Goal: Task Accomplishment & Management: Manage account settings

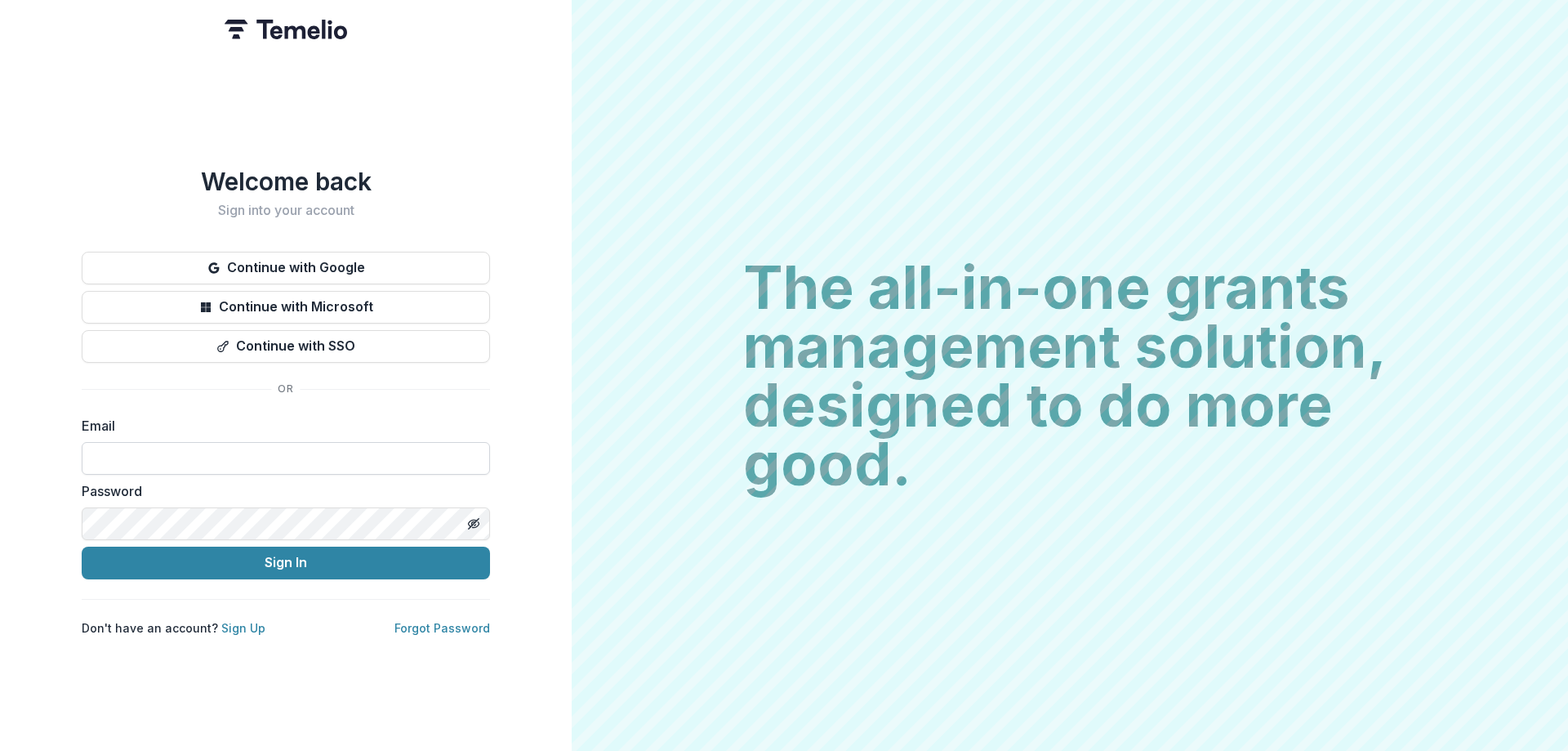
type input "**********"
click at [81, 546] on button "Sign In" at bounding box center [285, 562] width 408 height 33
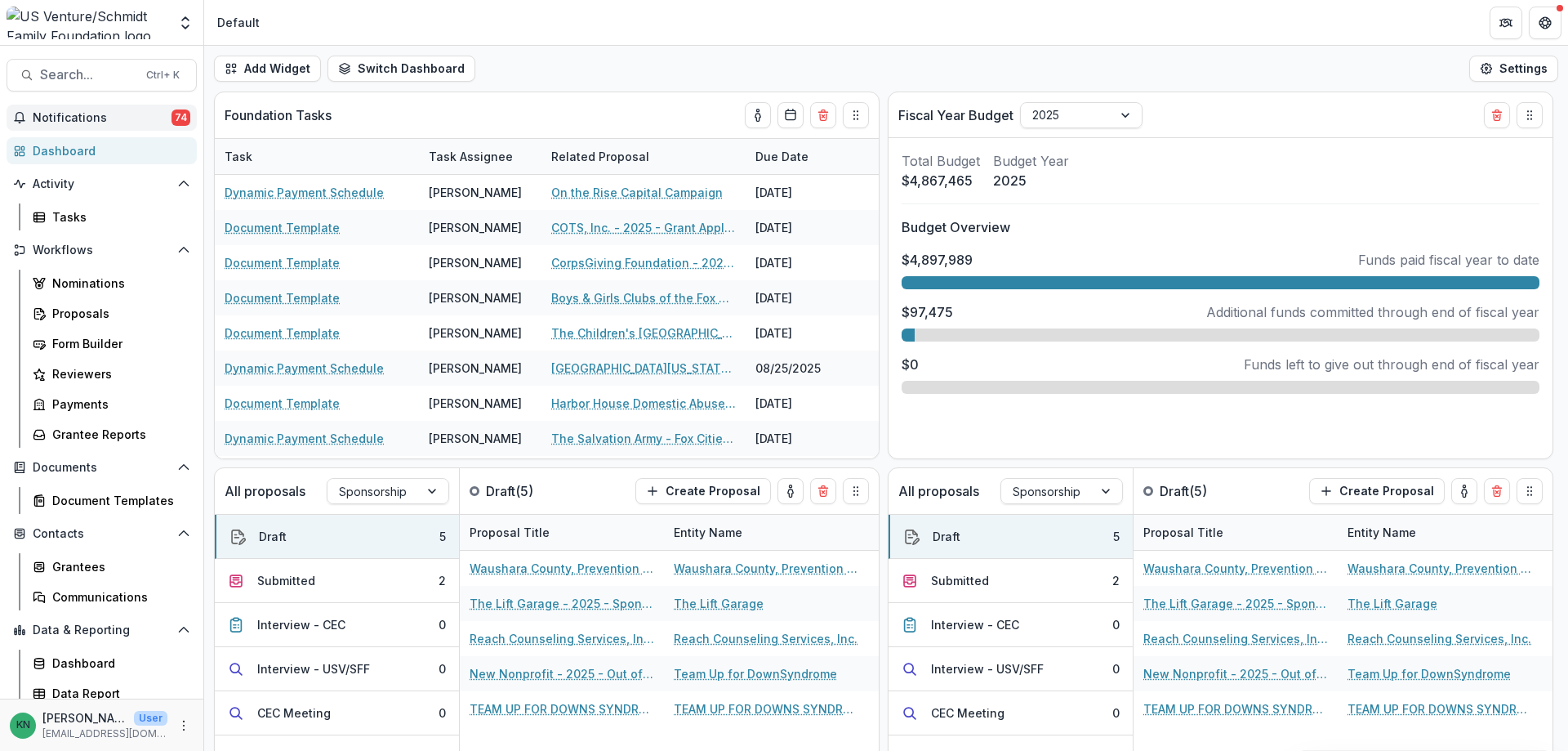
click at [83, 114] on span "Notifications" at bounding box center [102, 118] width 139 height 14
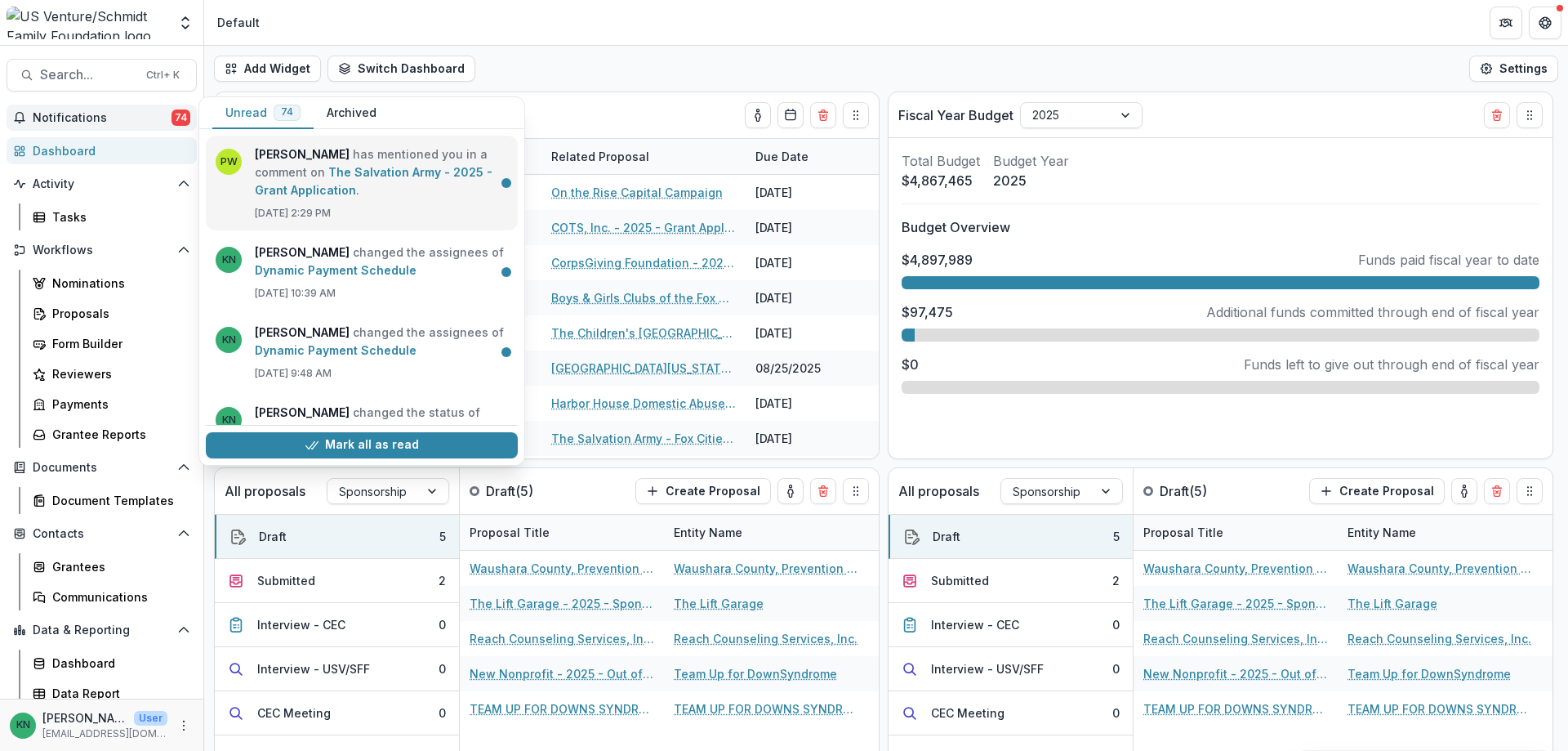
click at [261, 166] on link "The Salvation Army - 2025 - Grant Application" at bounding box center [374, 181] width 237 height 32
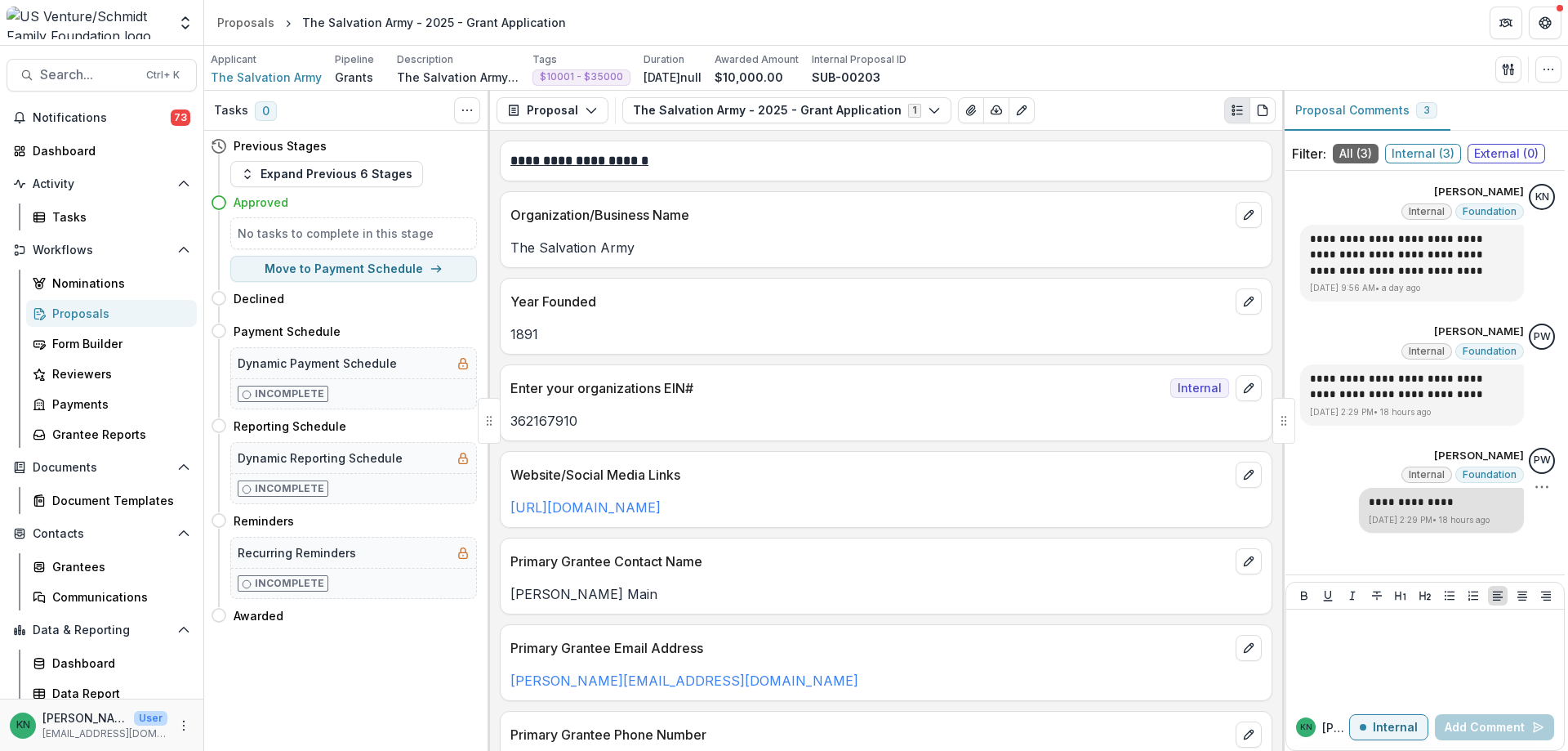
scroll to position [14, 0]
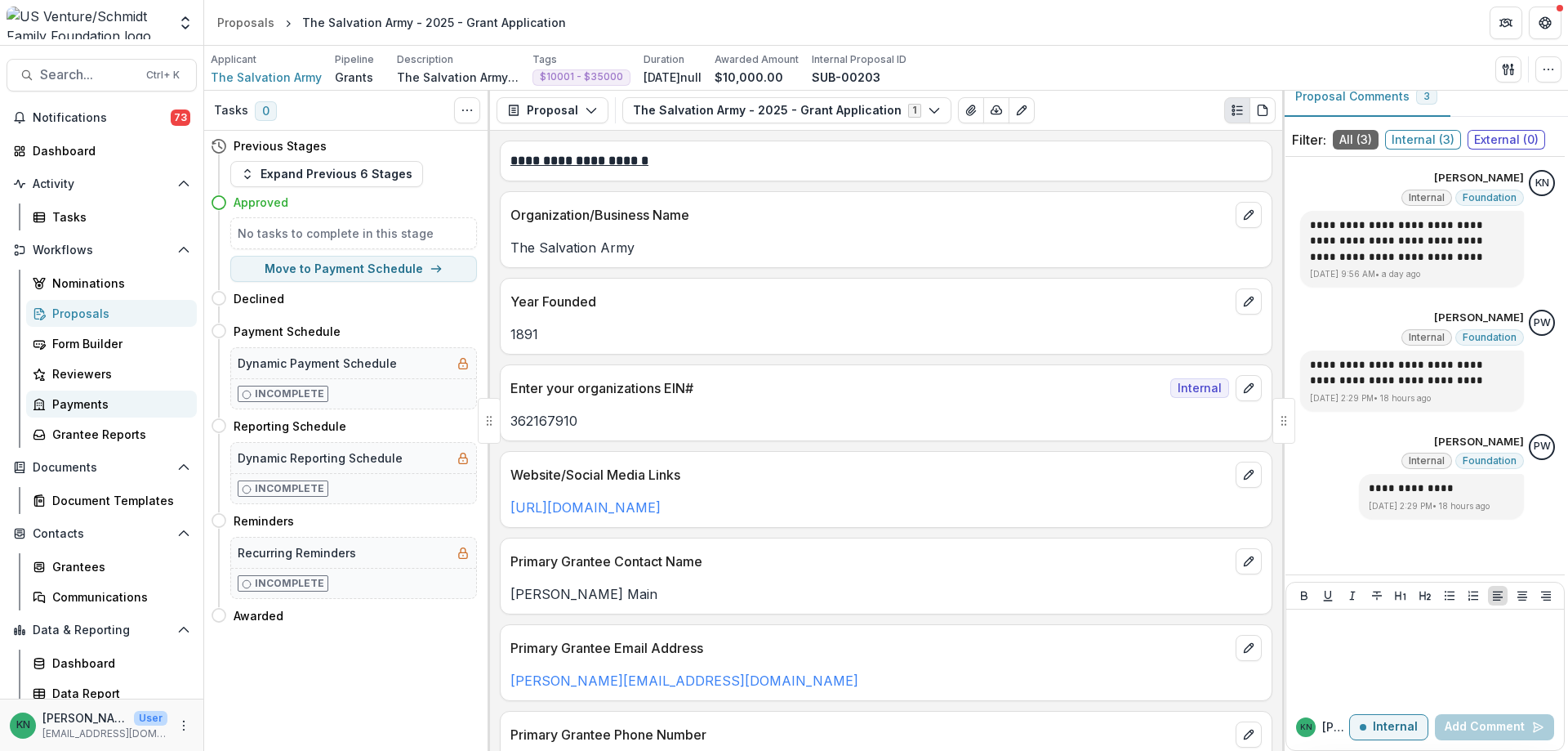
click at [68, 401] on div "Payments" at bounding box center [118, 404] width 132 height 17
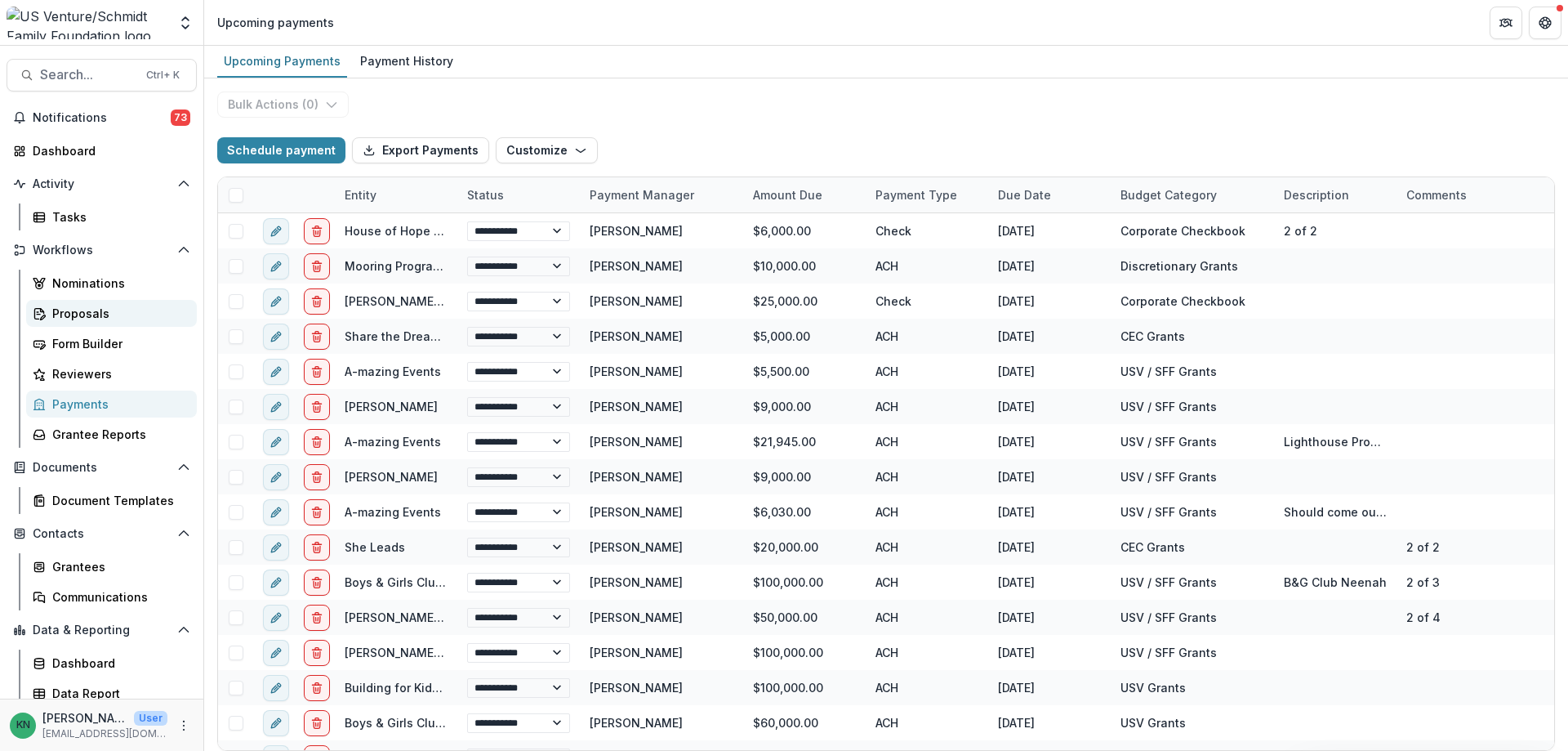
click at [73, 313] on div "Proposals" at bounding box center [118, 313] width 132 height 17
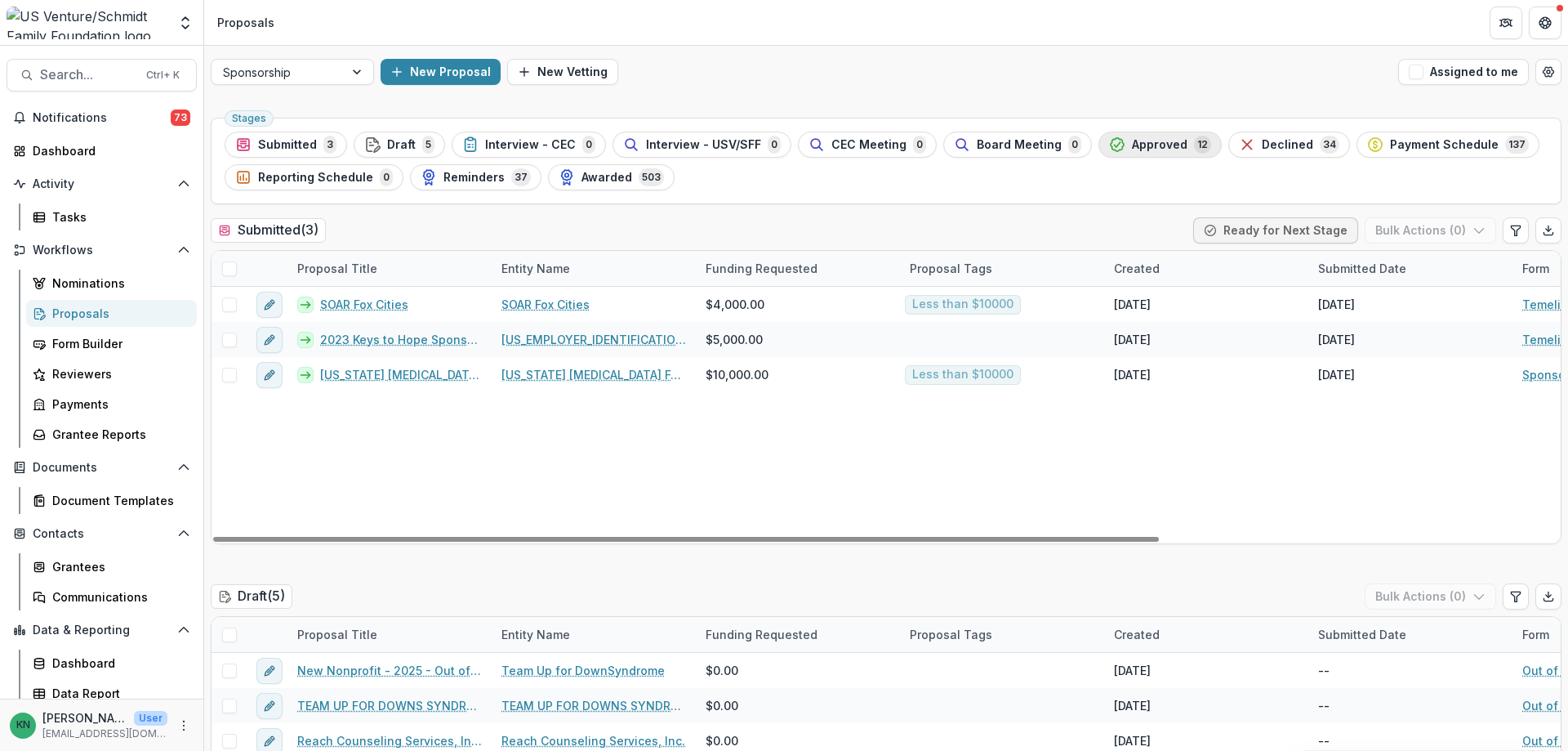
click at [1132, 145] on span "Approved" at bounding box center [1160, 145] width 56 height 14
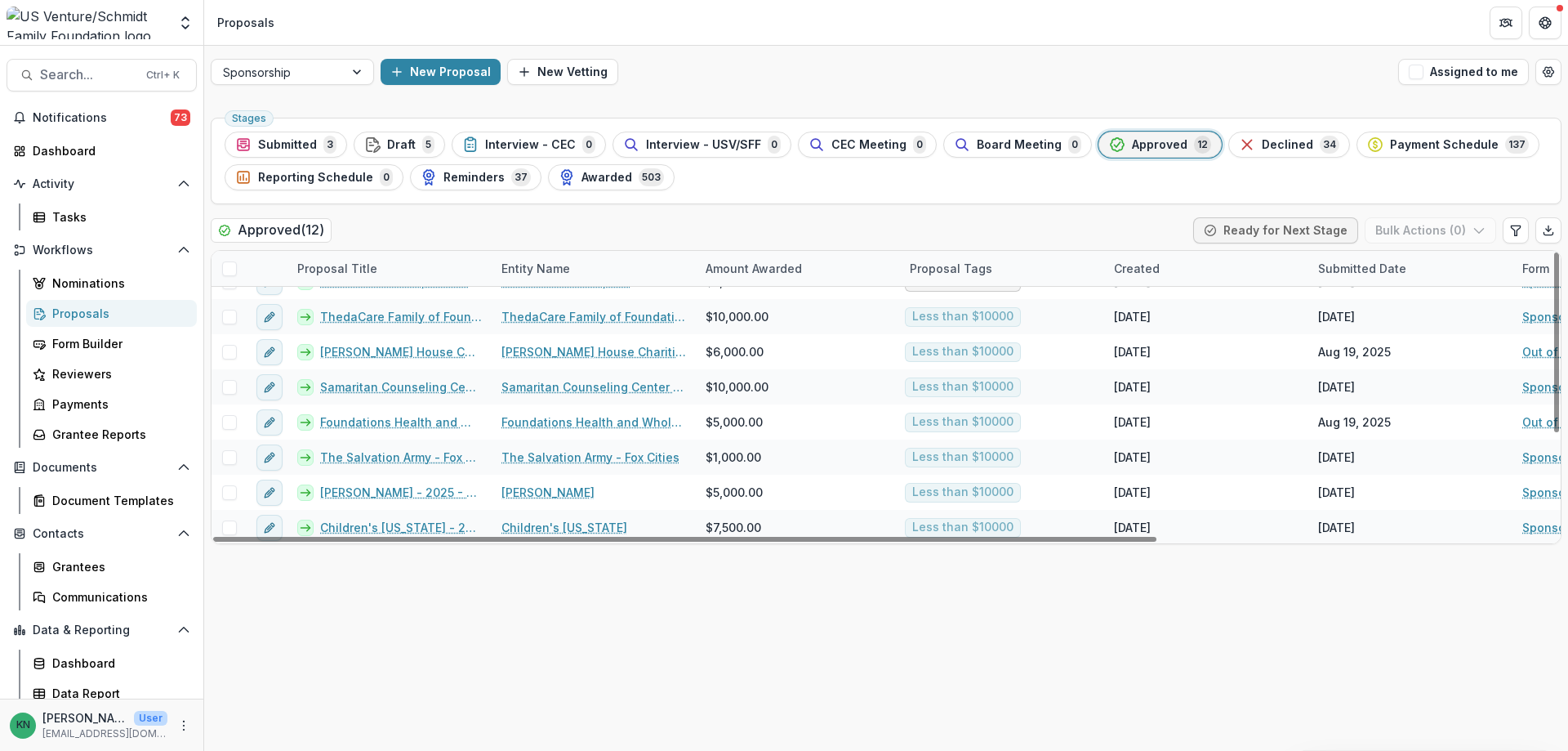
scroll to position [165, 0]
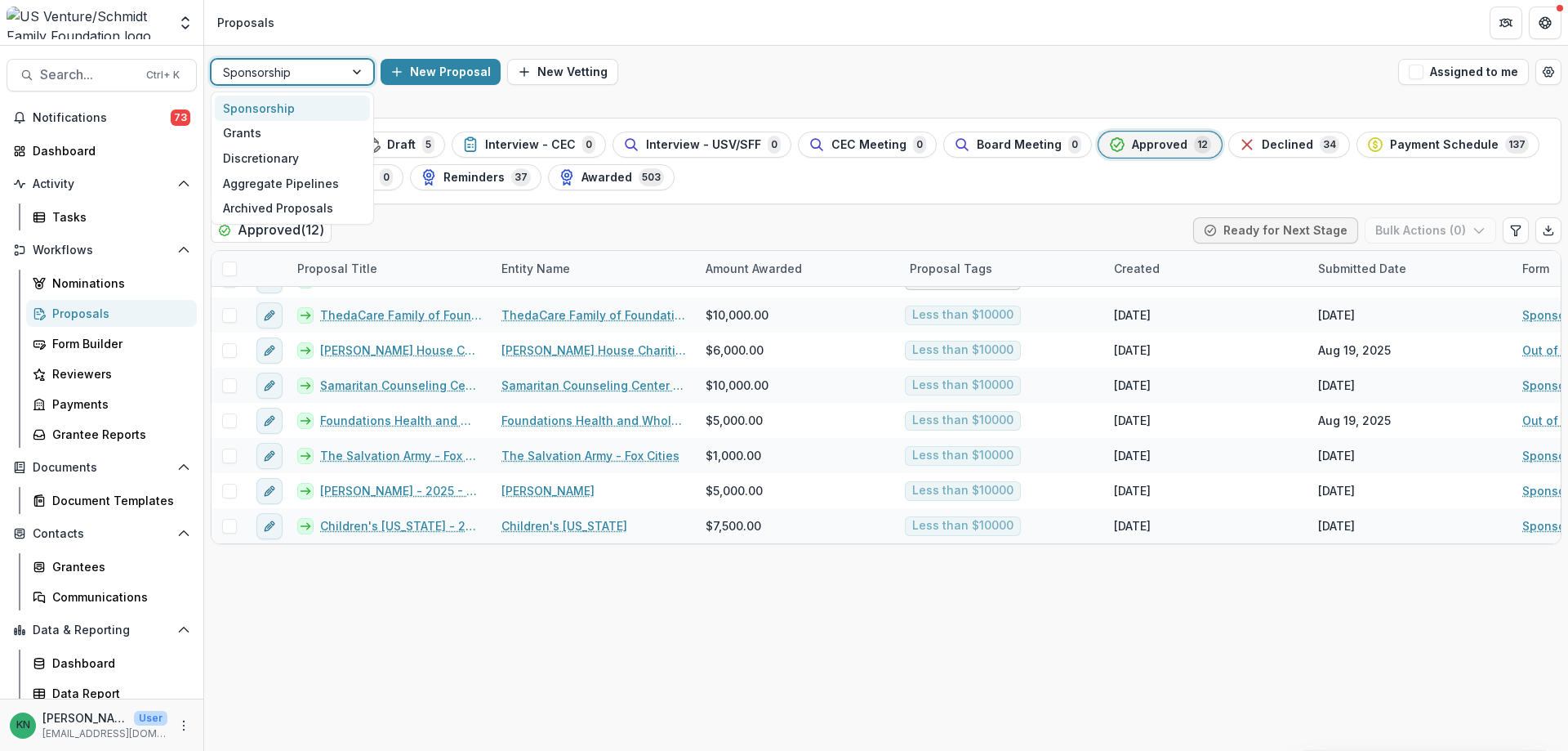
click at [361, 73] on div at bounding box center [358, 72] width 29 height 25
click at [282, 132] on div "Grants" at bounding box center [292, 134] width 155 height 26
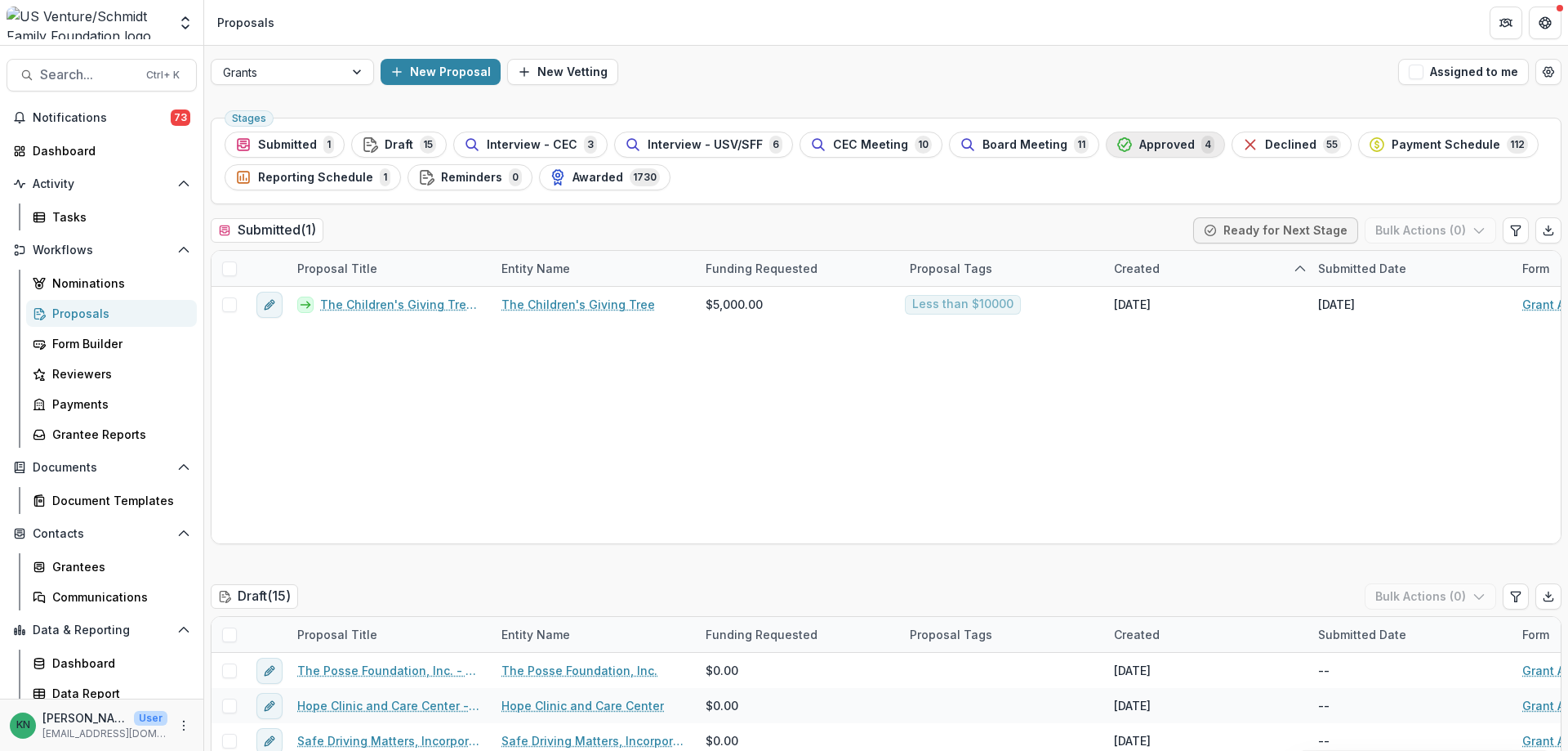
click at [1155, 151] on span "Approved" at bounding box center [1167, 145] width 56 height 14
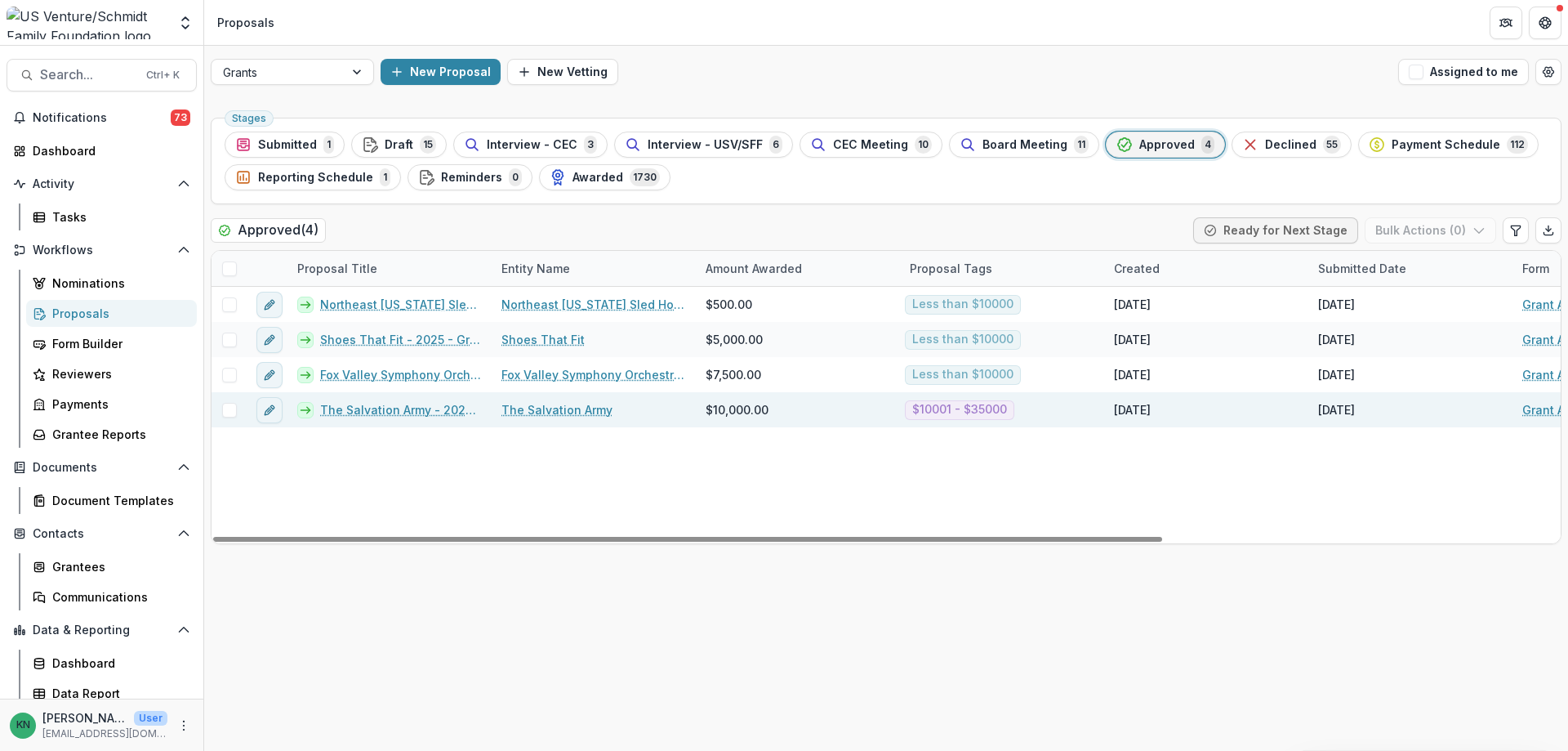
click at [386, 409] on link "The Salvation Army - 2025 - Grant Application" at bounding box center [401, 409] width 162 height 17
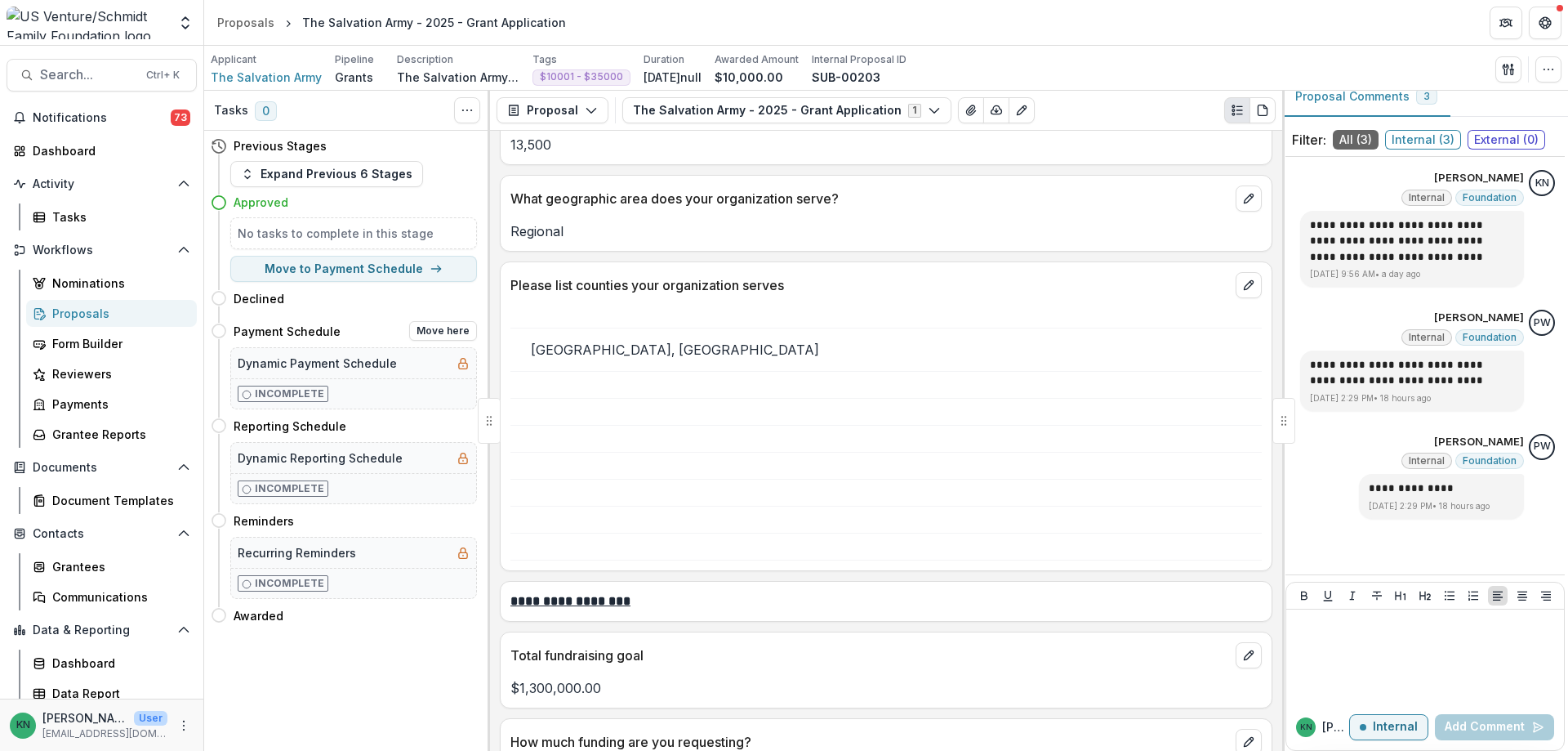
scroll to position [2501, 0]
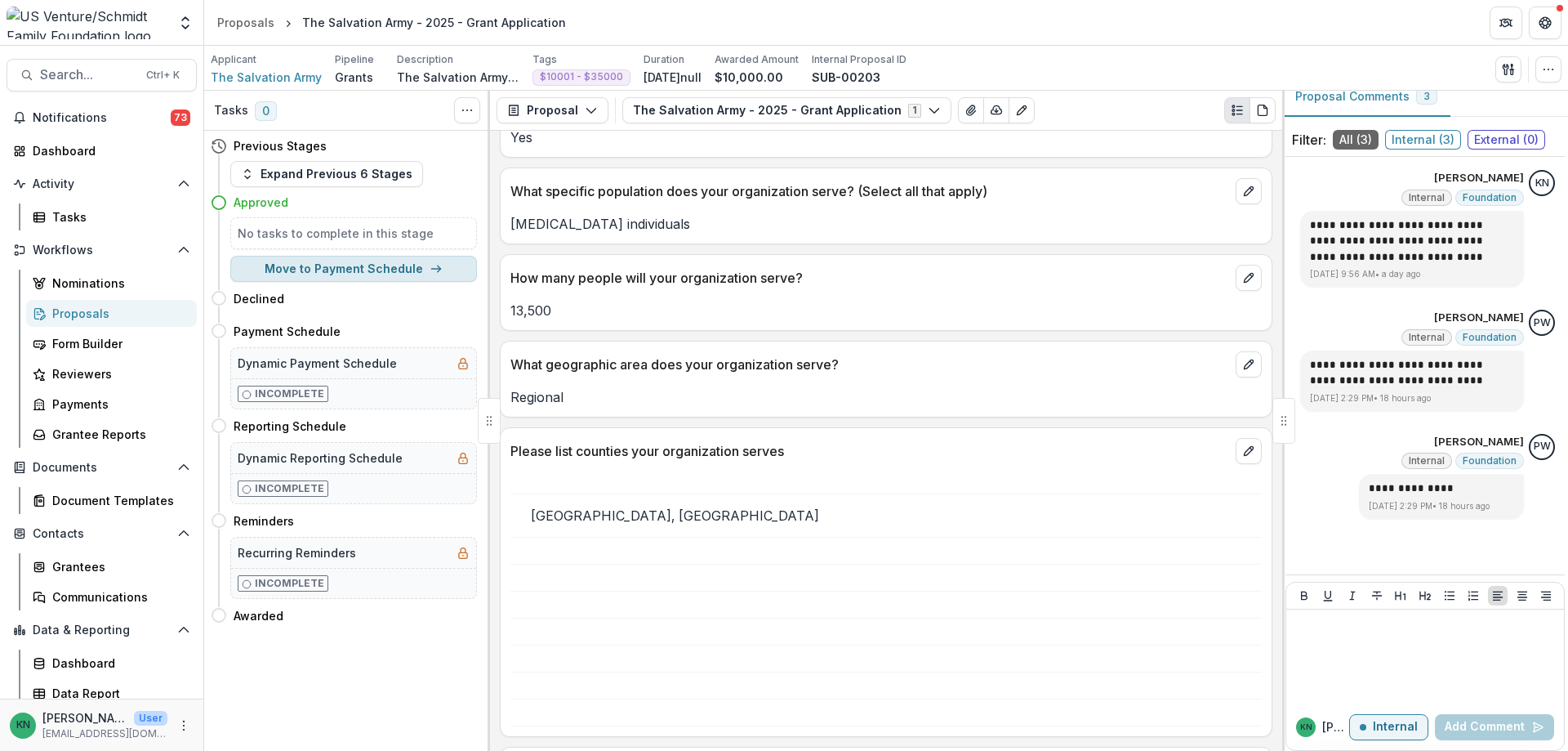
click at [359, 267] on button "Move to Payment Schedule" at bounding box center [353, 269] width 247 height 27
select select "**********"
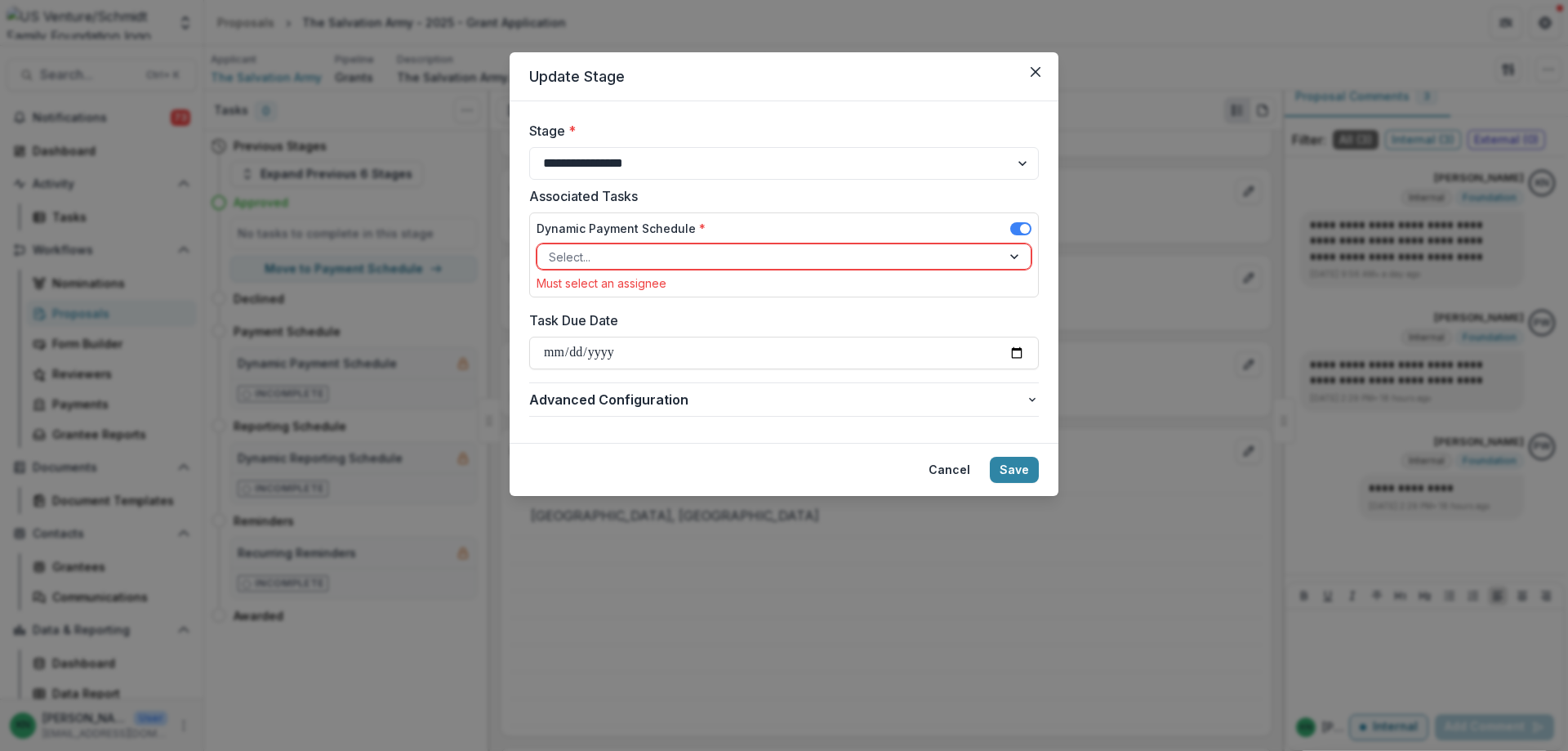
click at [1012, 250] on div at bounding box center [1016, 257] width 29 height 25
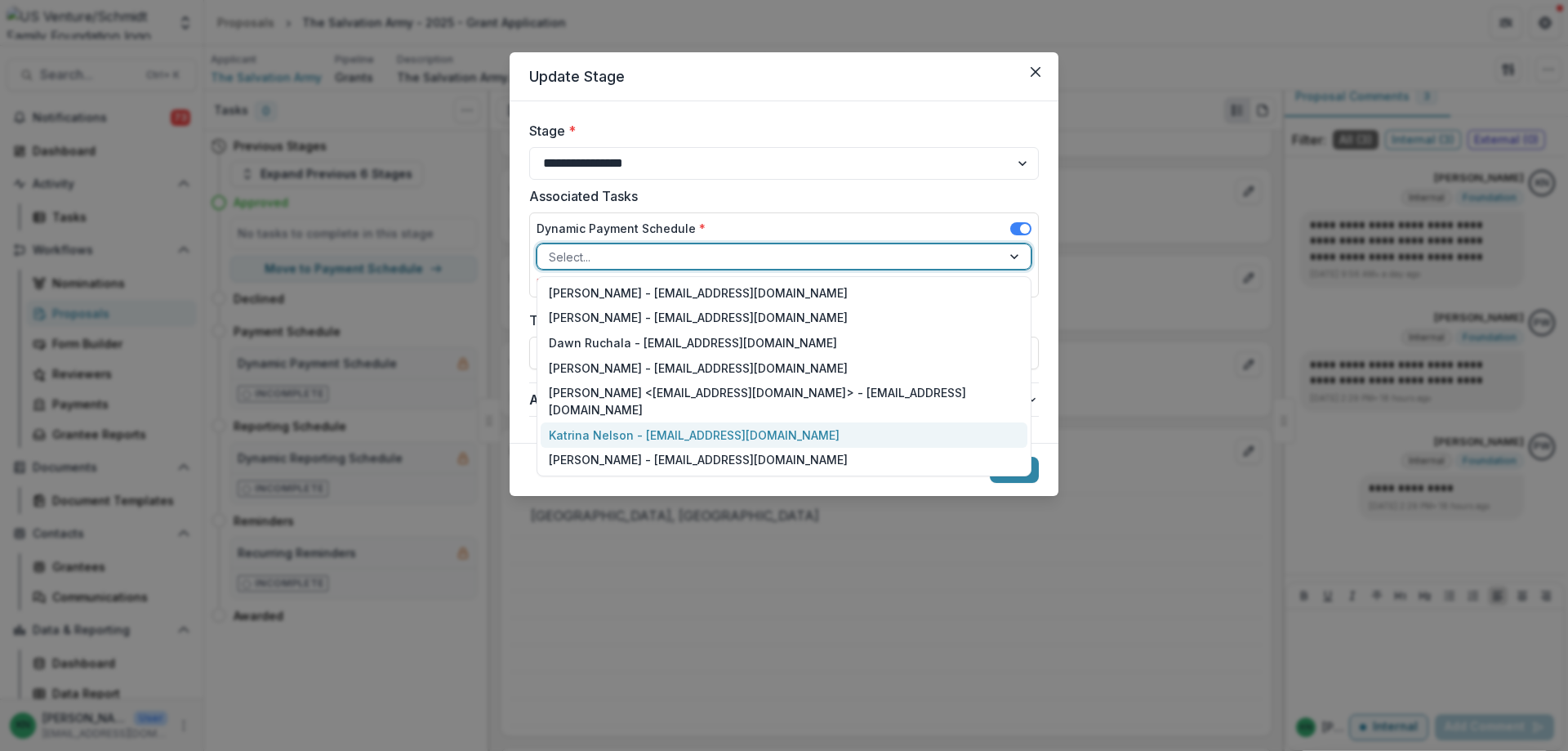
click at [571, 422] on div "Katrina Nelson - [EMAIL_ADDRESS][DOMAIN_NAME]" at bounding box center [784, 435] width 487 height 26
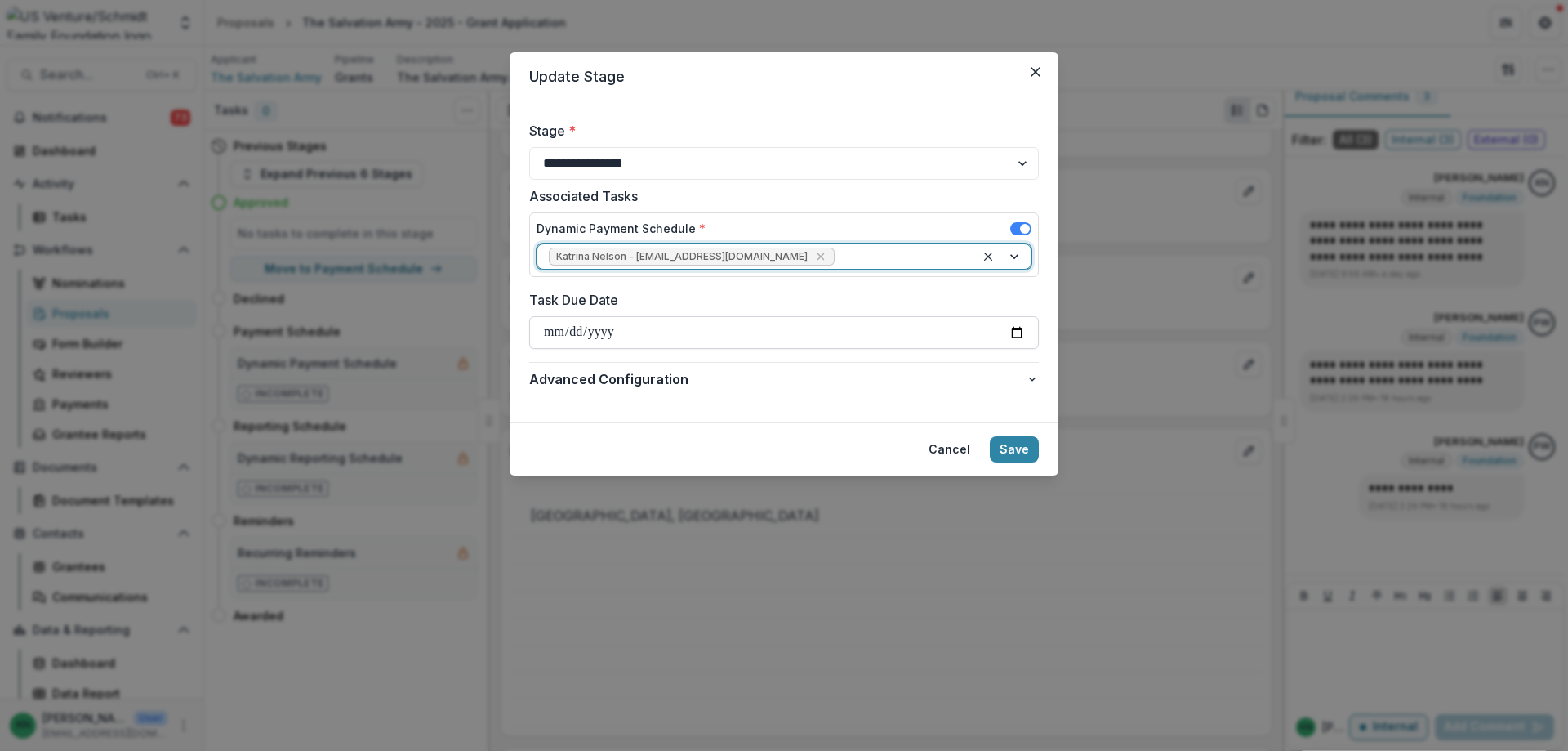
click at [546, 332] on input "Task Due Date" at bounding box center [784, 332] width 510 height 33
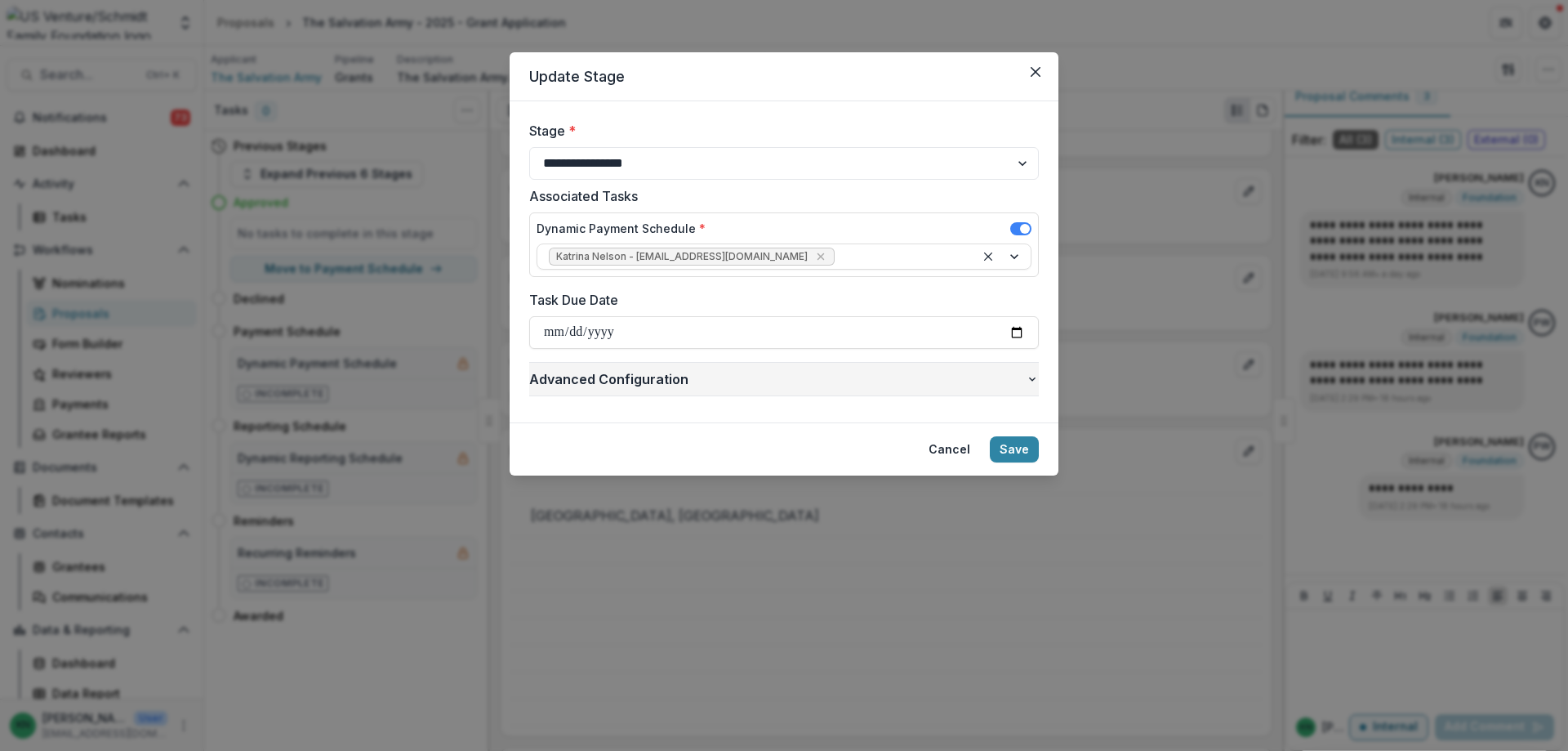
type input "**********"
click at [1024, 438] on button "Save" at bounding box center [1014, 450] width 49 height 27
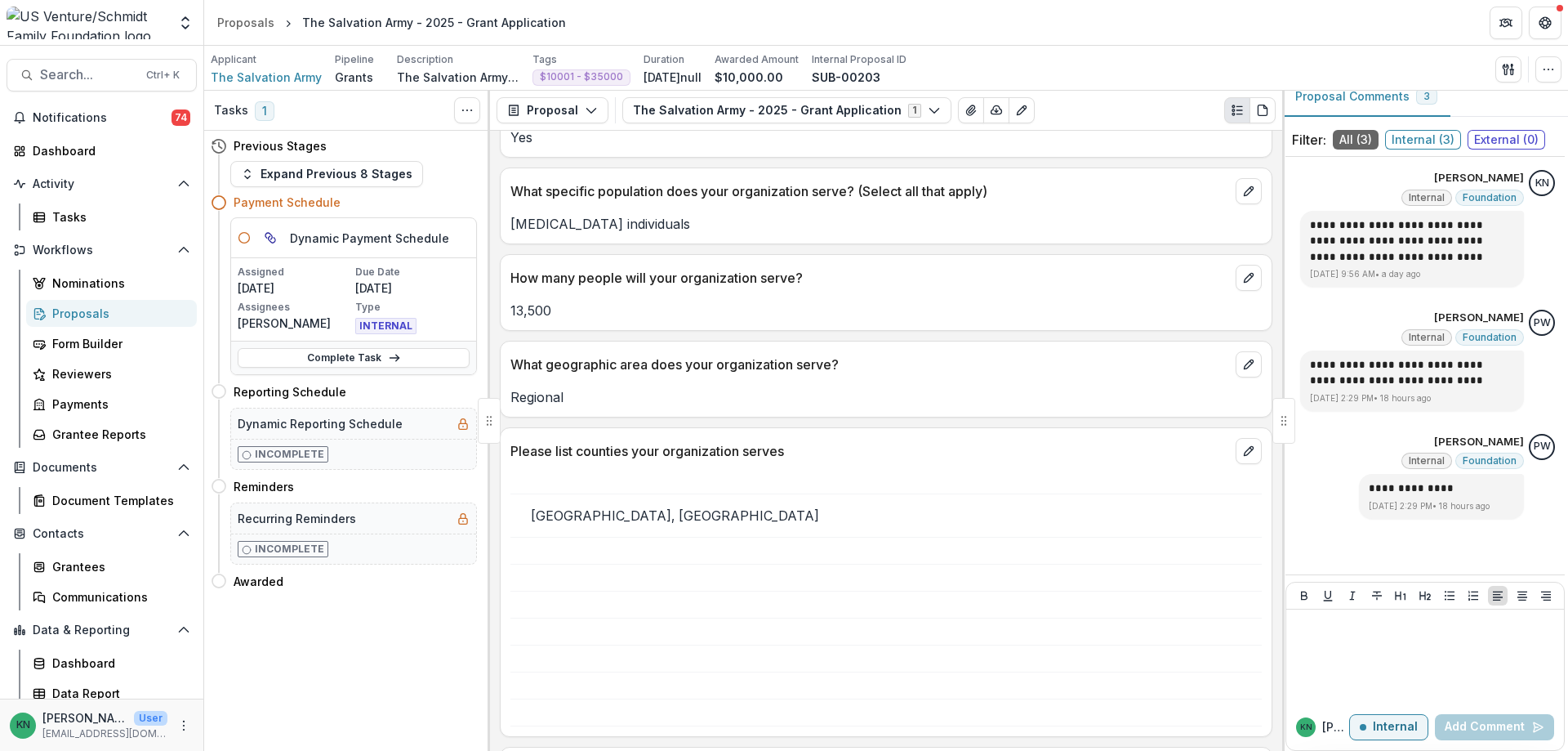
click at [63, 311] on div "Proposals" at bounding box center [118, 313] width 132 height 17
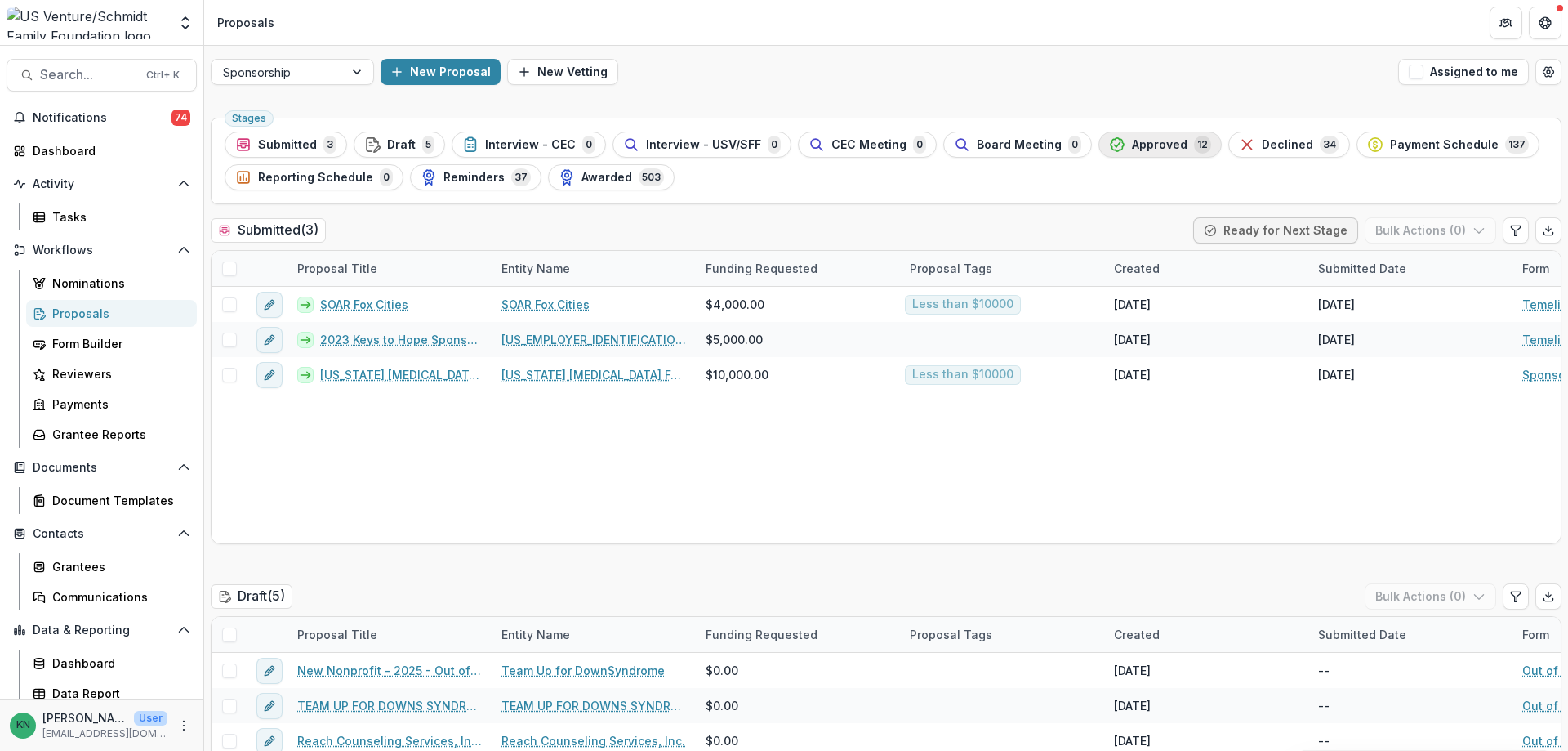
click at [1149, 142] on span "Approved" at bounding box center [1160, 145] width 56 height 14
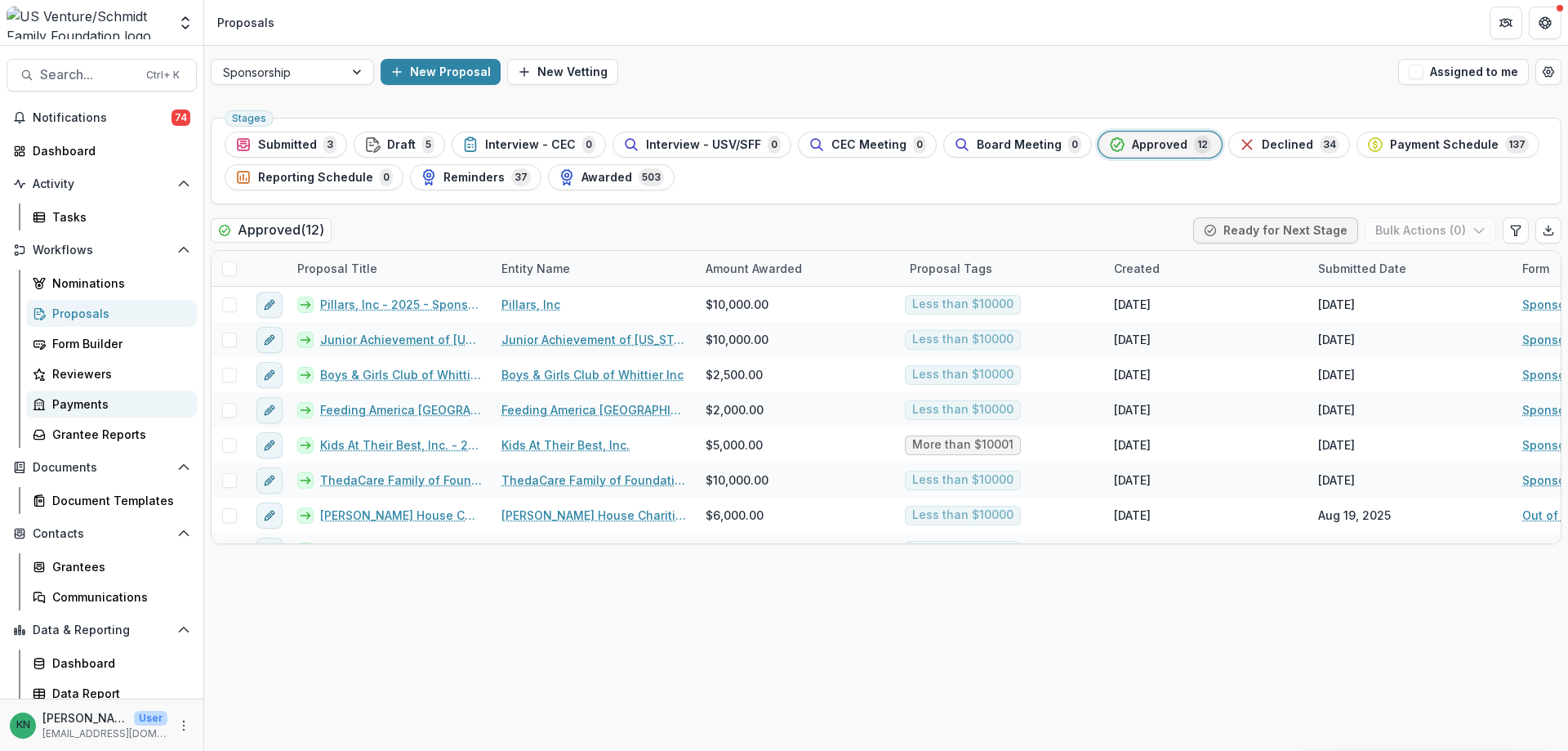
click at [72, 398] on div "Payments" at bounding box center [118, 404] width 132 height 17
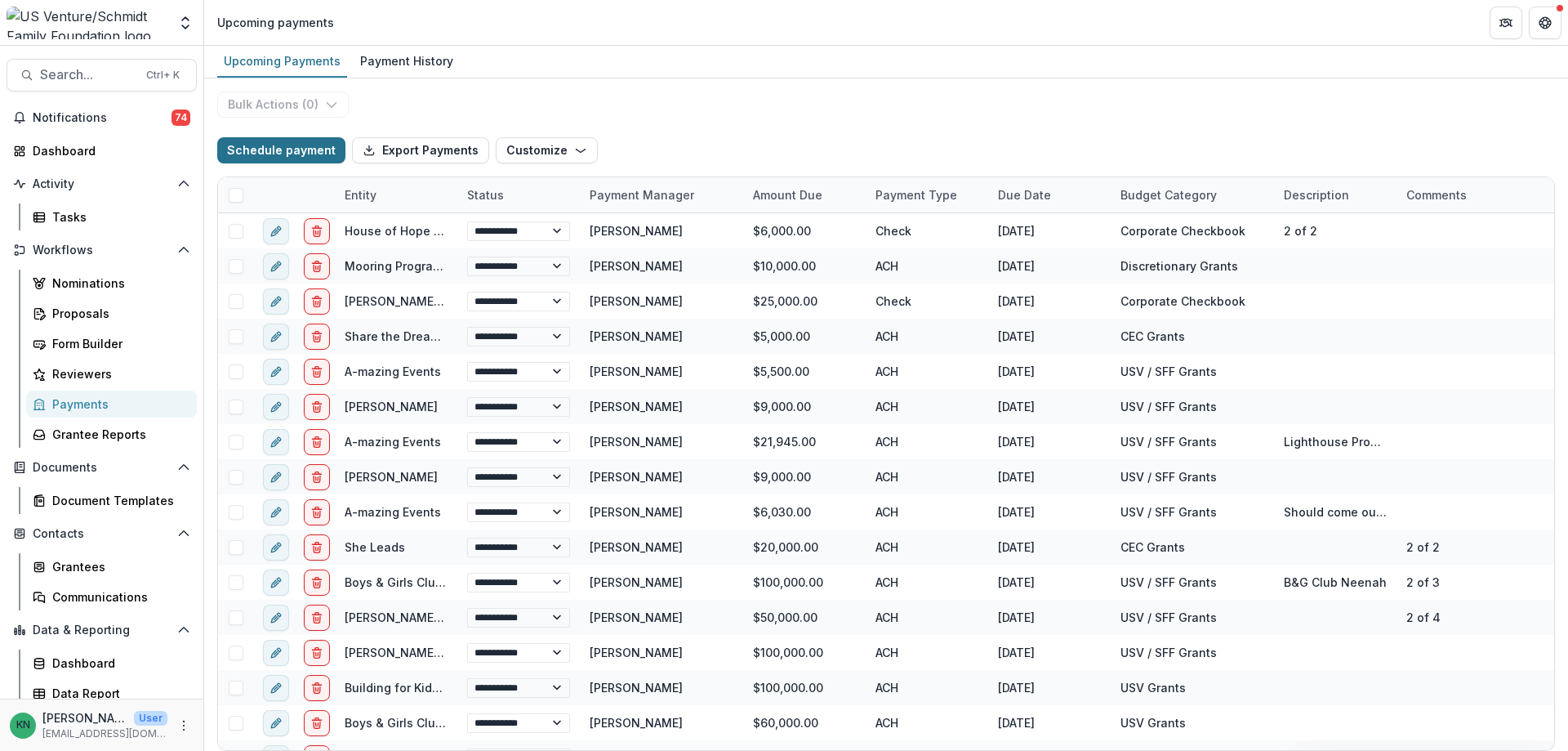
click at [271, 148] on button "Schedule payment" at bounding box center [281, 151] width 128 height 27
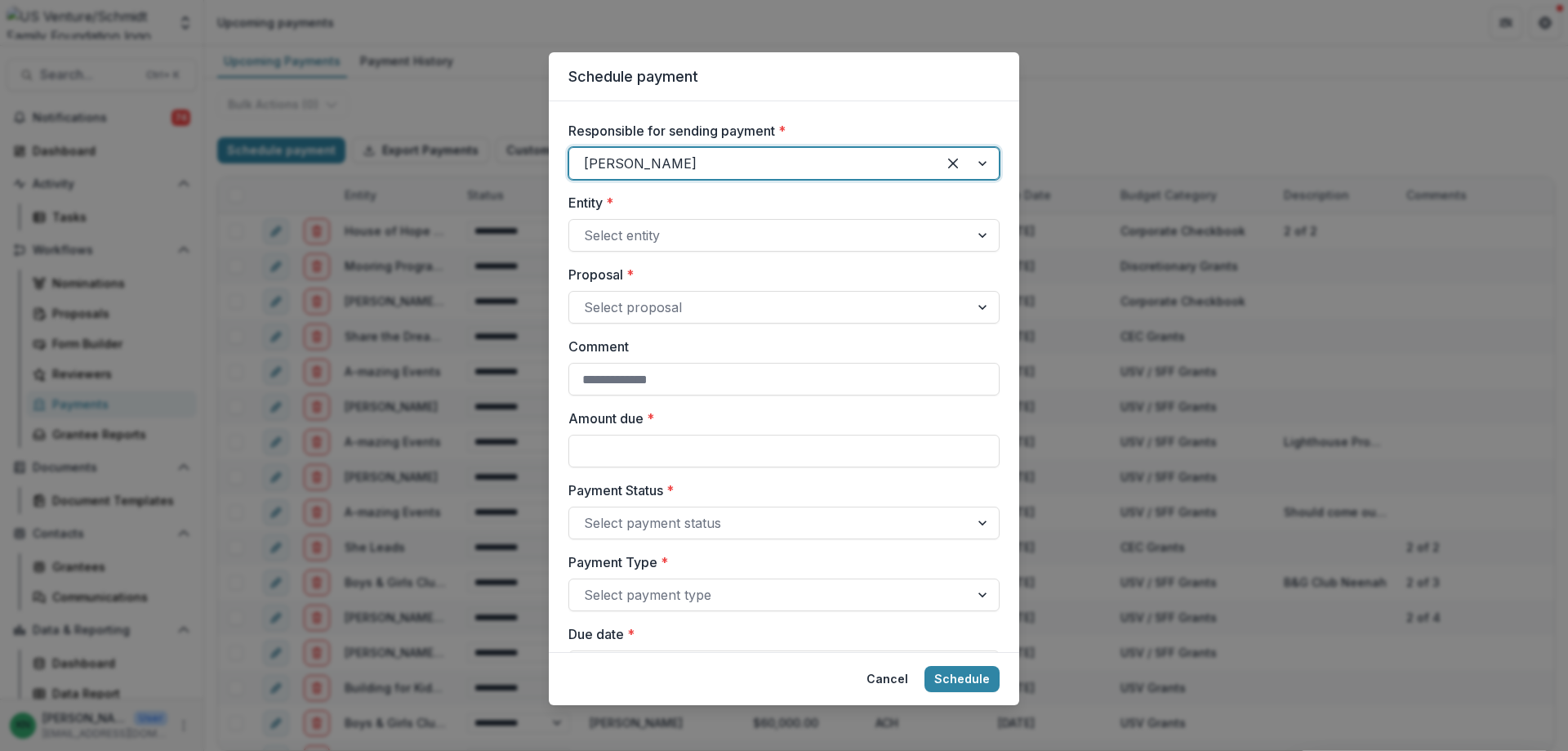
click at [977, 162] on div at bounding box center [968, 163] width 62 height 31
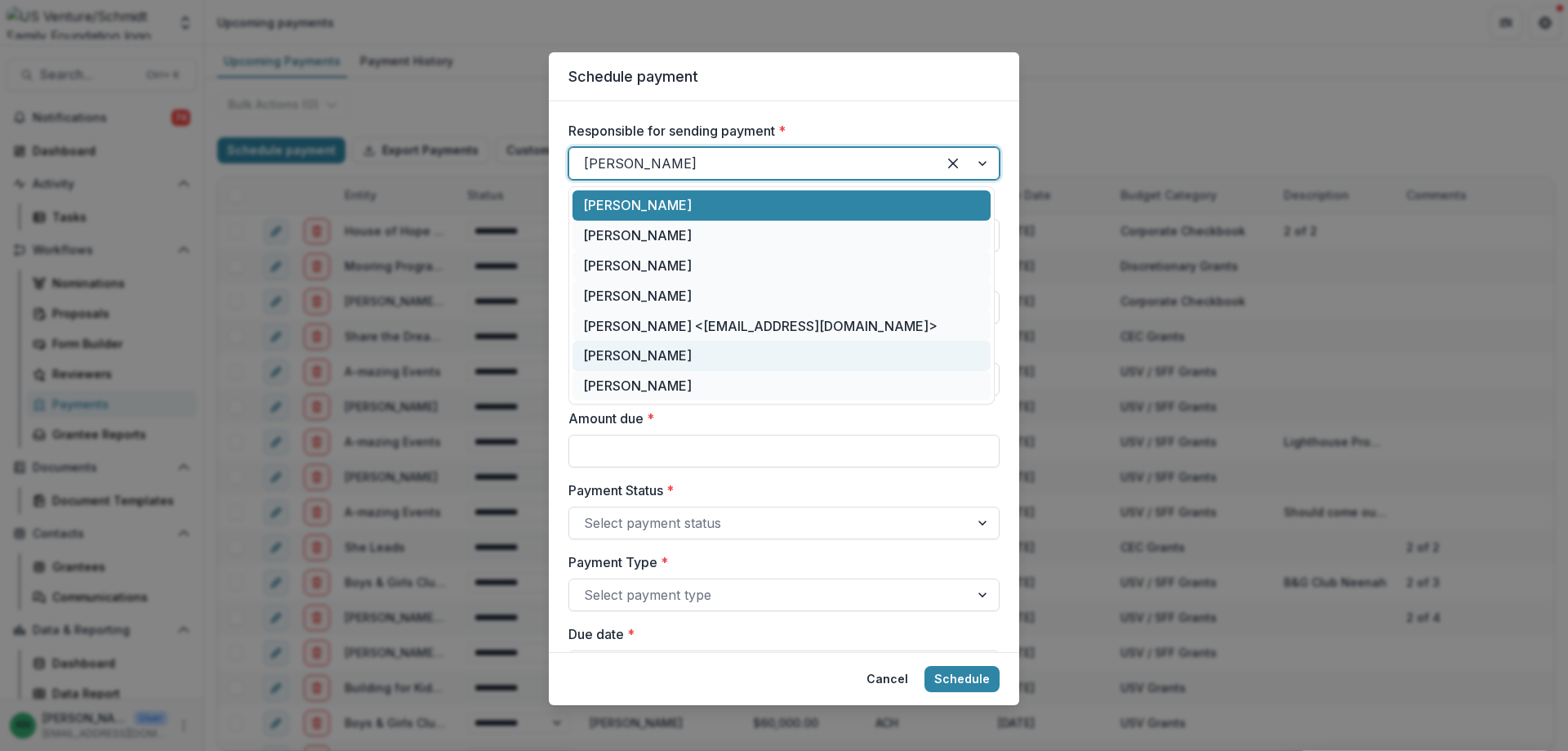
click at [666, 357] on div "[PERSON_NAME]" at bounding box center [782, 356] width 418 height 30
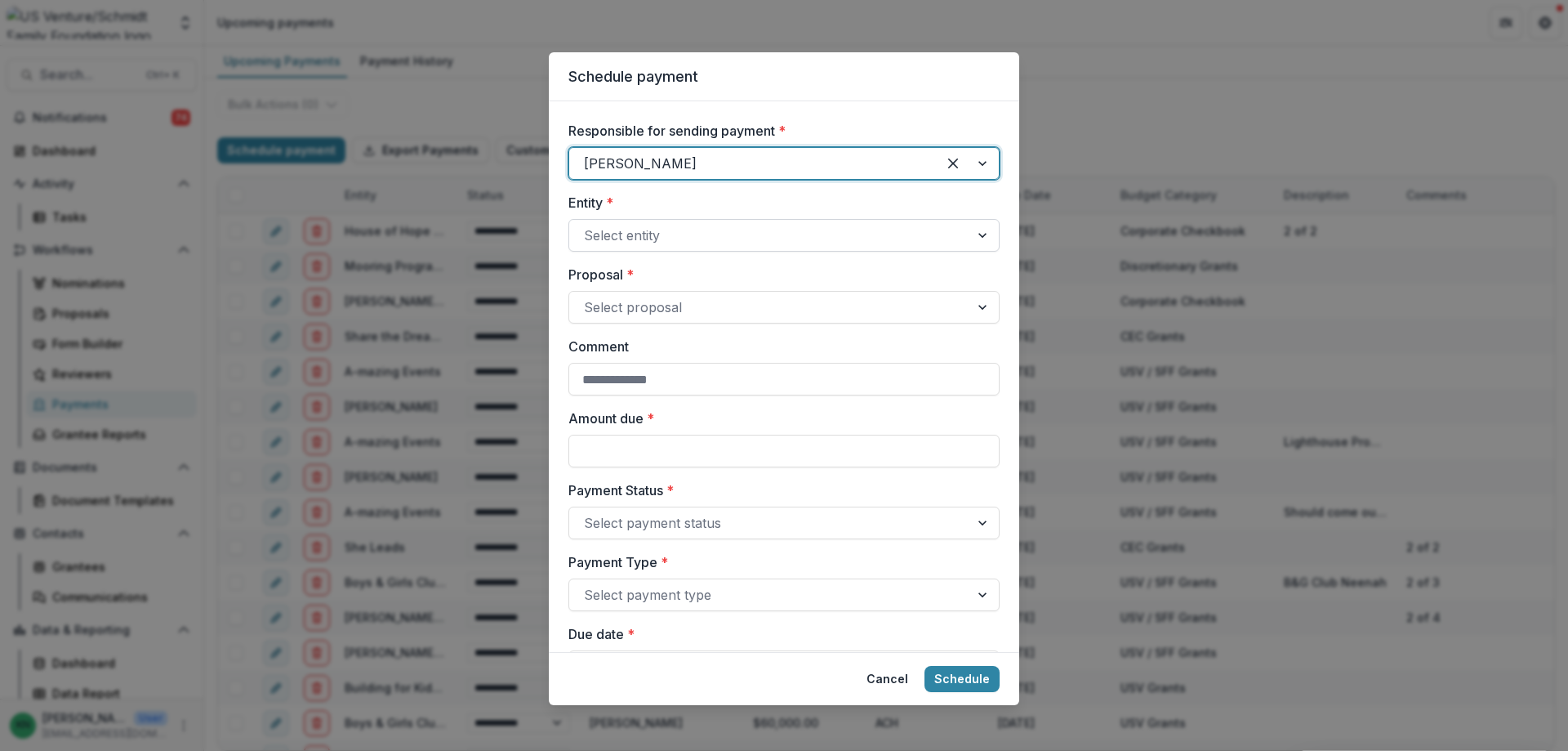
click at [628, 240] on div at bounding box center [769, 236] width 371 height 23
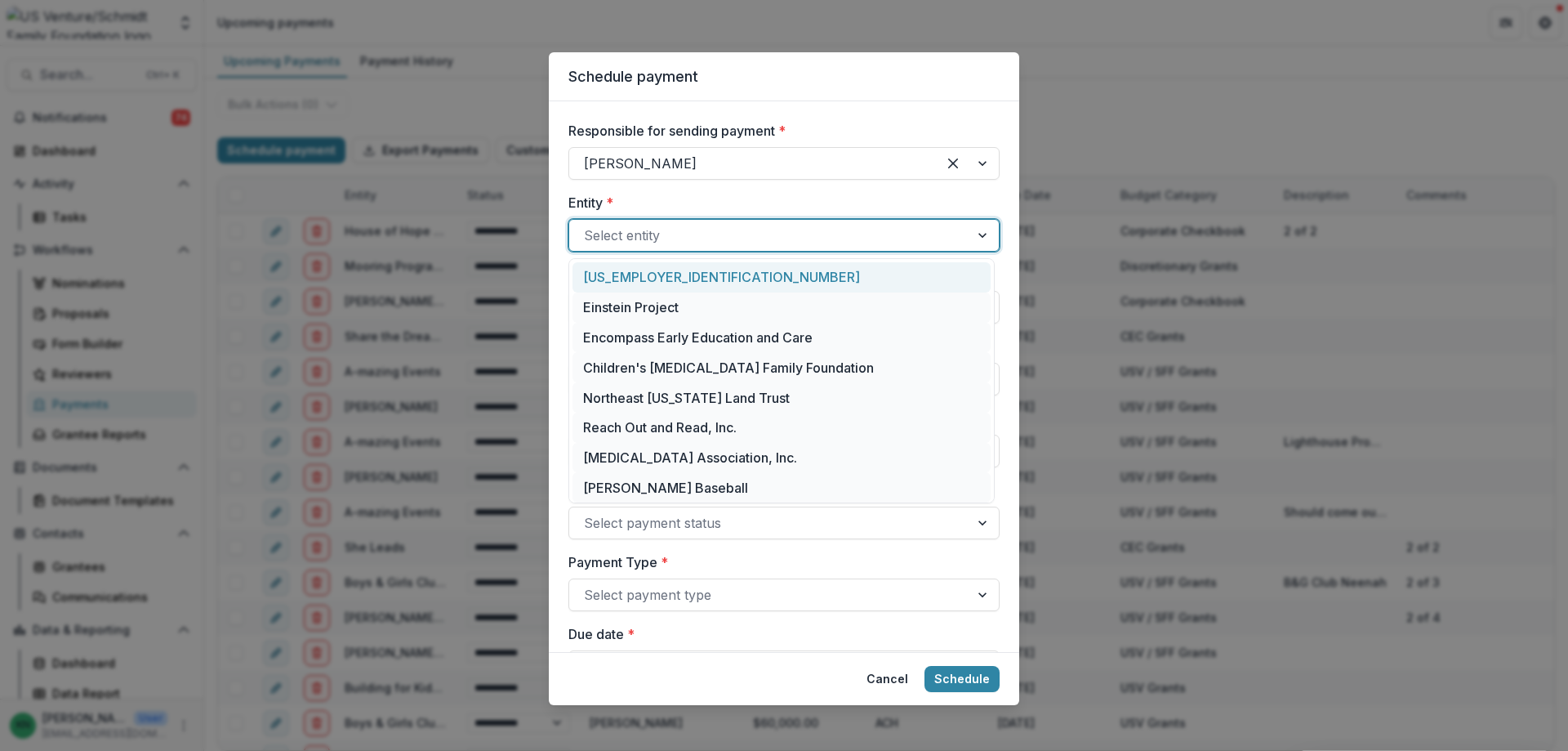
click at [633, 231] on div at bounding box center [769, 236] width 371 height 23
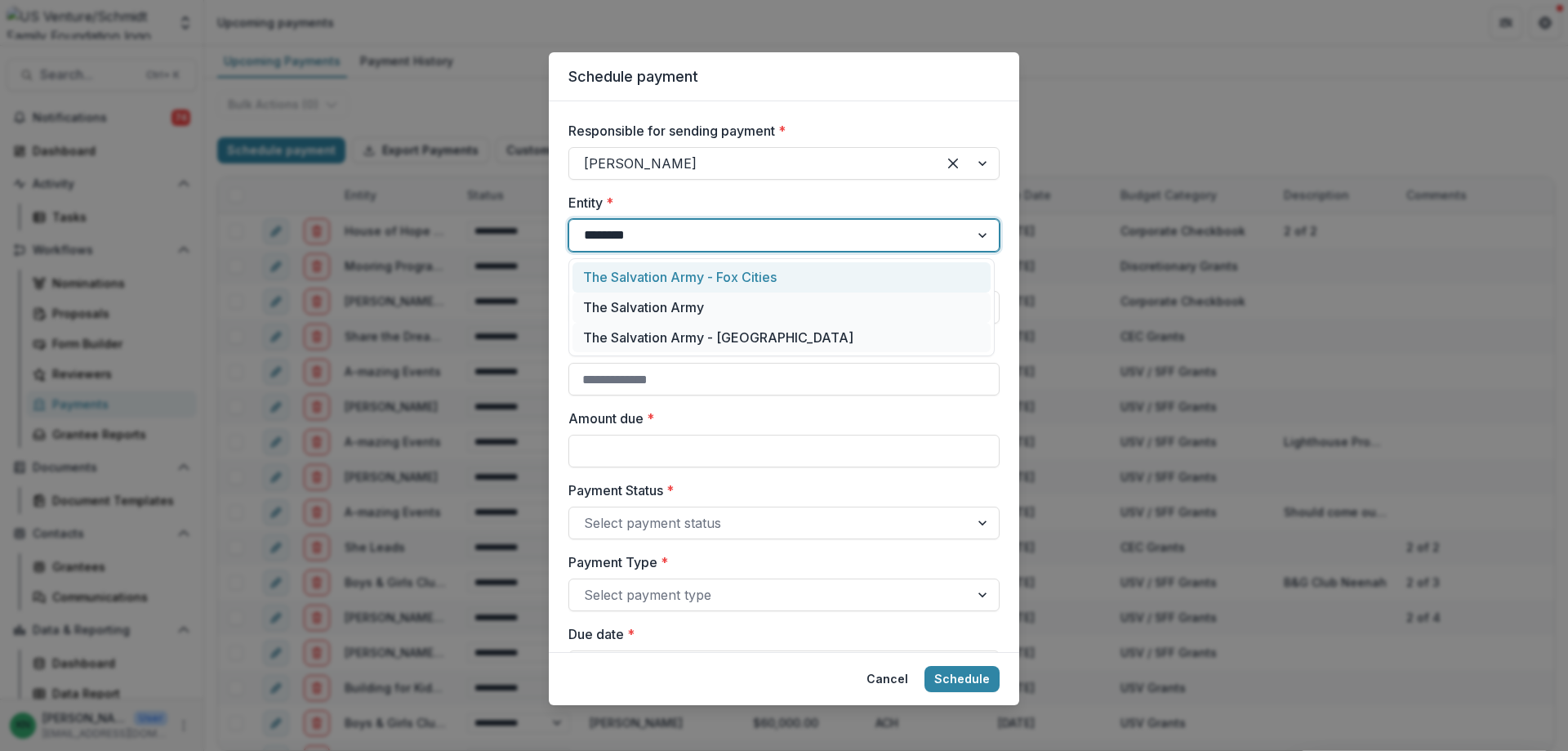
type input "*********"
click at [639, 275] on div "The Salvation Army - Fox Cities" at bounding box center [782, 277] width 418 height 30
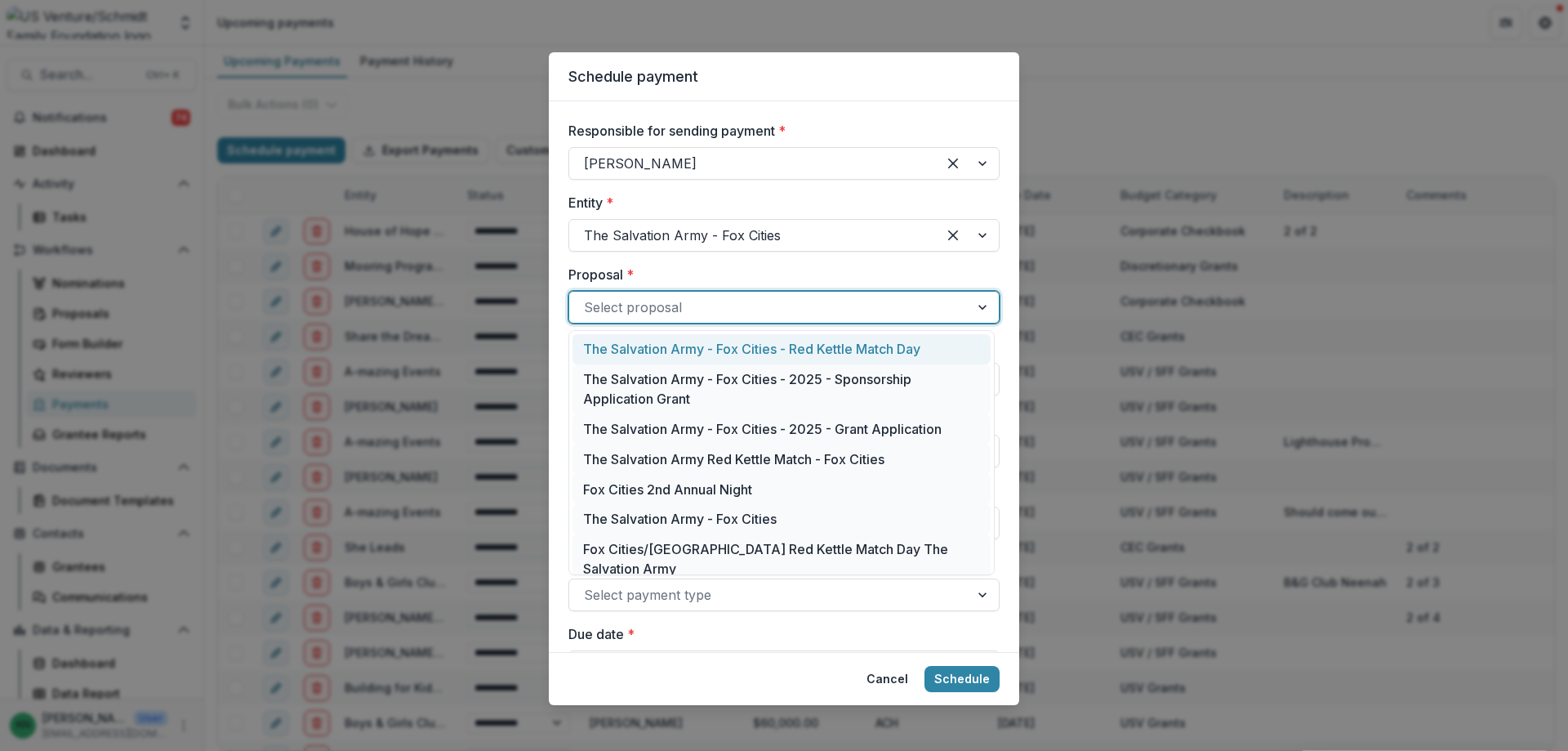
click at [646, 306] on div at bounding box center [769, 307] width 371 height 23
click at [648, 350] on div "The Salvation Army - Fox Cities - Red Kettle Match Day" at bounding box center [782, 349] width 418 height 30
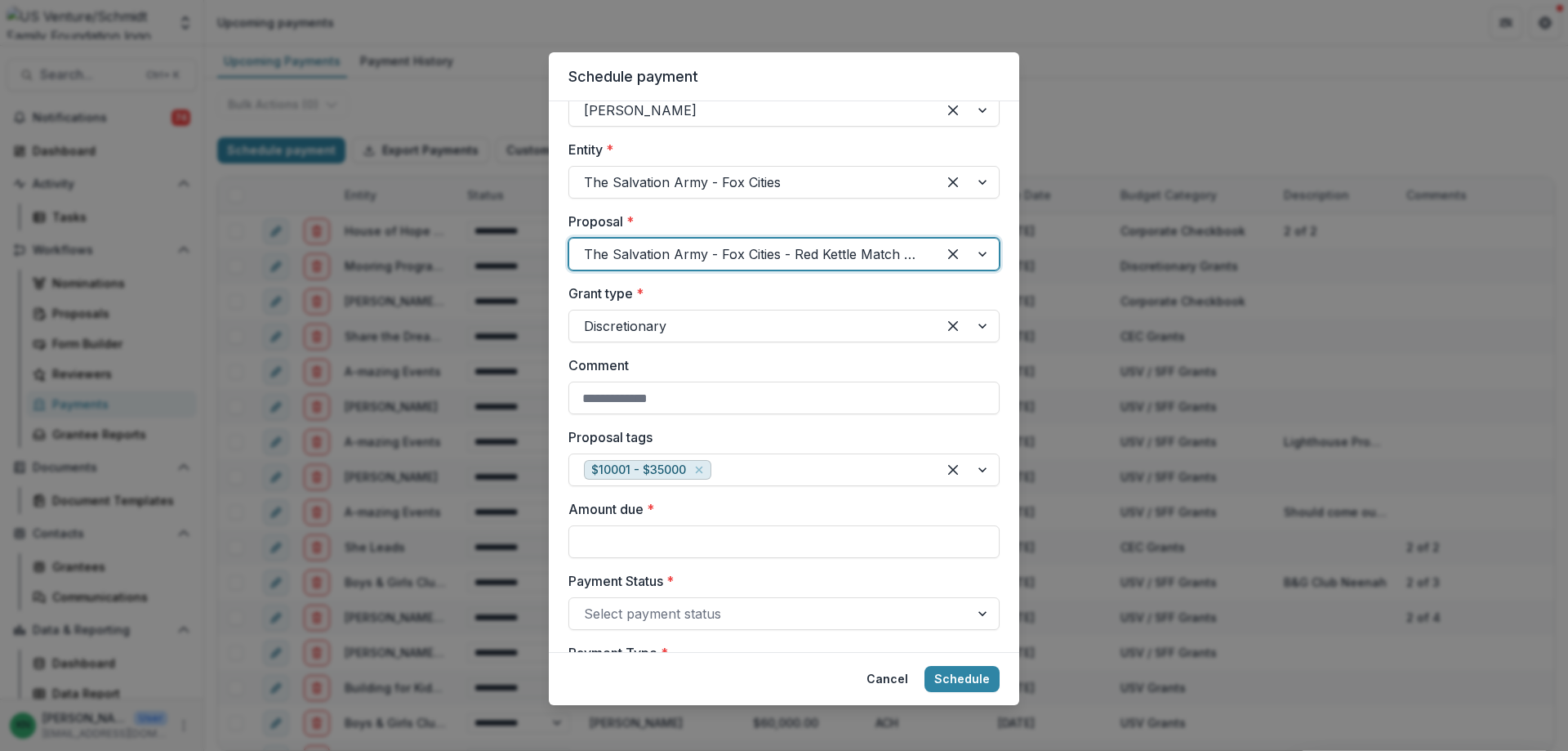
scroll to position [81, 0]
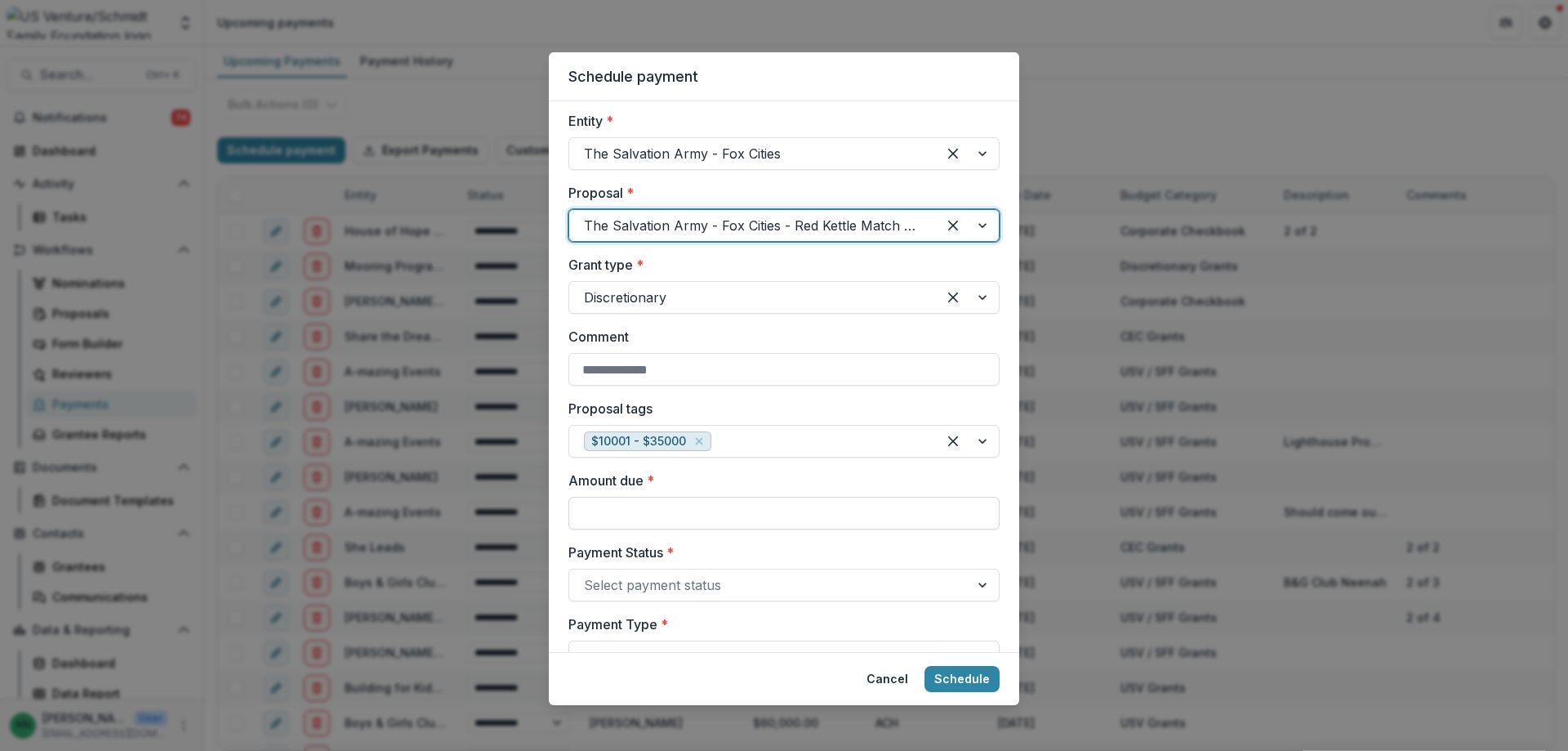
drag, startPoint x: 566, startPoint y: 511, endPoint x: 594, endPoint y: 513, distance: 28.1
click at [571, 512] on div "Responsible for sending payment * Katrina Nelson Entity * The Salvation Army - …" at bounding box center [784, 376] width 470 height 551
click at [594, 513] on input "Amount due *" at bounding box center [784, 513] width 431 height 33
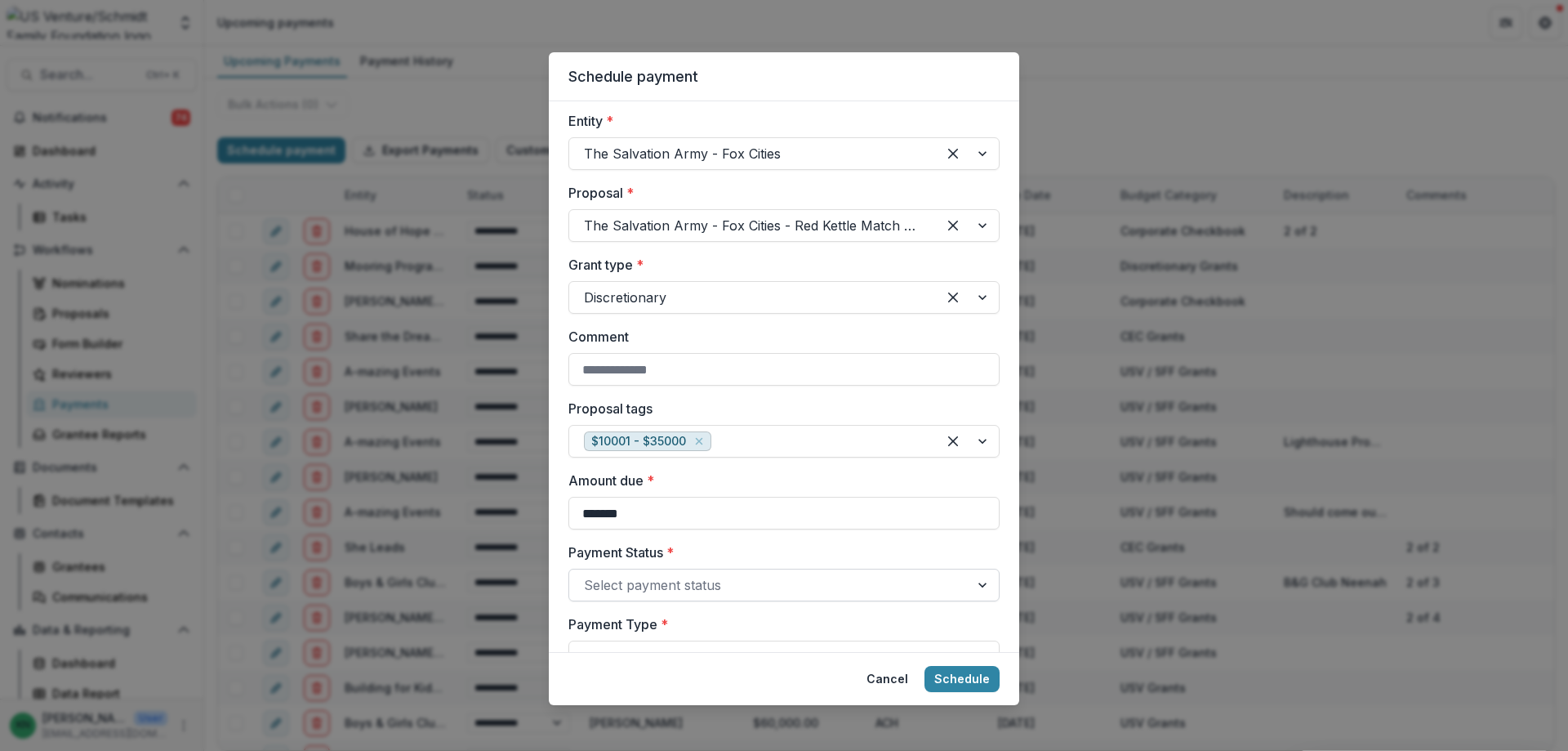
type input "*******"
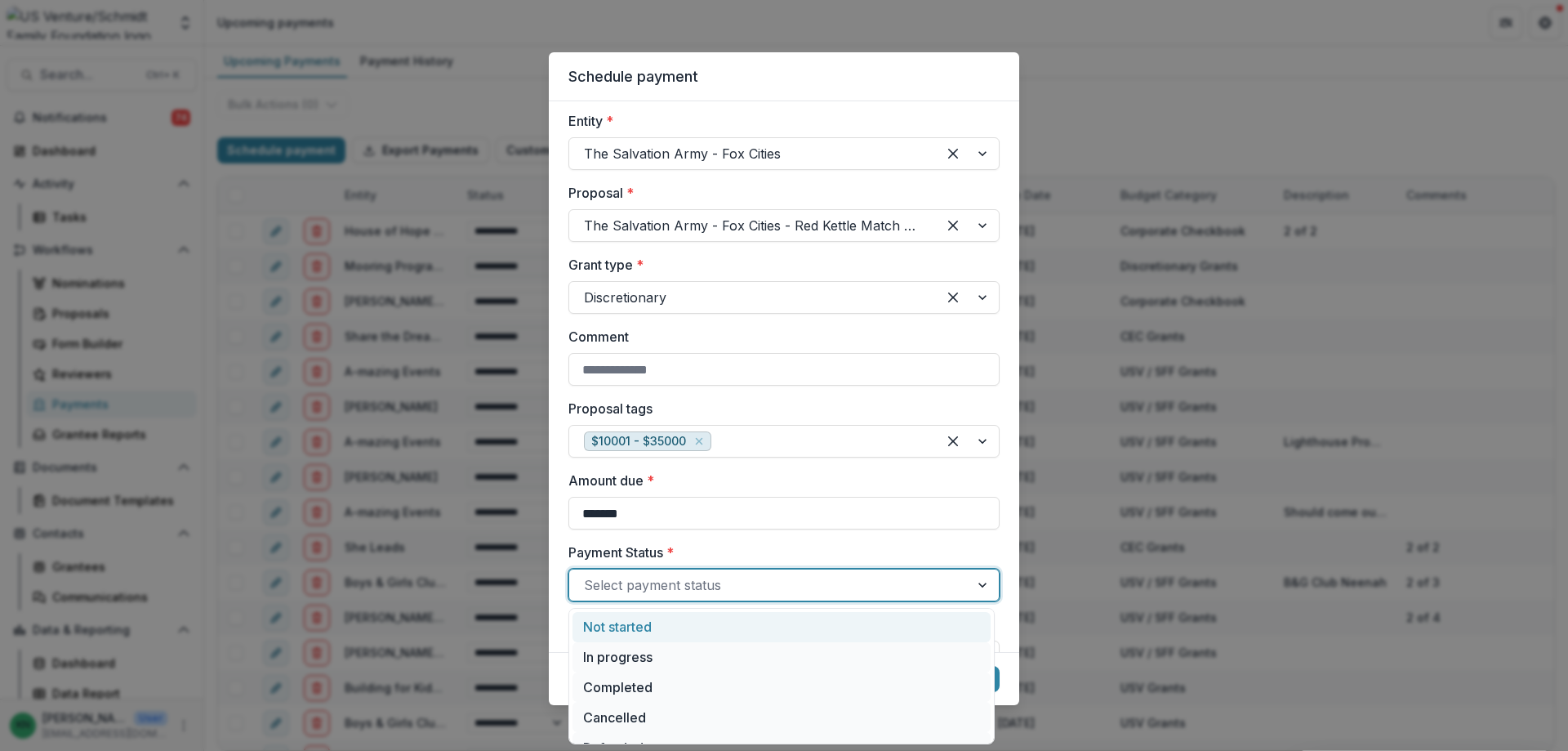
click at [982, 585] on div at bounding box center [984, 585] width 29 height 31
click at [653, 628] on div "Not started" at bounding box center [782, 627] width 418 height 30
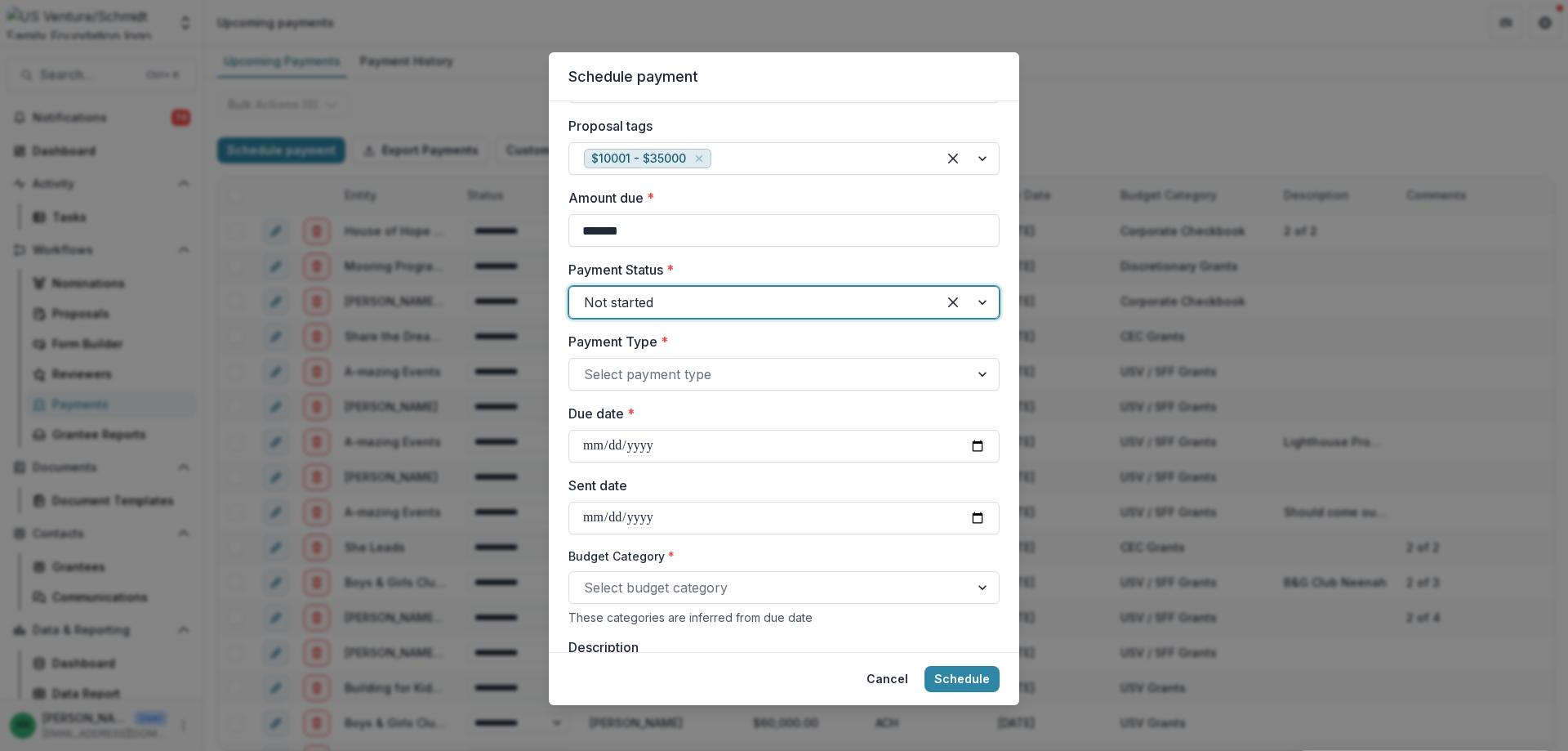
scroll to position [408, 0]
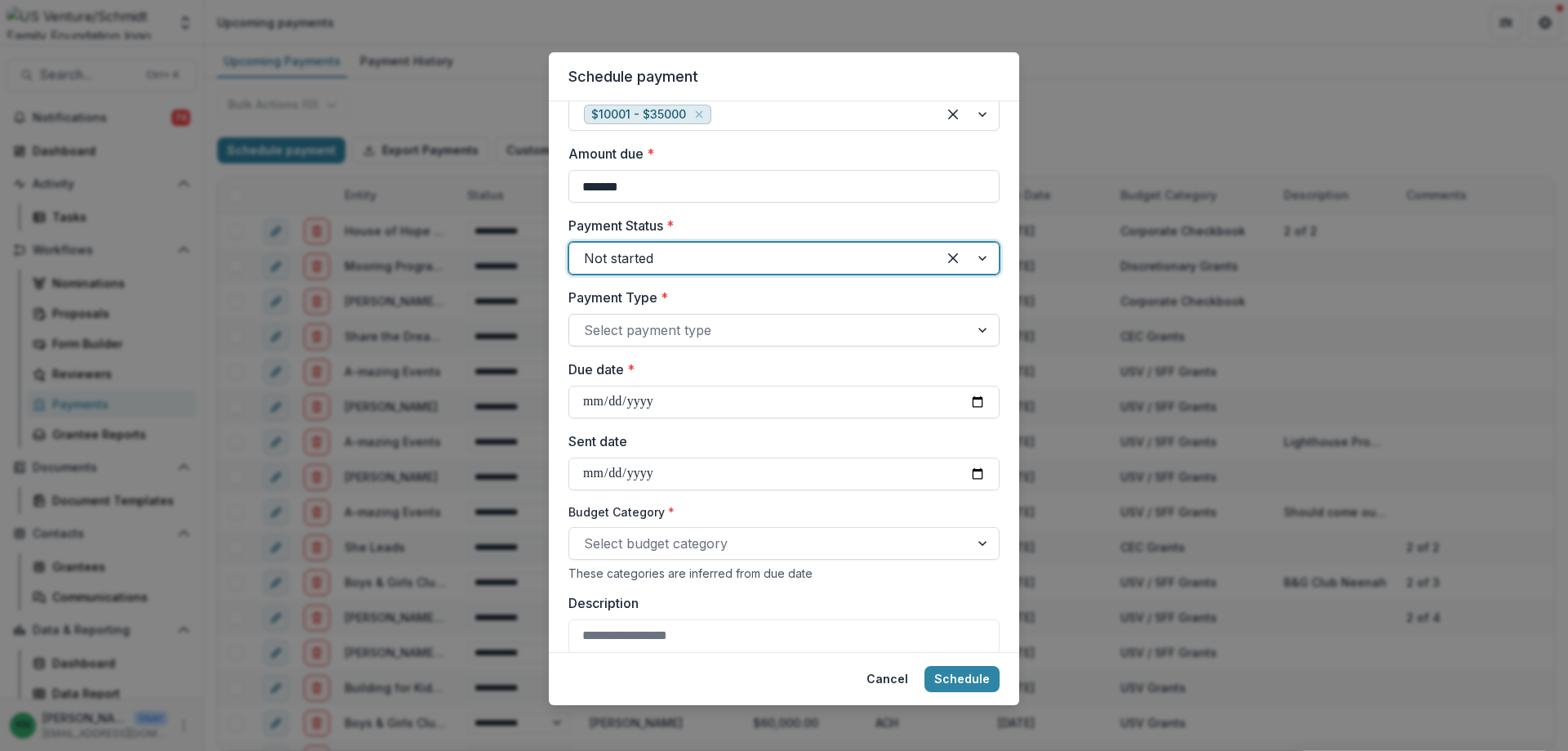
click at [986, 333] on div at bounding box center [984, 329] width 29 height 31
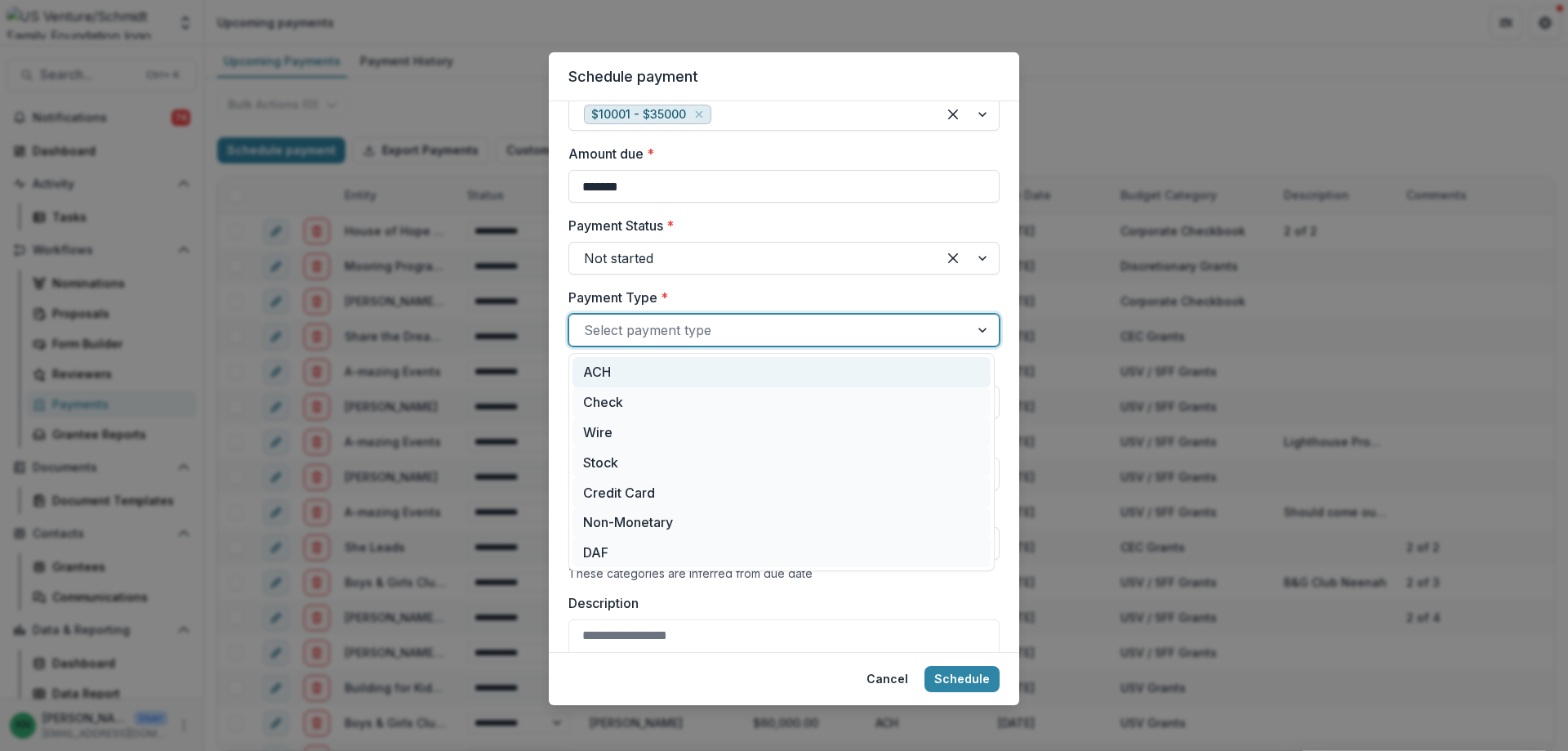
click at [807, 367] on div "ACH" at bounding box center [782, 372] width 418 height 30
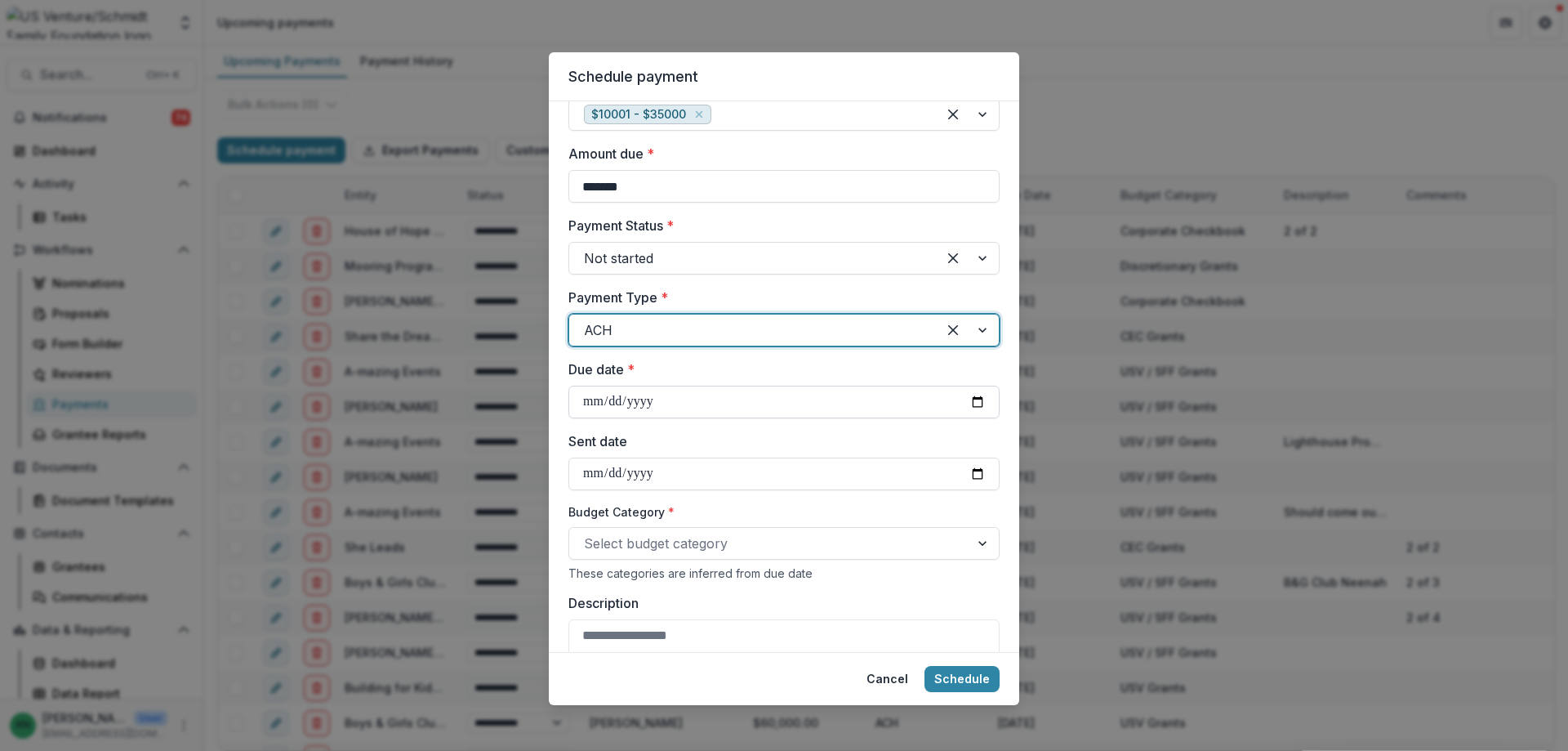
click at [592, 398] on input "Due date *" at bounding box center [784, 401] width 431 height 33
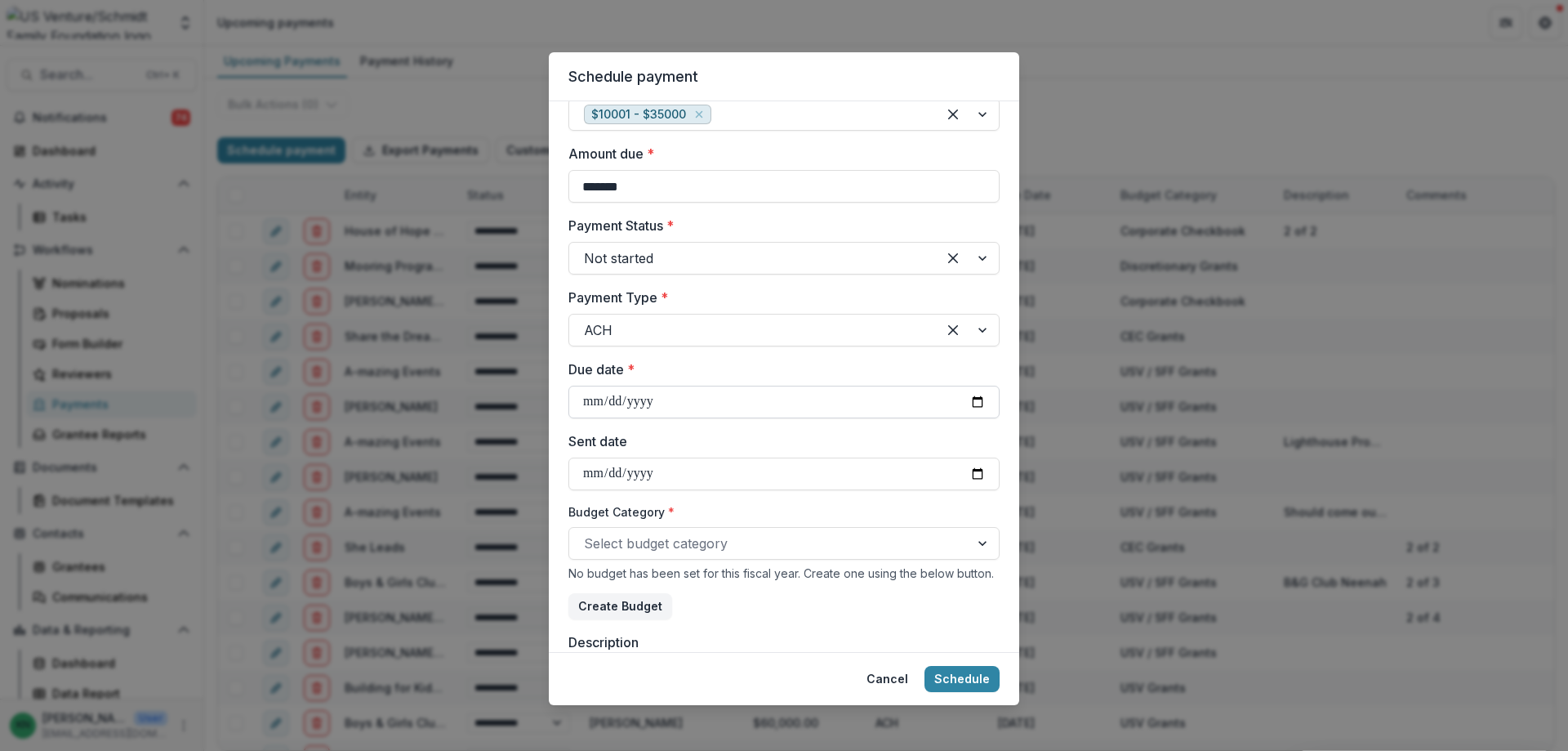
type input "**********"
click at [978, 539] on div at bounding box center [984, 543] width 29 height 31
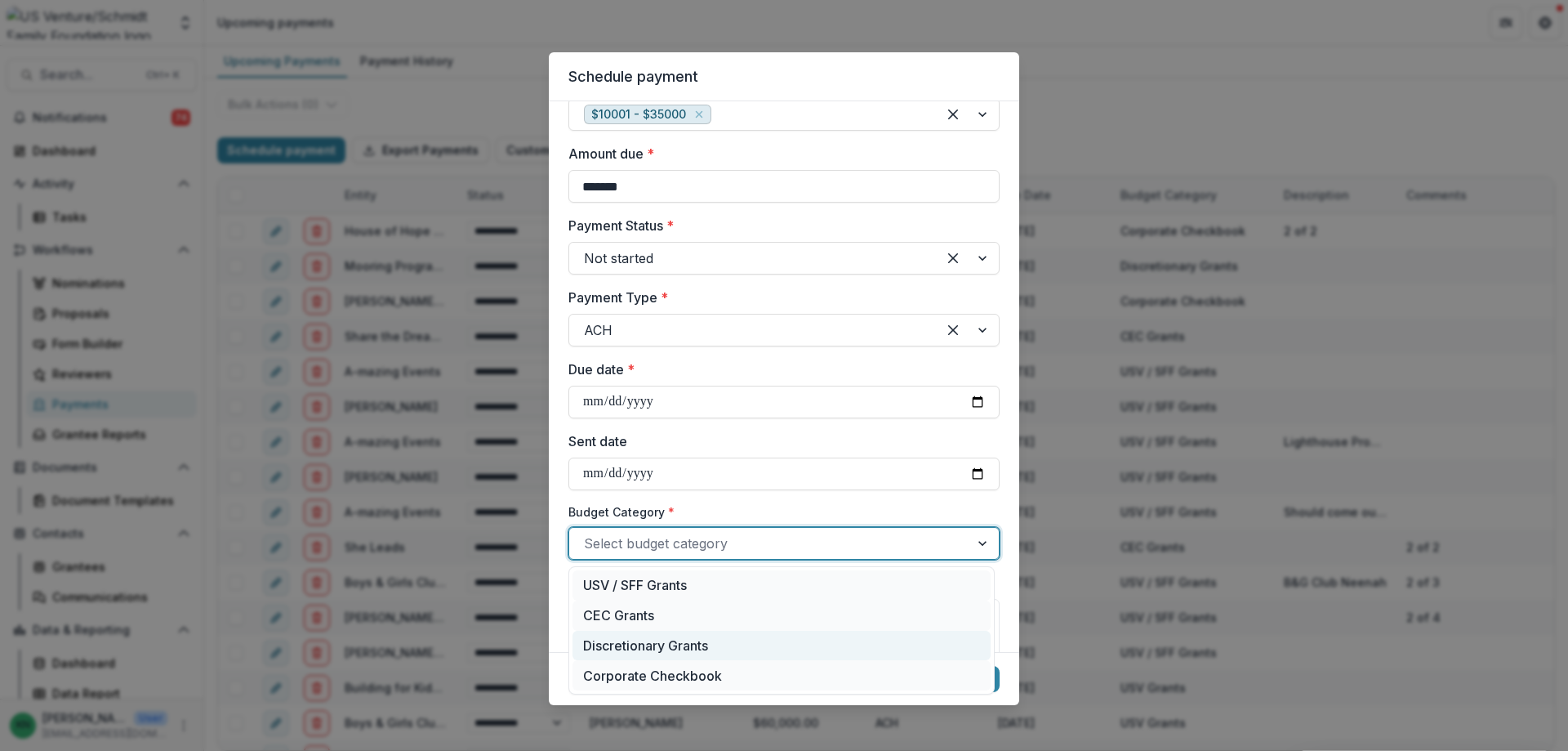
click at [687, 643] on div "Discretionary Grants" at bounding box center [782, 646] width 418 height 30
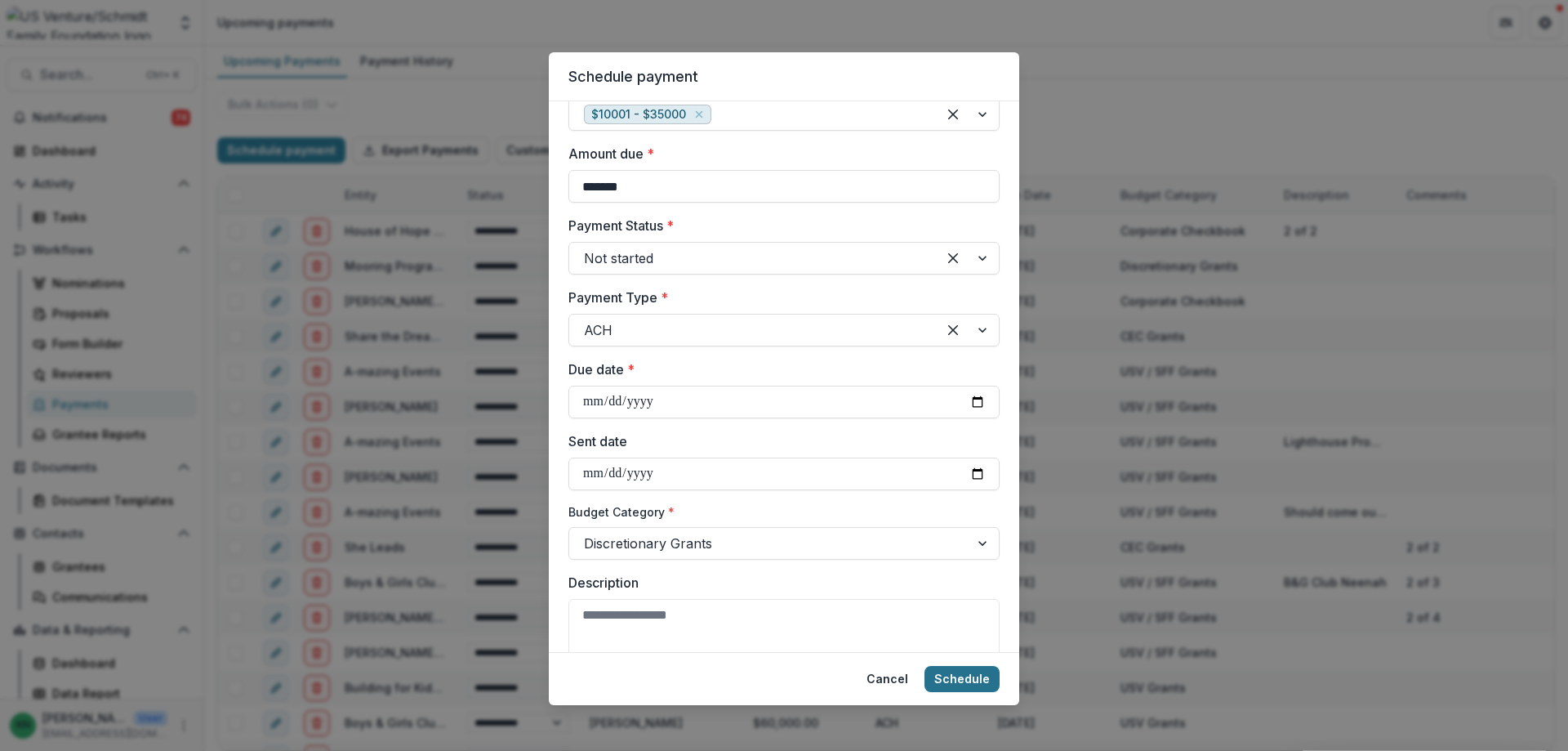
click at [971, 673] on button "Schedule" at bounding box center [962, 679] width 75 height 27
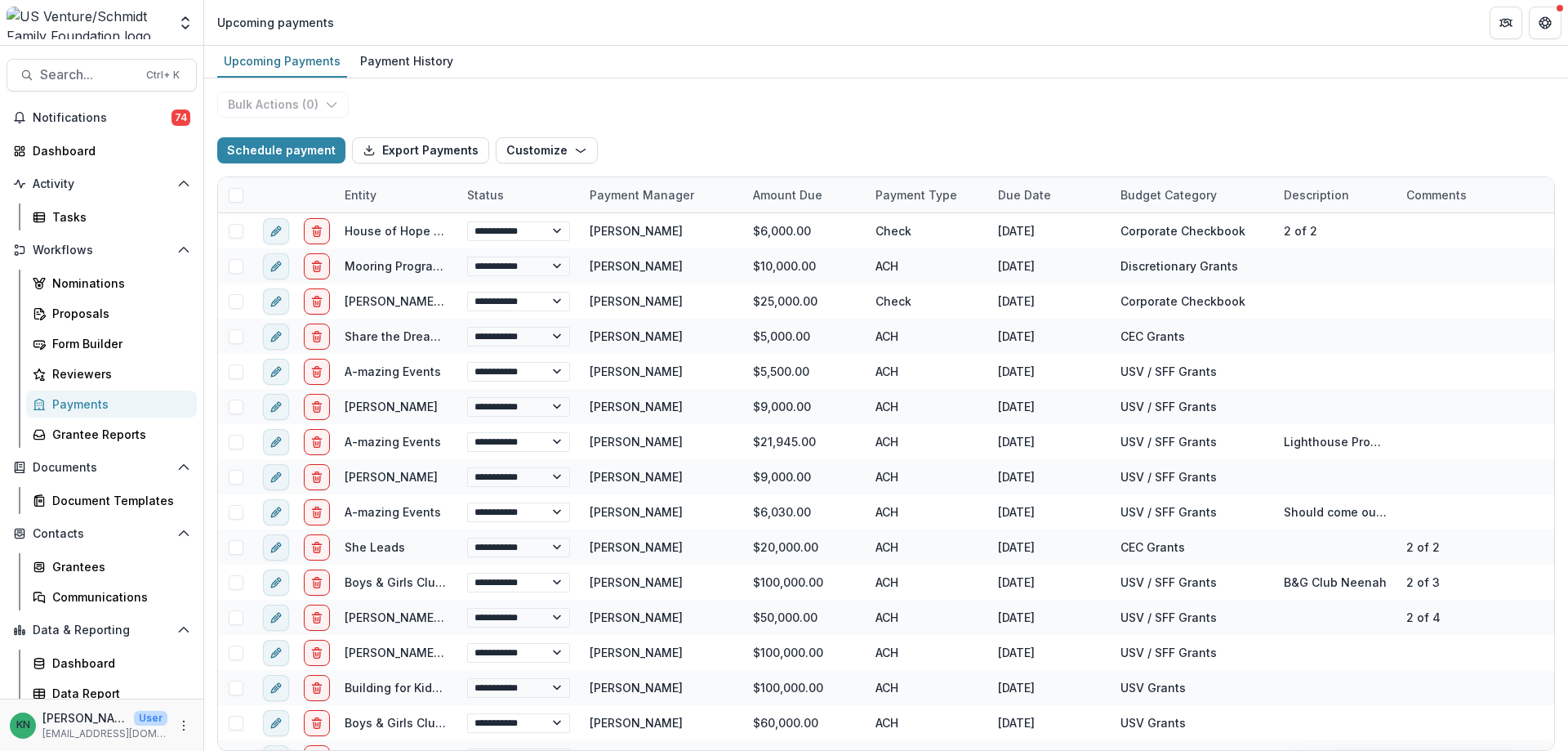
scroll to position [265, 0]
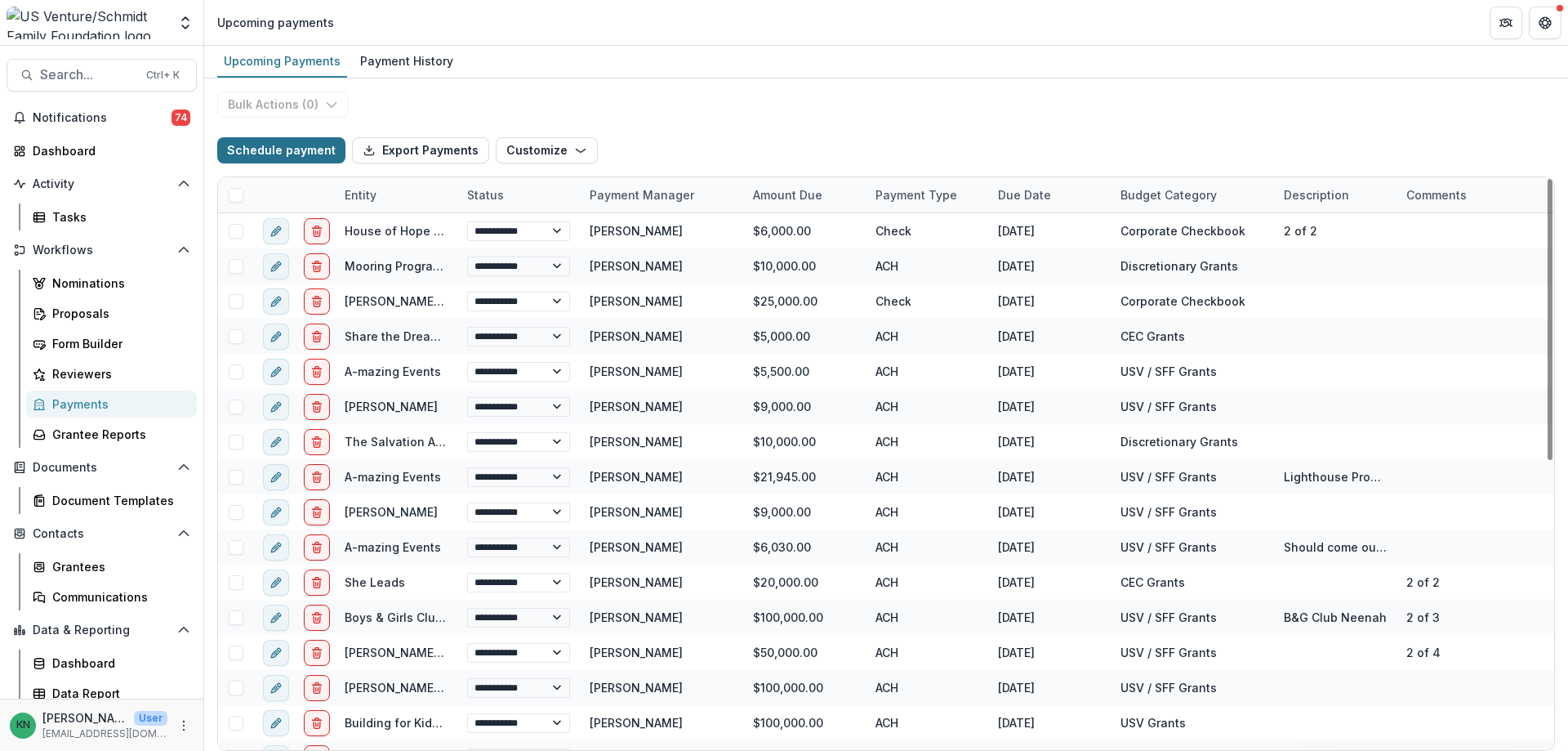
click at [260, 144] on button "Schedule payment" at bounding box center [281, 151] width 128 height 27
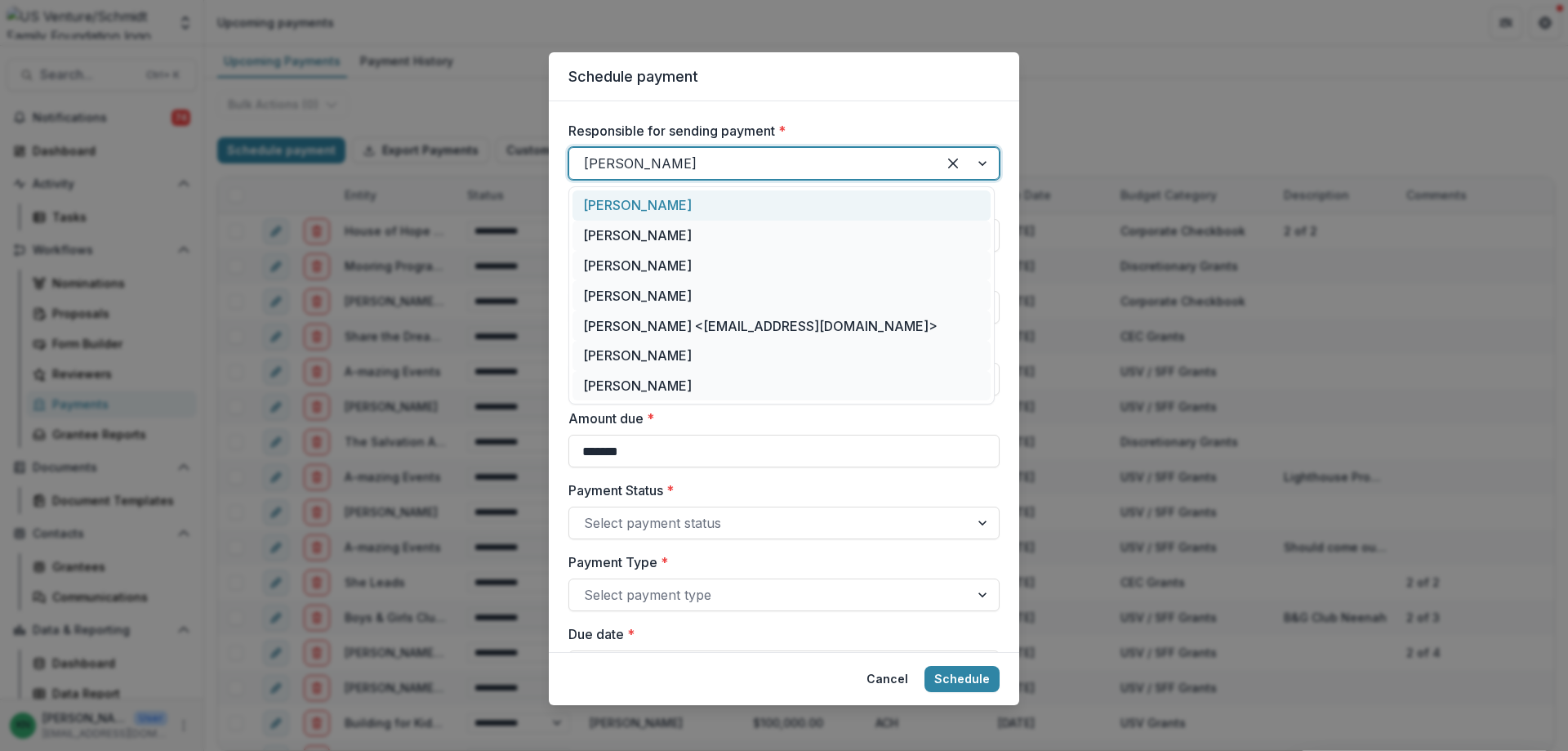
click at [980, 159] on div at bounding box center [968, 163] width 62 height 31
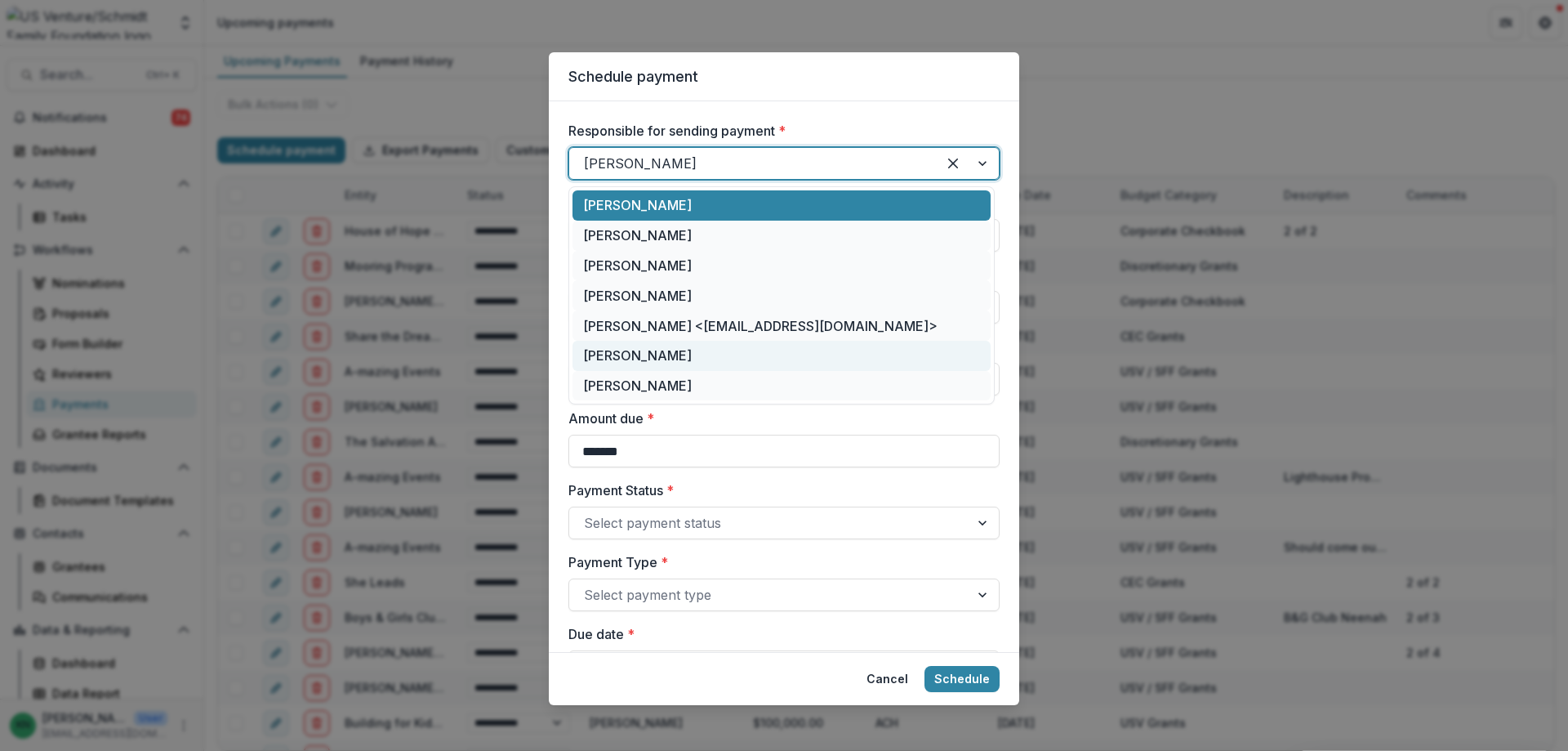
click at [639, 353] on div "[PERSON_NAME]" at bounding box center [782, 356] width 418 height 30
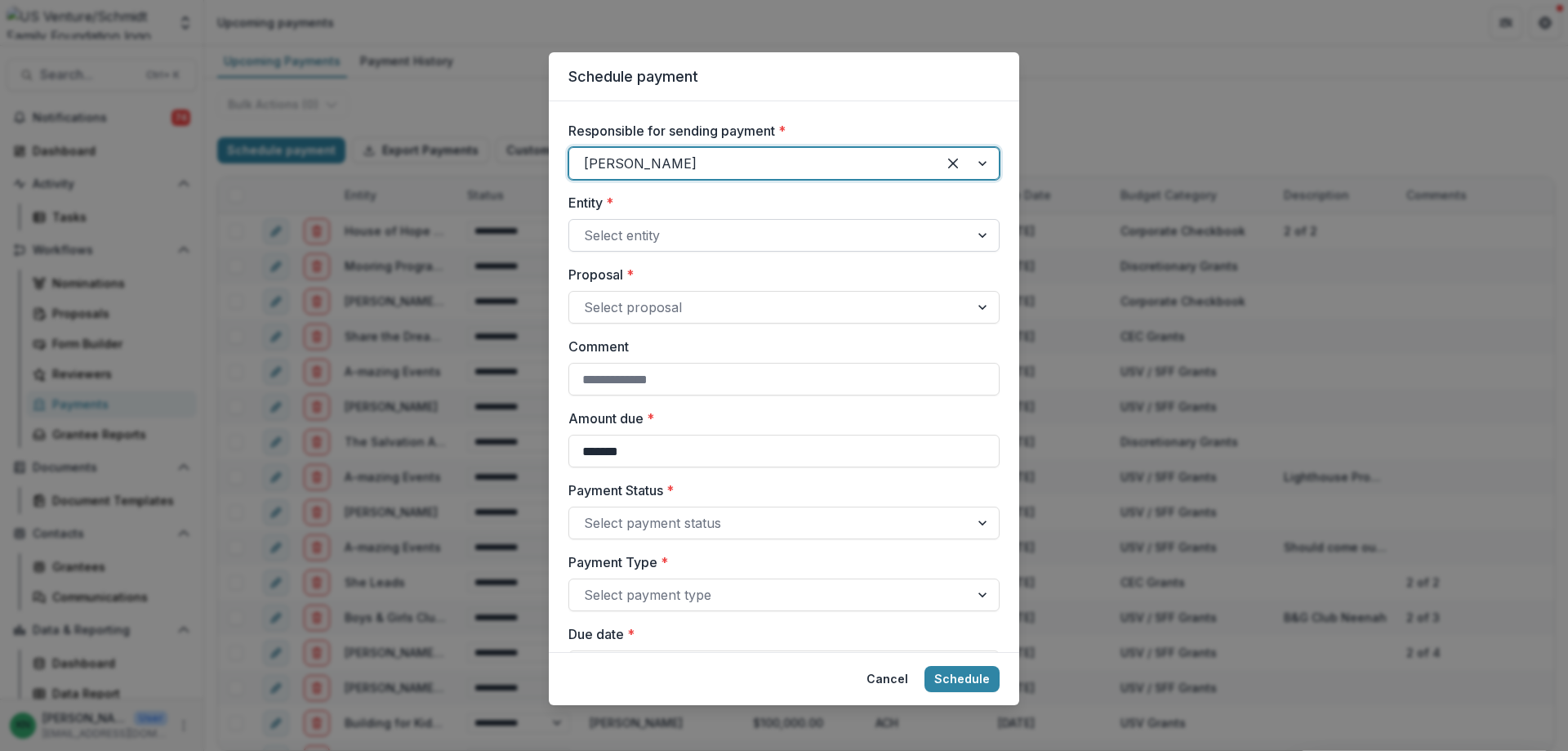
click at [595, 233] on div at bounding box center [769, 236] width 371 height 23
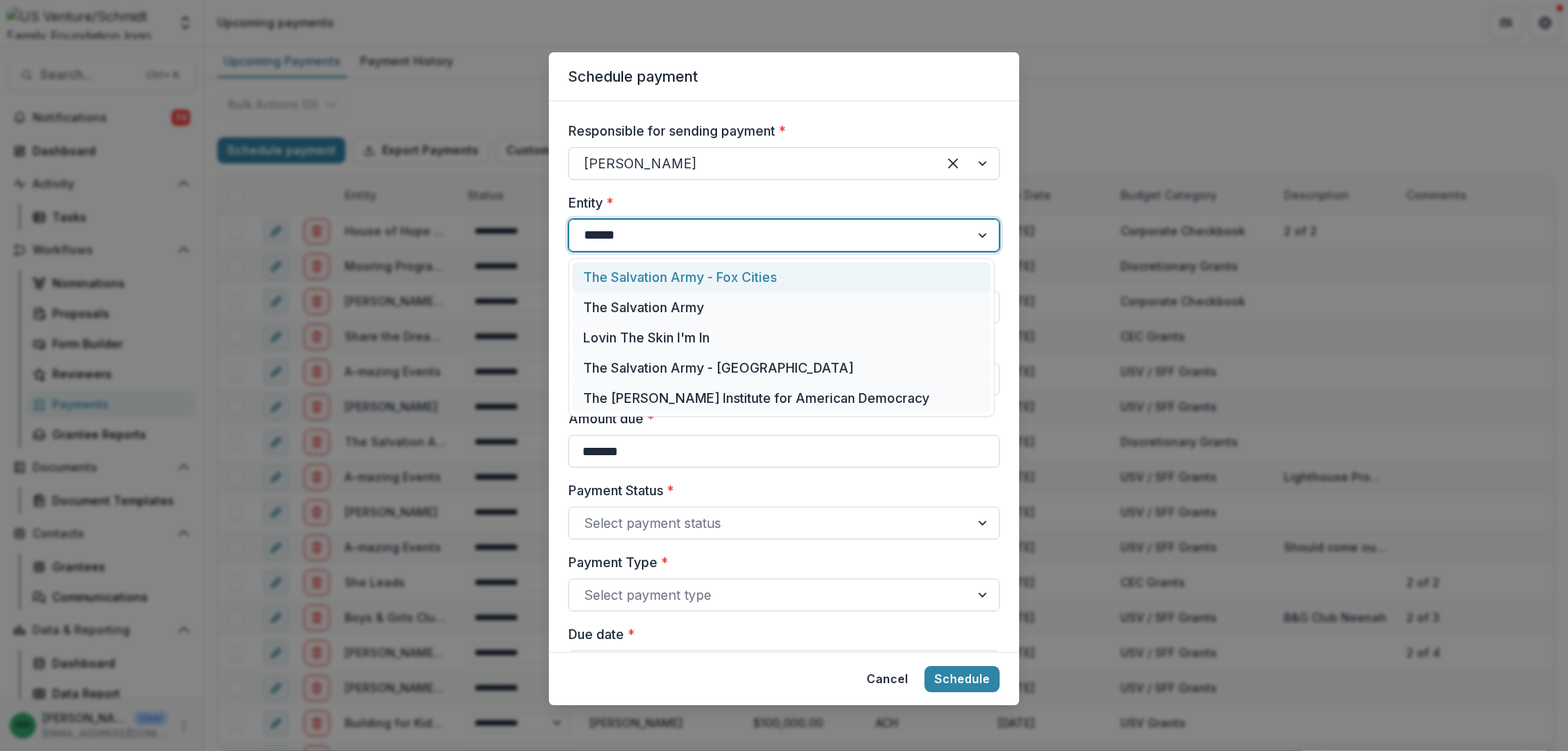
type input "*******"
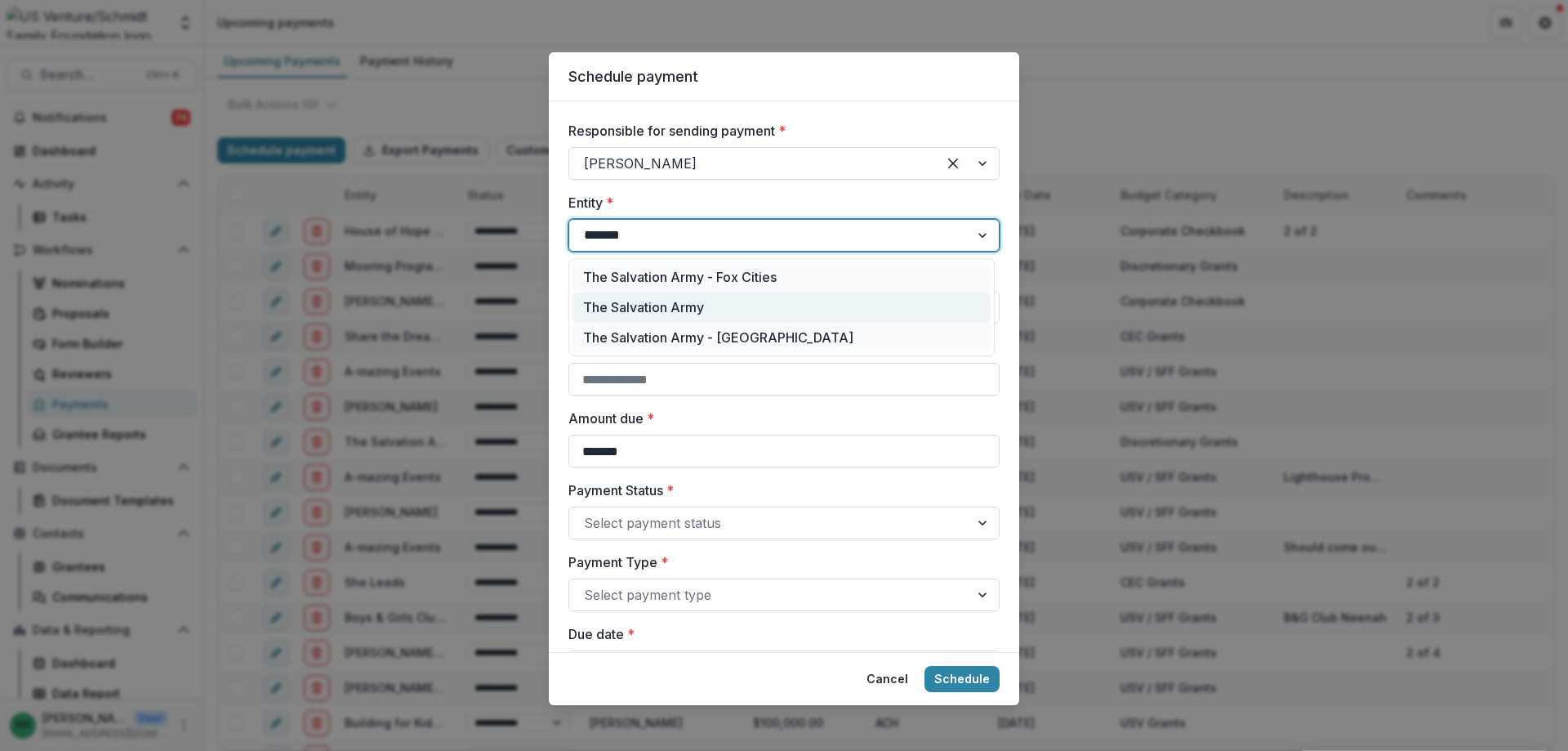
click at [639, 300] on div "The Salvation Army" at bounding box center [782, 307] width 418 height 30
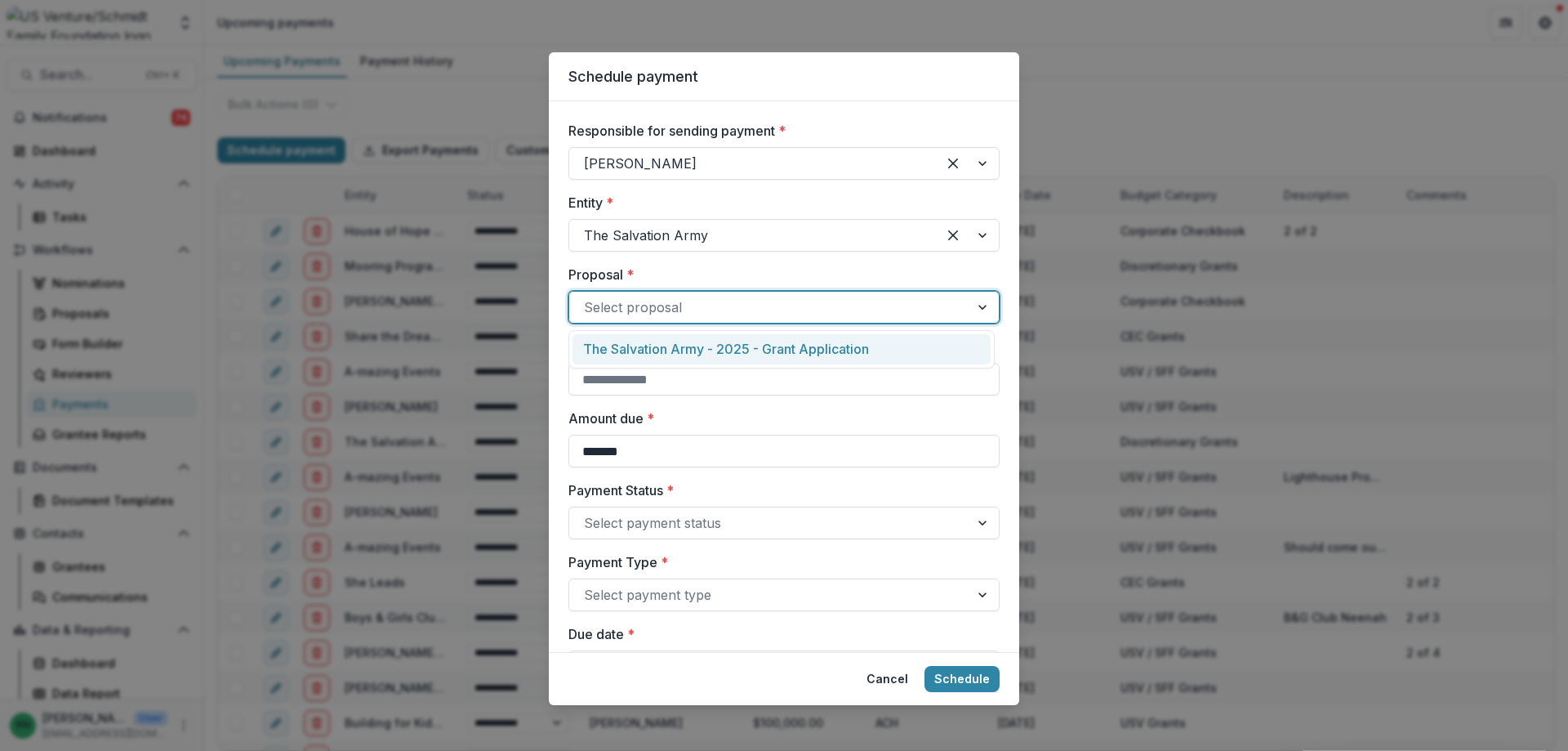
click at [974, 304] on div at bounding box center [984, 306] width 29 height 31
click at [823, 352] on div "The Salvation Army - 2025 - Grant Application" at bounding box center [782, 349] width 418 height 30
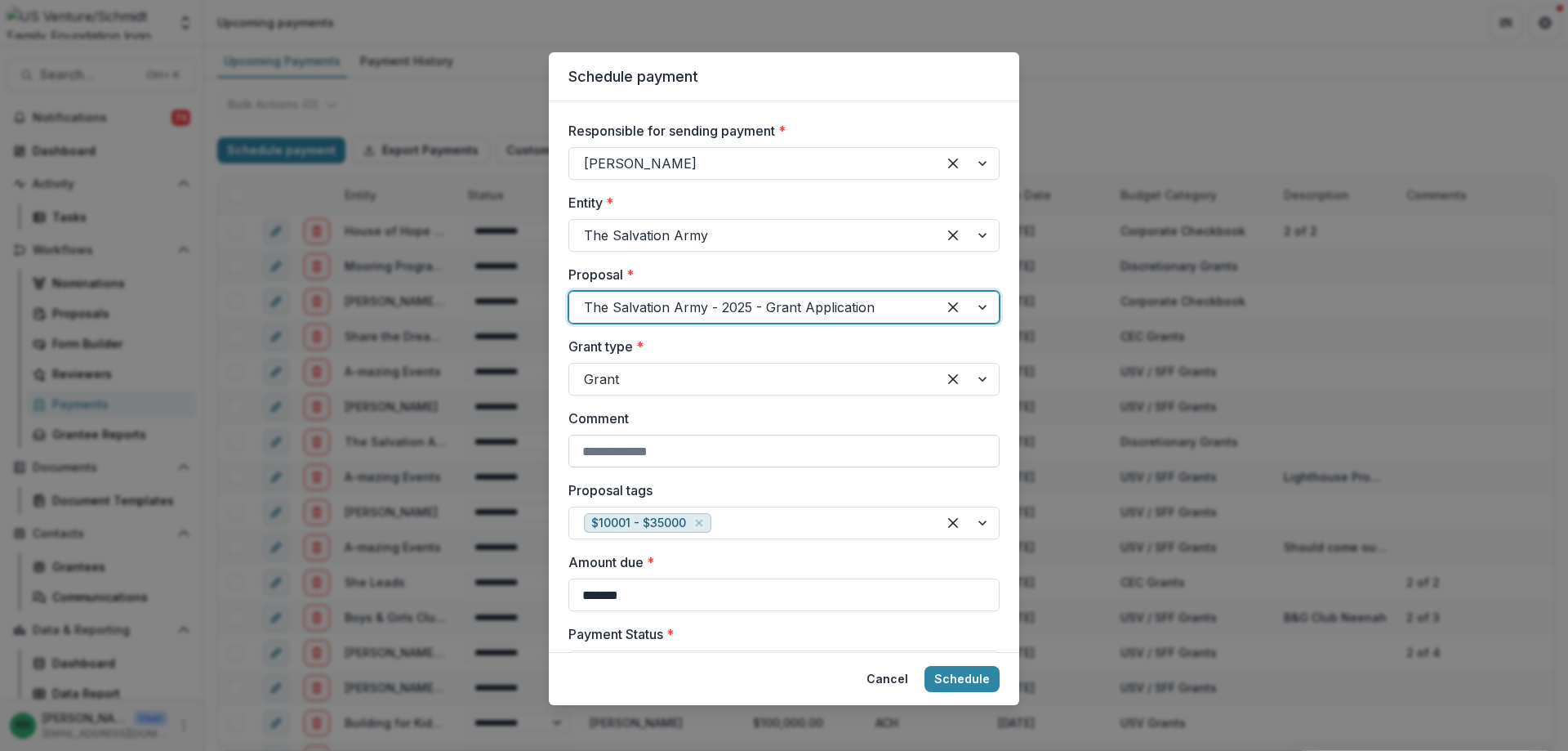
click at [901, 457] on input "Comment" at bounding box center [784, 451] width 431 height 33
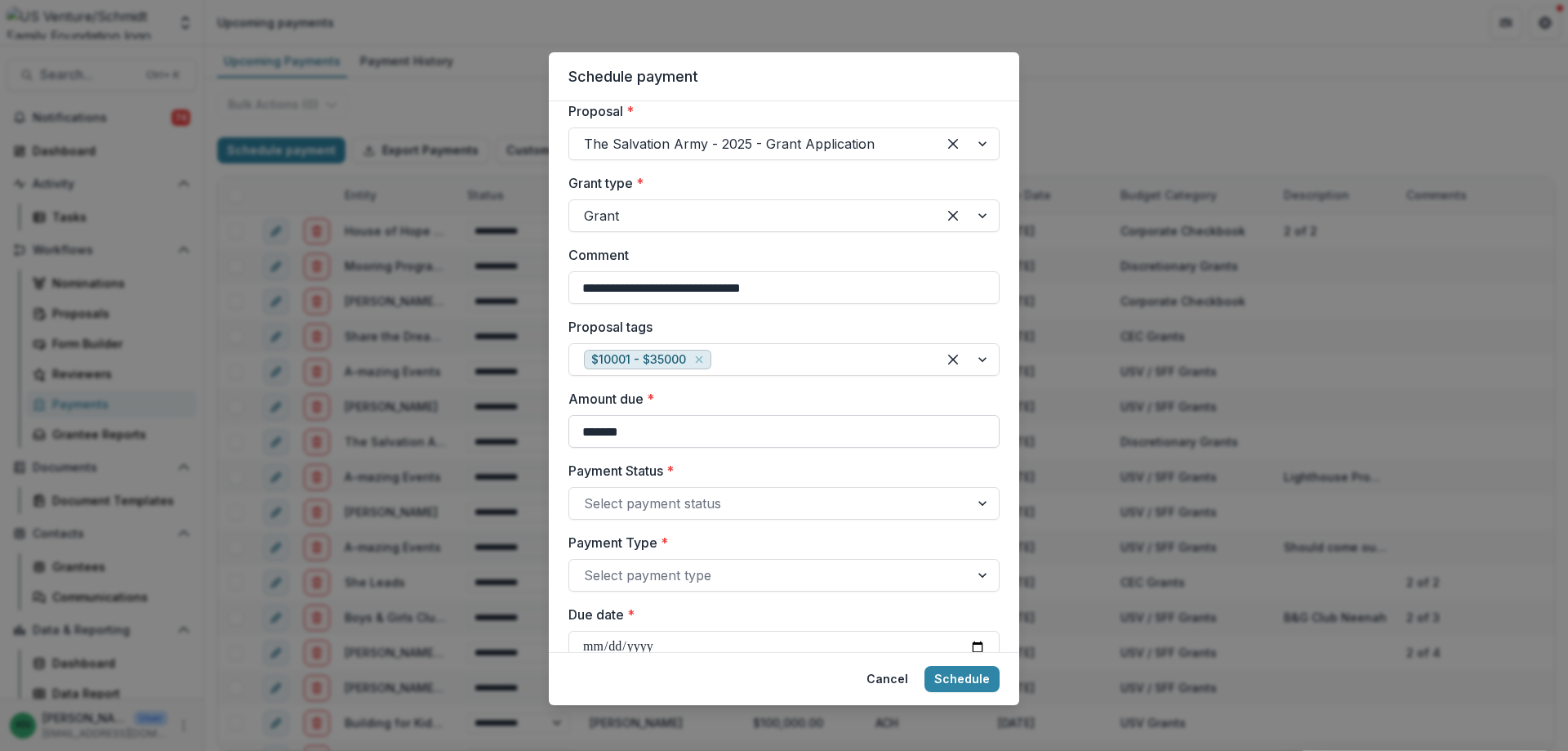
scroll to position [245, 0]
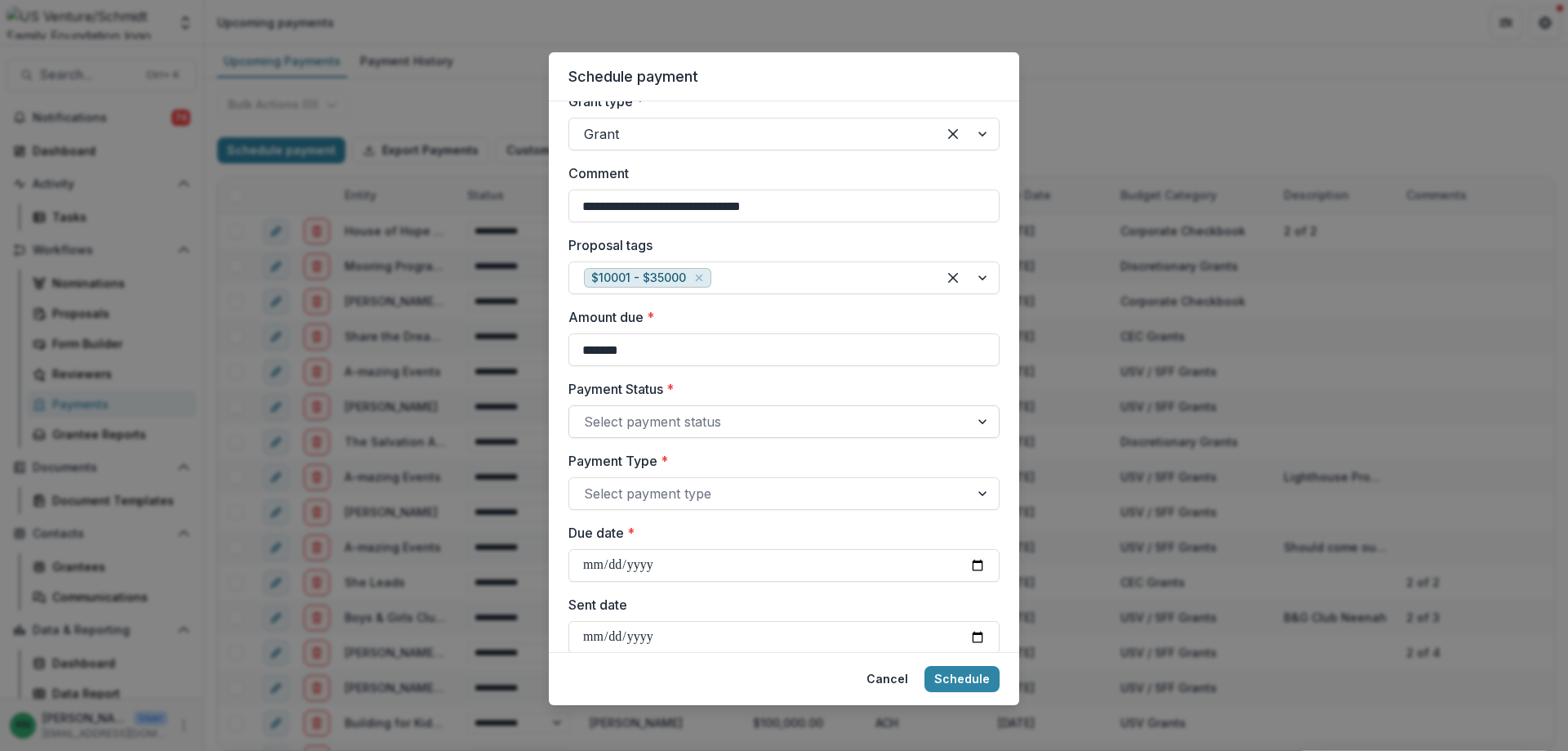
type input "**********"
click at [982, 427] on div at bounding box center [984, 422] width 29 height 31
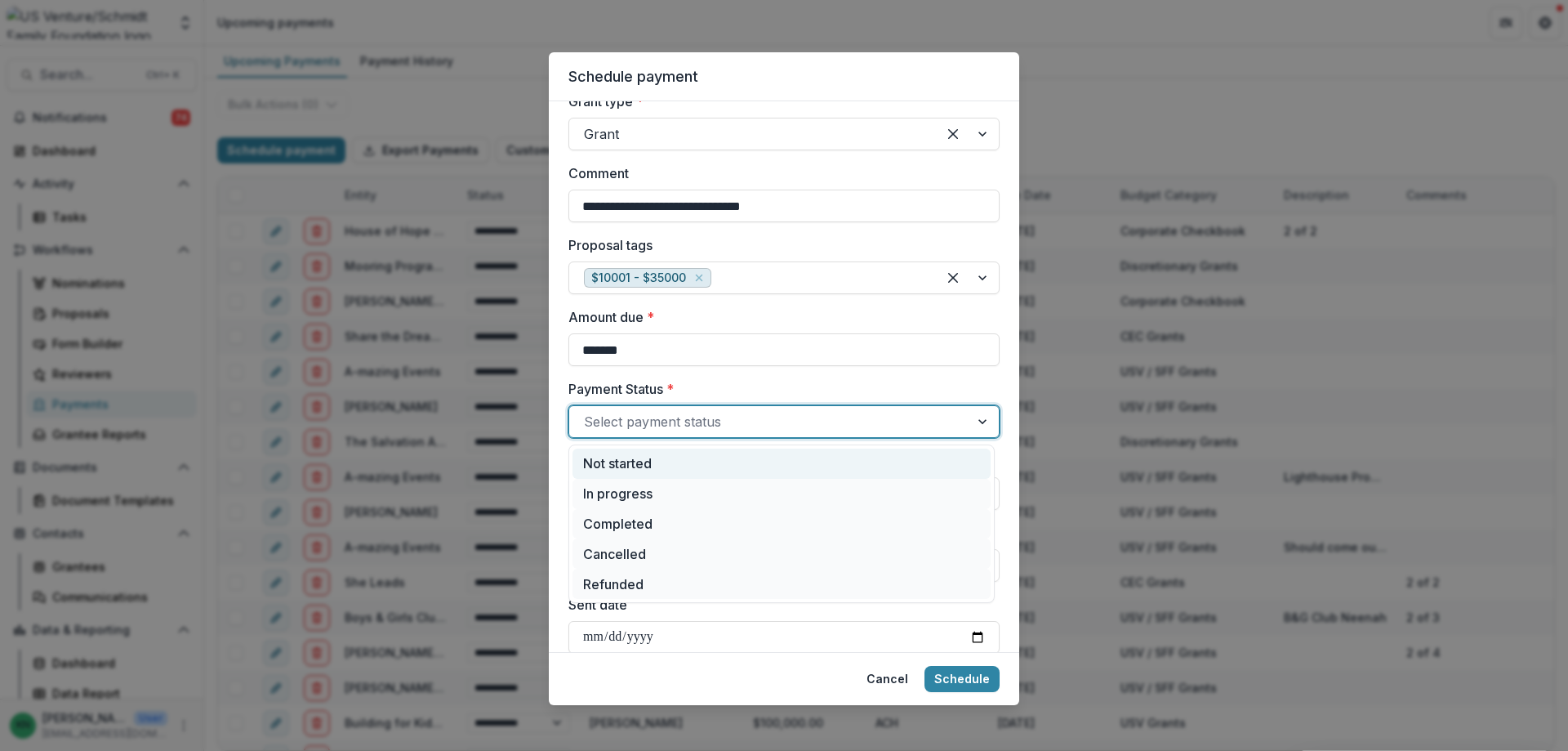
click at [691, 468] on div "Not started" at bounding box center [782, 463] width 418 height 30
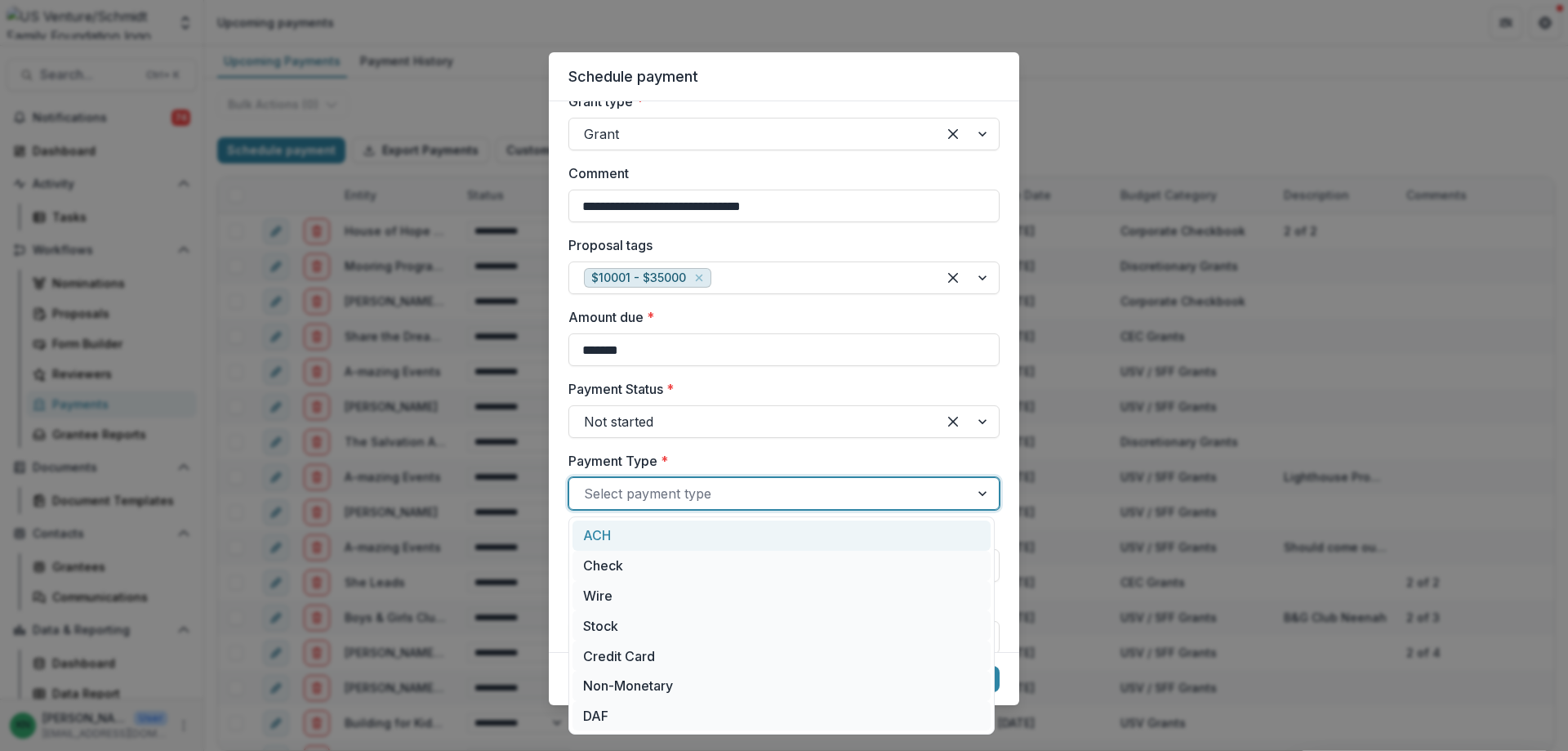
click at [595, 493] on div at bounding box center [769, 493] width 371 height 23
click at [605, 530] on div "ACH" at bounding box center [782, 536] width 418 height 30
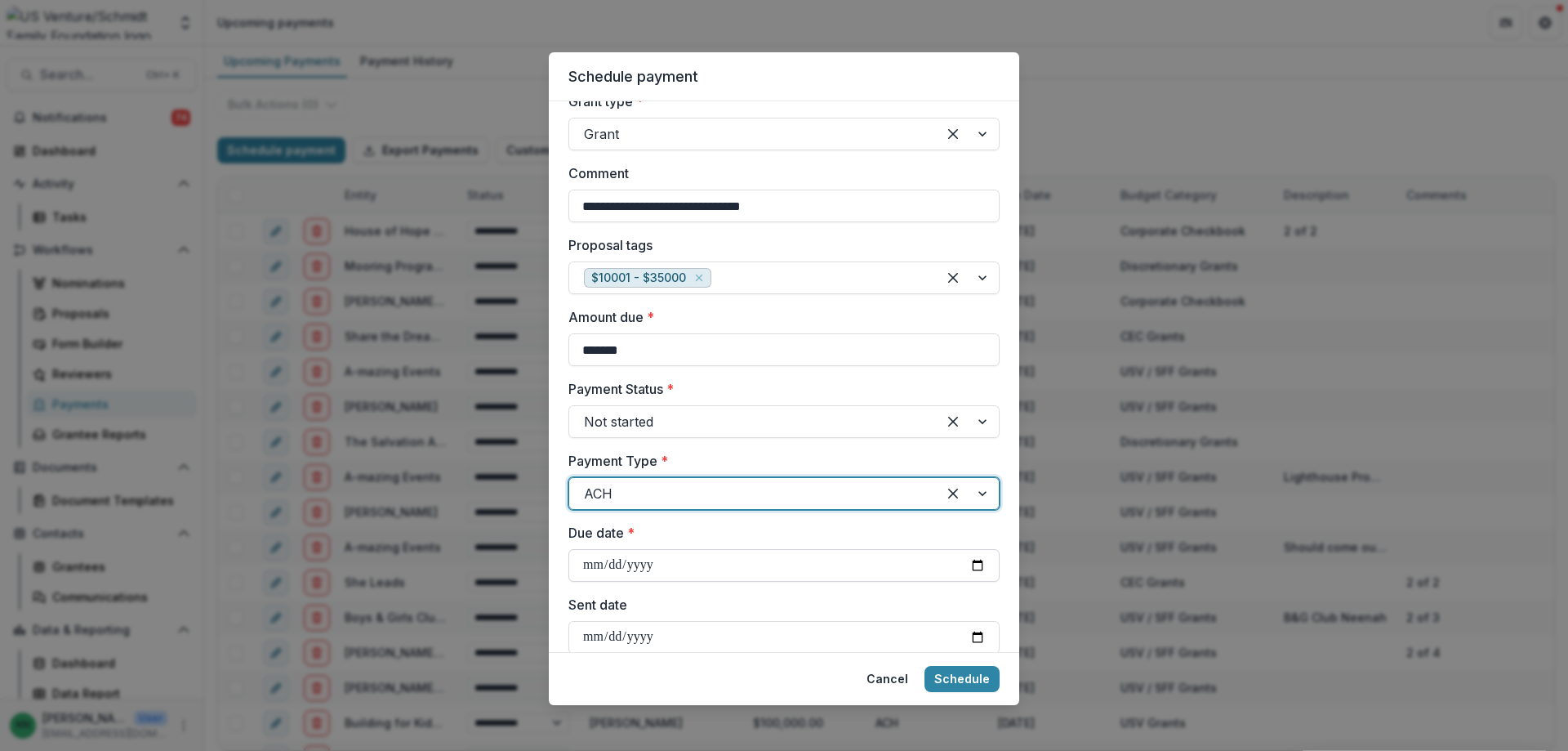
click at [593, 564] on input "Due date *" at bounding box center [784, 565] width 431 height 33
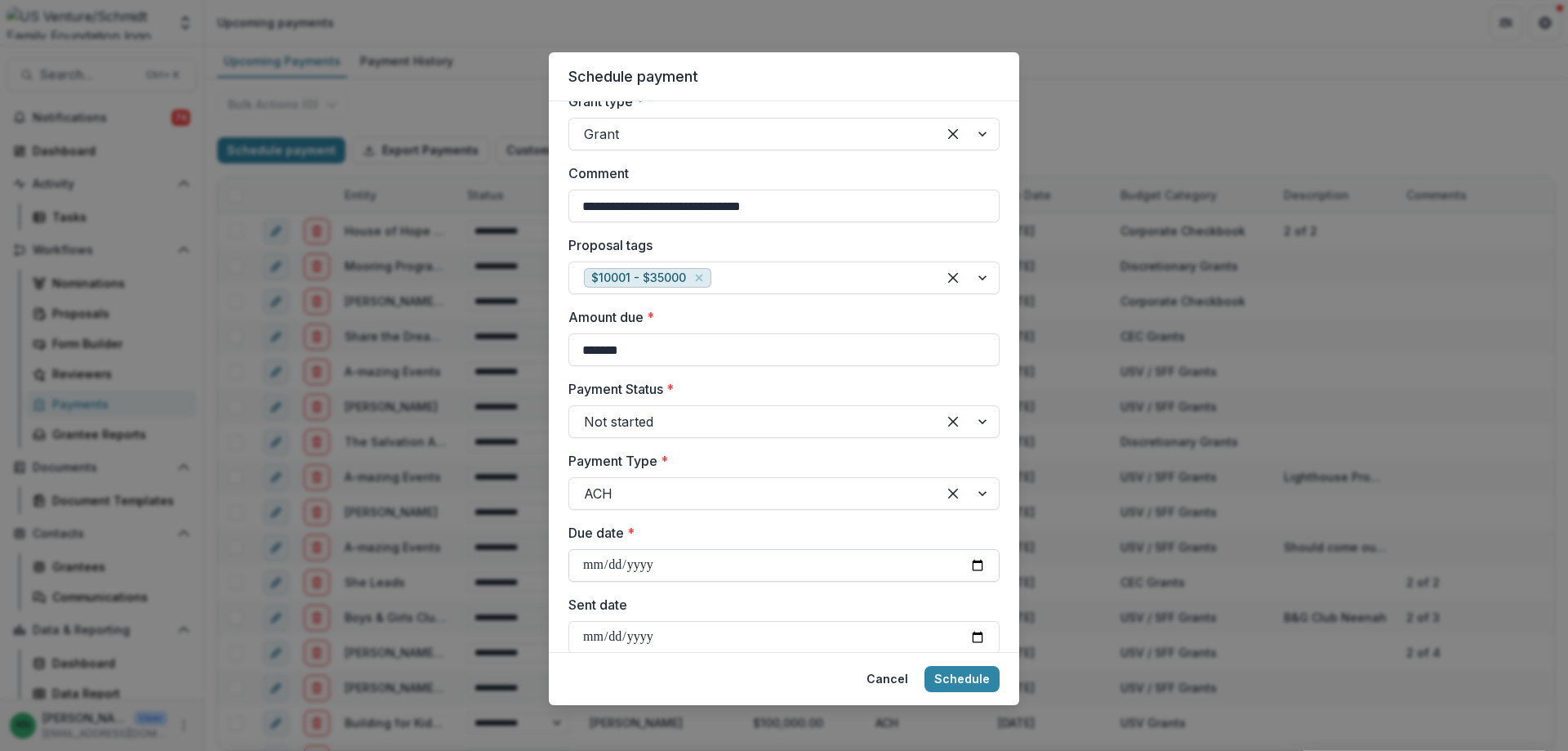
type input "**********"
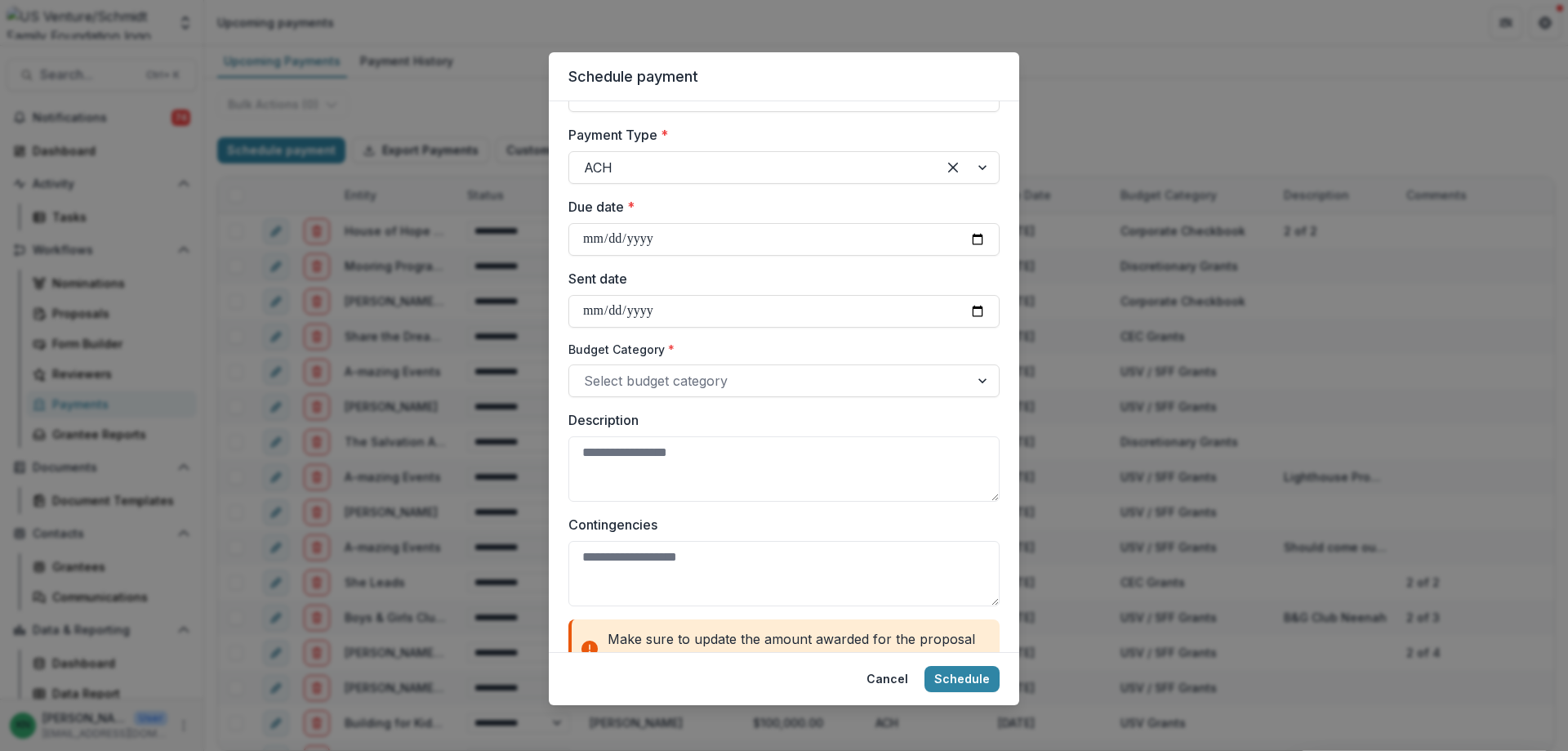
scroll to position [572, 0]
click at [978, 375] on div at bounding box center [984, 379] width 29 height 31
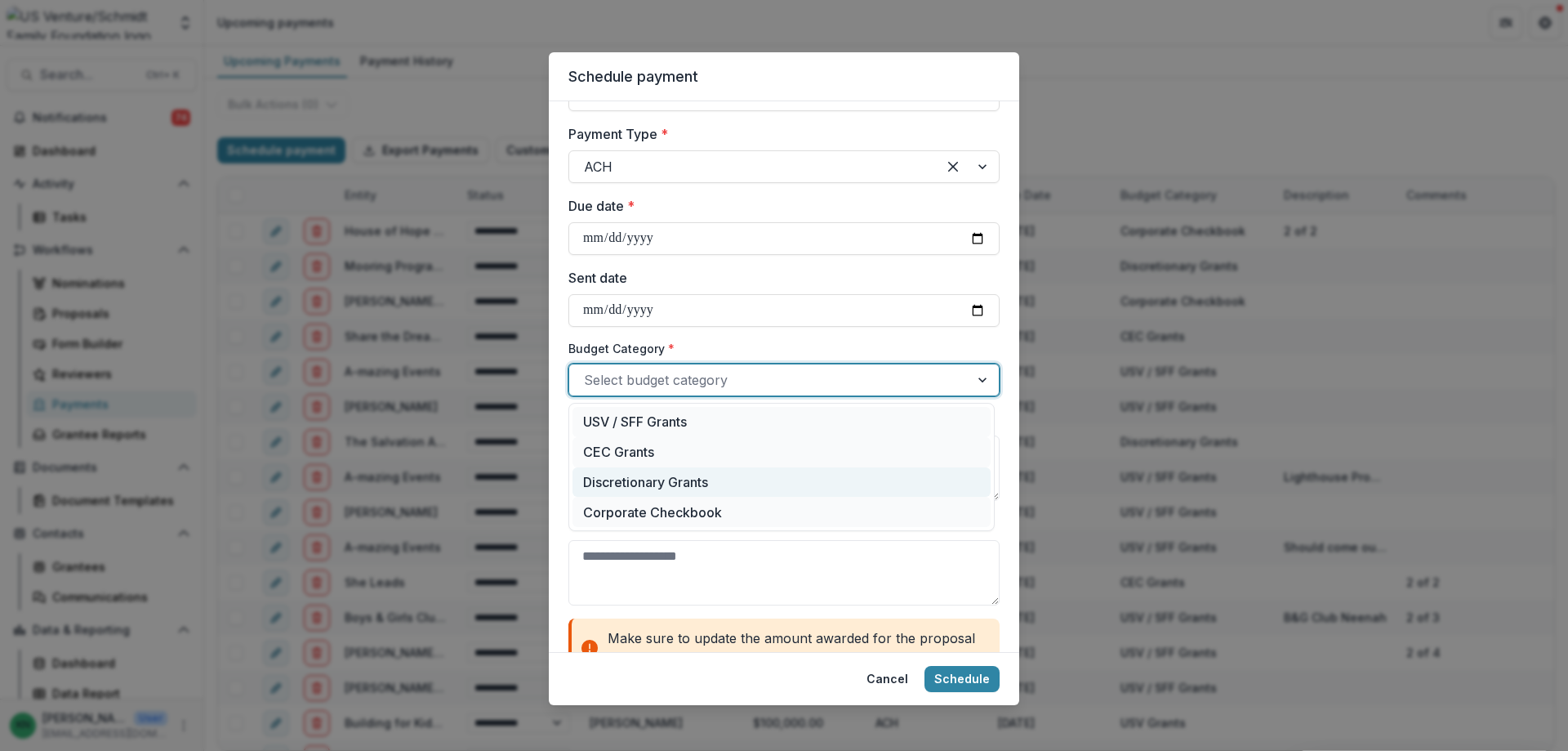
click at [647, 476] on div "Discretionary Grants" at bounding box center [782, 483] width 418 height 30
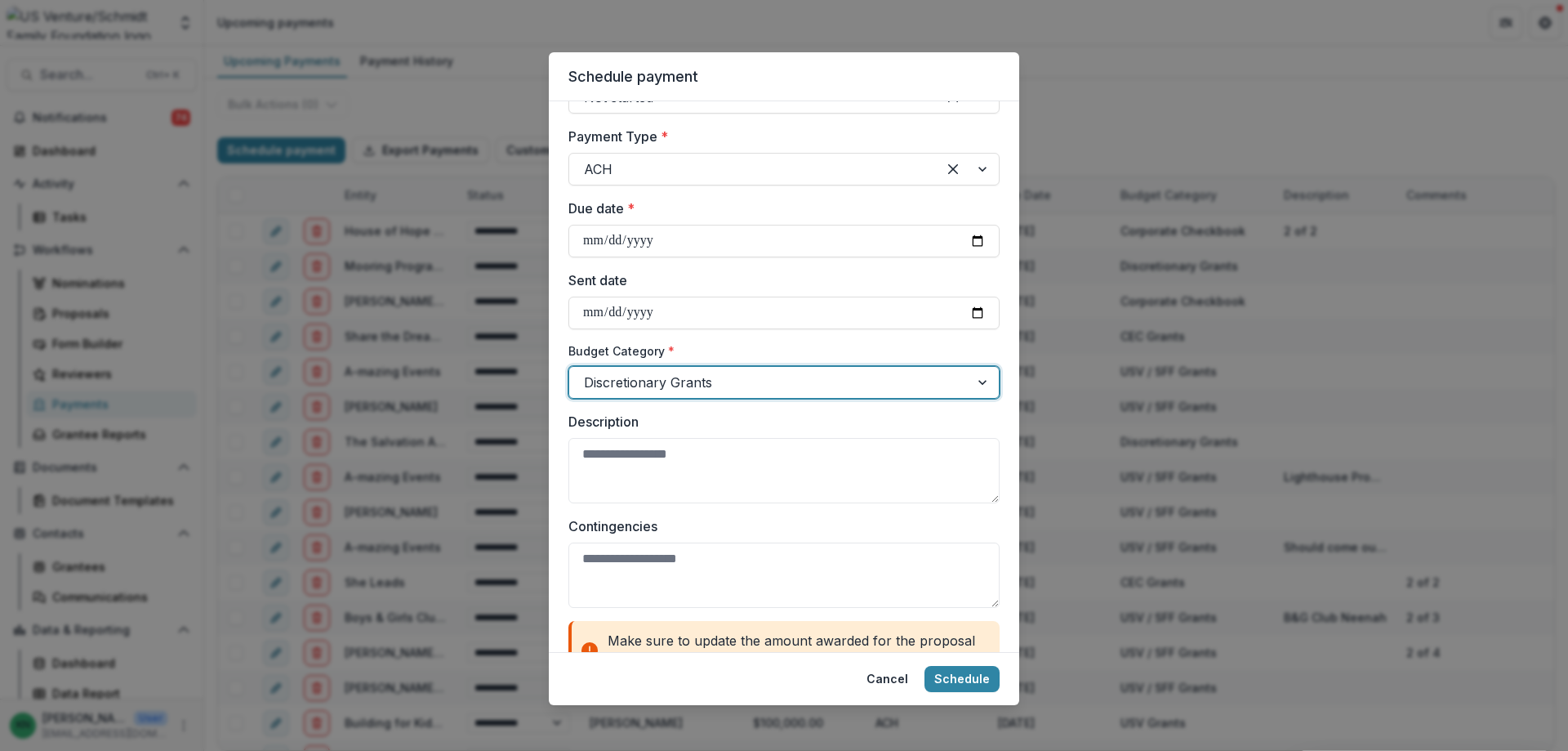
scroll to position [617, 0]
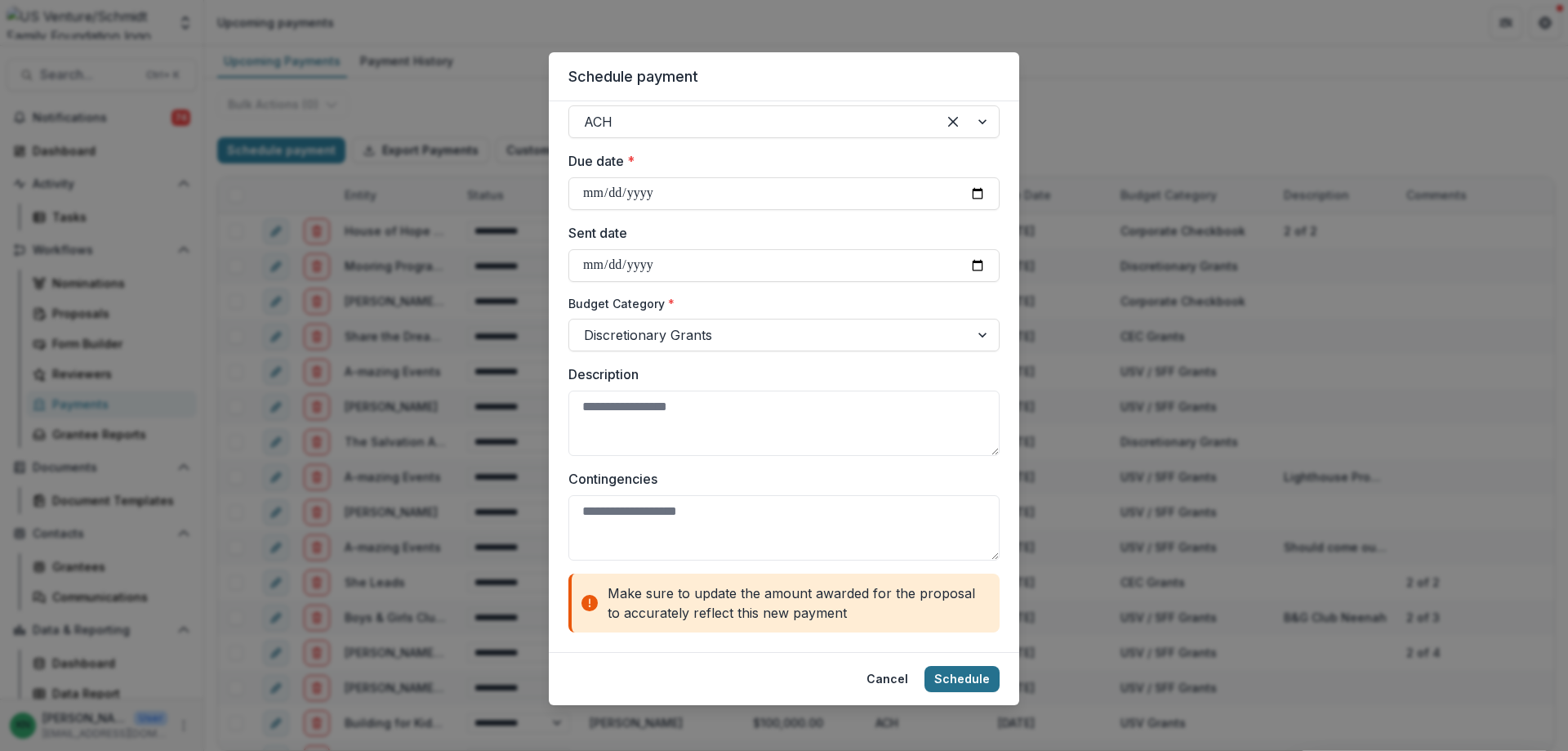
click at [962, 677] on button "Schedule" at bounding box center [962, 679] width 75 height 27
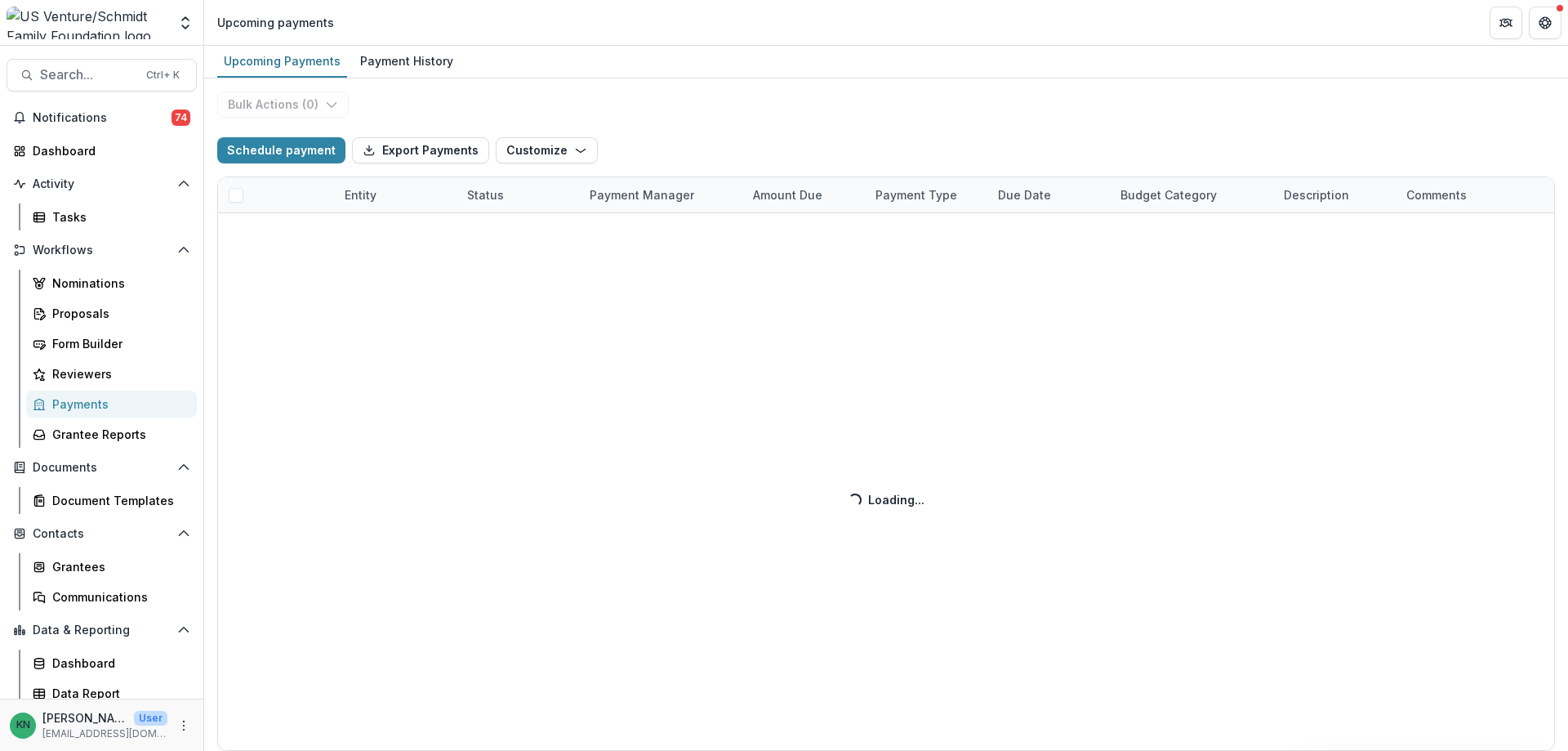
scroll to position [422, 0]
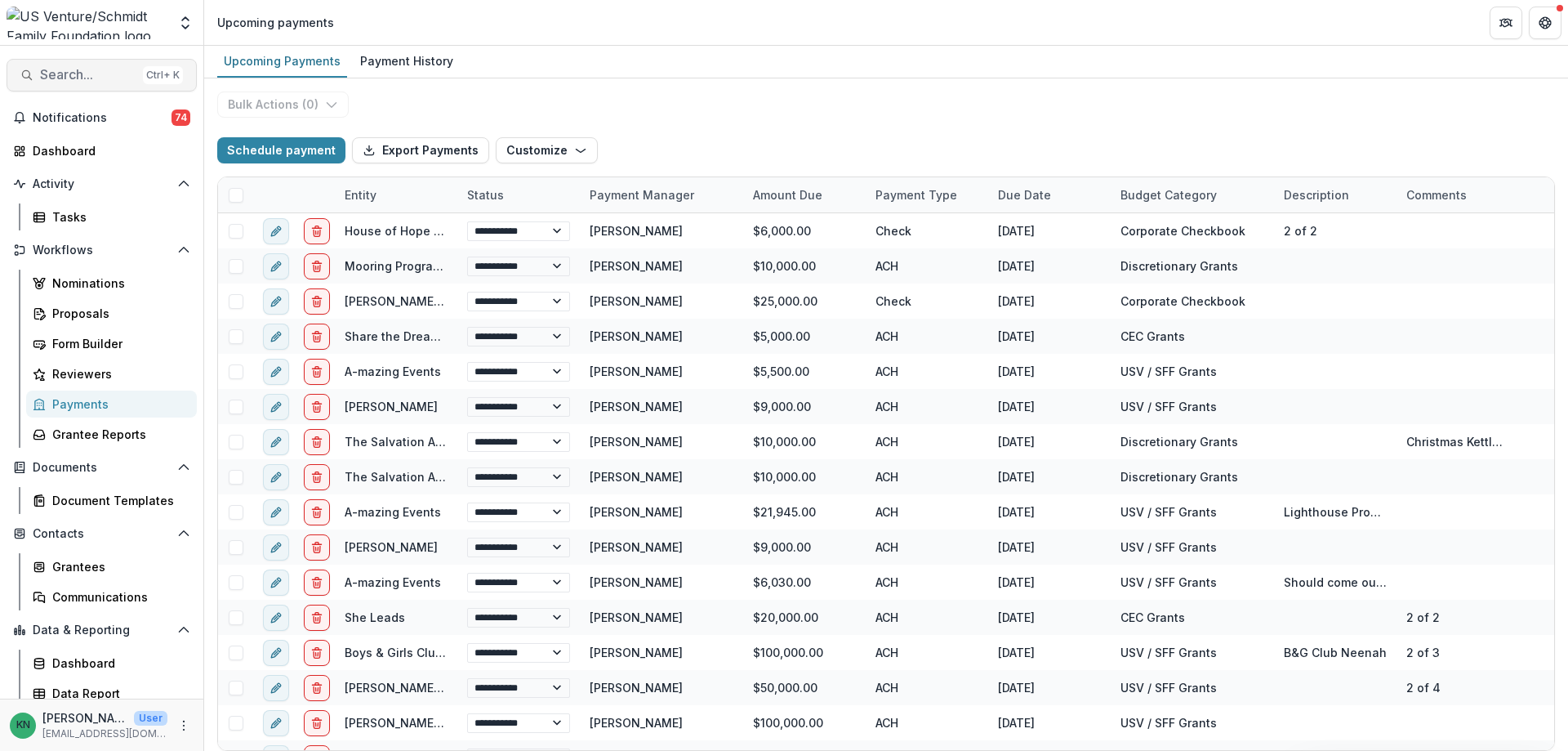
click at [72, 73] on span "Search..." at bounding box center [88, 75] width 97 height 16
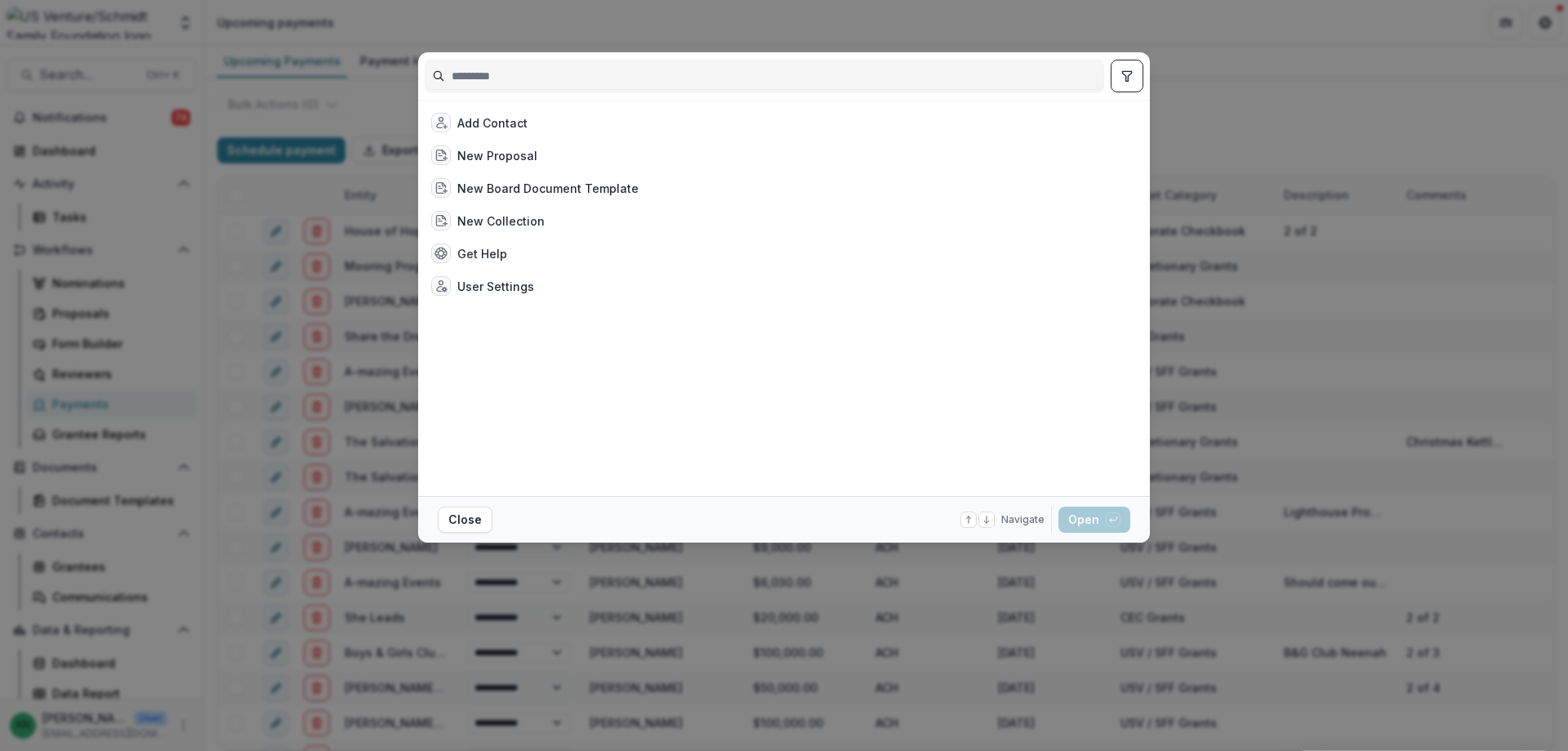
click at [490, 74] on input at bounding box center [765, 76] width 678 height 27
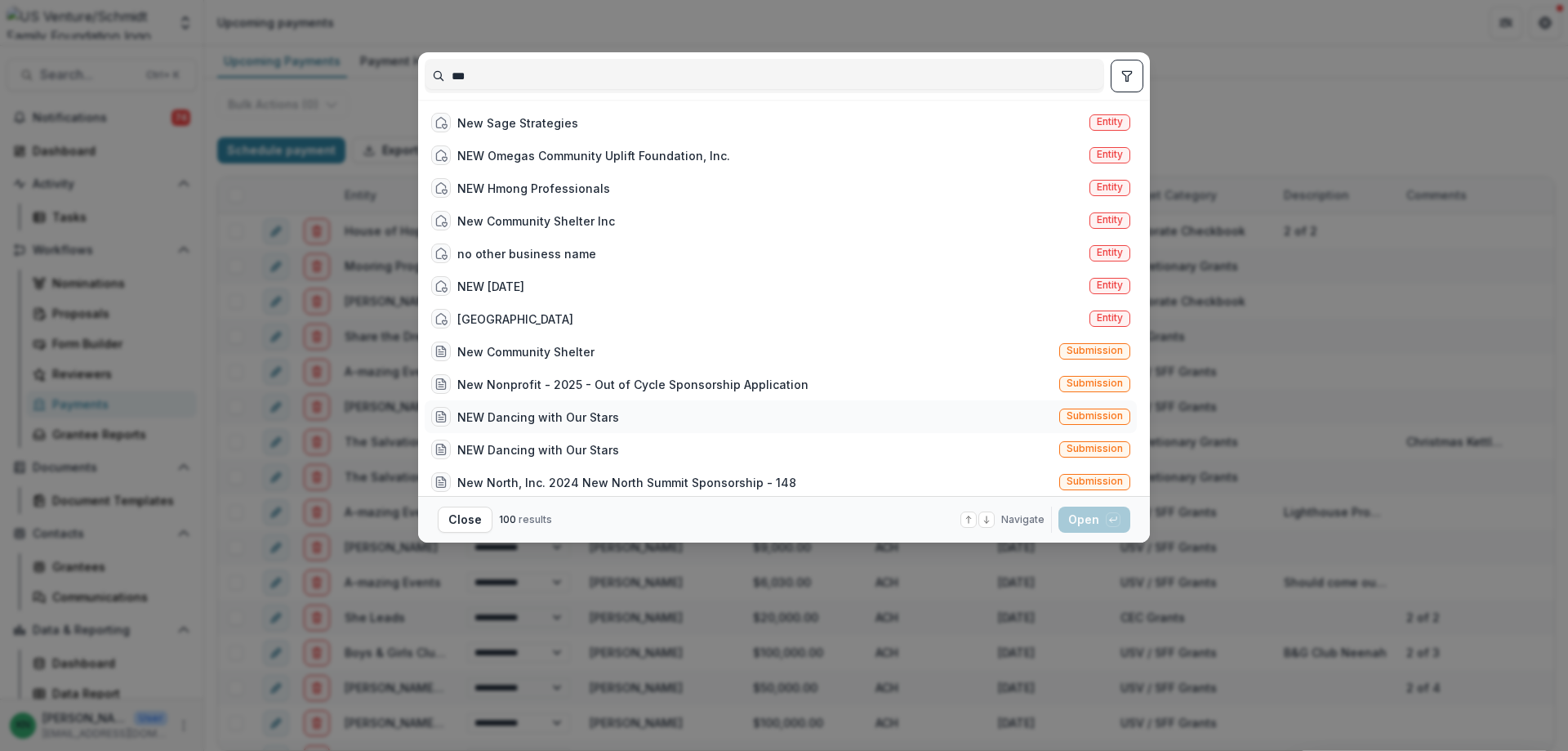
type input "***"
click at [516, 416] on div "NEW Dancing with Our Stars" at bounding box center [538, 416] width 162 height 17
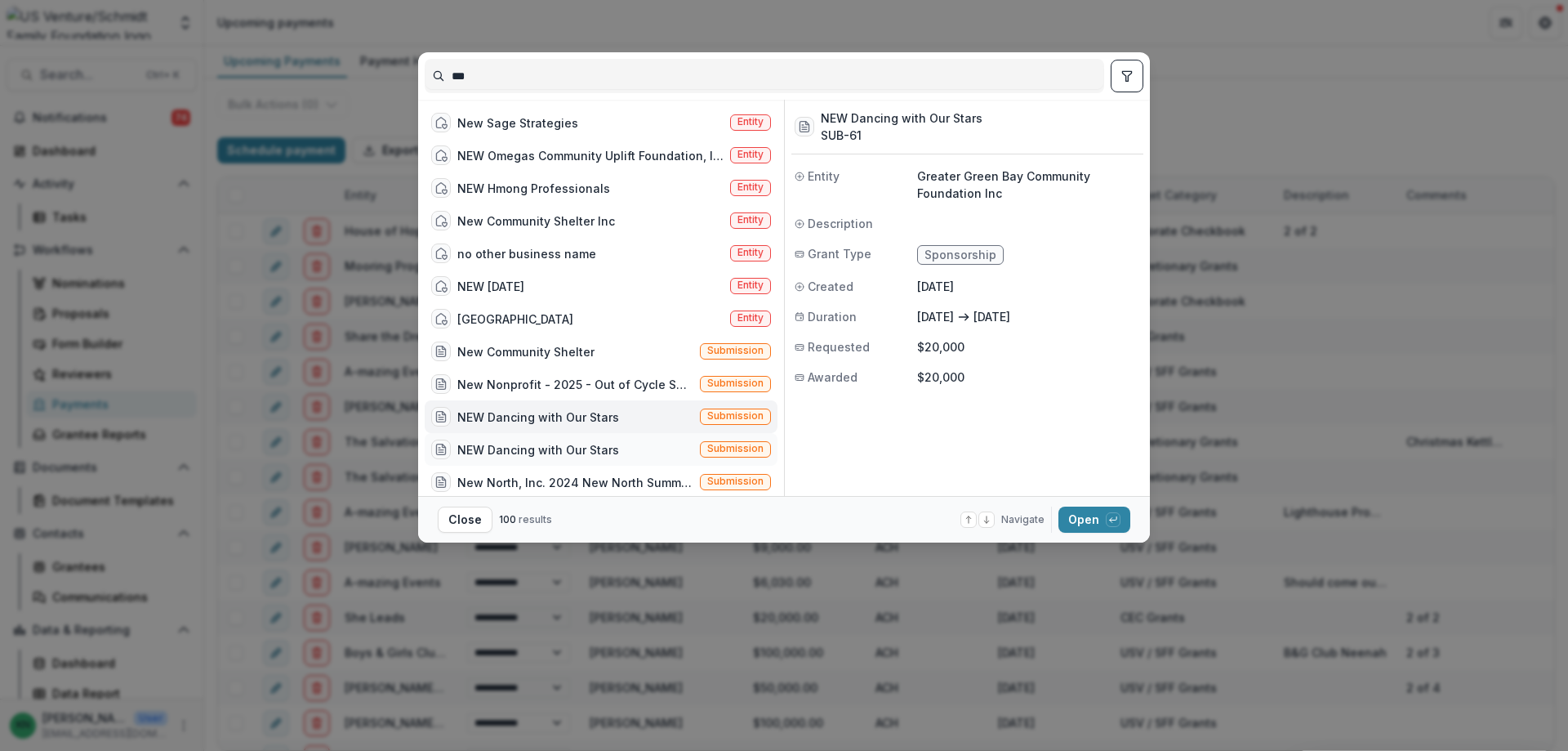
click at [505, 449] on div "NEW Dancing with Our Stars" at bounding box center [538, 449] width 162 height 17
click at [1084, 515] on button "Open with enter key" at bounding box center [1094, 520] width 72 height 27
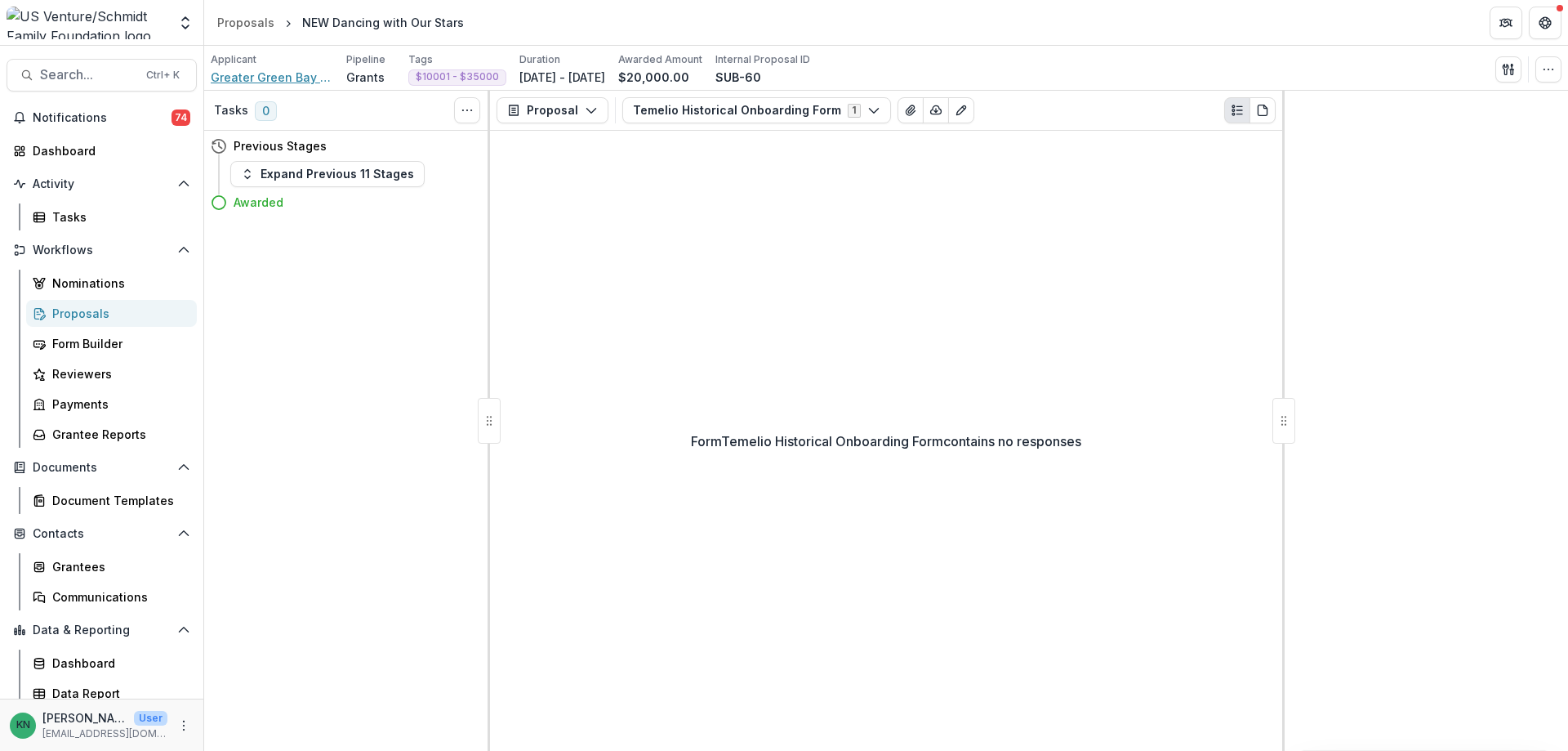
click at [260, 75] on span "Greater Green Bay Community Foundation Inc" at bounding box center [272, 76] width 122 height 17
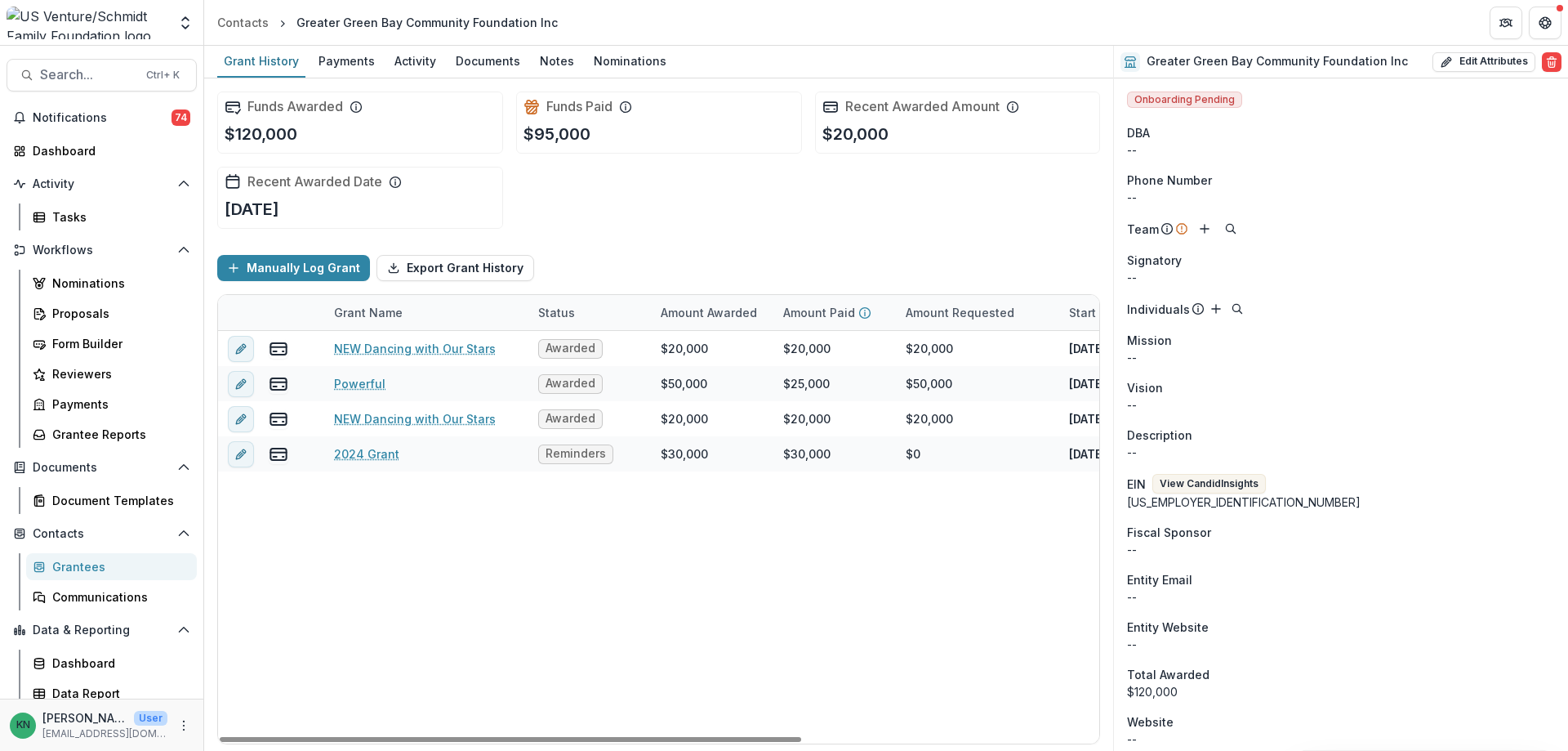
drag, startPoint x: 618, startPoint y: 739, endPoint x: 547, endPoint y: 745, distance: 71.3
click at [554, 742] on div at bounding box center [510, 739] width 582 height 5
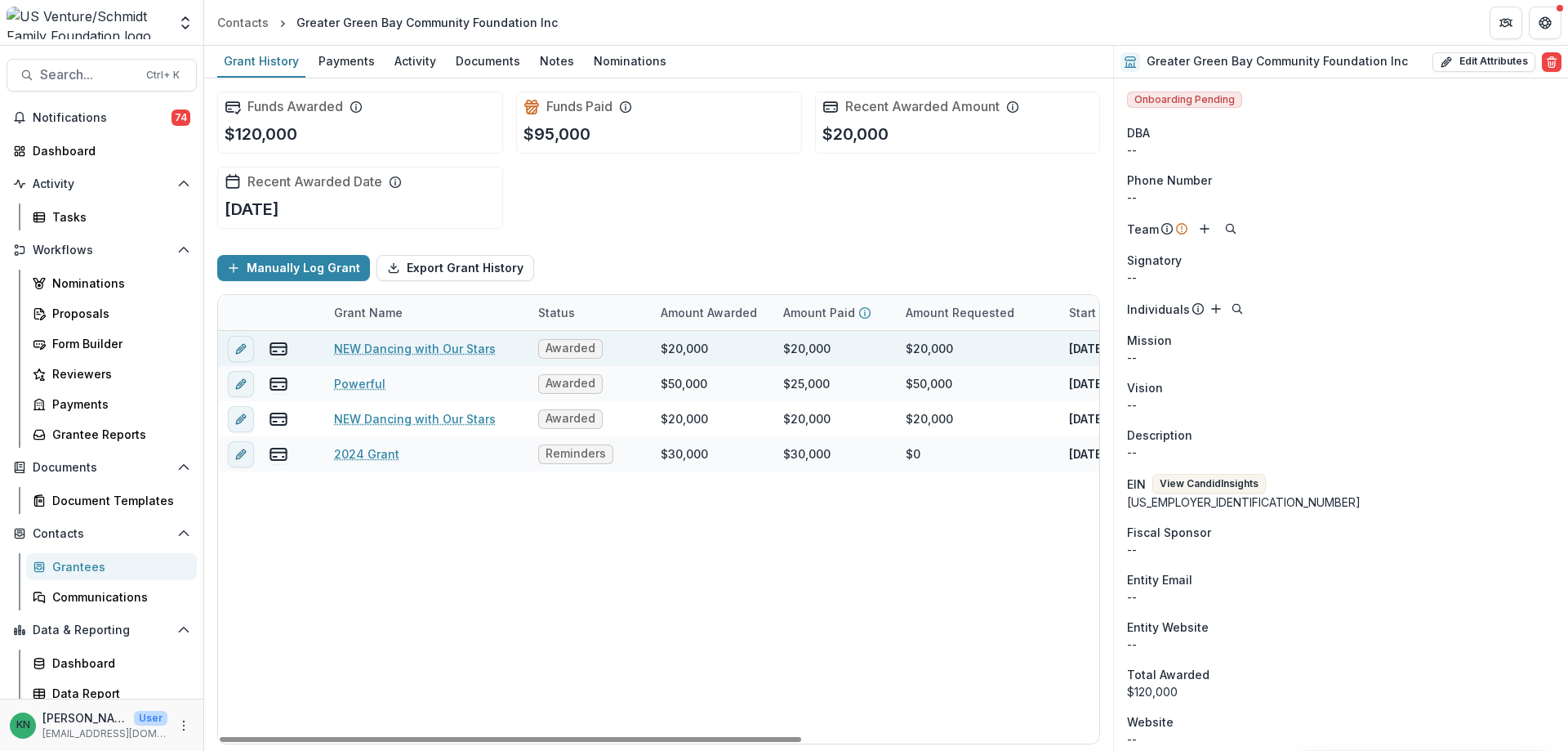
click at [387, 350] on link "NEW Dancing with Our Stars" at bounding box center [414, 348] width 162 height 17
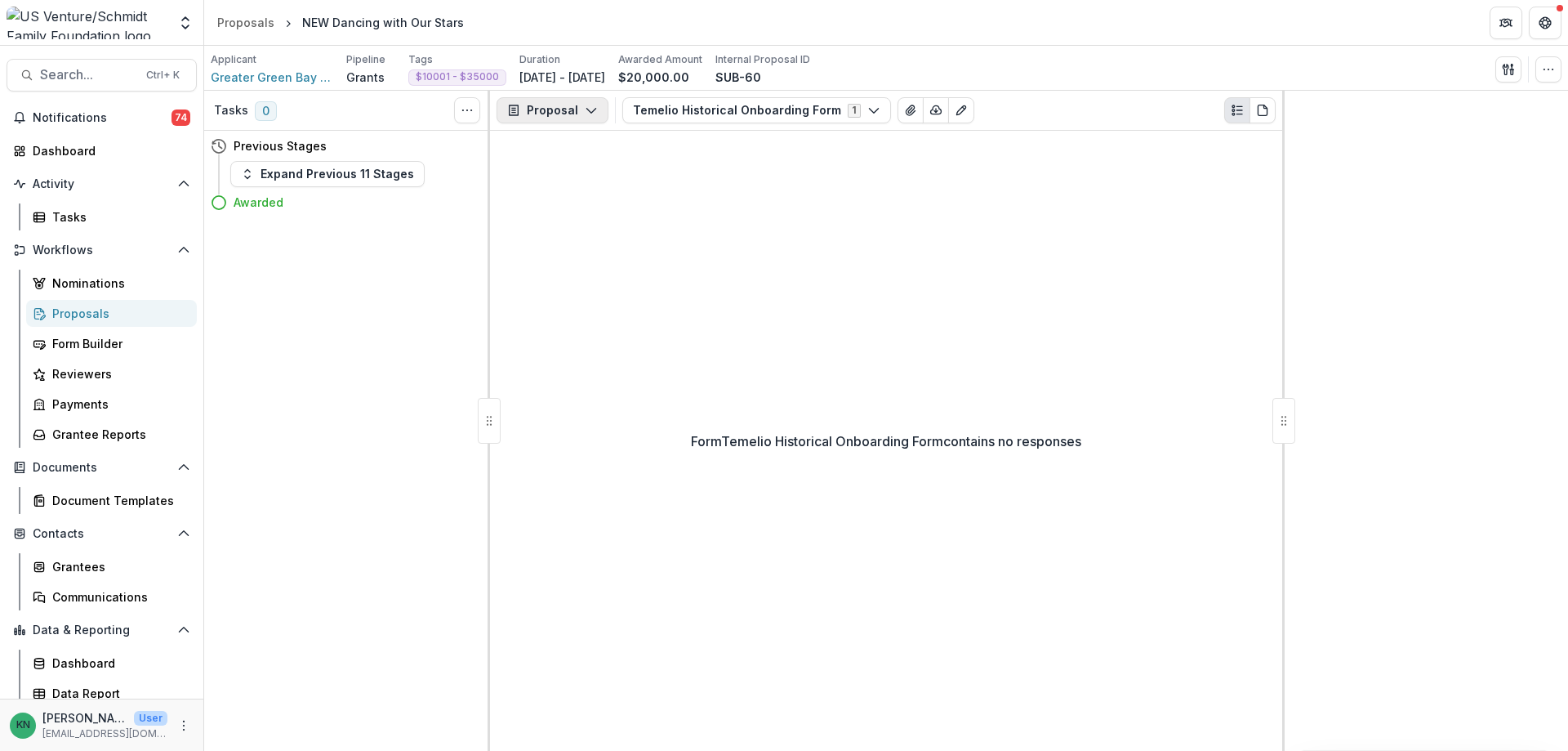
click at [586, 113] on icon "button" at bounding box center [591, 110] width 13 height 13
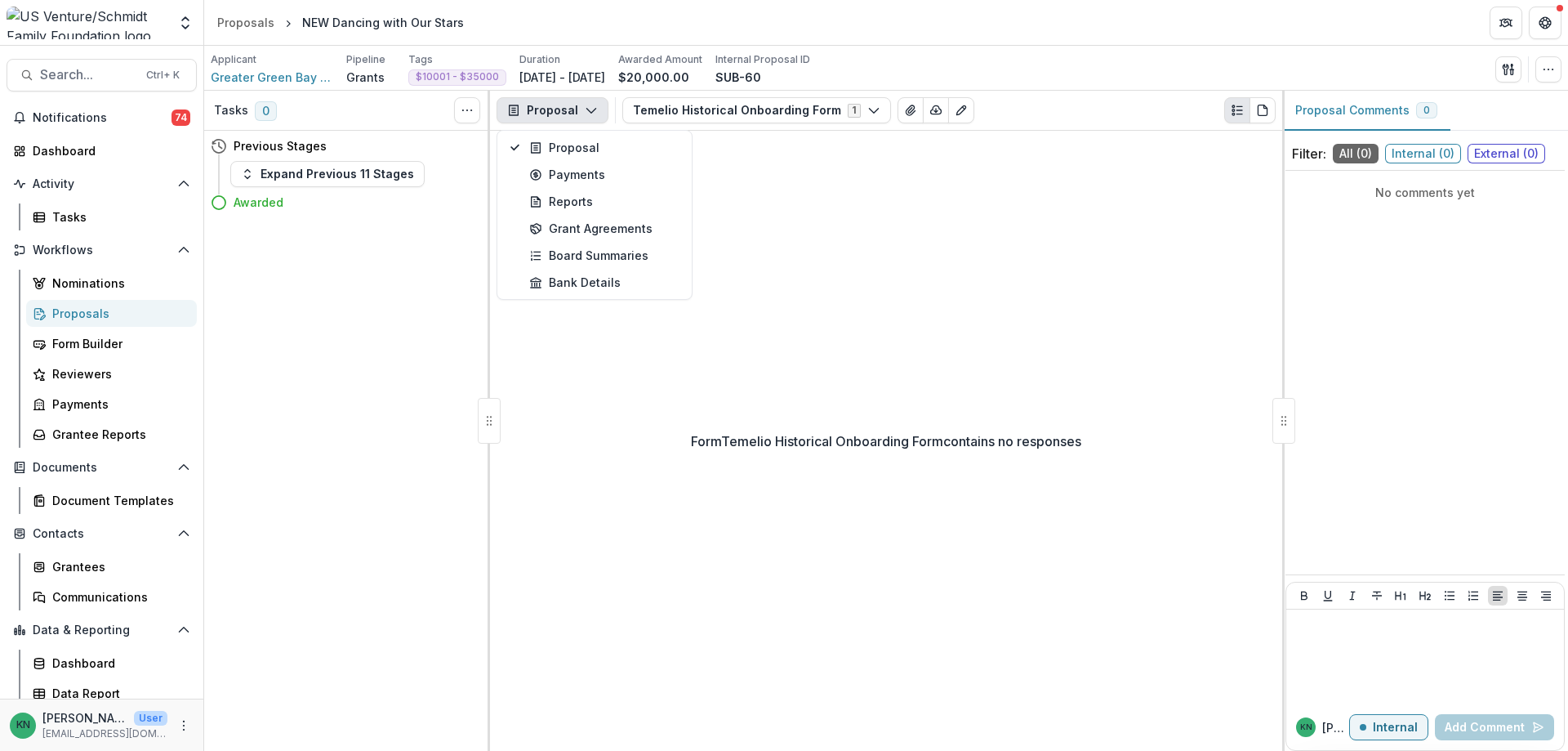
click at [586, 113] on icon "button" at bounding box center [591, 110] width 13 height 13
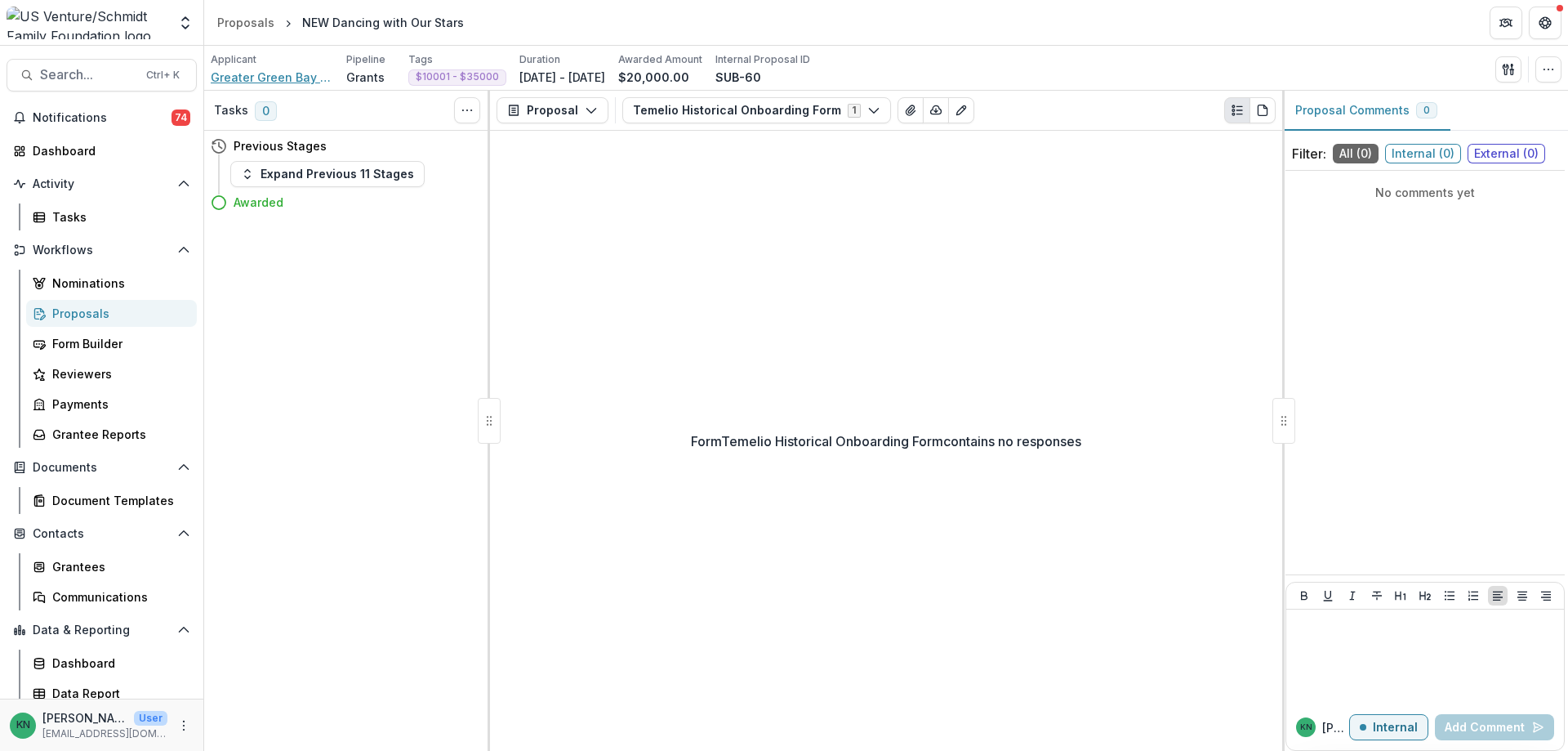
click at [238, 76] on span "Greater Green Bay Community Foundation Inc" at bounding box center [272, 76] width 122 height 17
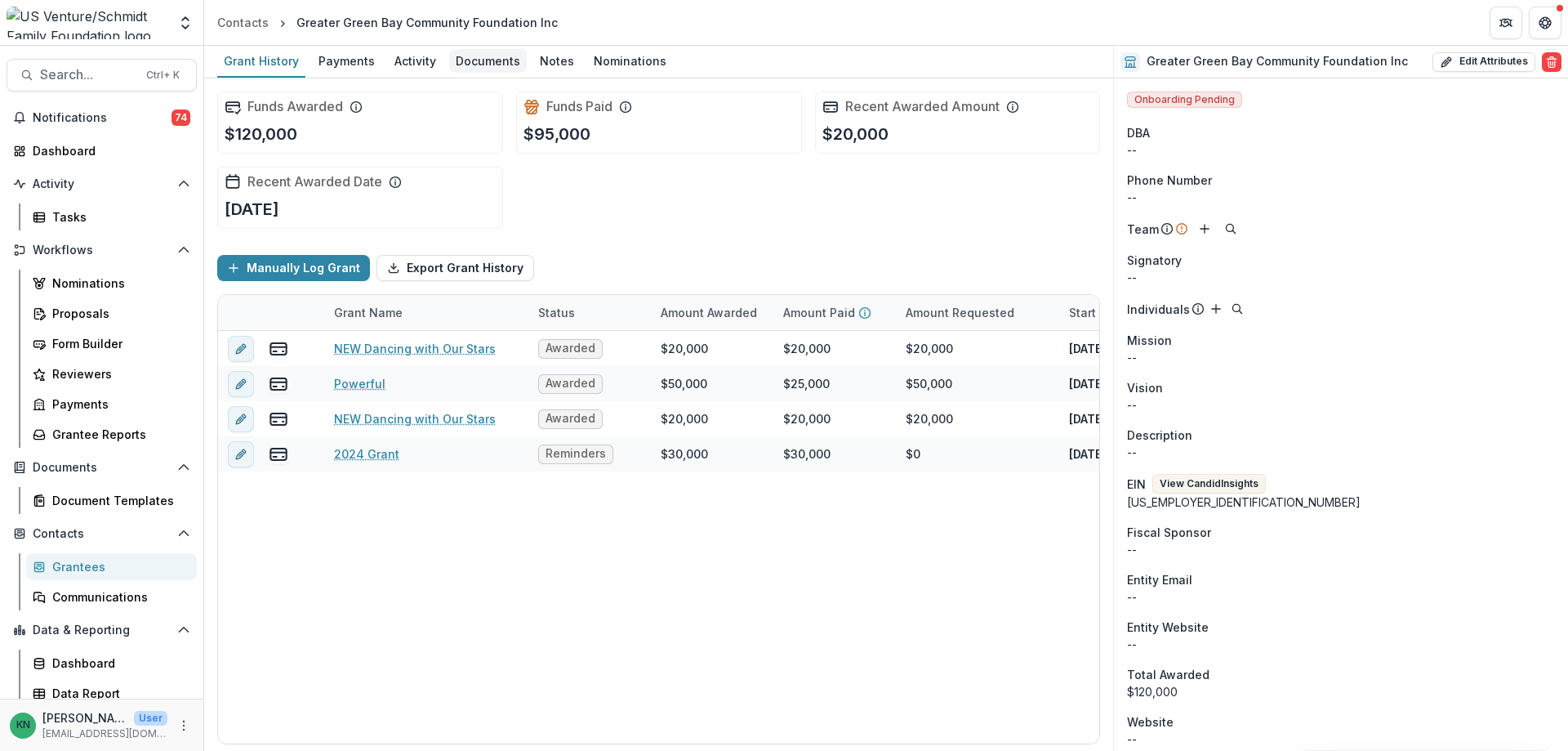
click at [503, 51] on div "Documents" at bounding box center [488, 60] width 78 height 24
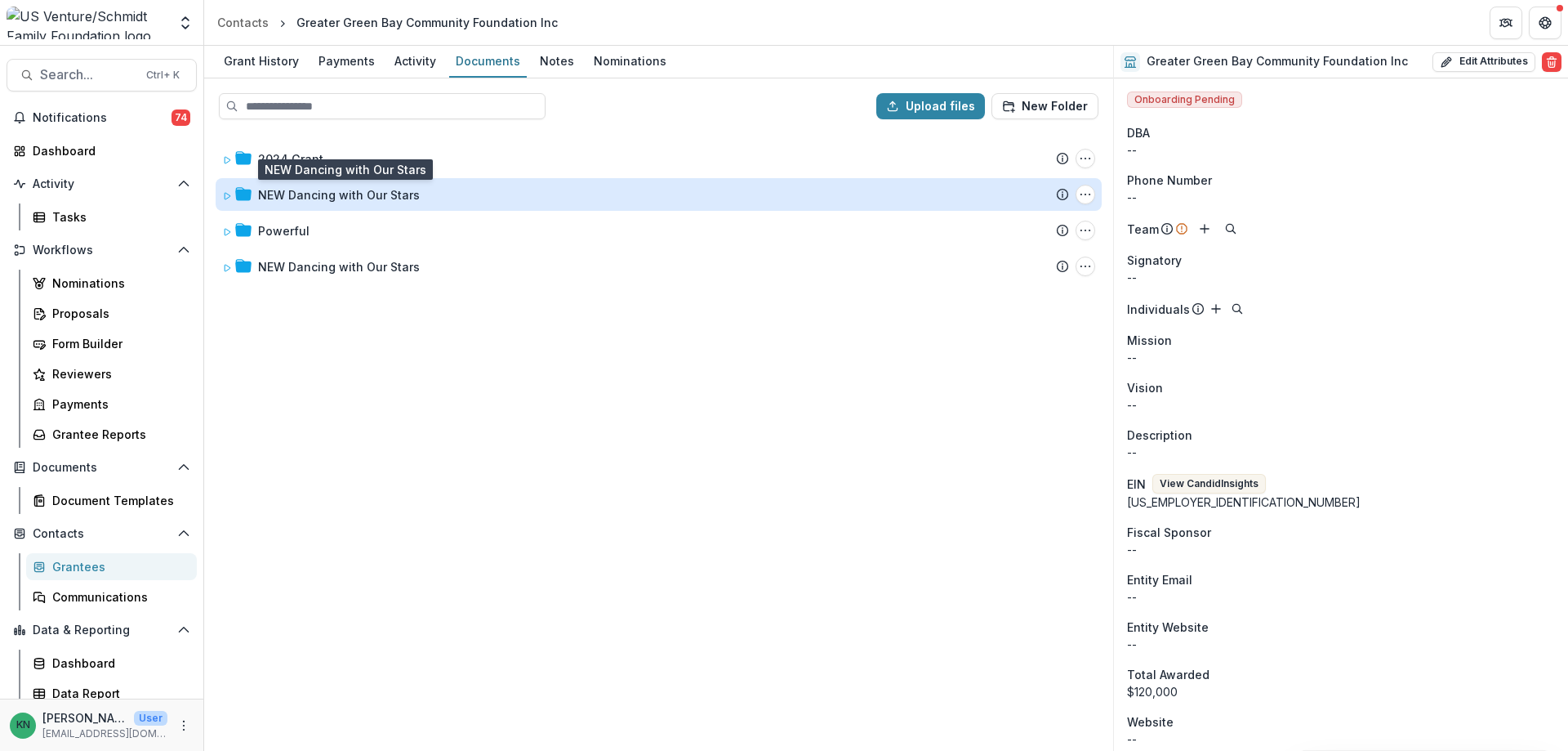
click at [302, 192] on div "NEW Dancing with Our Stars" at bounding box center [339, 194] width 162 height 17
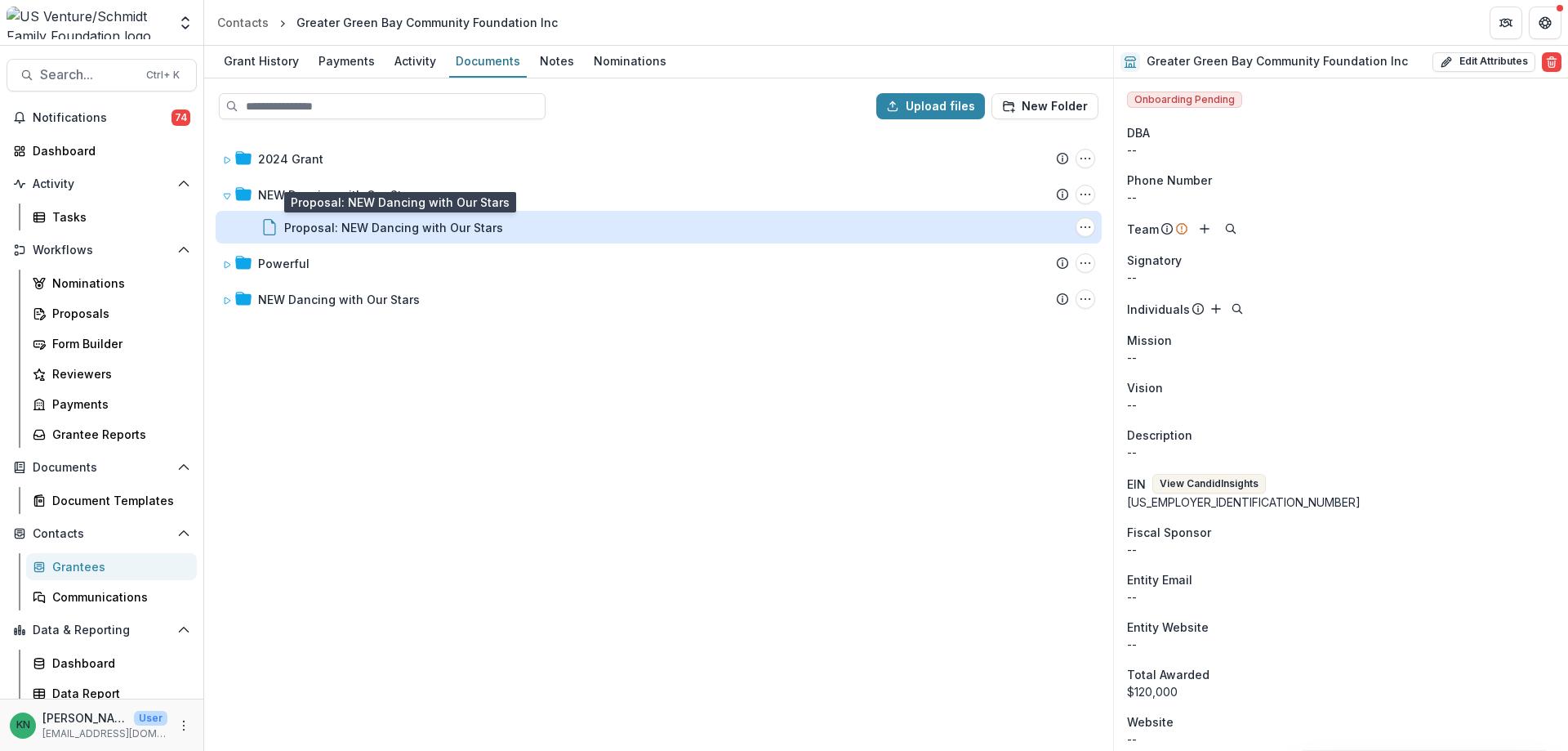
click at [332, 227] on div "Proposal: NEW Dancing with Our Stars" at bounding box center [393, 227] width 219 height 17
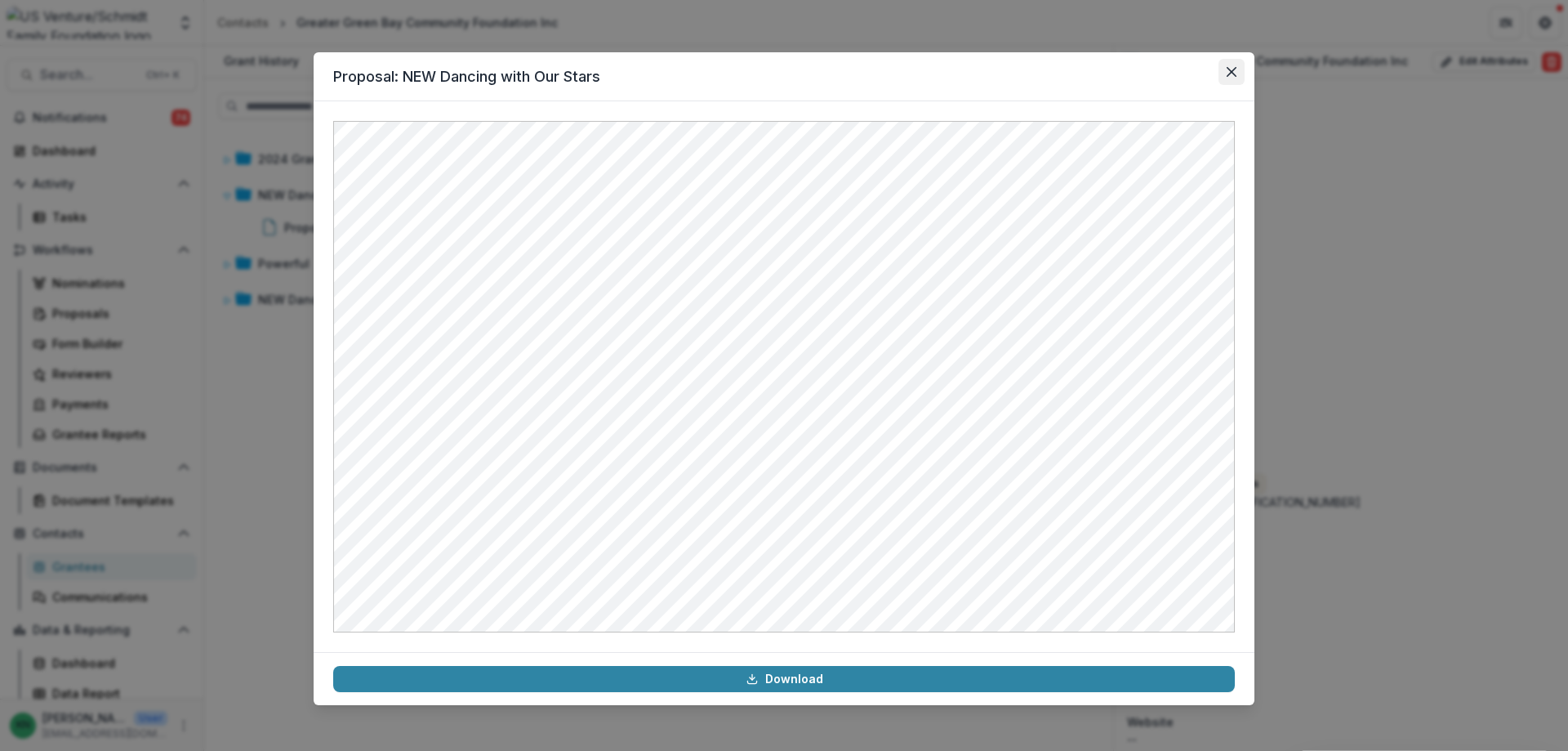
click at [1236, 77] on button "Close" at bounding box center [1232, 72] width 27 height 27
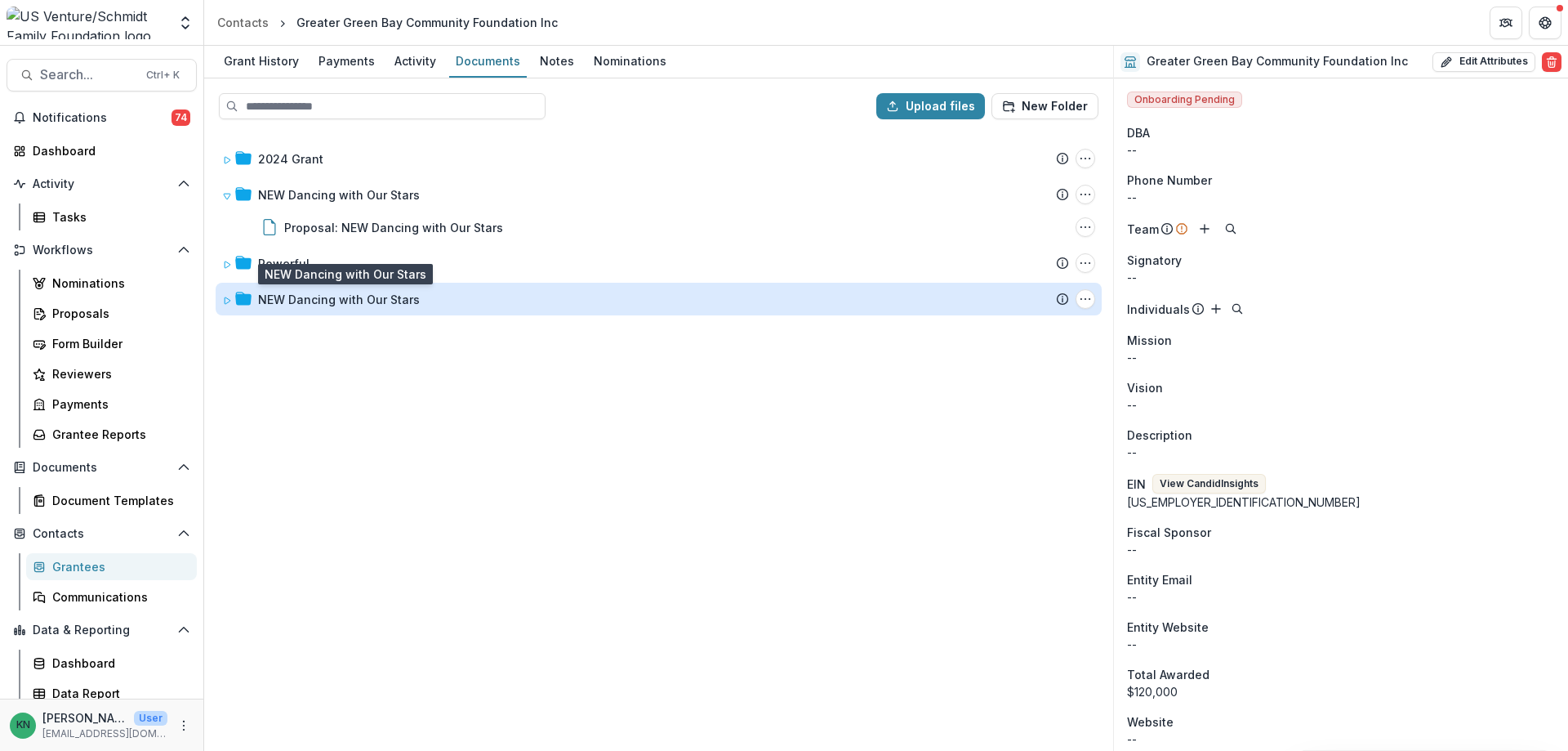
click at [337, 296] on div "NEW Dancing with Our Stars" at bounding box center [339, 298] width 162 height 17
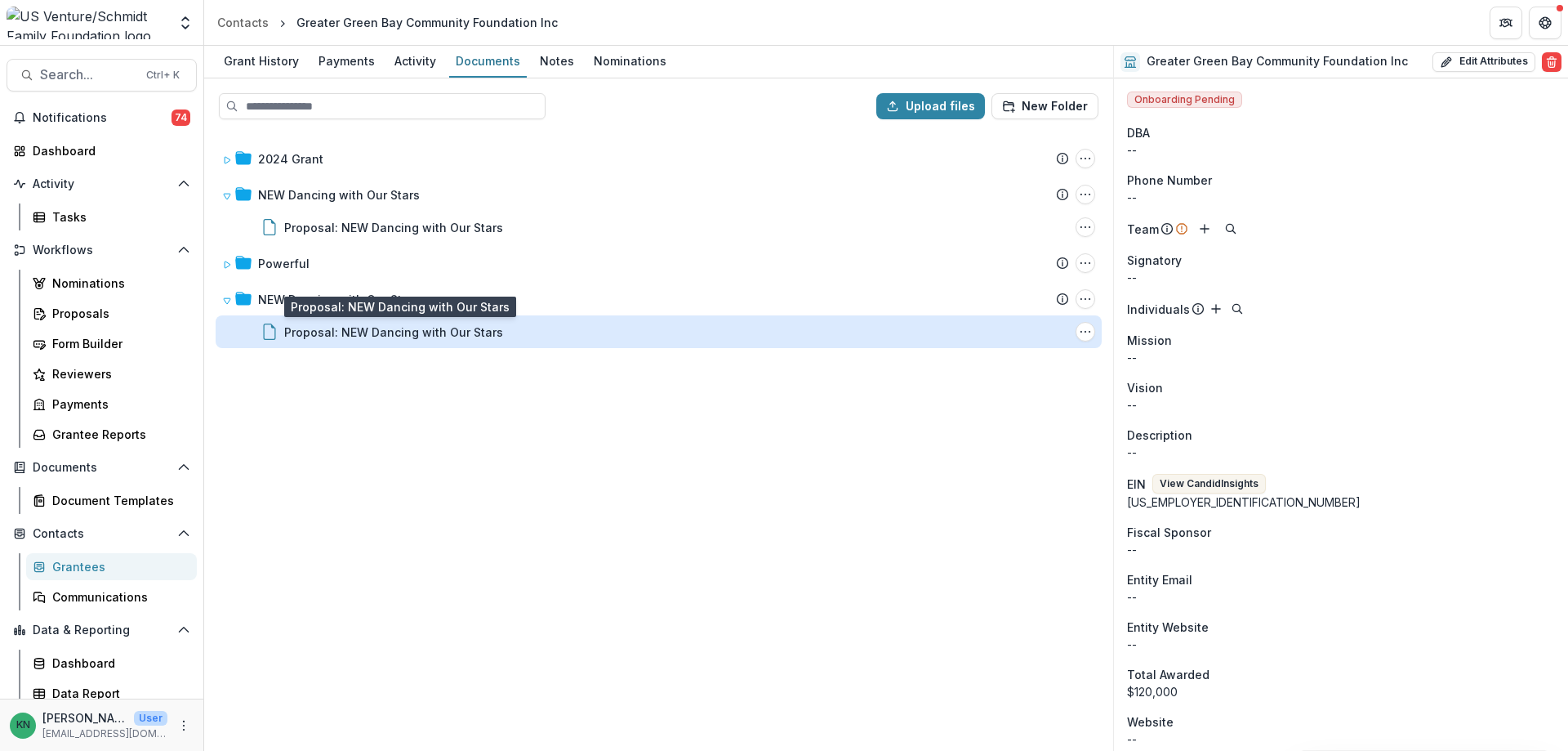
click at [338, 325] on div "Proposal: NEW Dancing with Our Stars" at bounding box center [393, 331] width 219 height 17
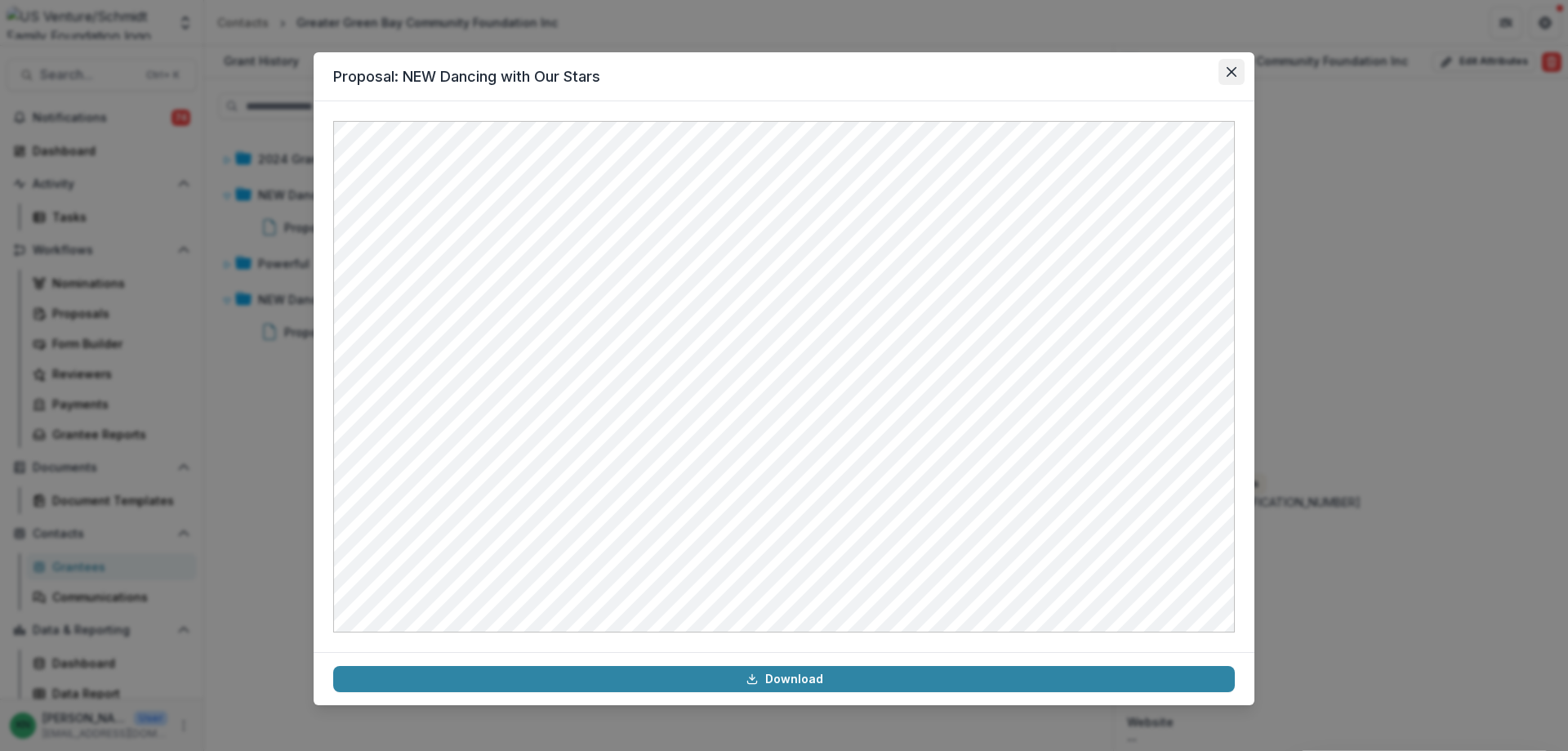
click at [1233, 74] on icon "Close" at bounding box center [1232, 72] width 10 height 10
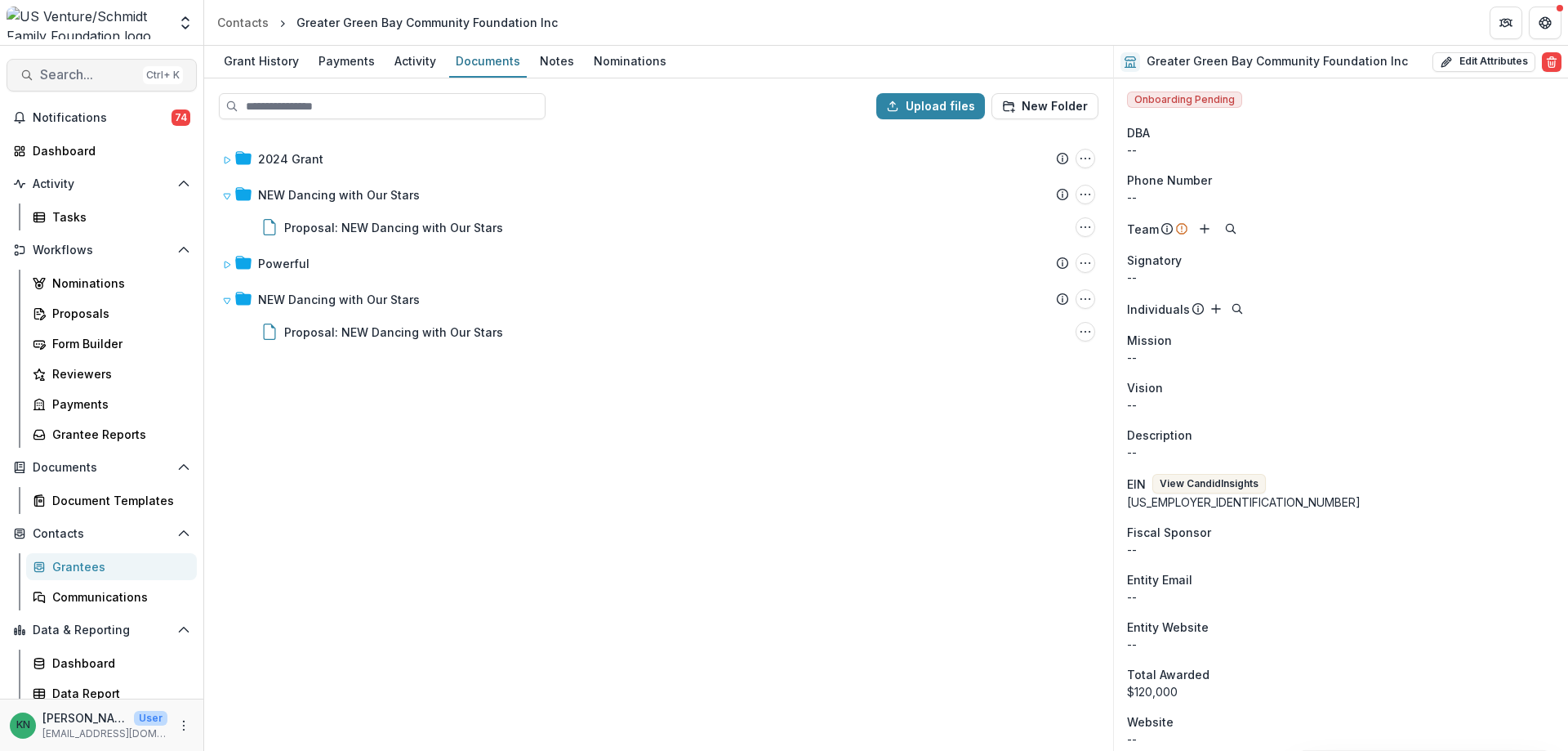
click at [60, 77] on span "Search..." at bounding box center [88, 75] width 97 height 16
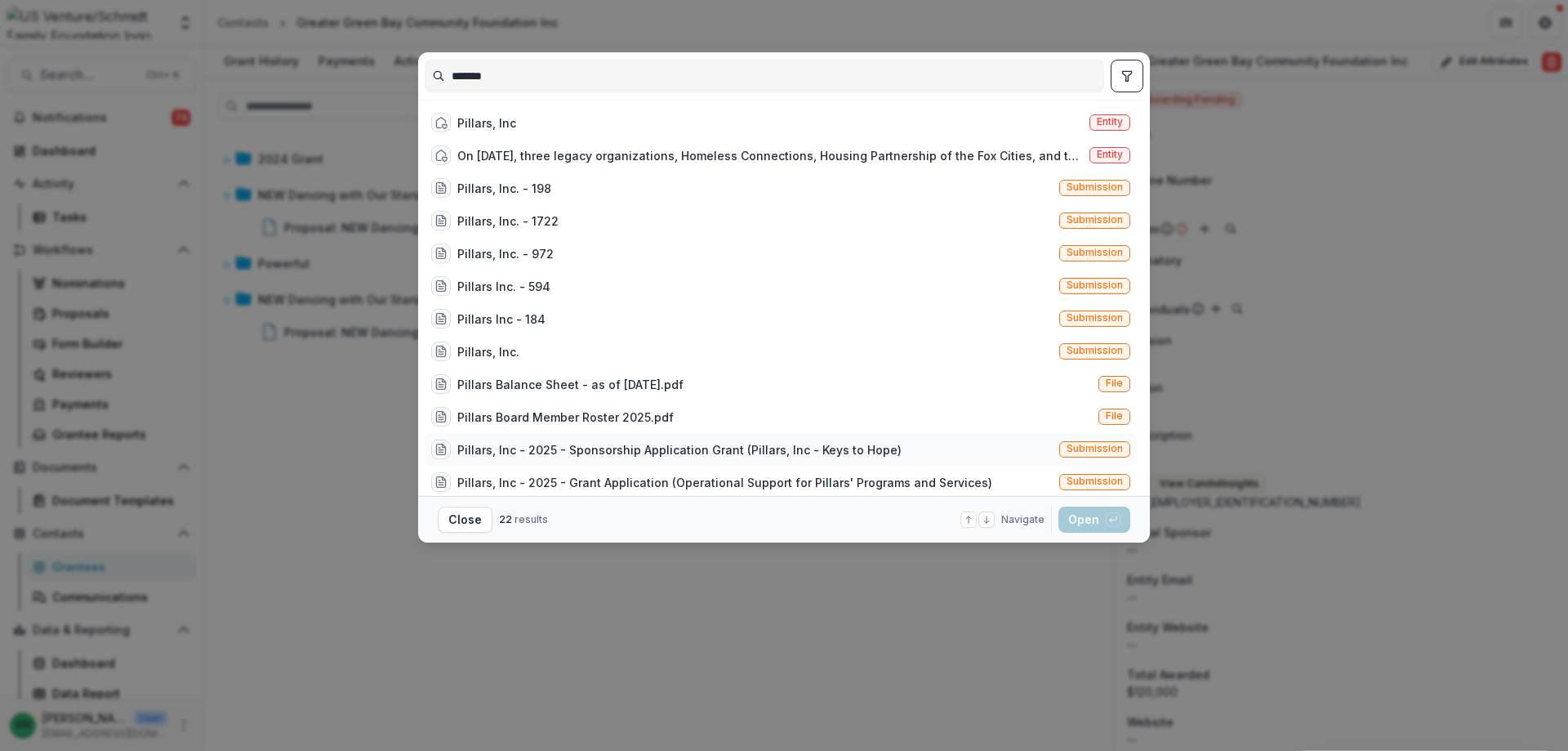
type input "*******"
click at [655, 453] on div "Pillars, Inc - 2025 - Sponsorship Application Grant (Pillars, Inc - Keys to Hop…" at bounding box center [680, 449] width 444 height 17
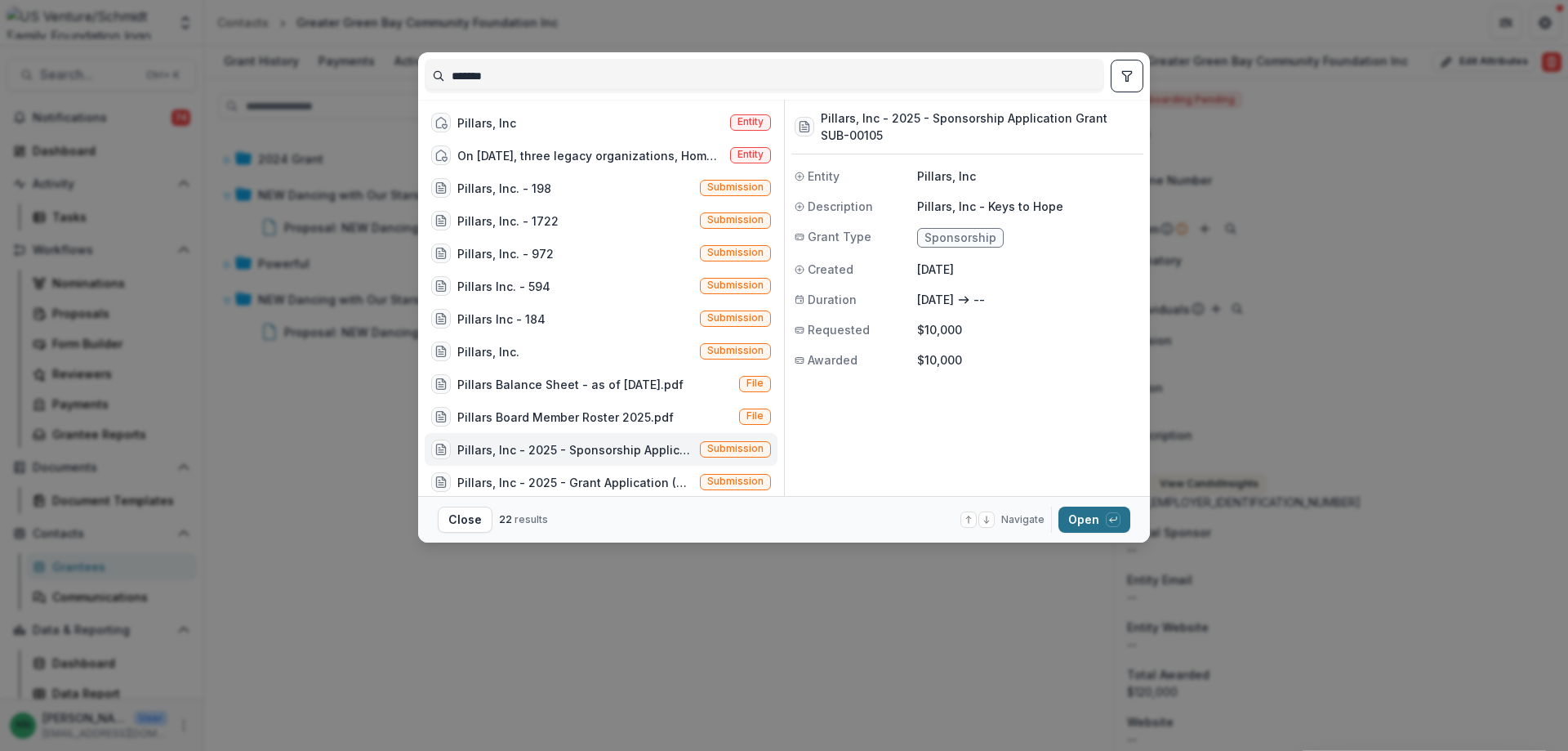
click at [1087, 512] on button "Open with enter key" at bounding box center [1094, 520] width 72 height 27
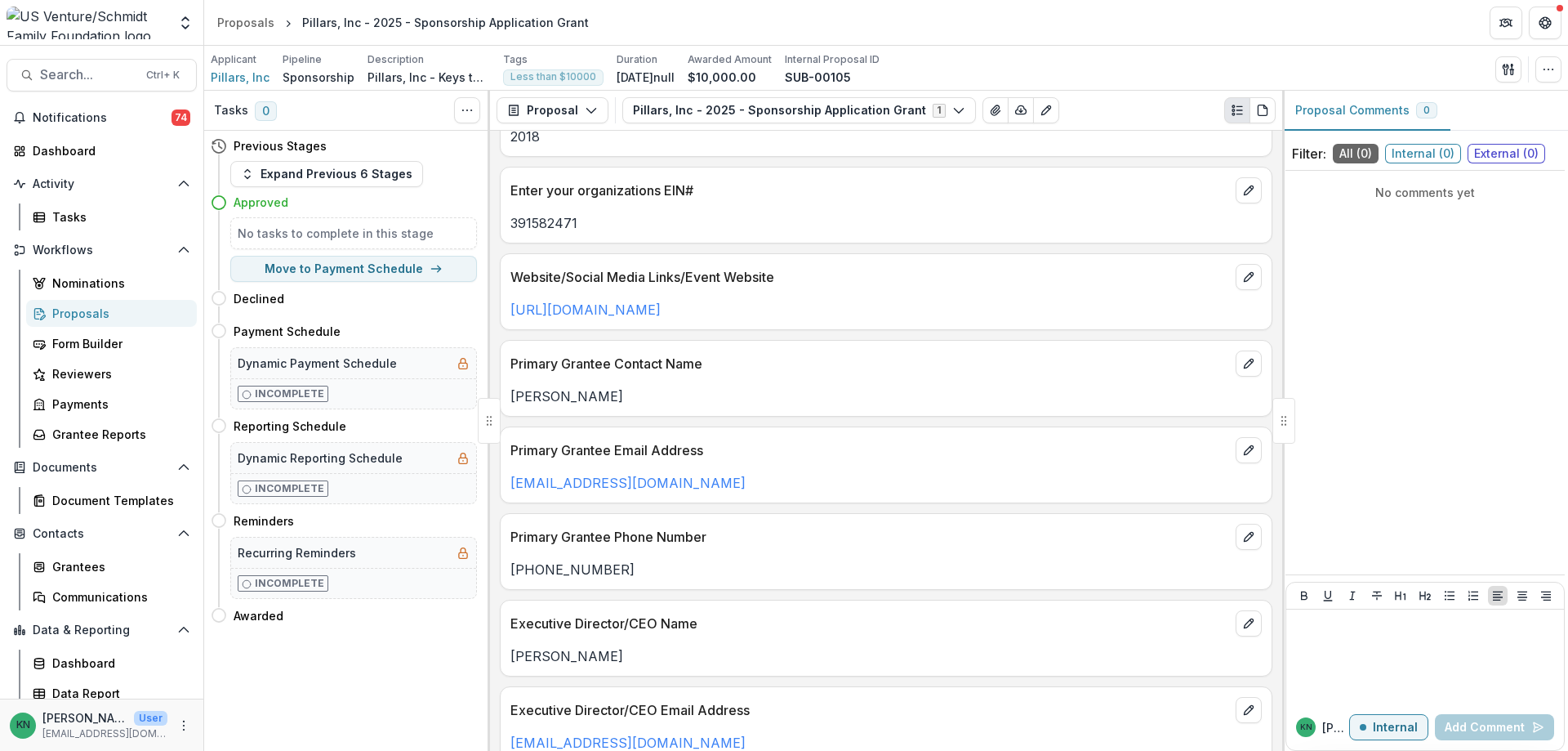
scroll to position [250, 0]
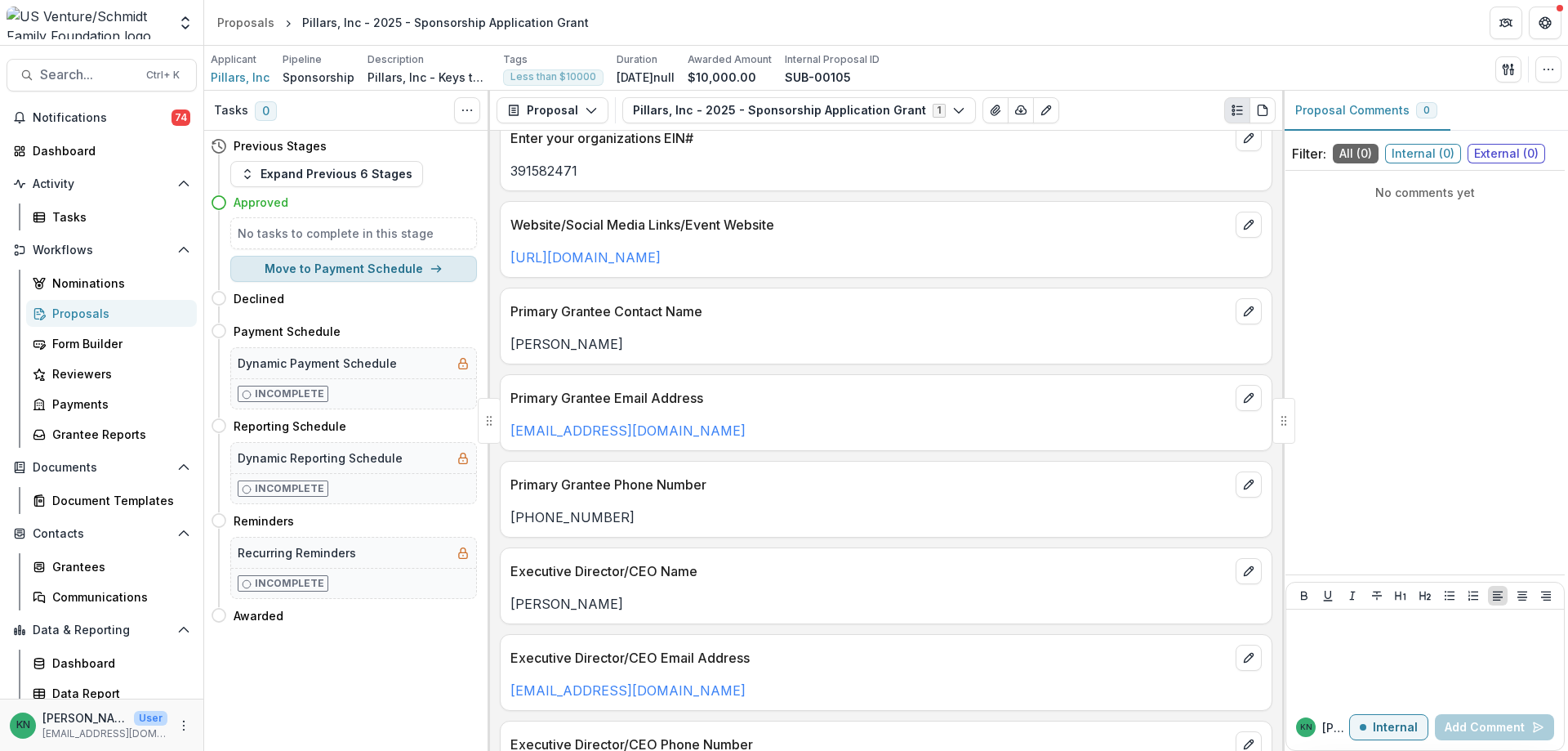
click at [339, 262] on button "Move to Payment Schedule" at bounding box center [353, 269] width 247 height 27
select select "**********"
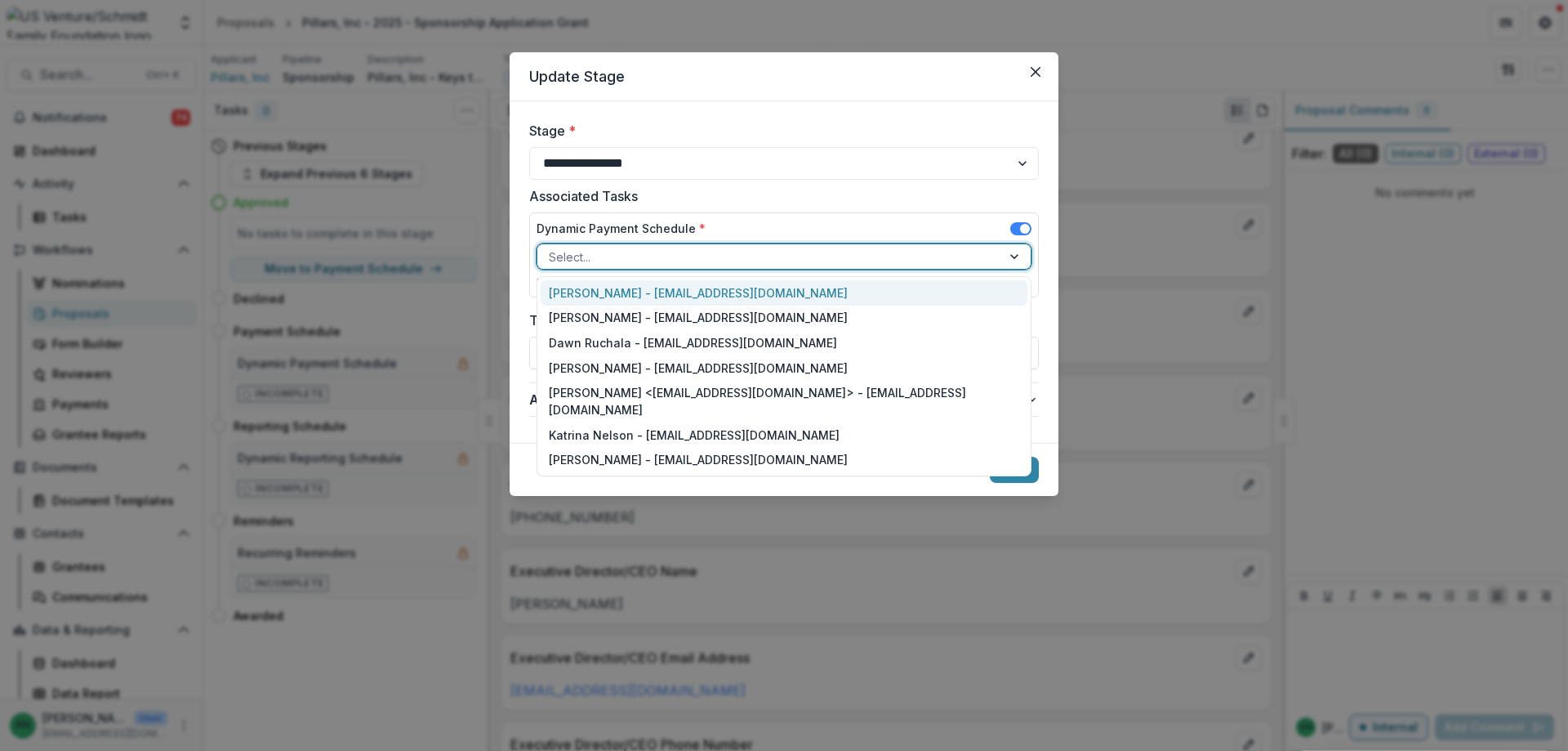
click at [1008, 254] on div at bounding box center [1016, 257] width 29 height 25
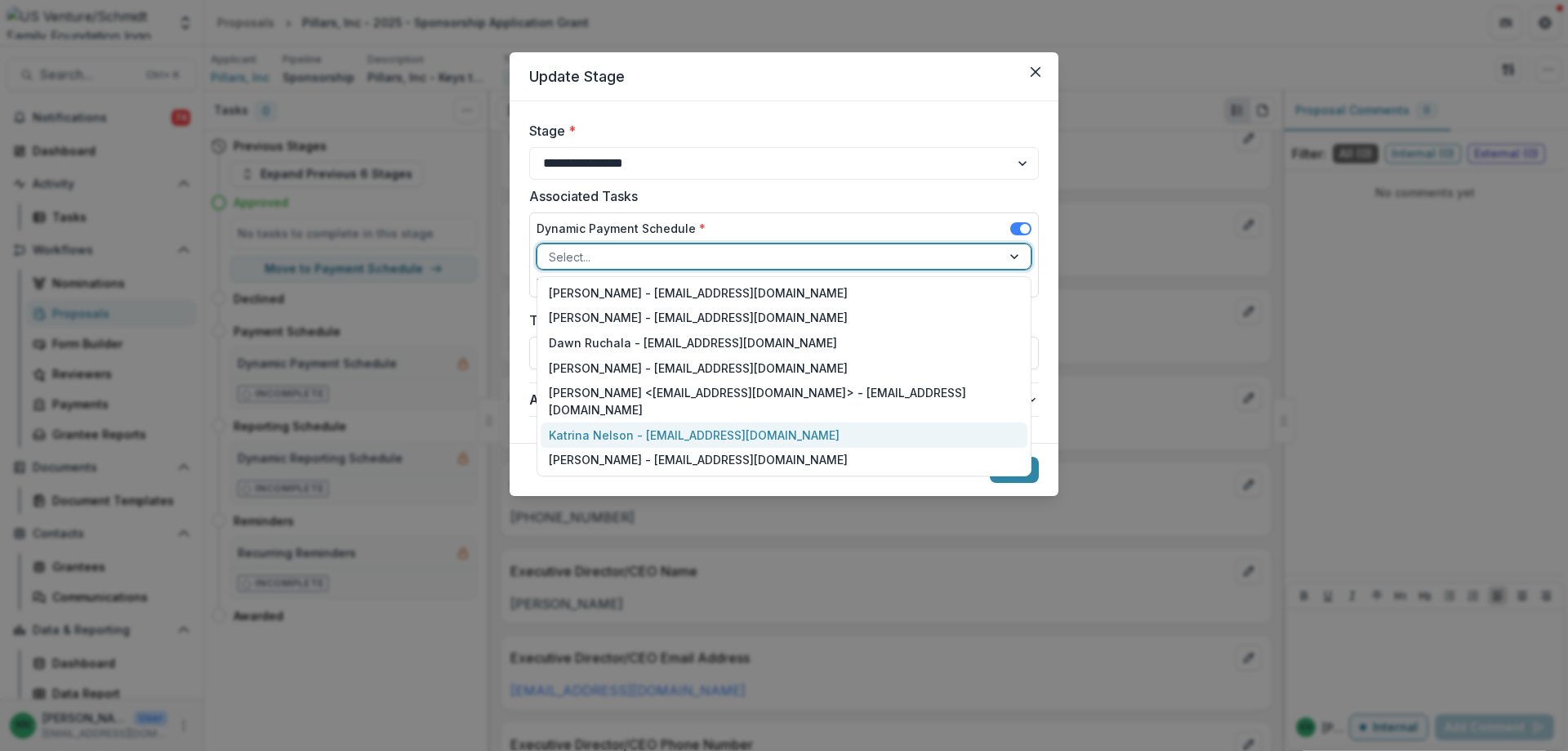
click at [628, 422] on div "Katrina Nelson - [EMAIL_ADDRESS][DOMAIN_NAME]" at bounding box center [784, 435] width 487 height 26
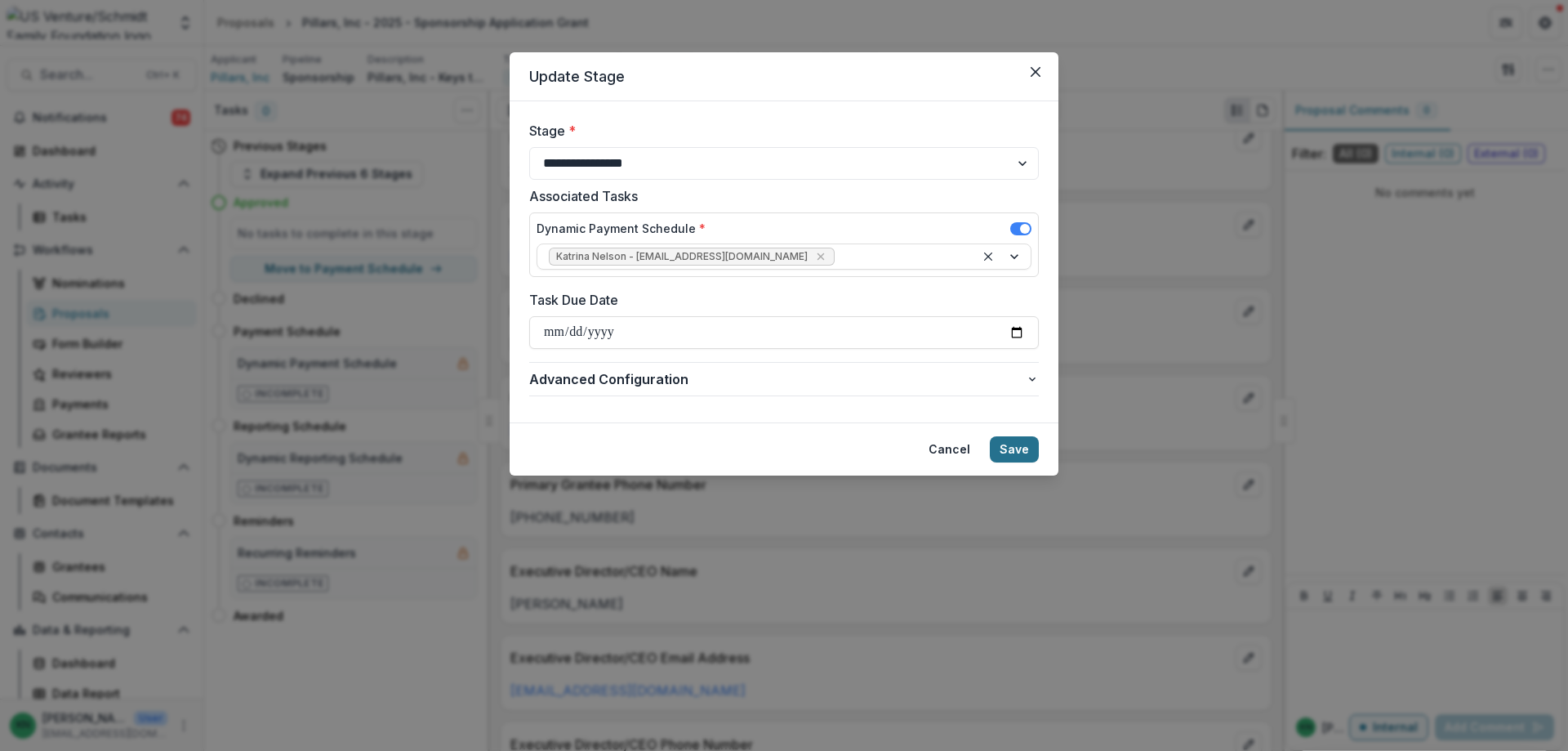
click at [1015, 445] on button "Save" at bounding box center [1014, 450] width 49 height 27
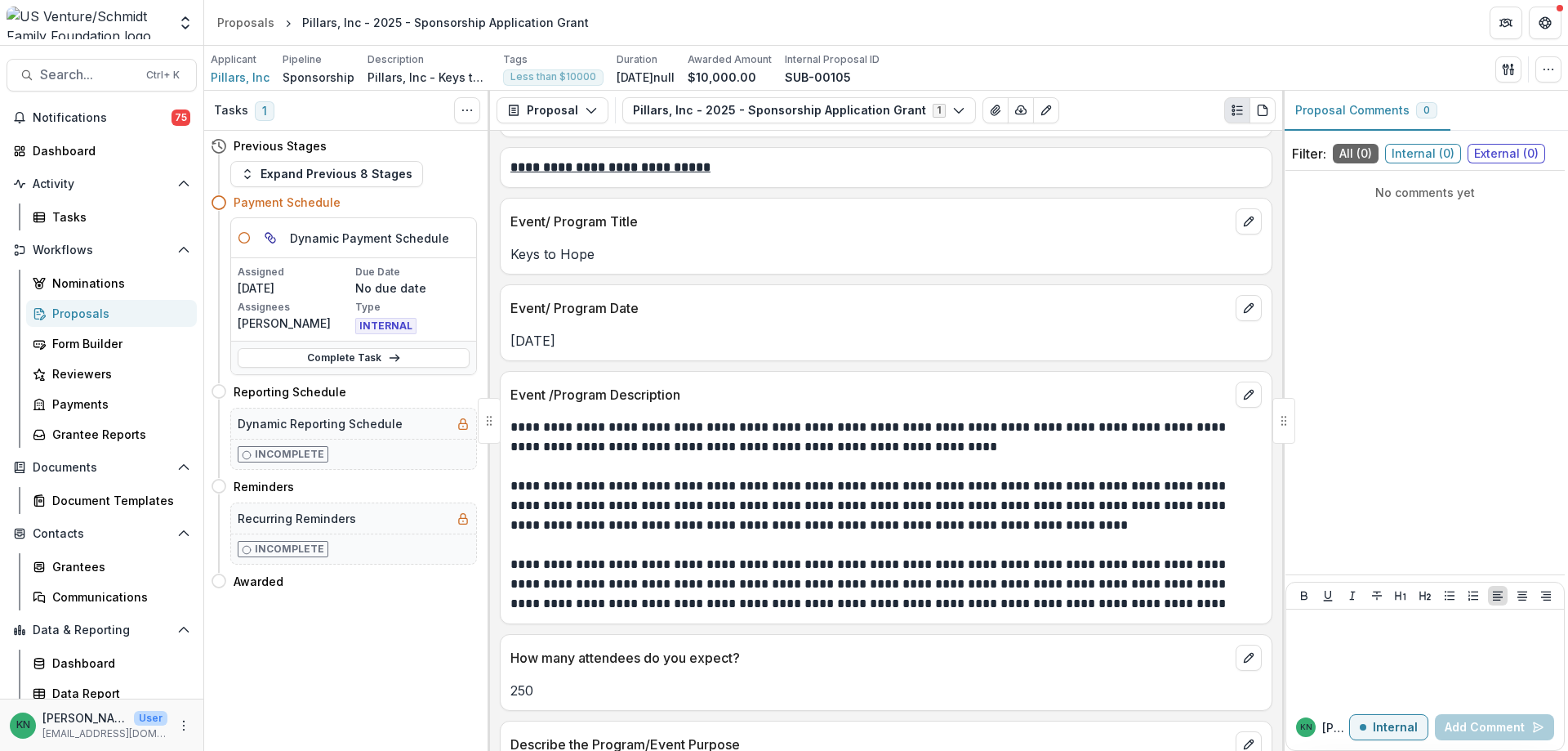
scroll to position [2048, 0]
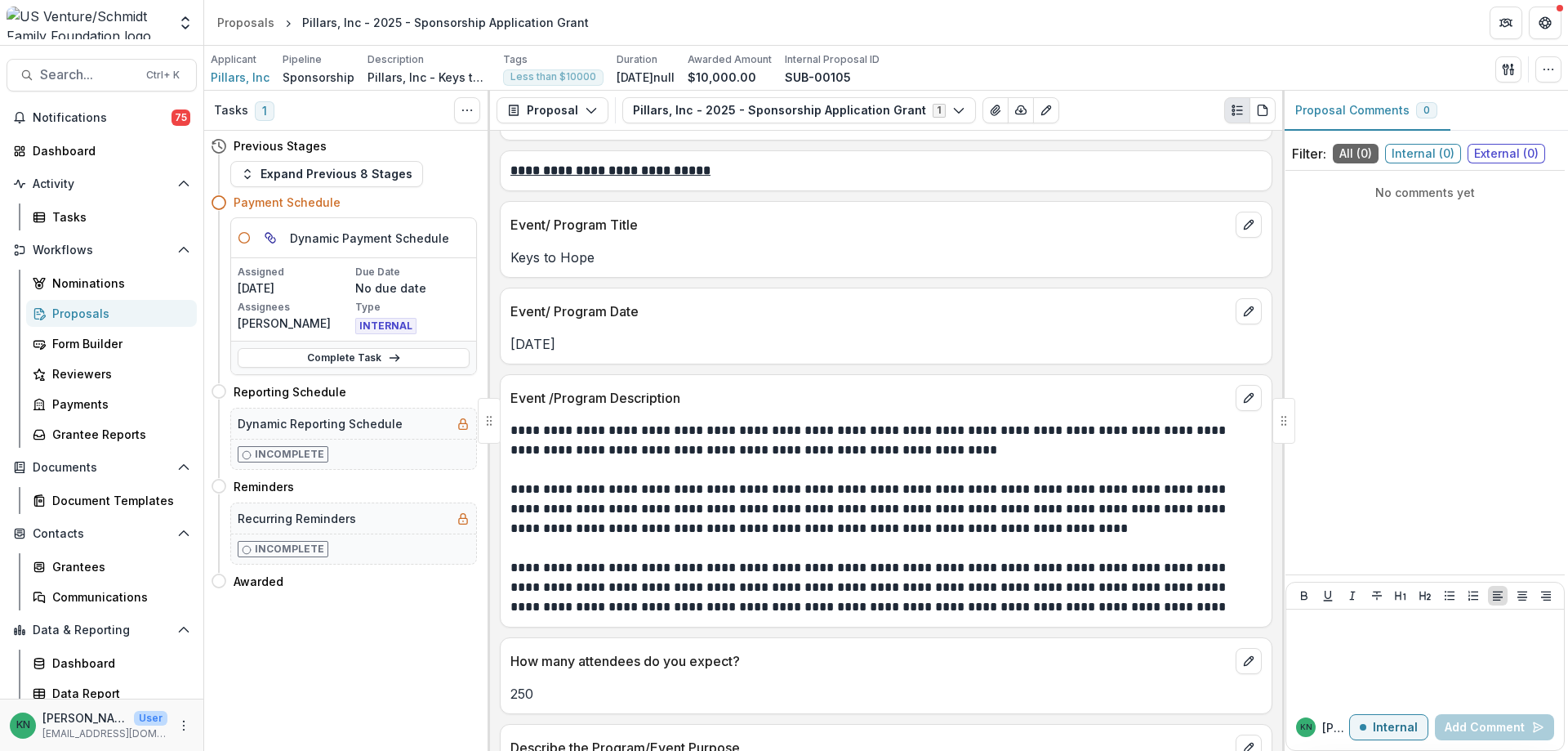
click at [73, 312] on div "Proposals" at bounding box center [118, 313] width 132 height 17
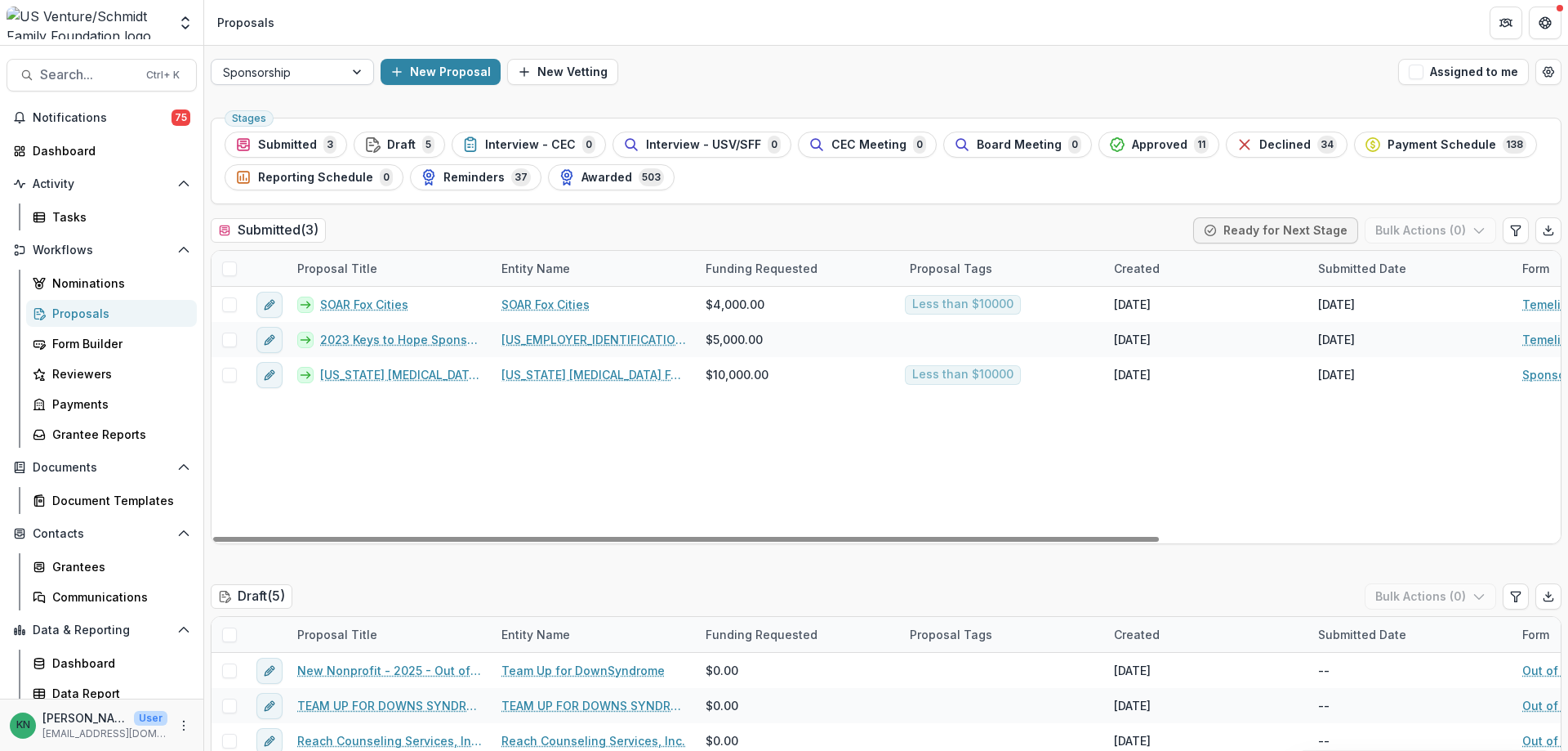
click at [359, 75] on div at bounding box center [358, 72] width 29 height 25
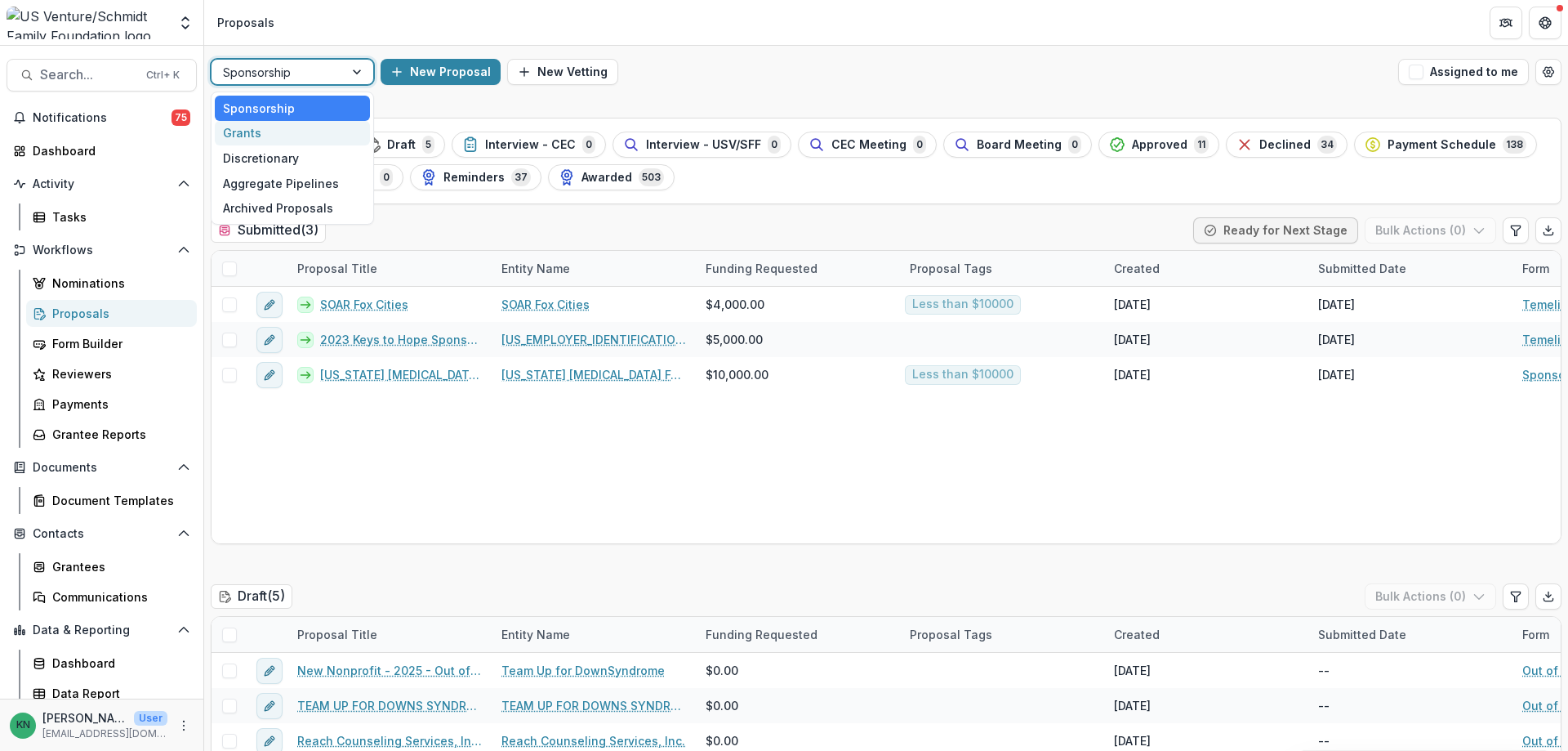
click at [282, 135] on div "Grants" at bounding box center [292, 134] width 155 height 26
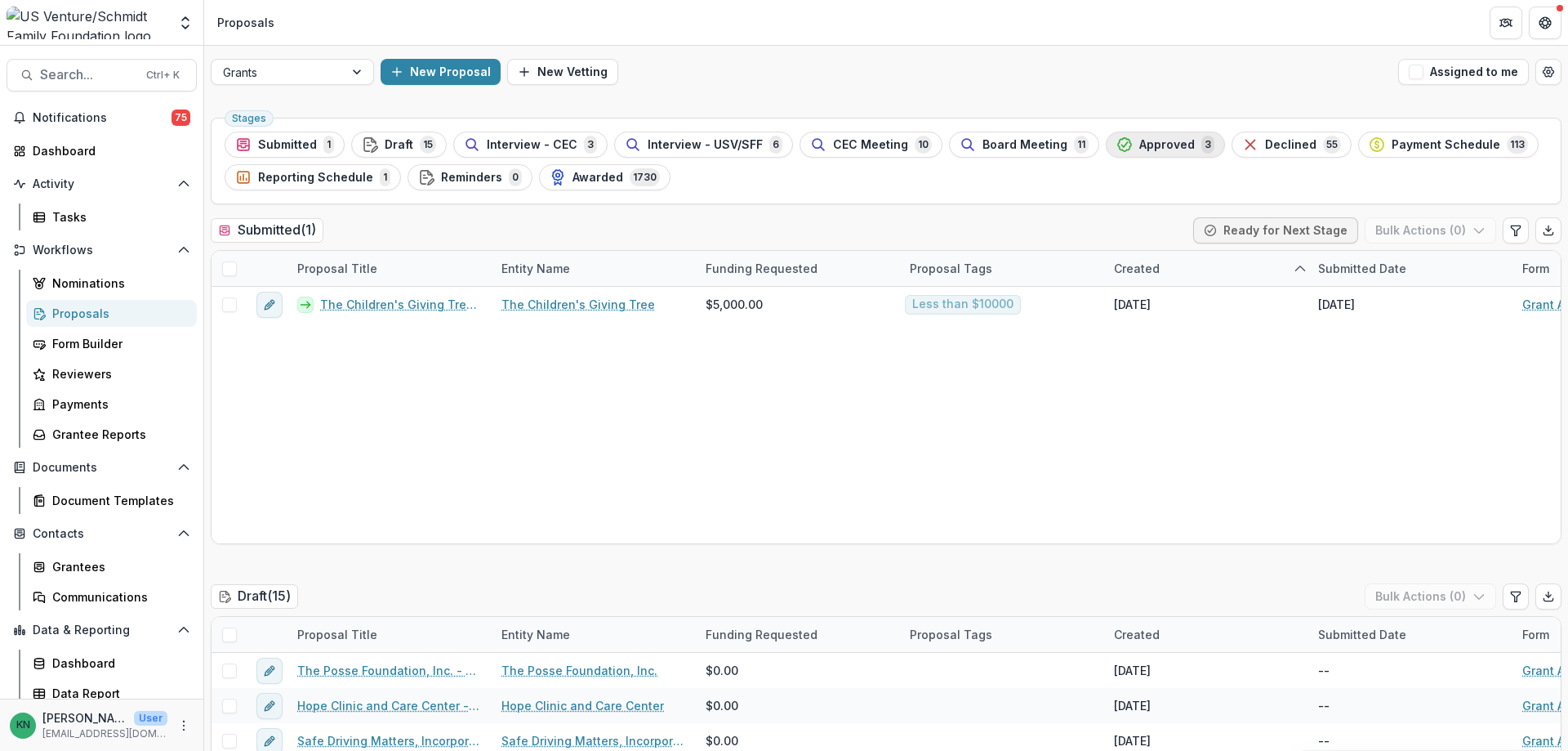
click at [1140, 143] on span "Approved" at bounding box center [1167, 145] width 56 height 14
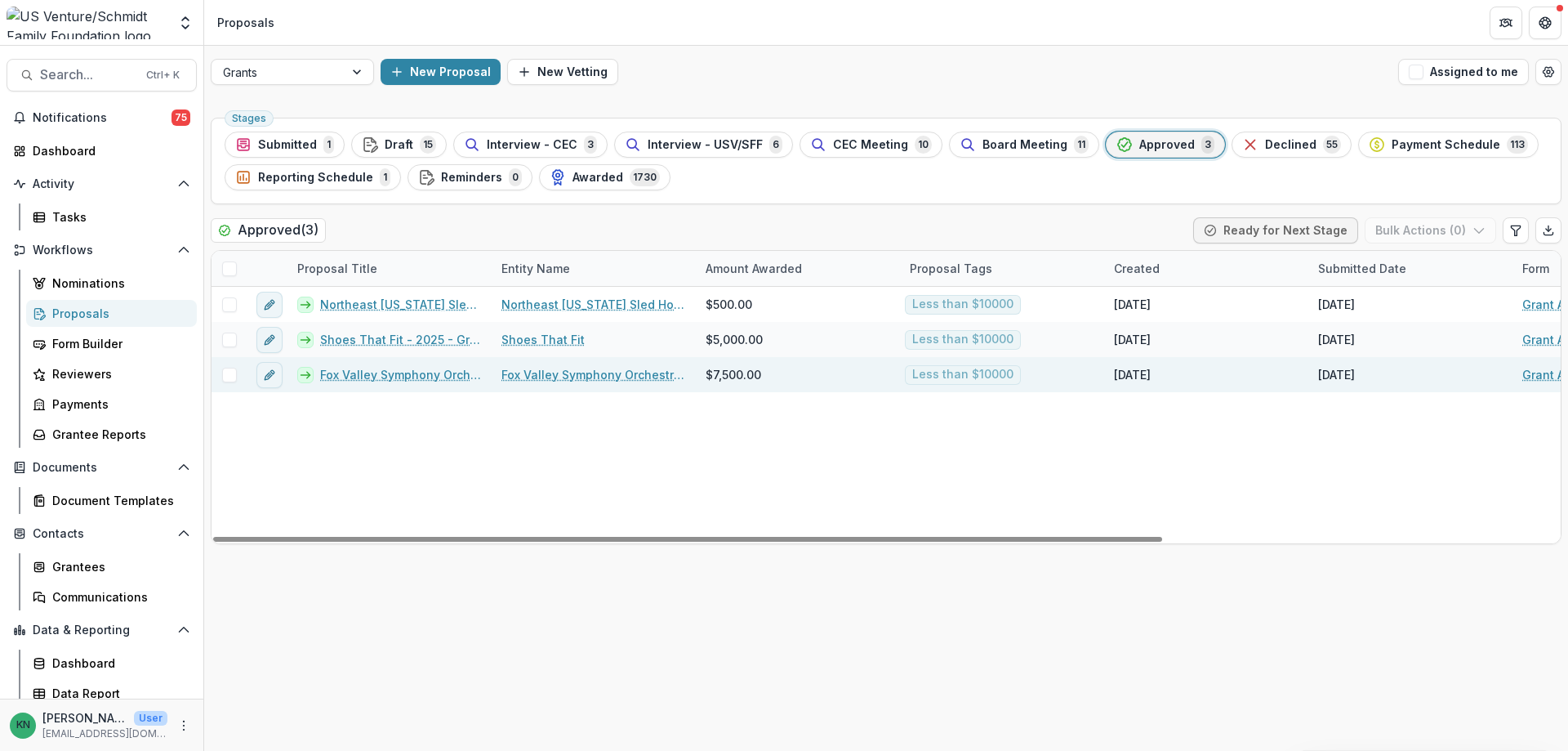
click at [392, 374] on link "Fox Valley Symphony Orchestra - 2025 - Grant Application" at bounding box center [401, 374] width 162 height 17
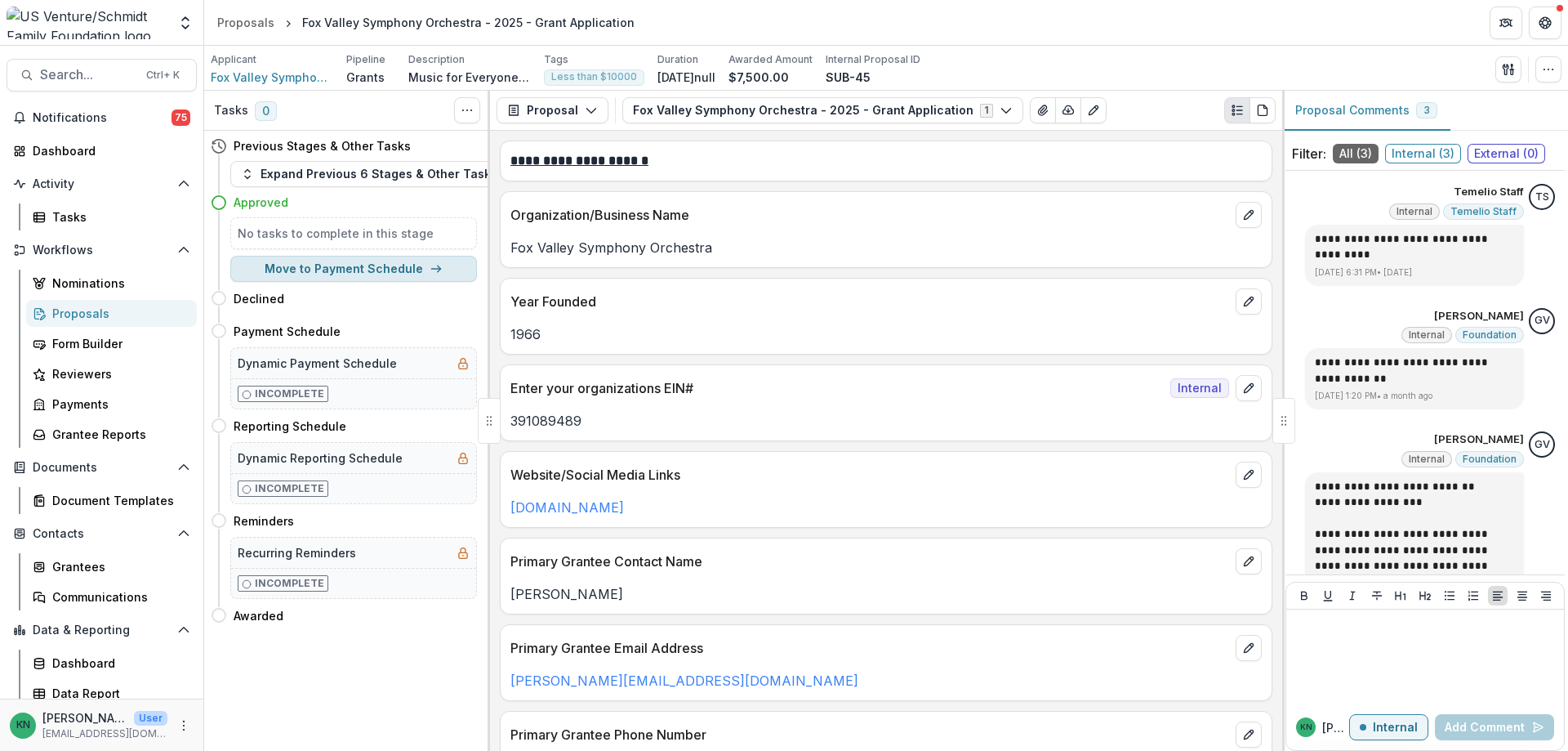
click at [354, 265] on button "Move to Payment Schedule" at bounding box center [353, 269] width 247 height 27
select select "**********"
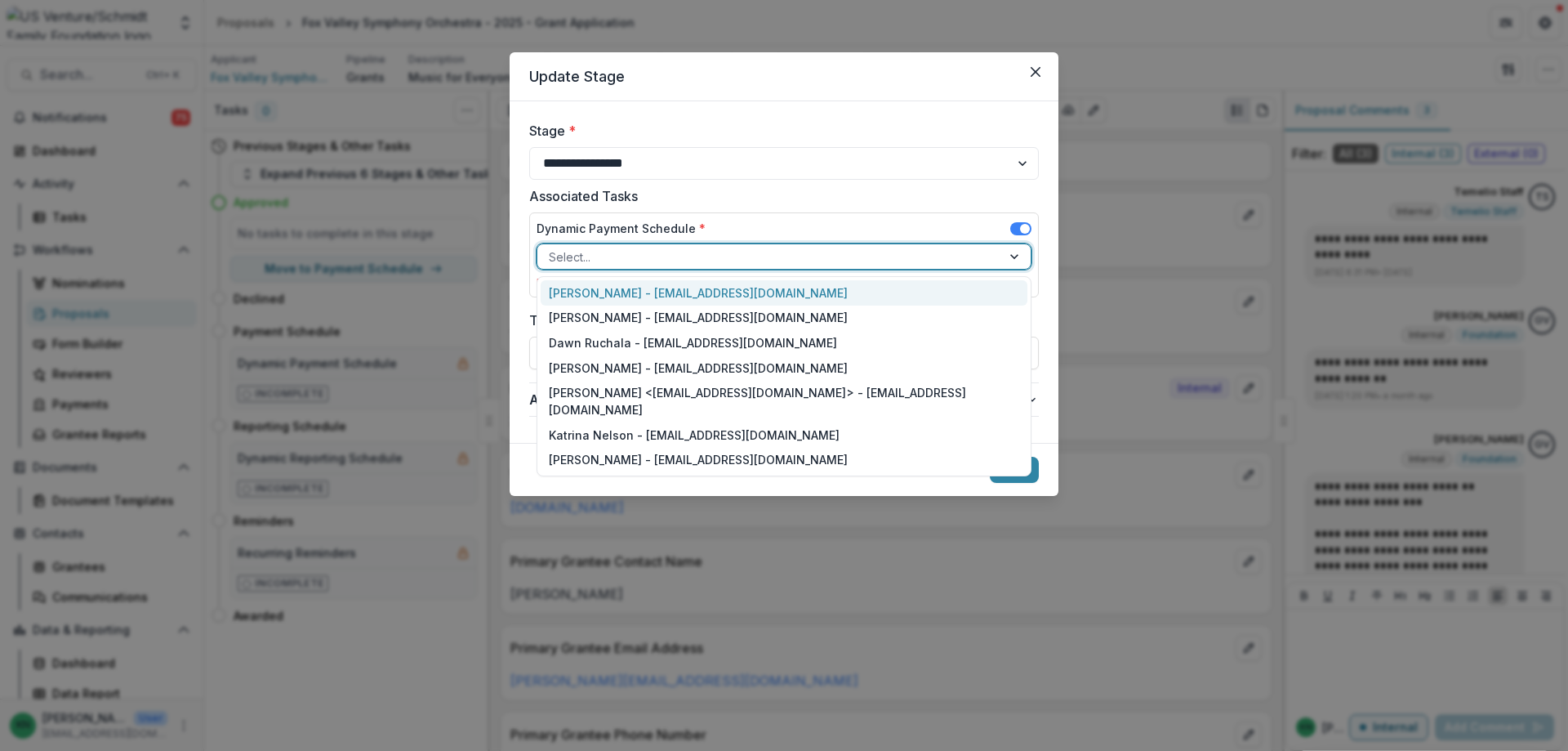
click at [1019, 258] on div at bounding box center [1016, 257] width 29 height 25
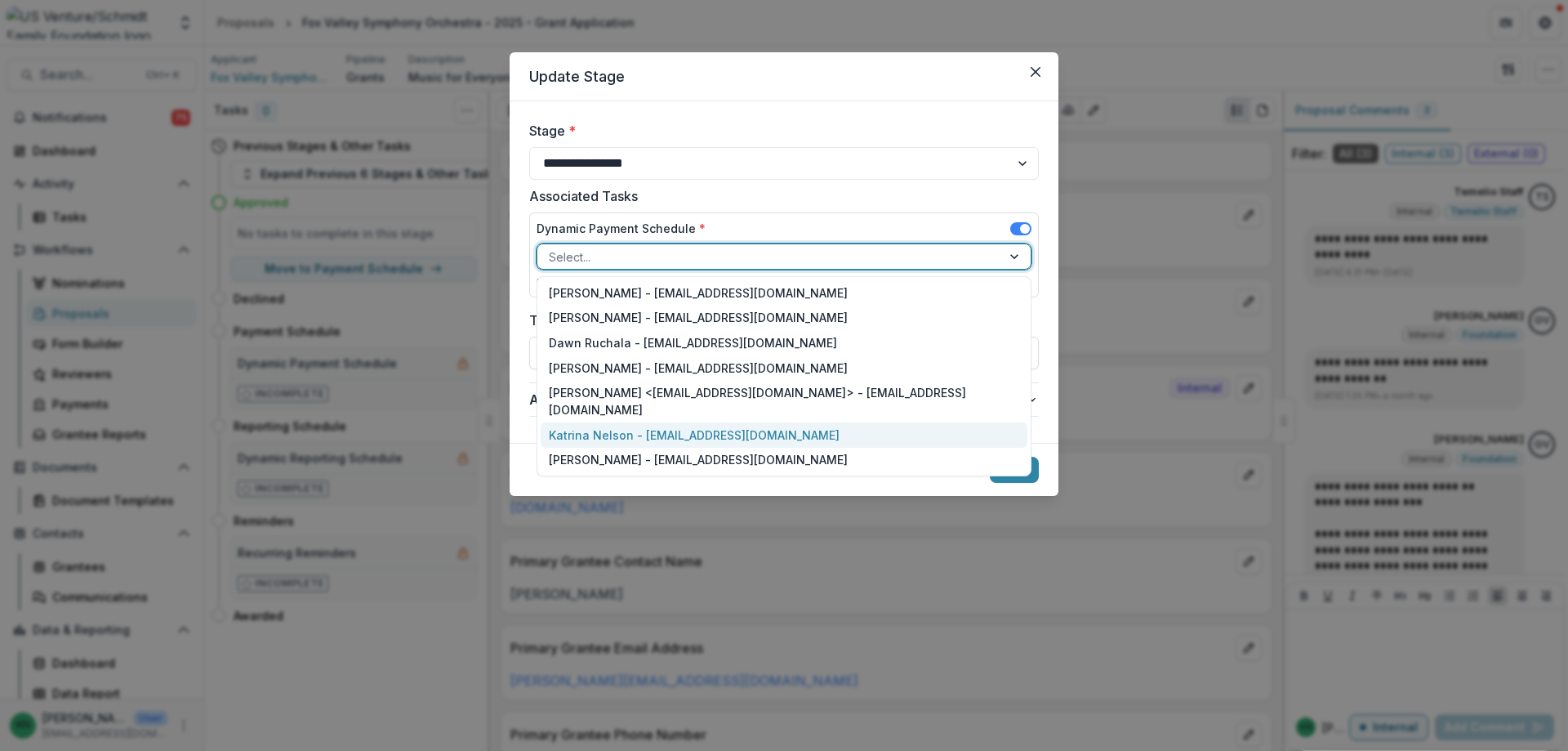
click at [645, 422] on div "Katrina Nelson - [EMAIL_ADDRESS][DOMAIN_NAME]" at bounding box center [784, 435] width 487 height 26
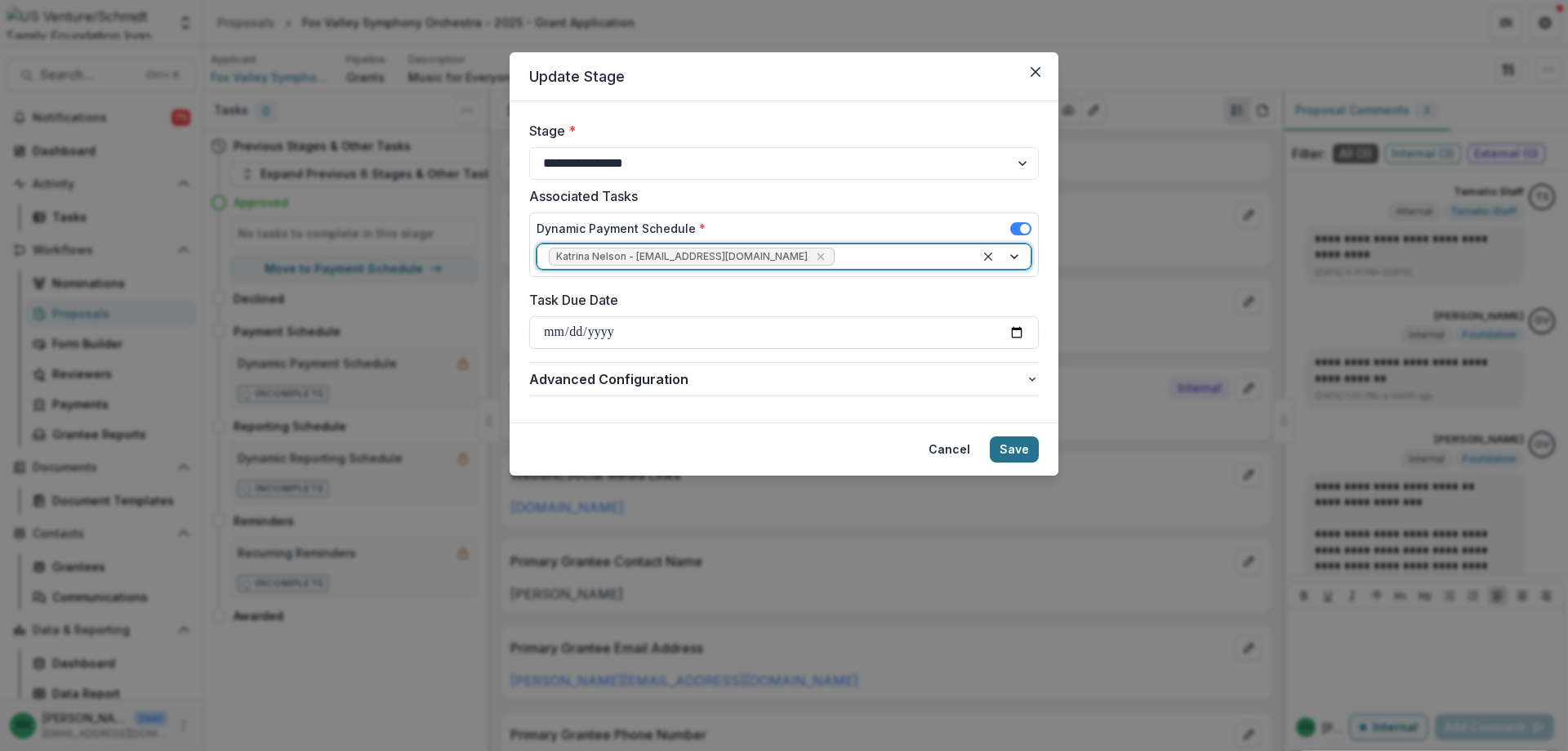
click at [1015, 445] on button "Save" at bounding box center [1014, 450] width 49 height 27
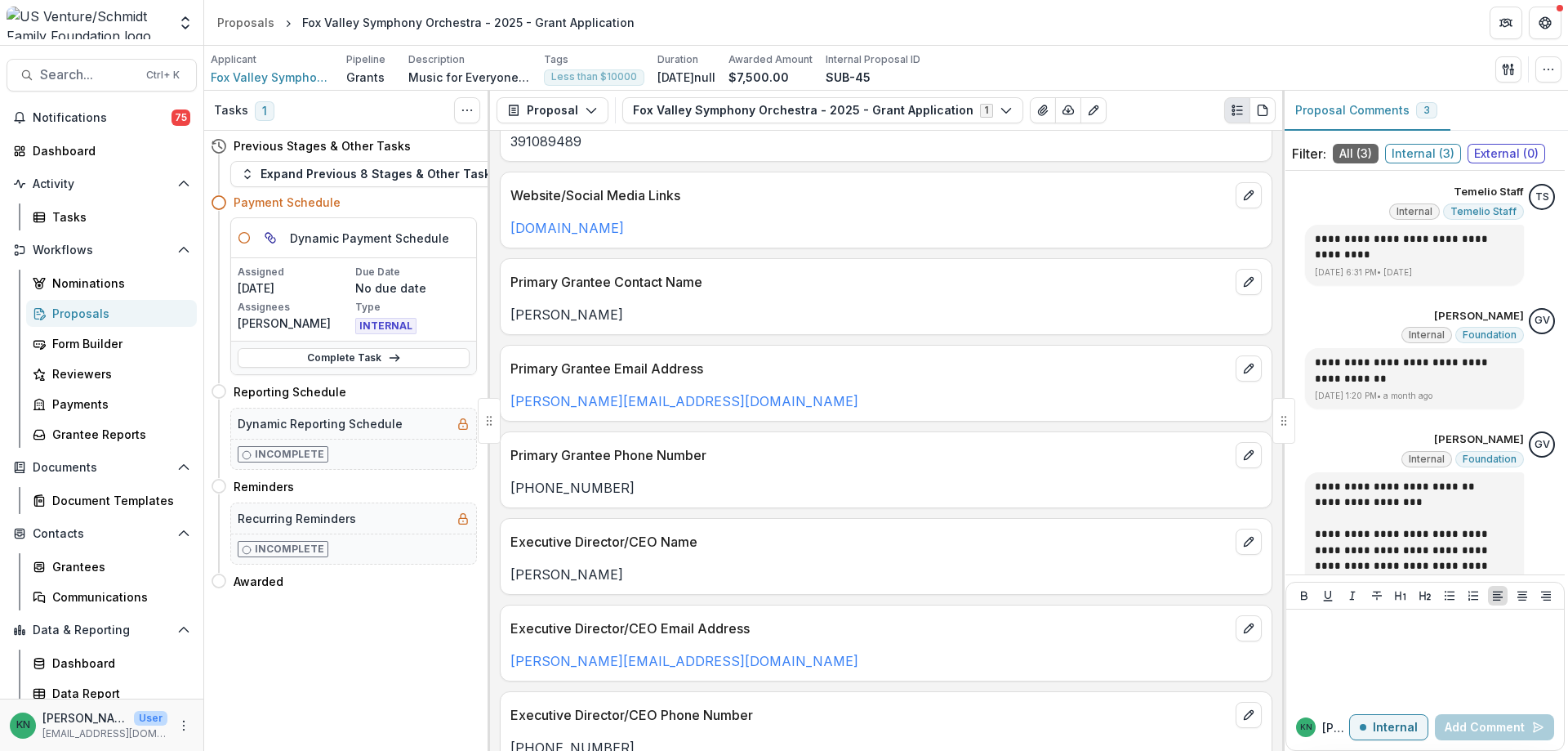
scroll to position [327, 0]
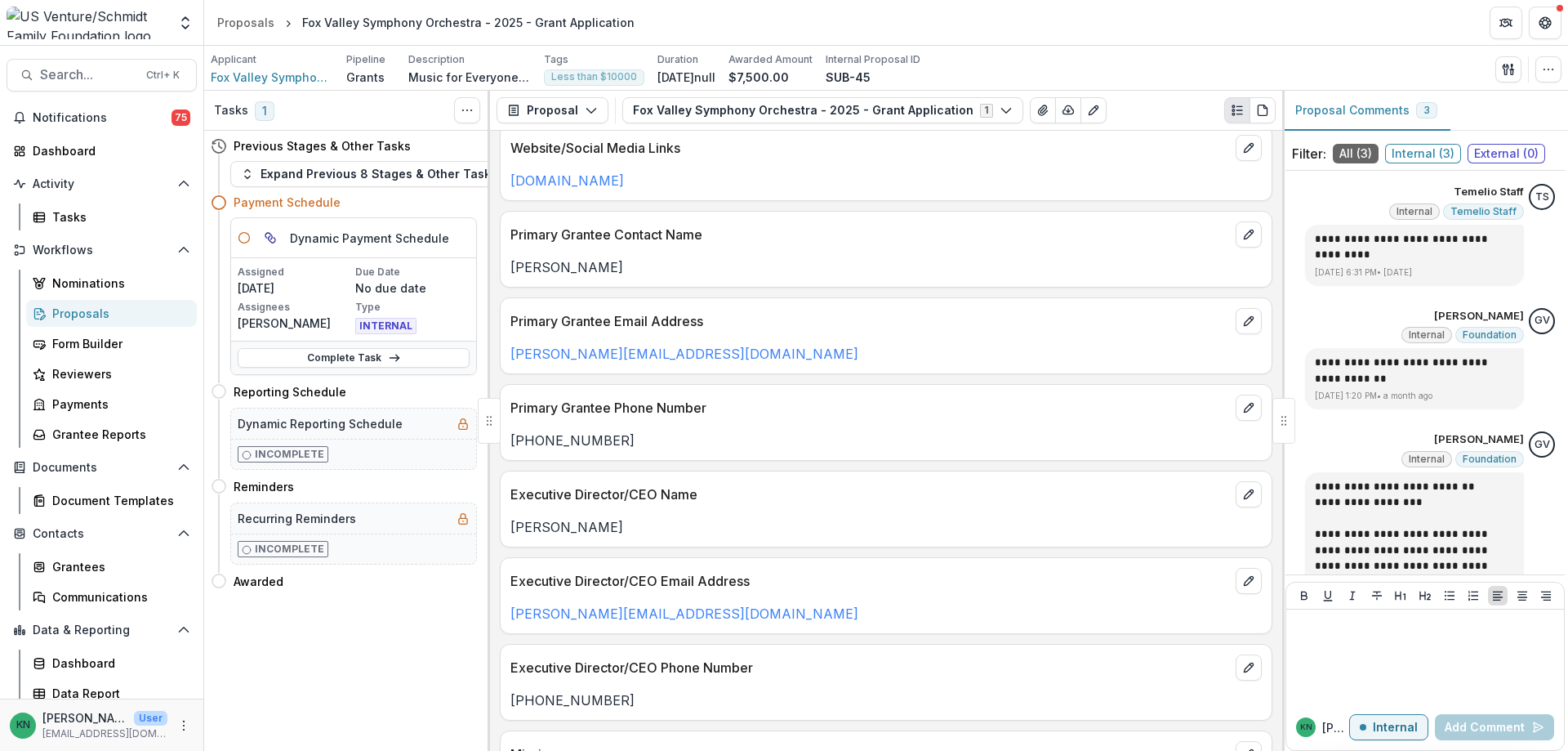
click at [69, 318] on div "Proposals" at bounding box center [118, 313] width 132 height 17
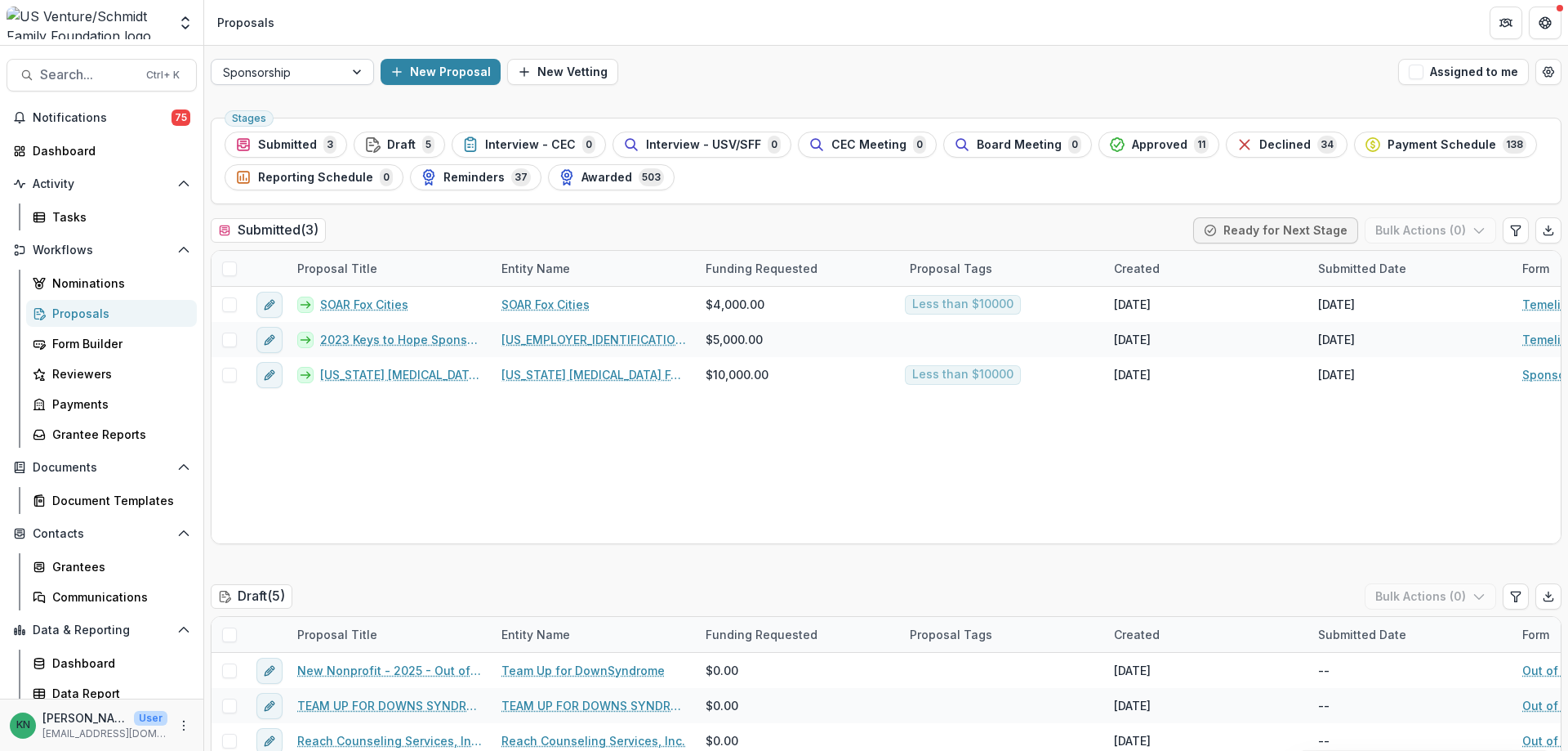
click at [358, 70] on div at bounding box center [358, 72] width 29 height 25
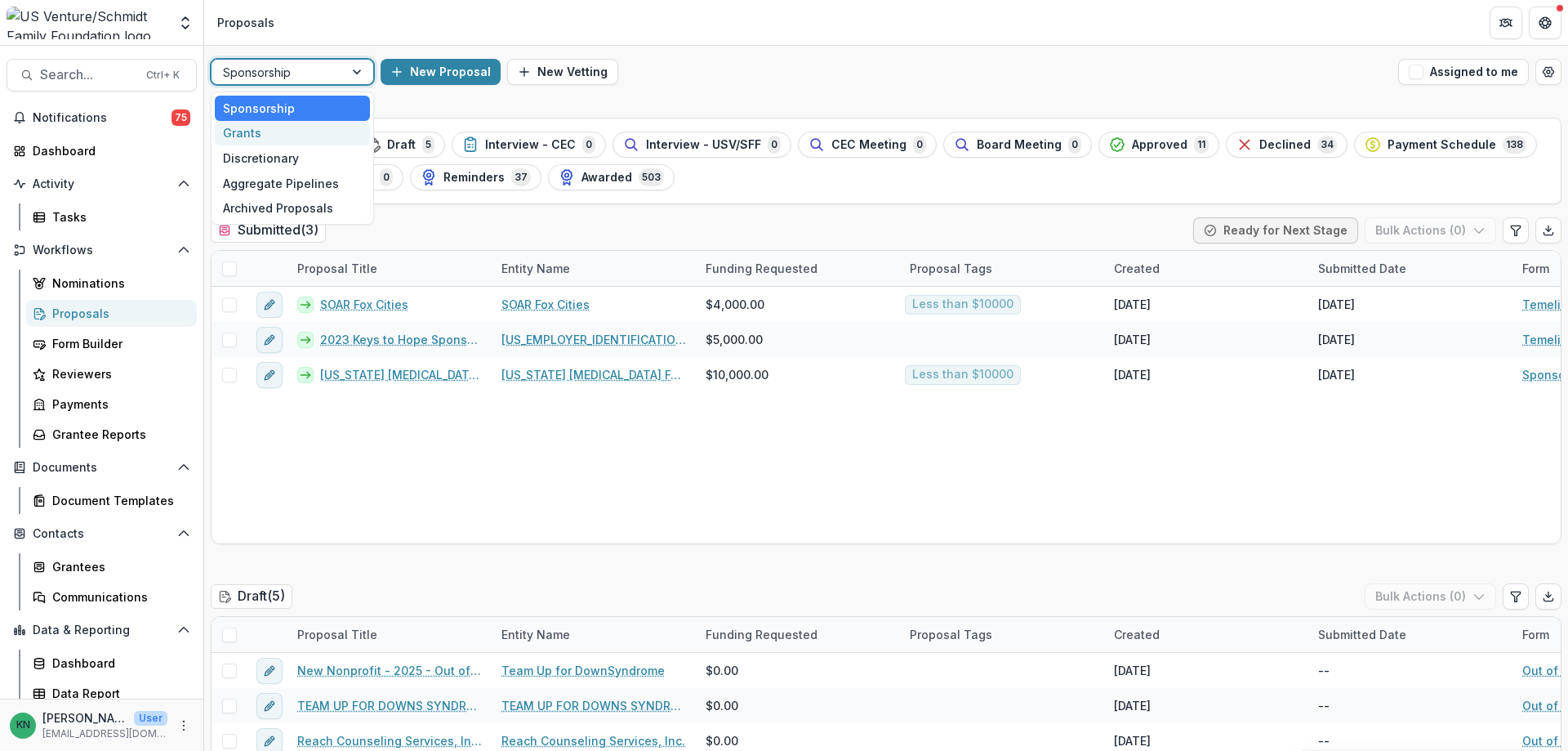
click at [254, 128] on div "Grants" at bounding box center [292, 134] width 155 height 26
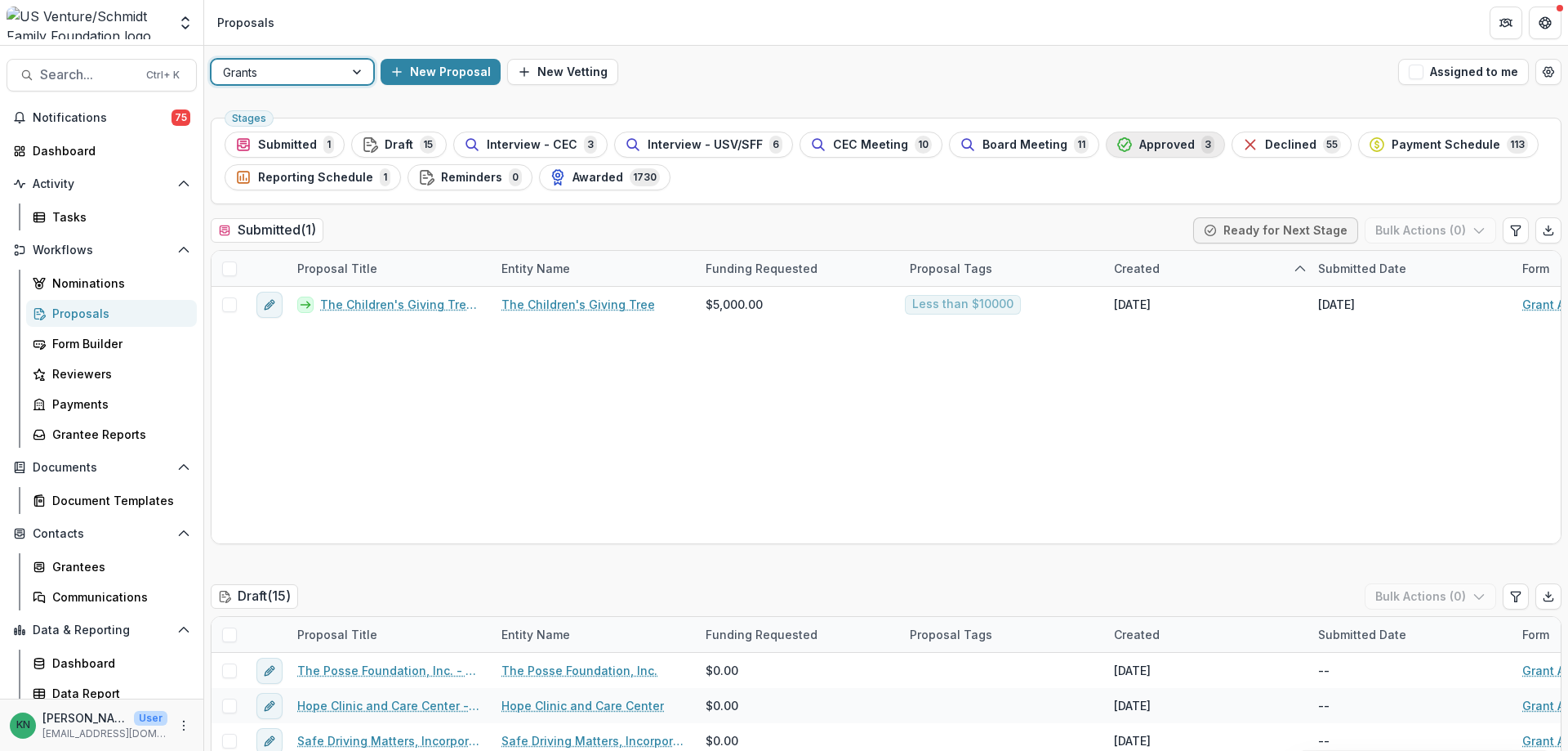
click at [1146, 138] on span "Approved" at bounding box center [1167, 145] width 56 height 14
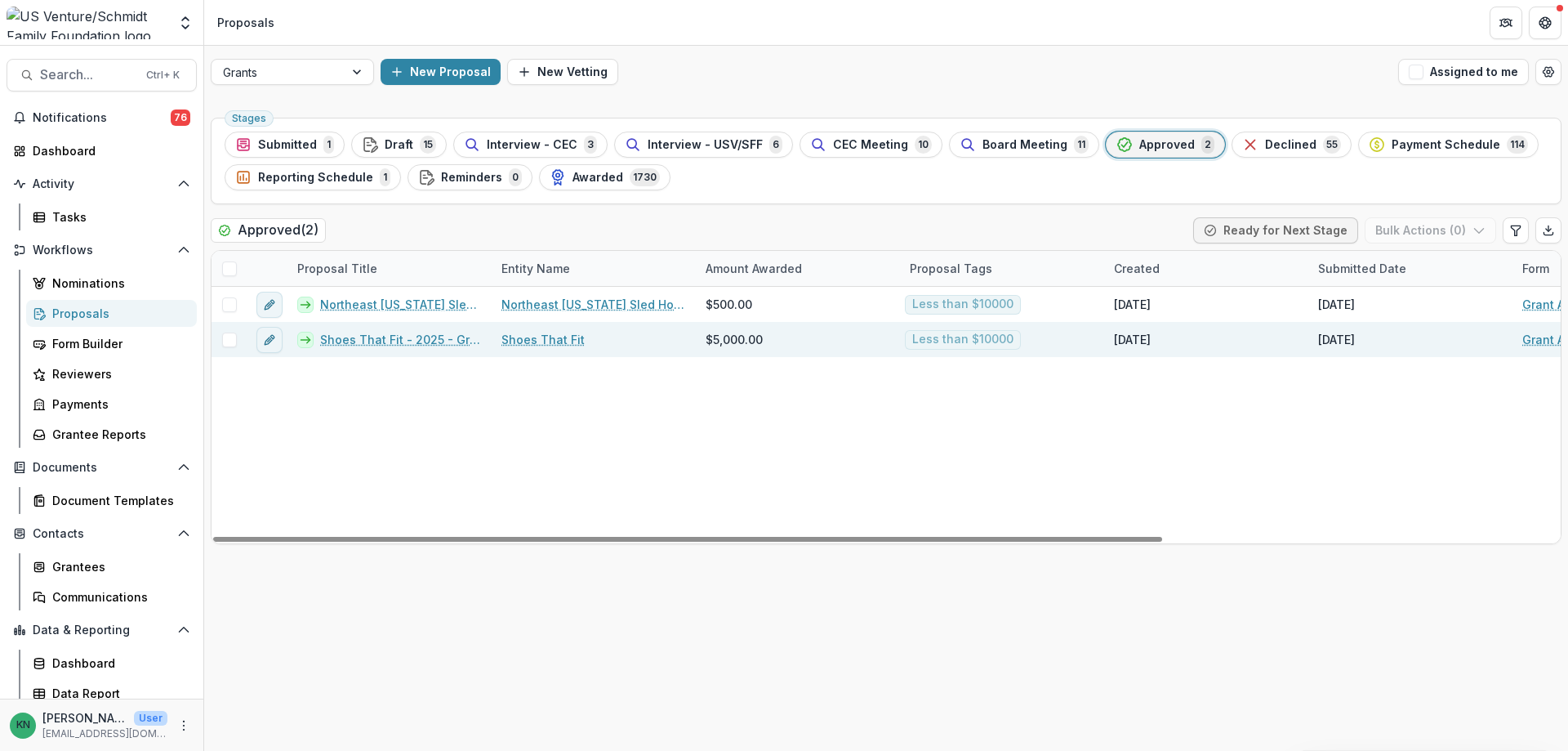
click at [406, 334] on link "Shoes That Fit - 2025 - Grant Application" at bounding box center [401, 339] width 162 height 17
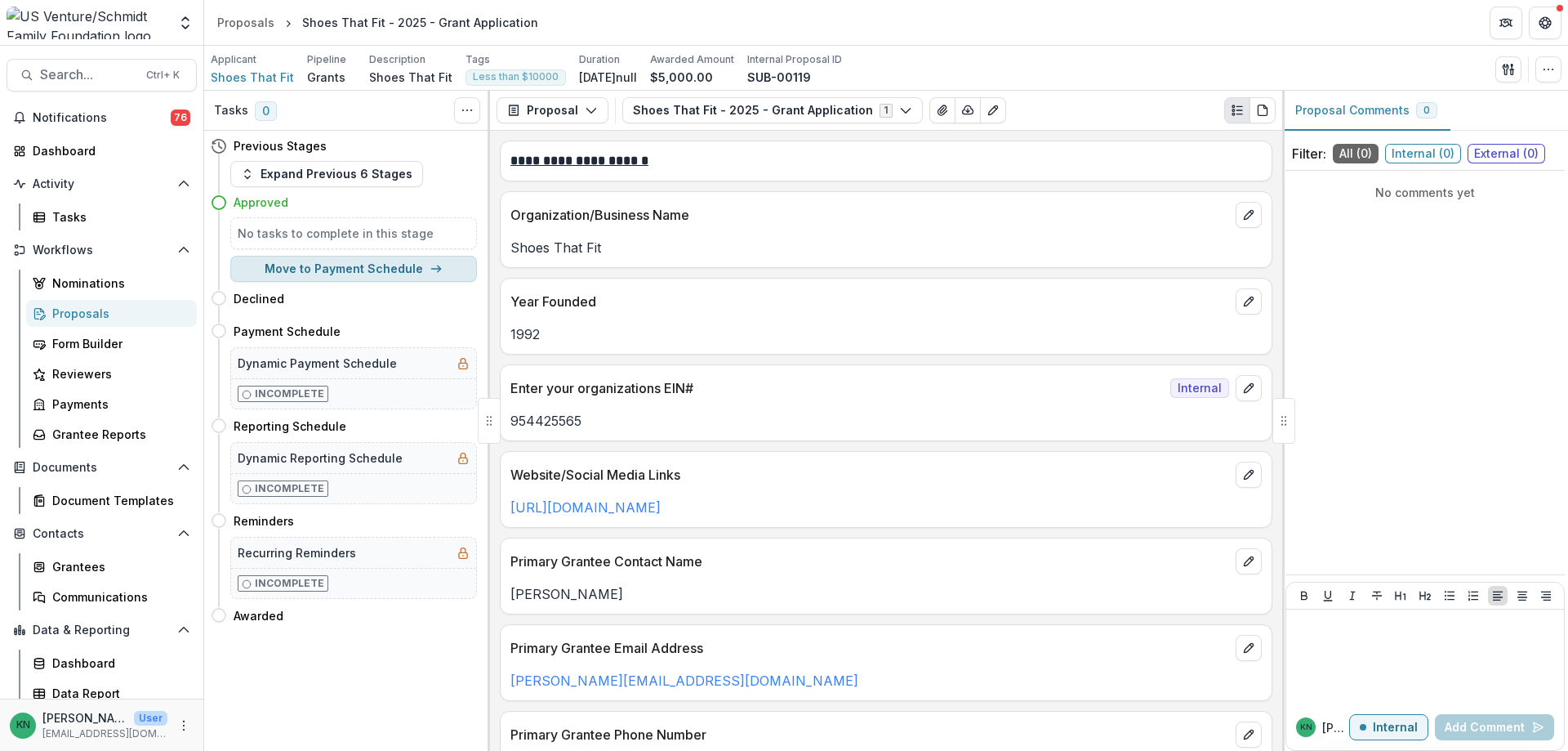
click at [344, 266] on button "Move to Payment Schedule" at bounding box center [353, 269] width 247 height 27
select select "**********"
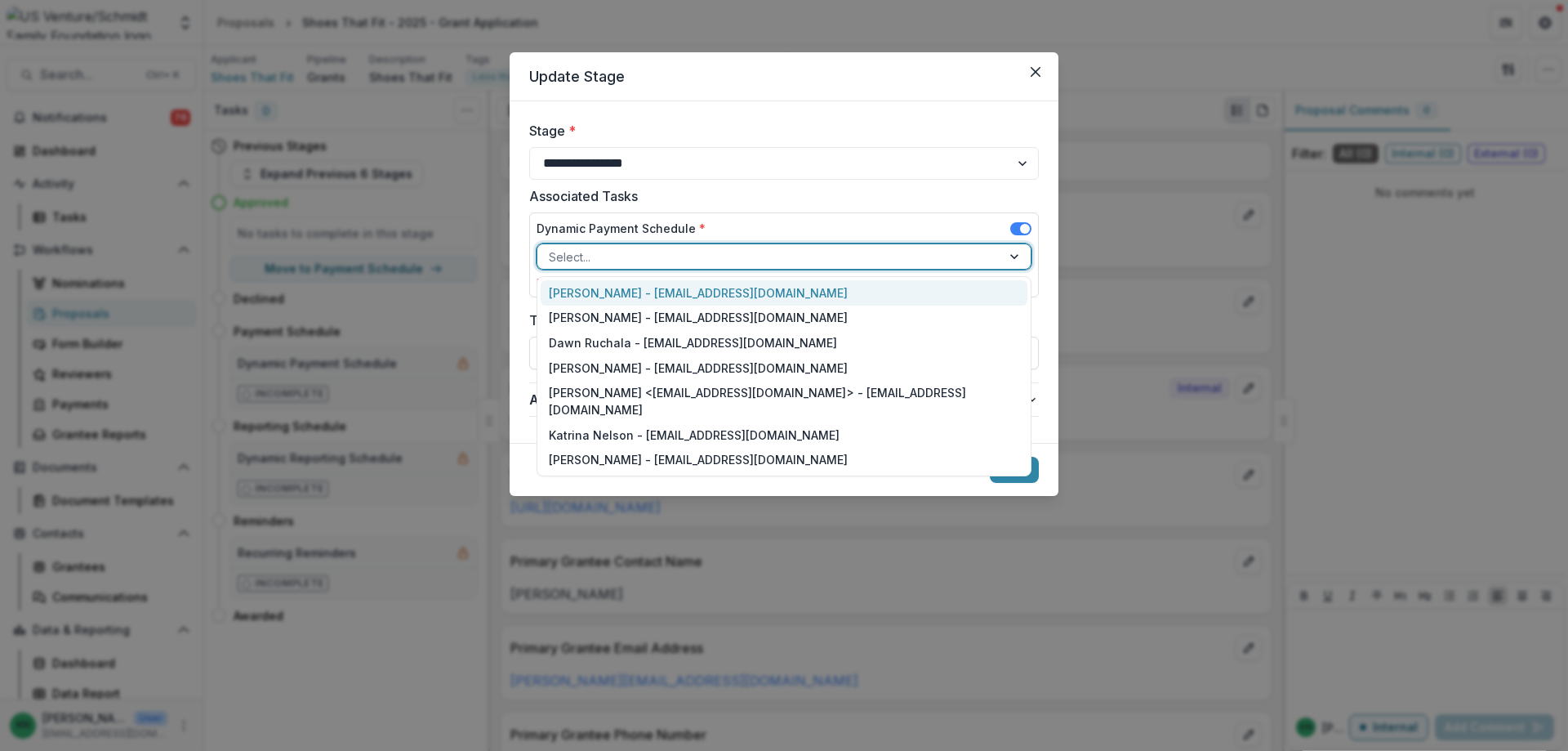
click at [1012, 254] on div at bounding box center [1016, 257] width 29 height 25
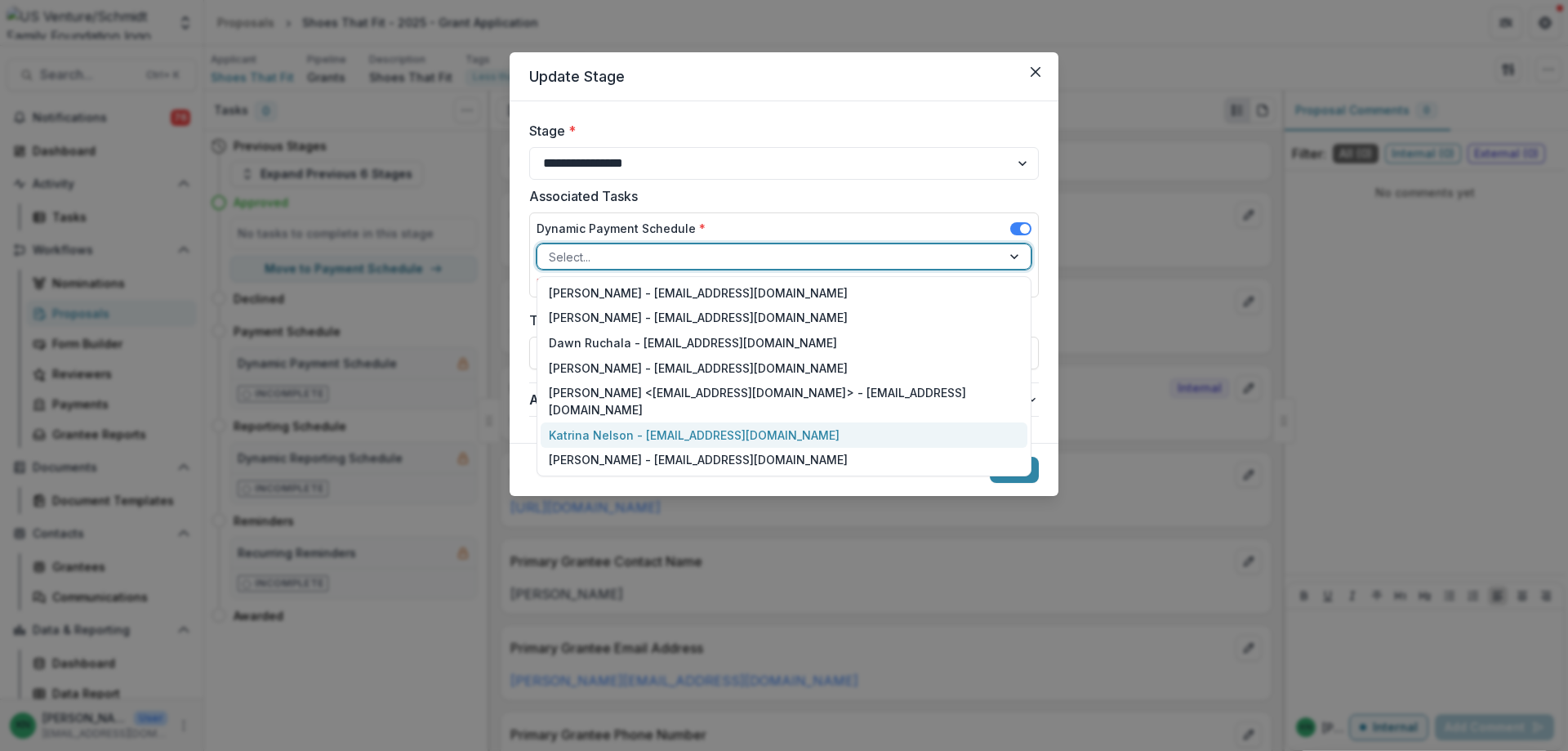
click at [650, 422] on div "Katrina Nelson - [EMAIL_ADDRESS][DOMAIN_NAME]" at bounding box center [784, 435] width 487 height 26
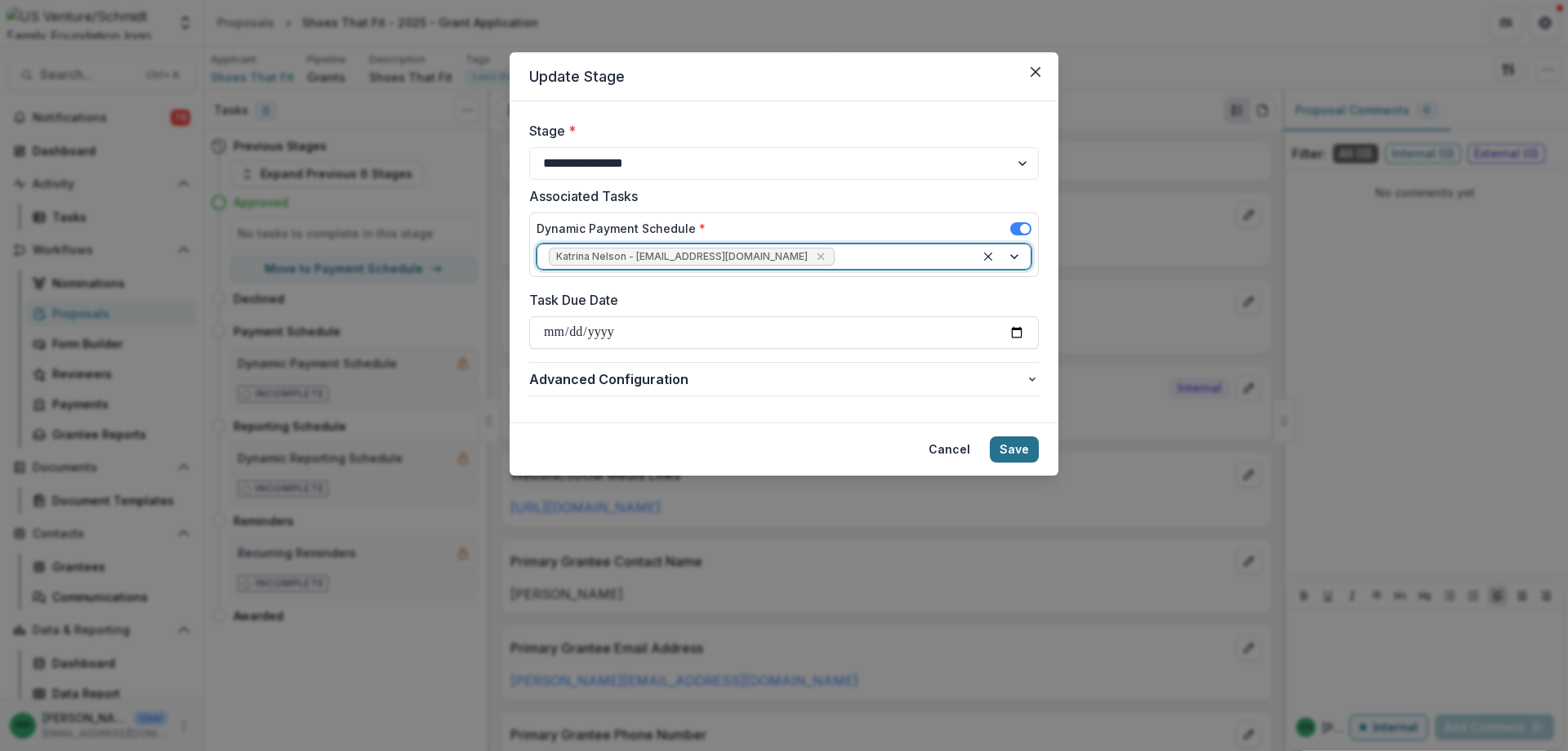
click at [1010, 442] on button "Save" at bounding box center [1014, 450] width 49 height 27
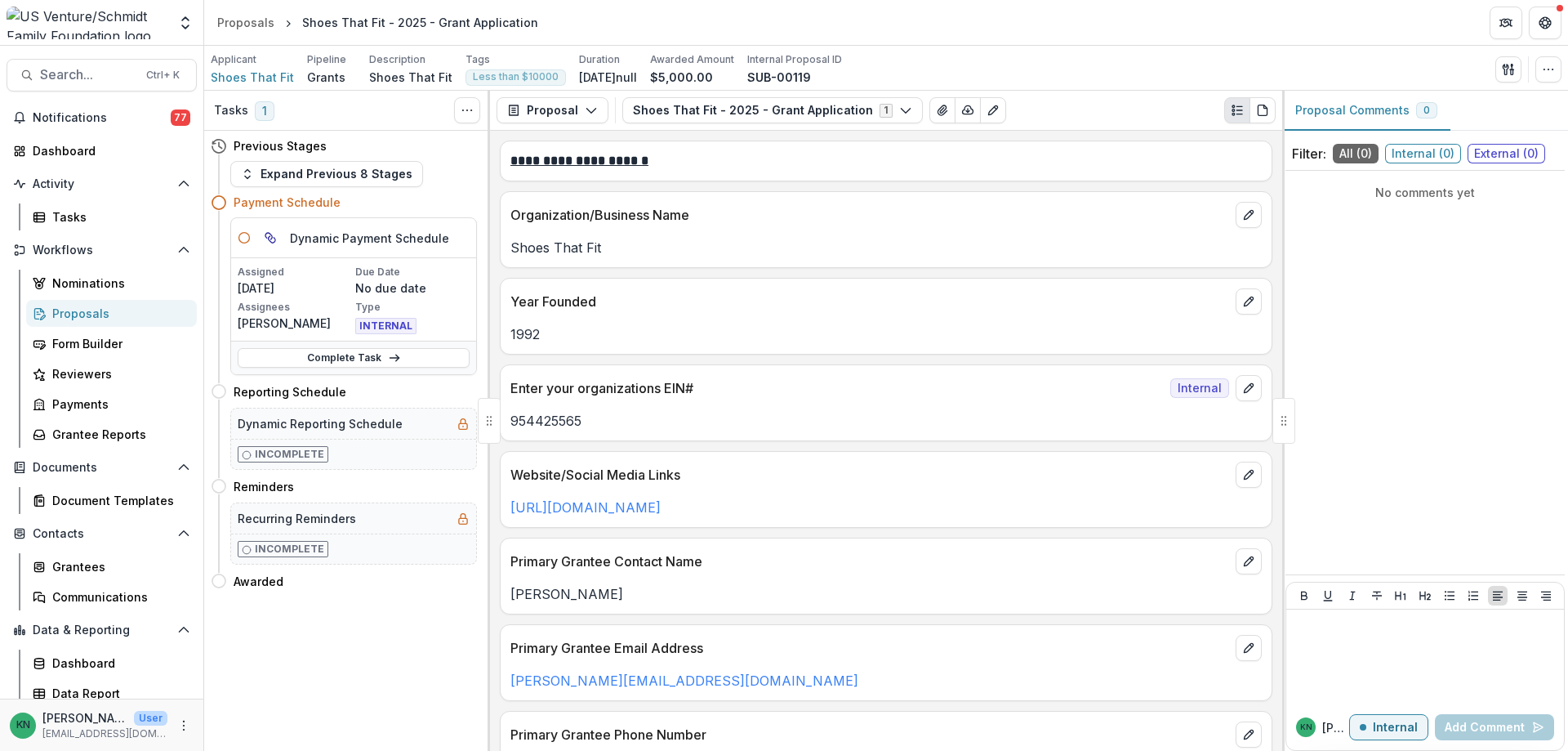
click at [75, 317] on div "Proposals" at bounding box center [118, 313] width 132 height 17
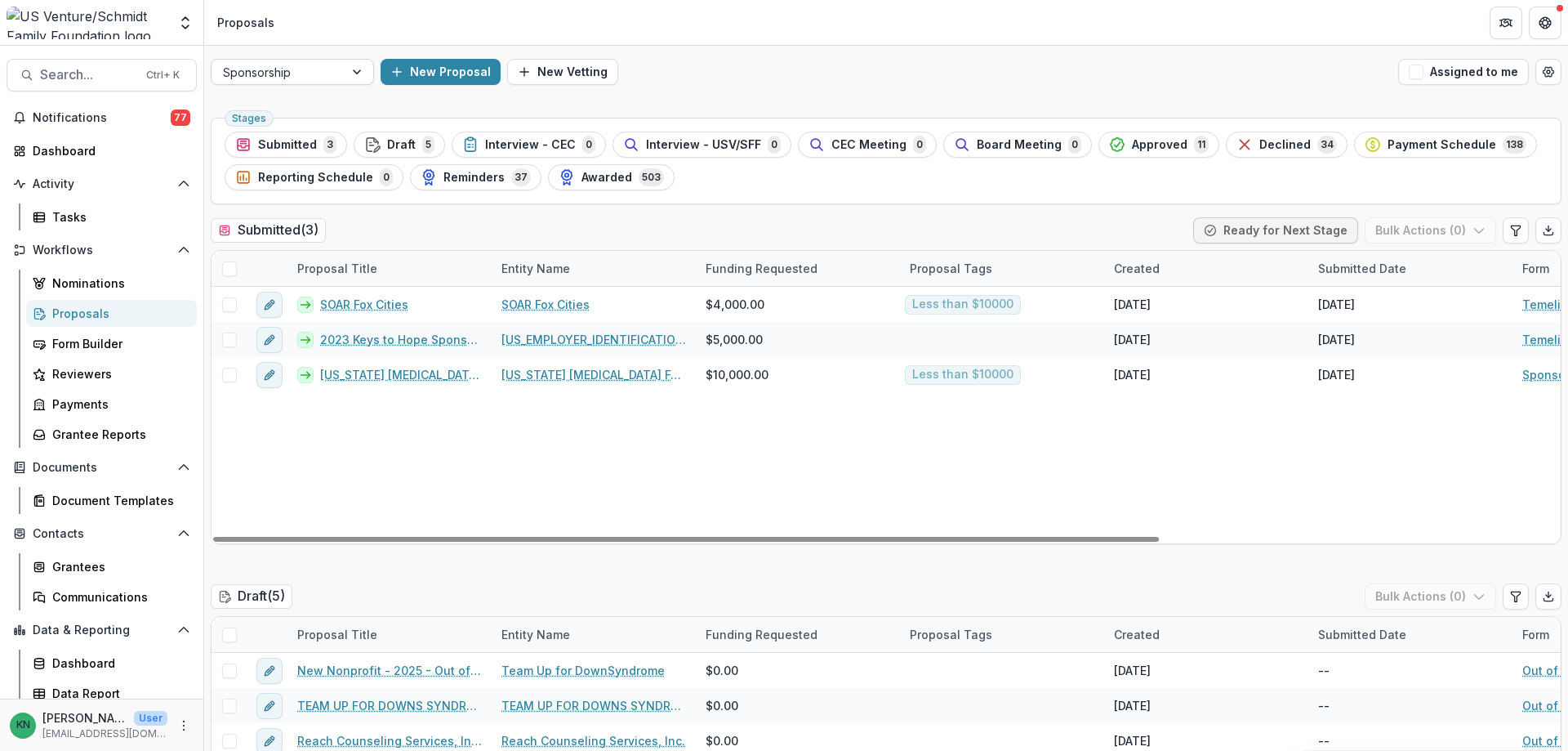
click at [359, 67] on div at bounding box center [358, 72] width 29 height 25
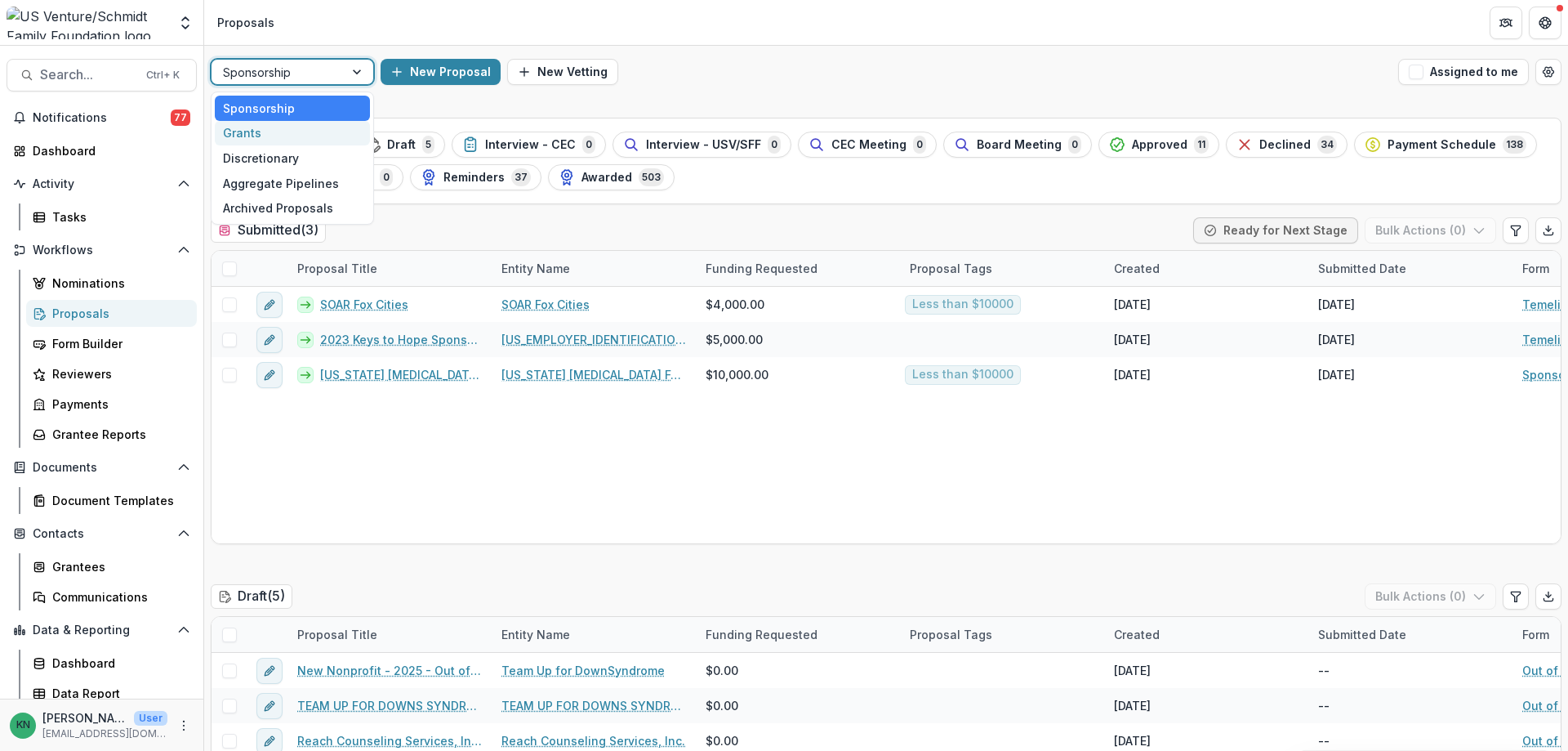
click at [266, 131] on div "Grants" at bounding box center [292, 134] width 155 height 26
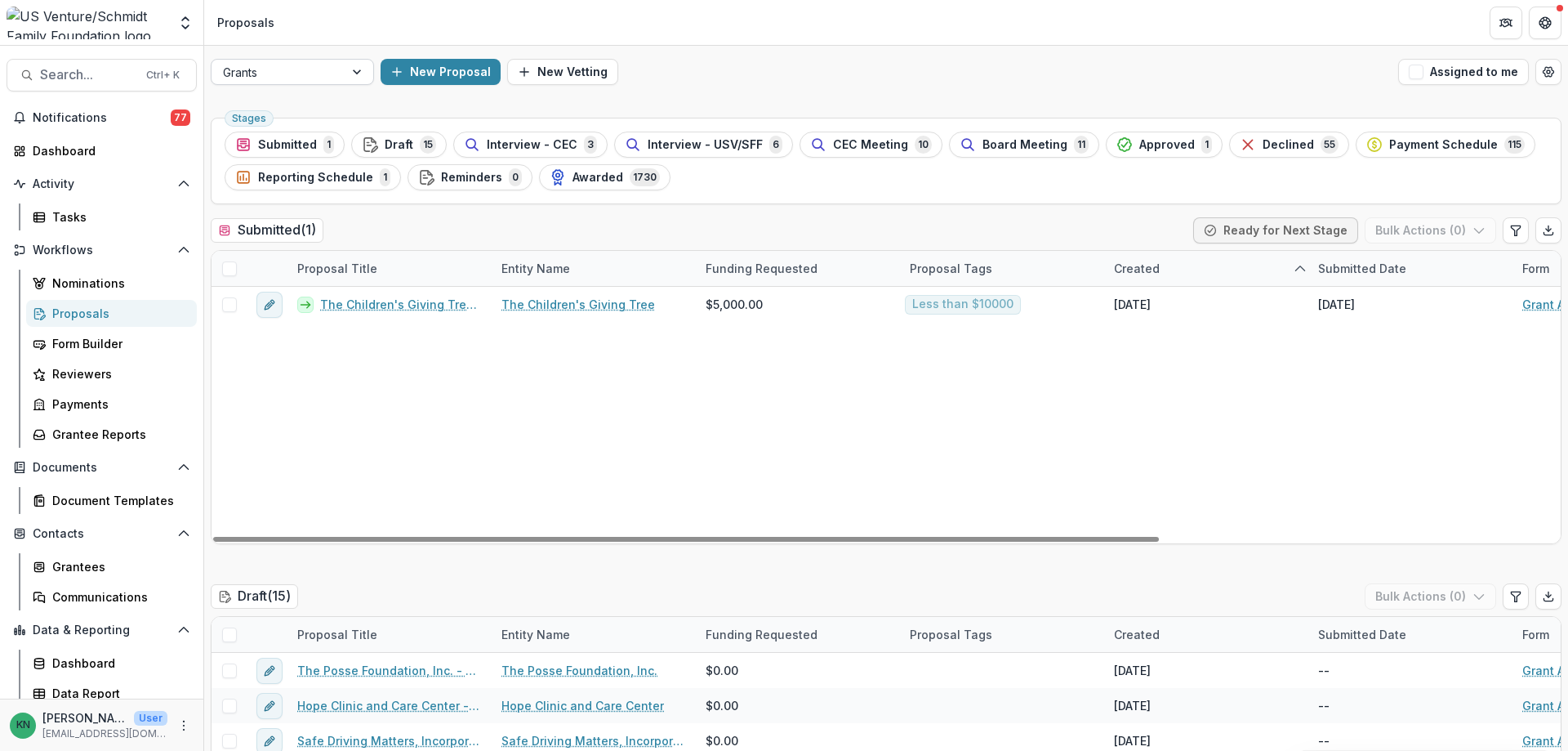
click at [352, 75] on div at bounding box center [358, 72] width 29 height 25
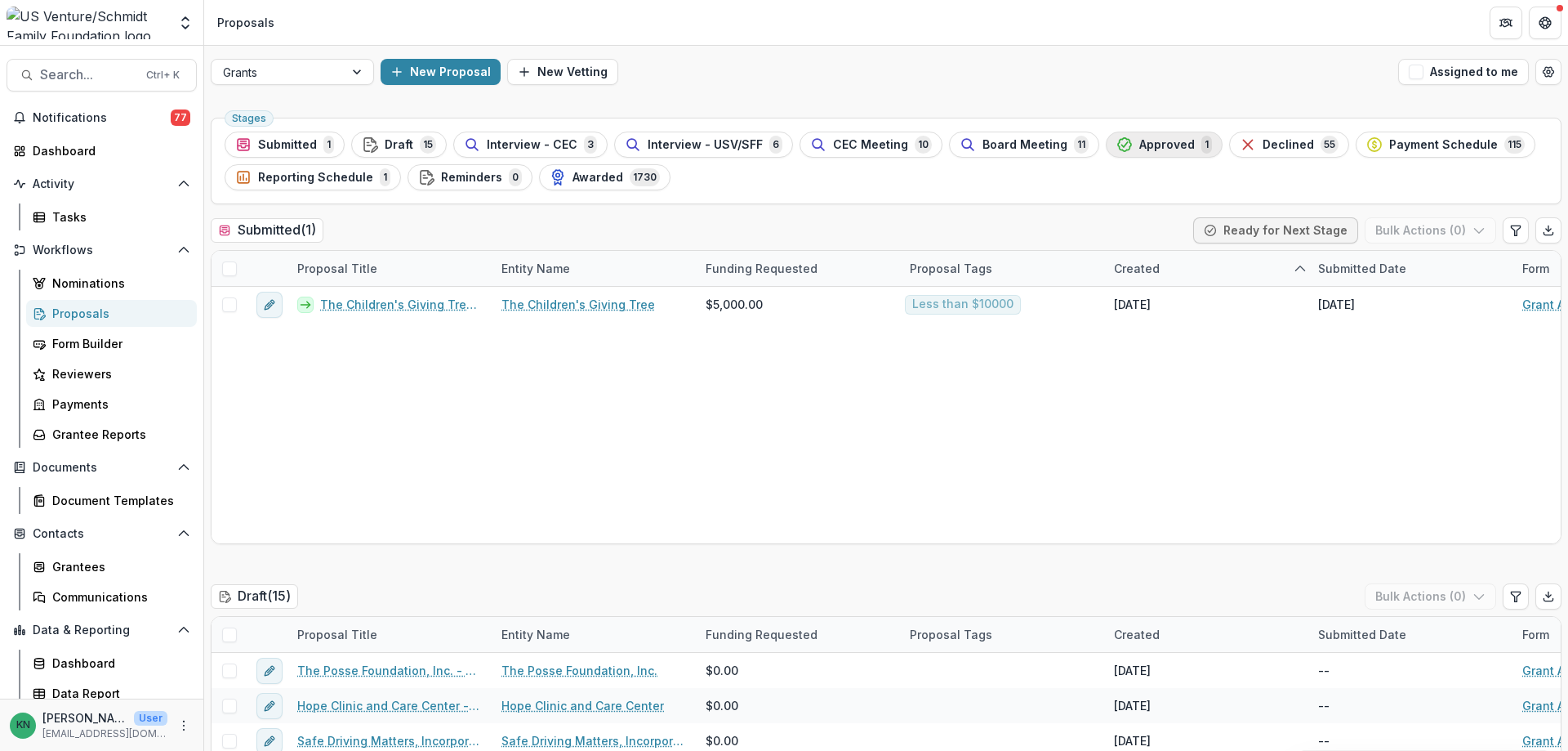
click at [1148, 143] on span "Approved" at bounding box center [1167, 145] width 56 height 14
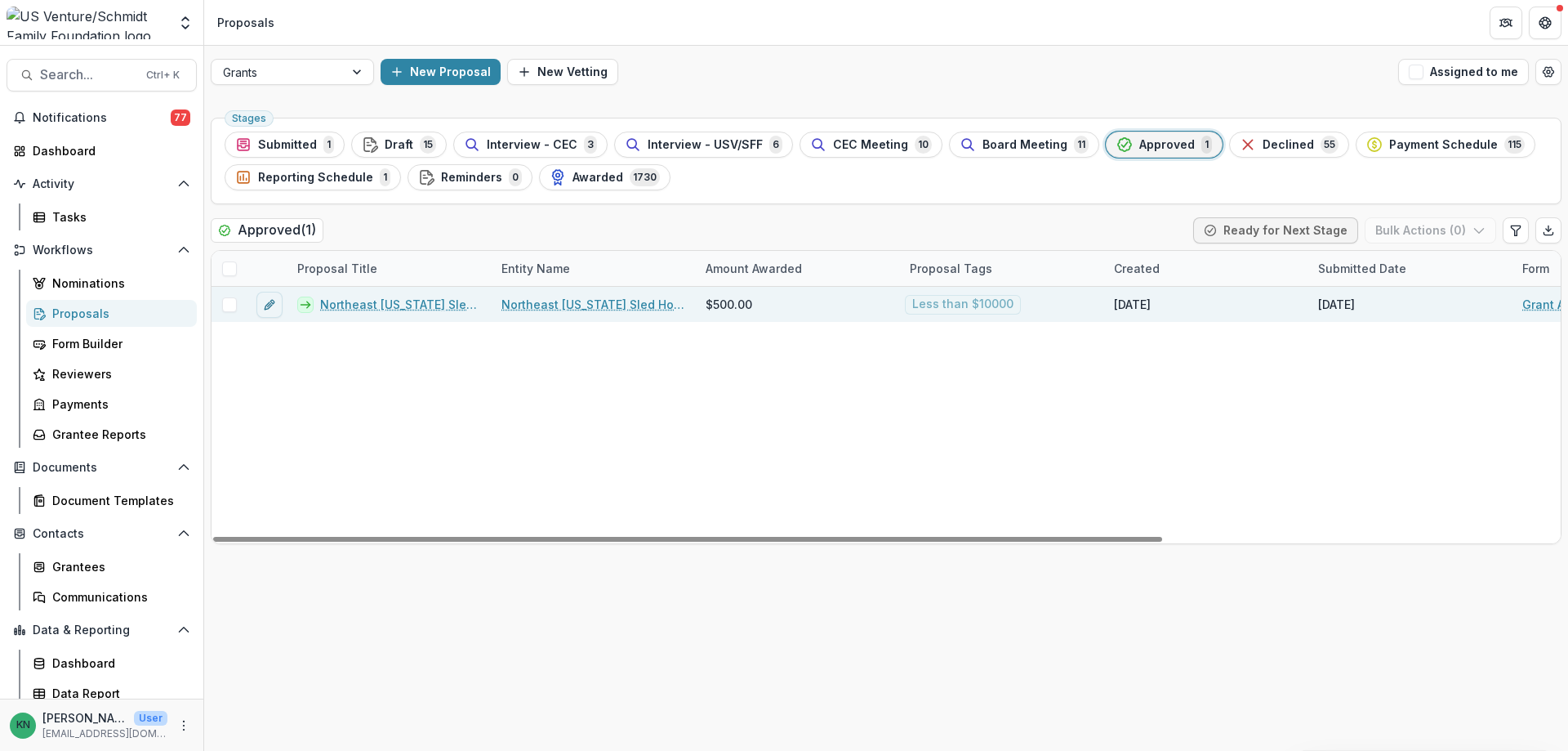
click at [359, 305] on link "Northeast [US_STATE] Sled Hockey - 2025 - Grant Application" at bounding box center [401, 304] width 162 height 17
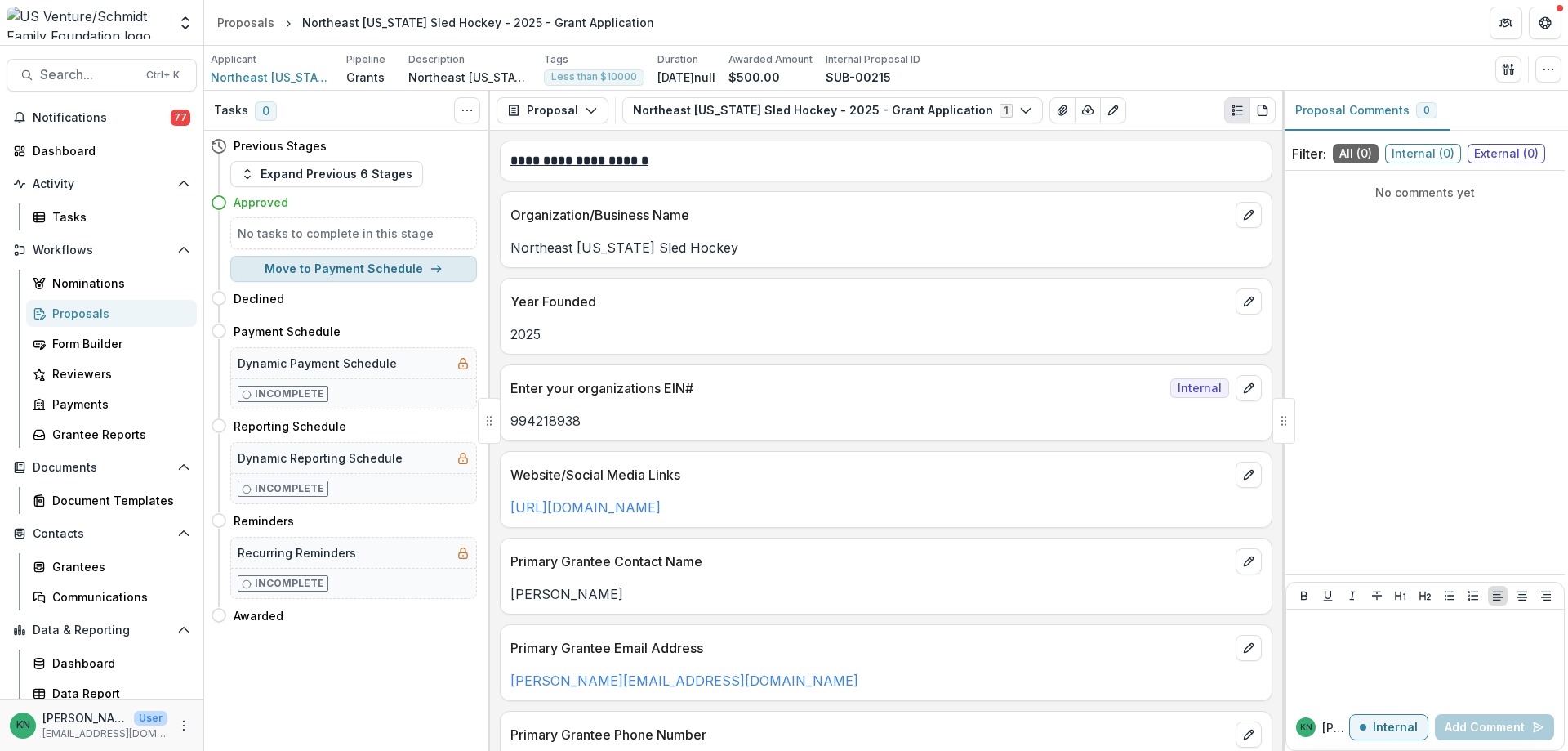
click at [343, 268] on button "Move to Payment Schedule" at bounding box center [353, 269] width 247 height 27
select select "**********"
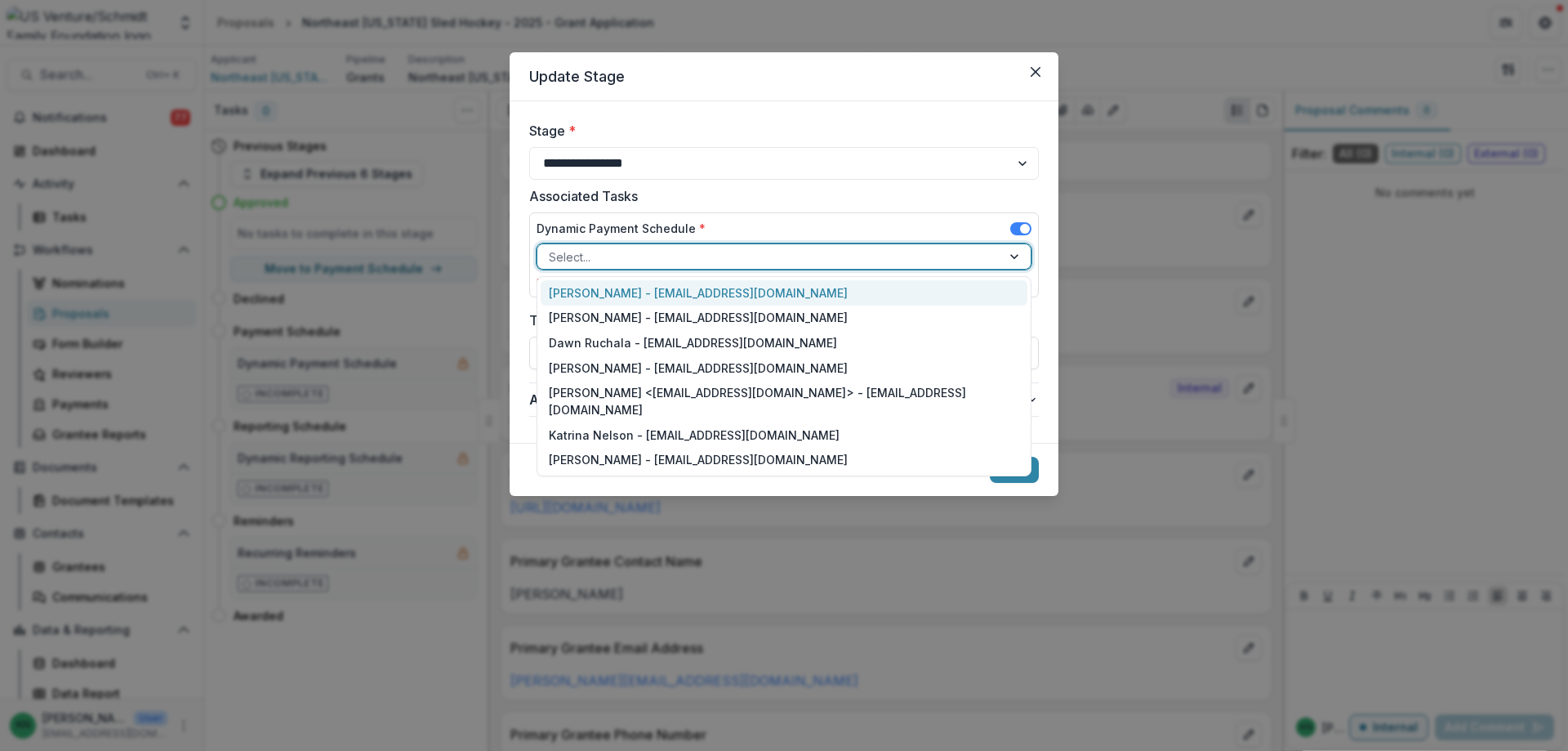
click at [1017, 252] on div at bounding box center [1016, 257] width 29 height 25
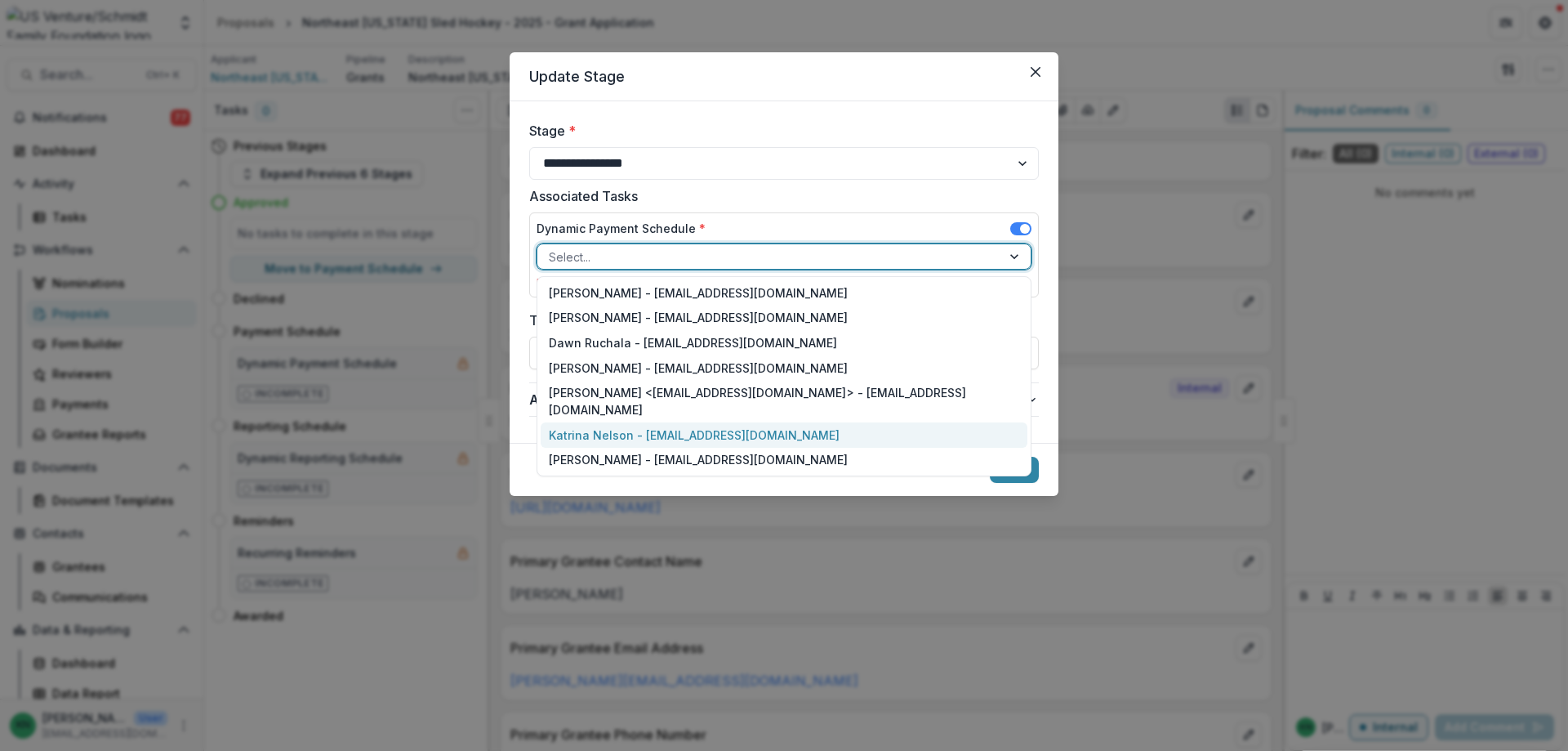
click at [589, 422] on div "Katrina Nelson - [EMAIL_ADDRESS][DOMAIN_NAME]" at bounding box center [784, 435] width 487 height 26
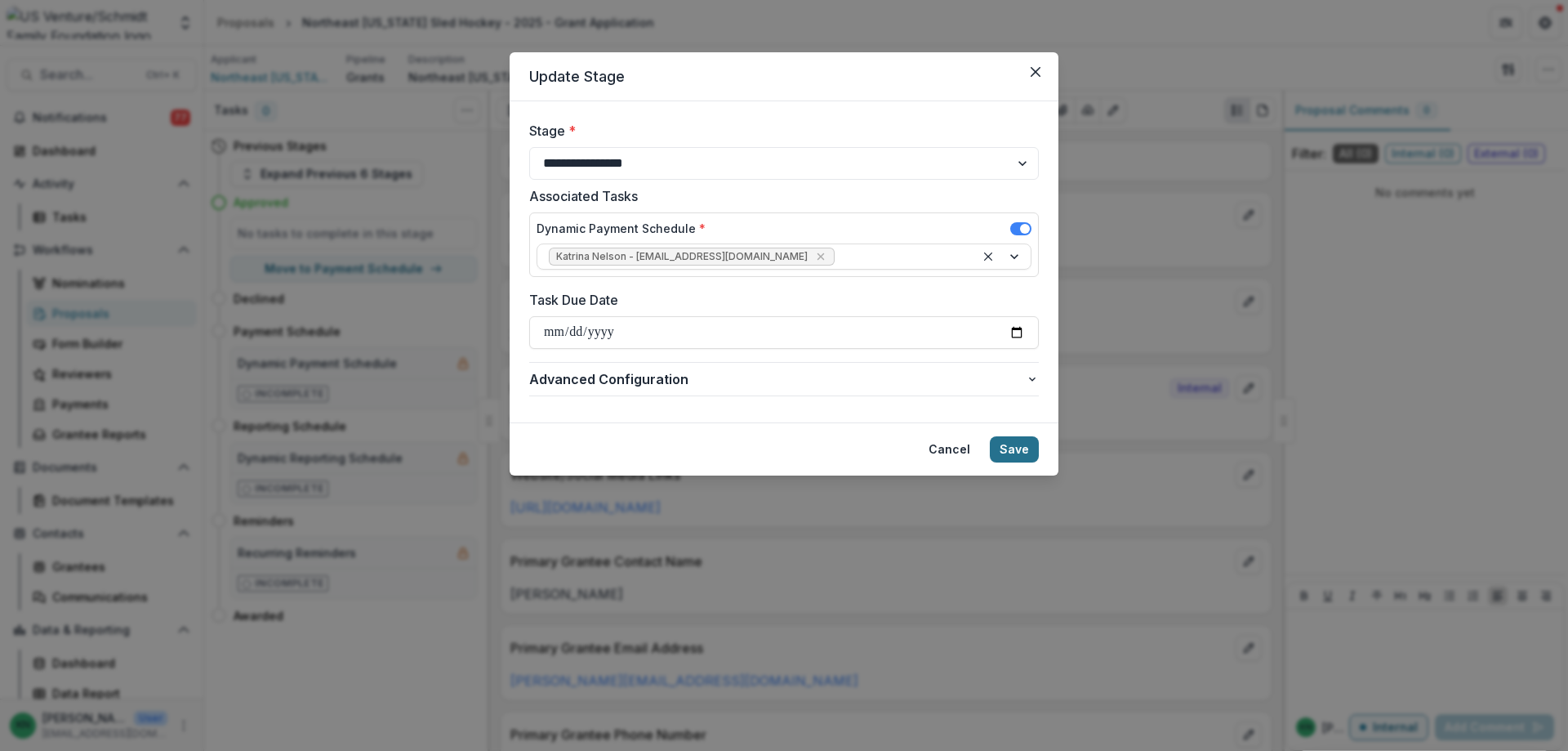
click at [1017, 449] on button "Save" at bounding box center [1014, 450] width 49 height 27
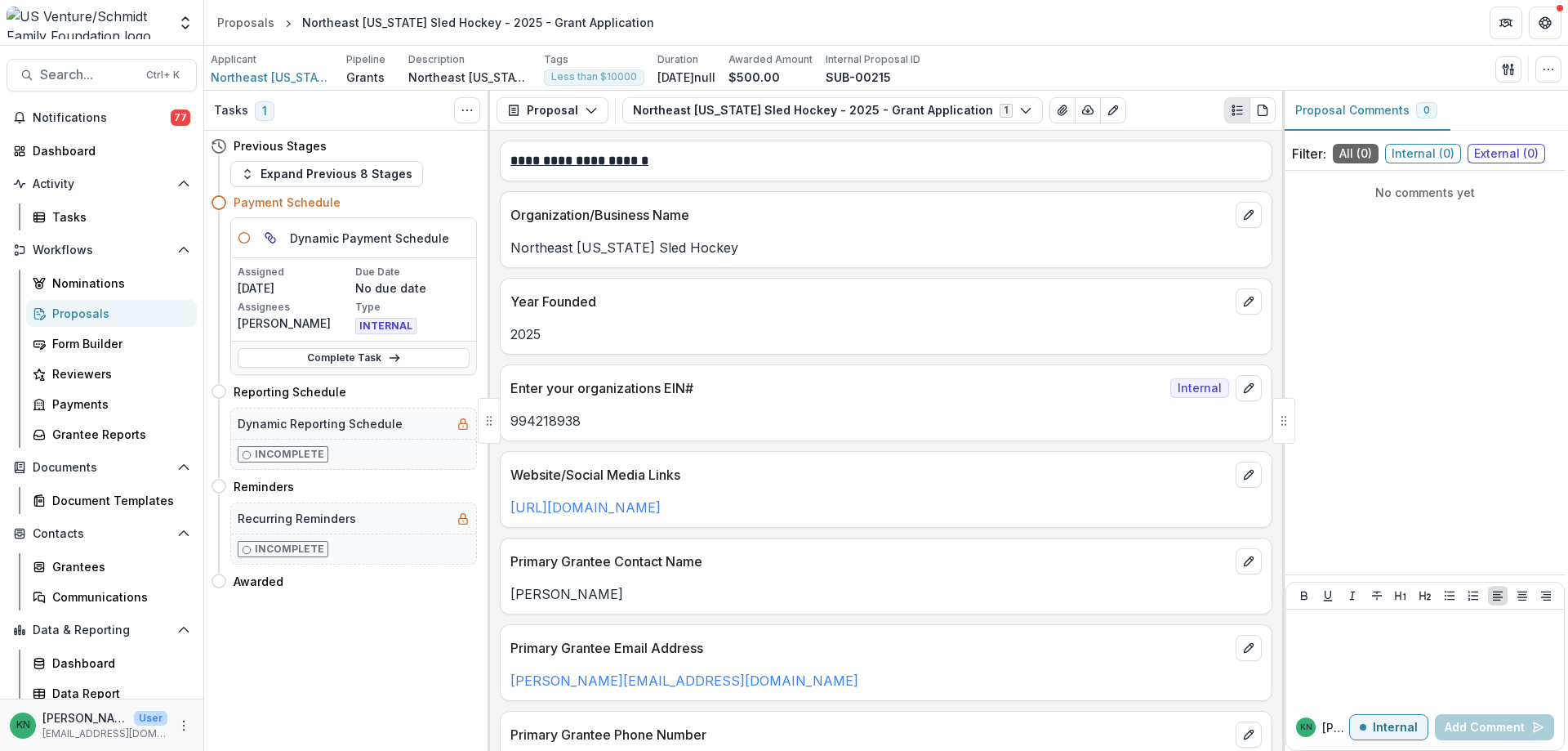
click at [75, 315] on div "Proposals" at bounding box center [118, 313] width 132 height 17
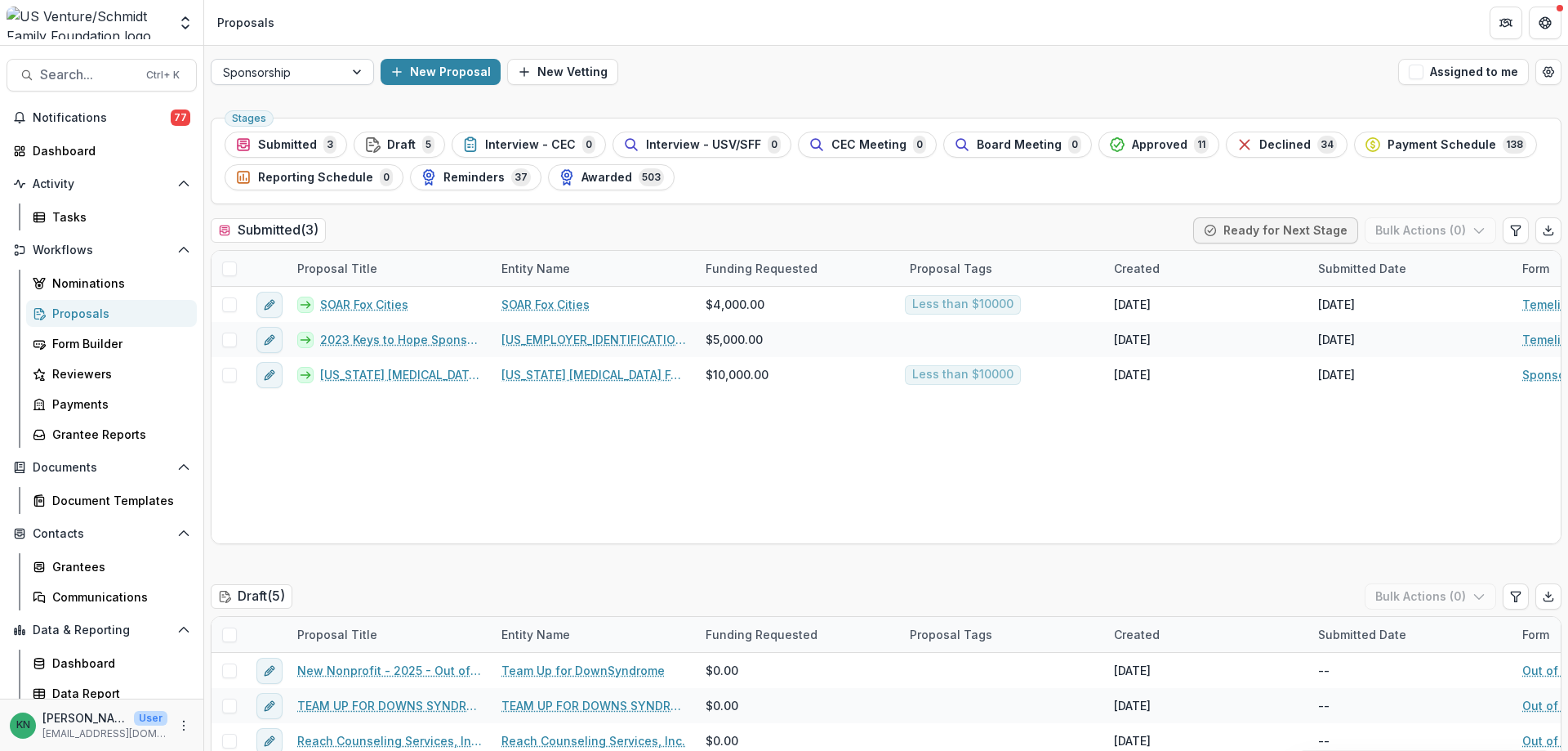
click at [361, 71] on div at bounding box center [358, 72] width 29 height 25
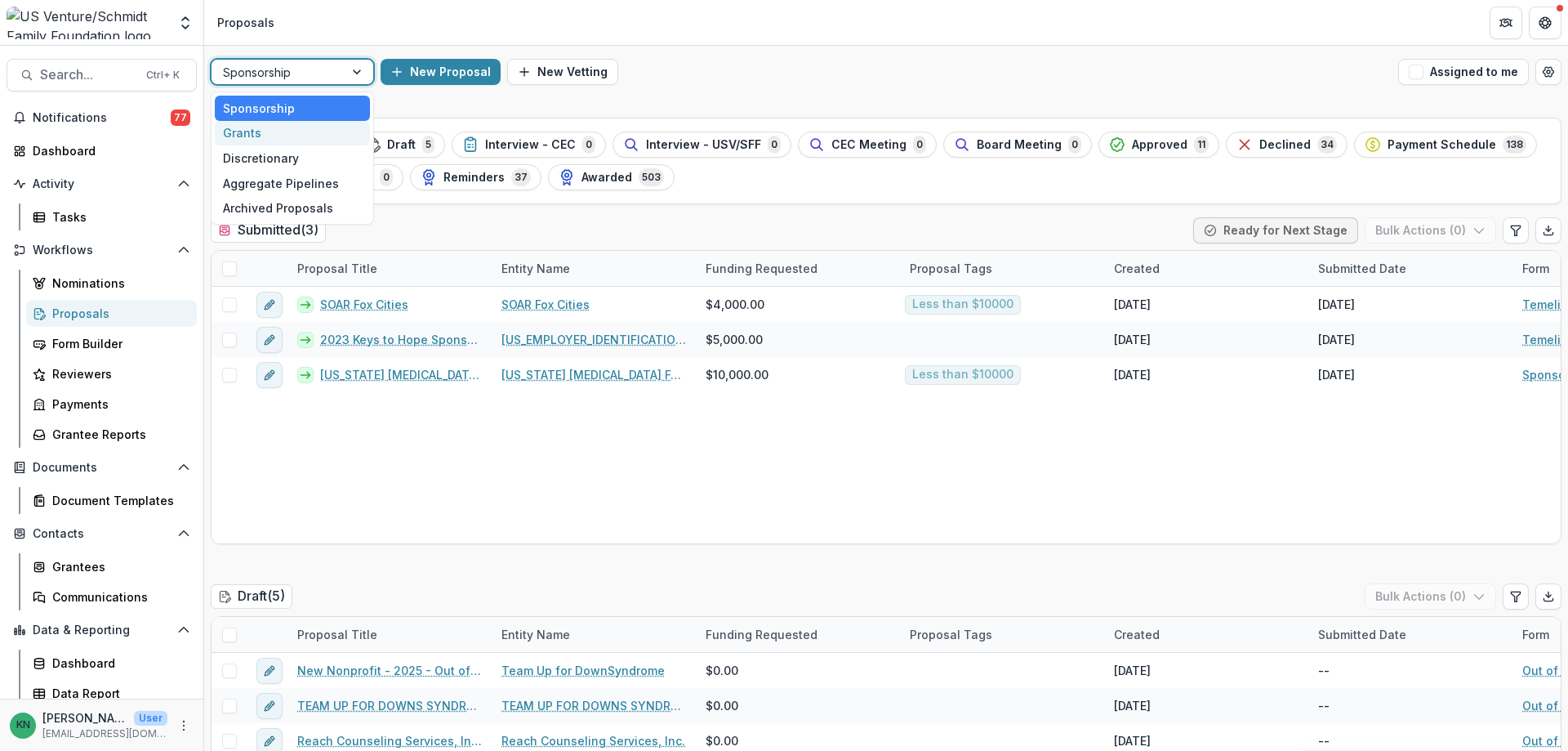
click at [294, 133] on div "Grants" at bounding box center [292, 134] width 155 height 26
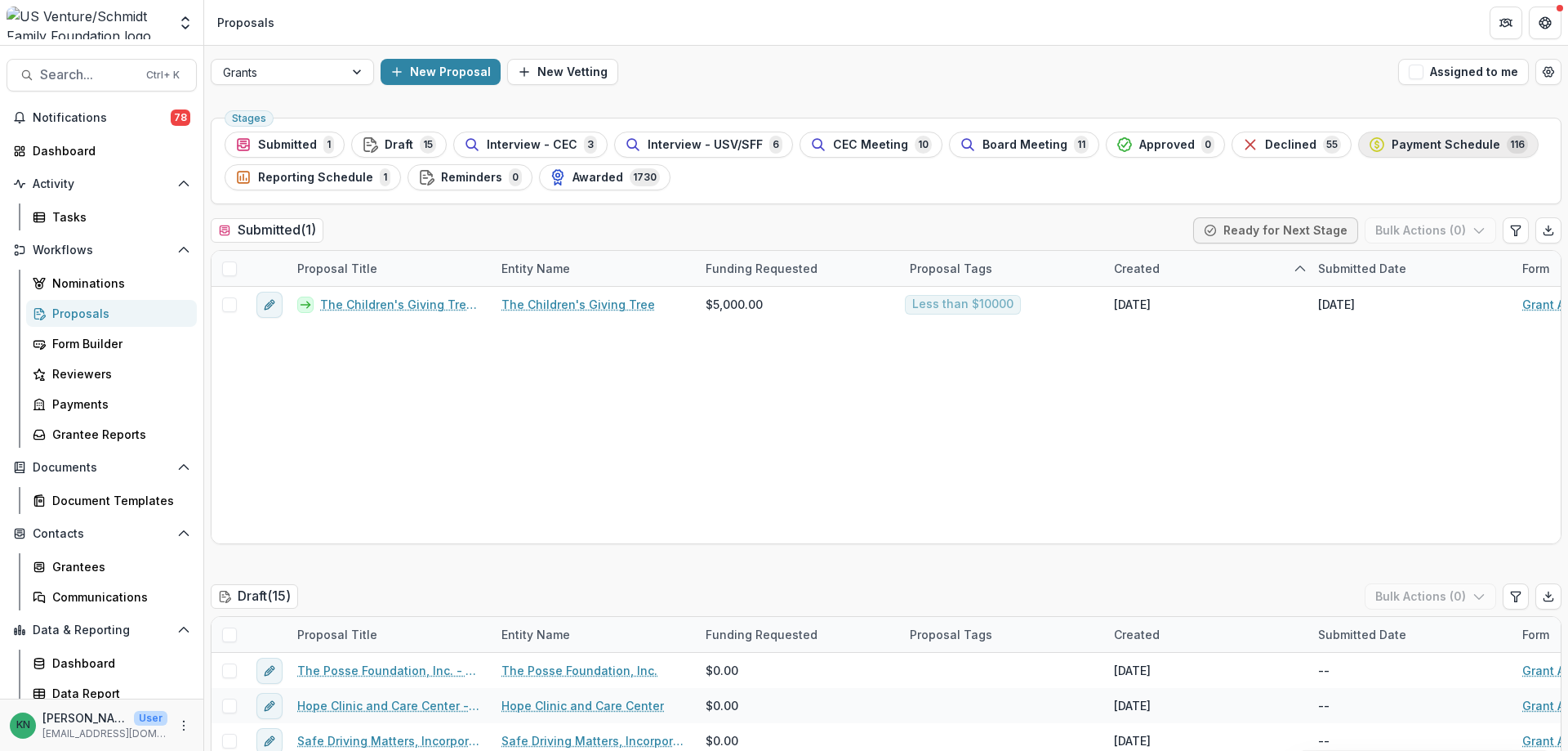
click at [1399, 140] on span "Payment Schedule" at bounding box center [1446, 145] width 109 height 14
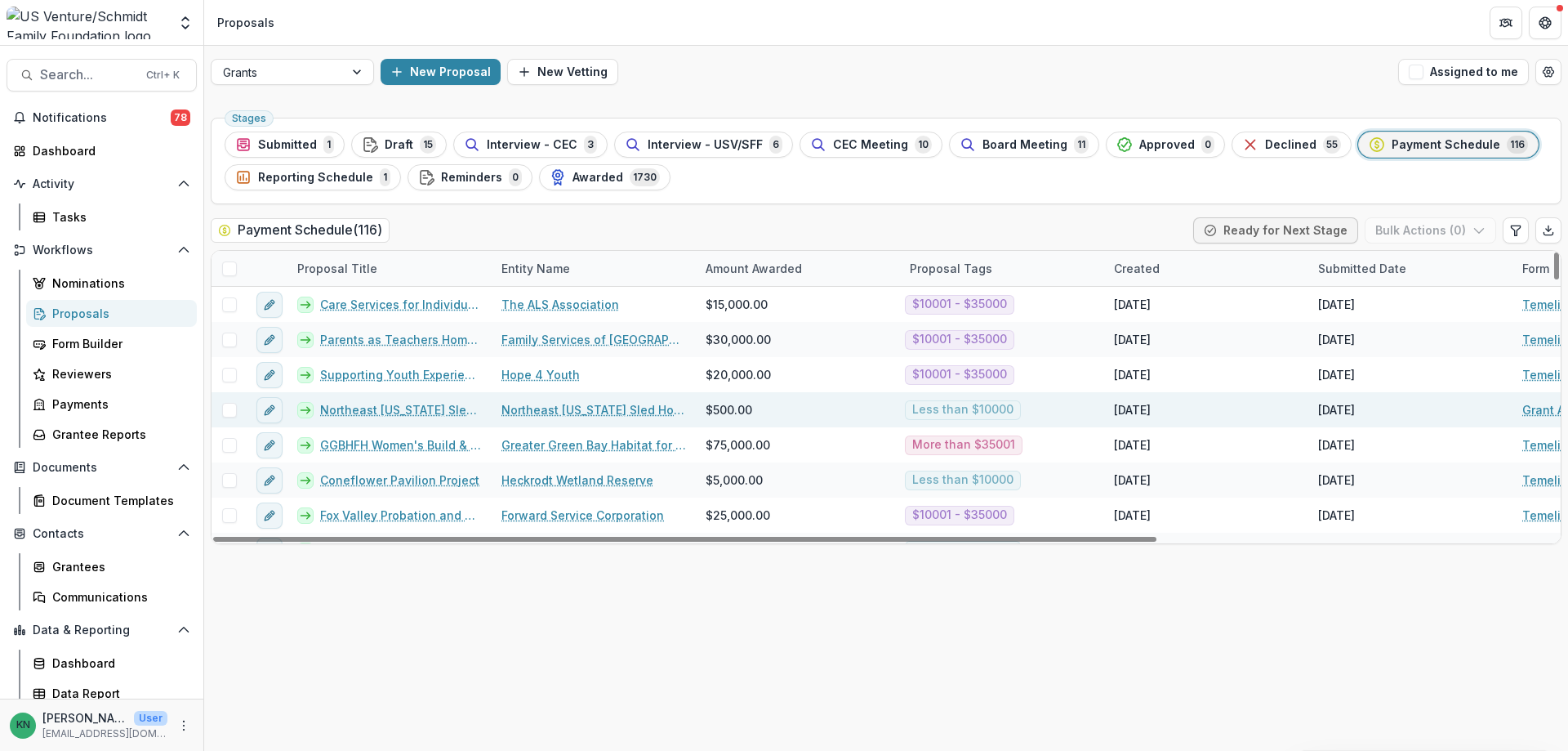
click at [390, 407] on link "Northeast [US_STATE] Sled Hockey - 2025 - Grant Application" at bounding box center [401, 409] width 162 height 17
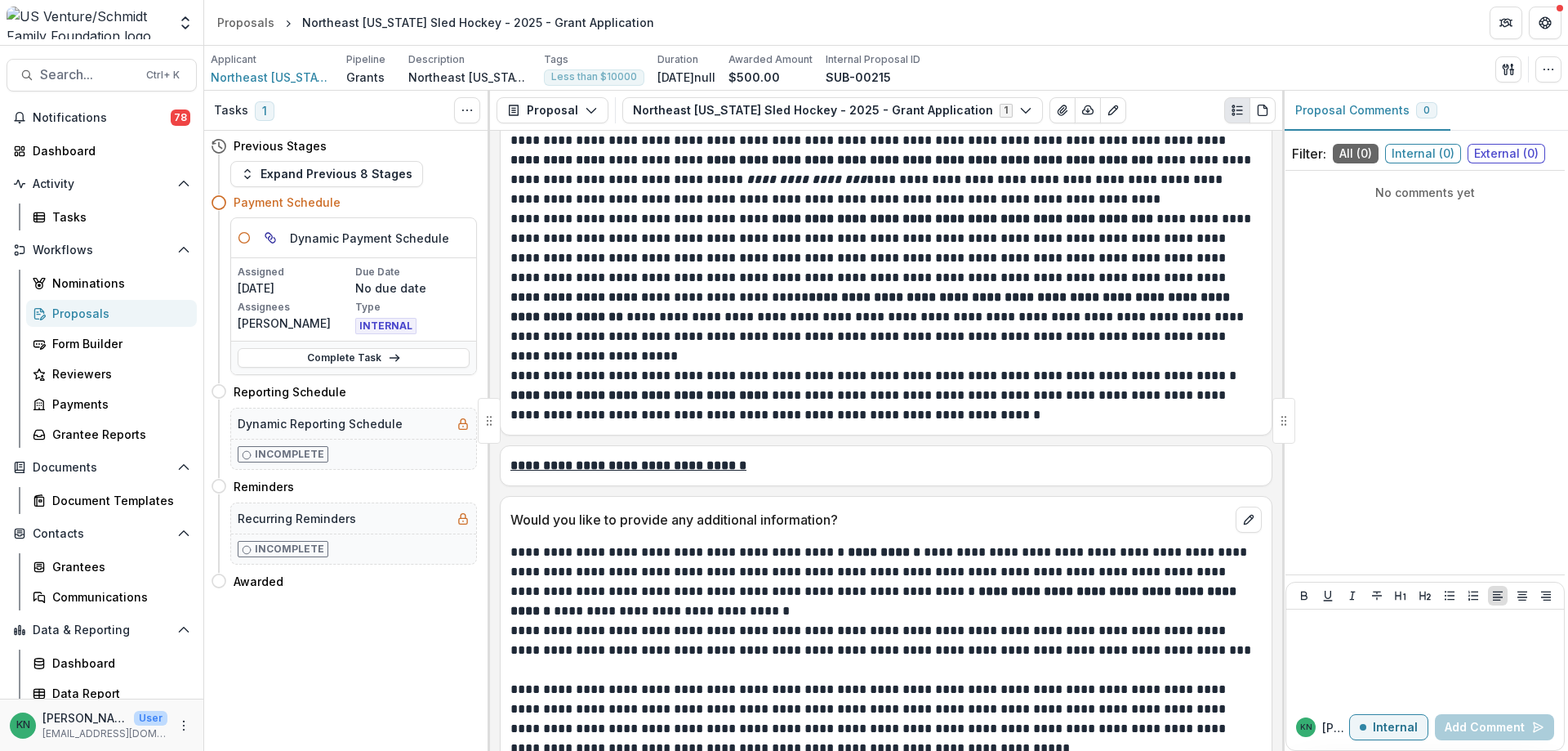
scroll to position [6144, 0]
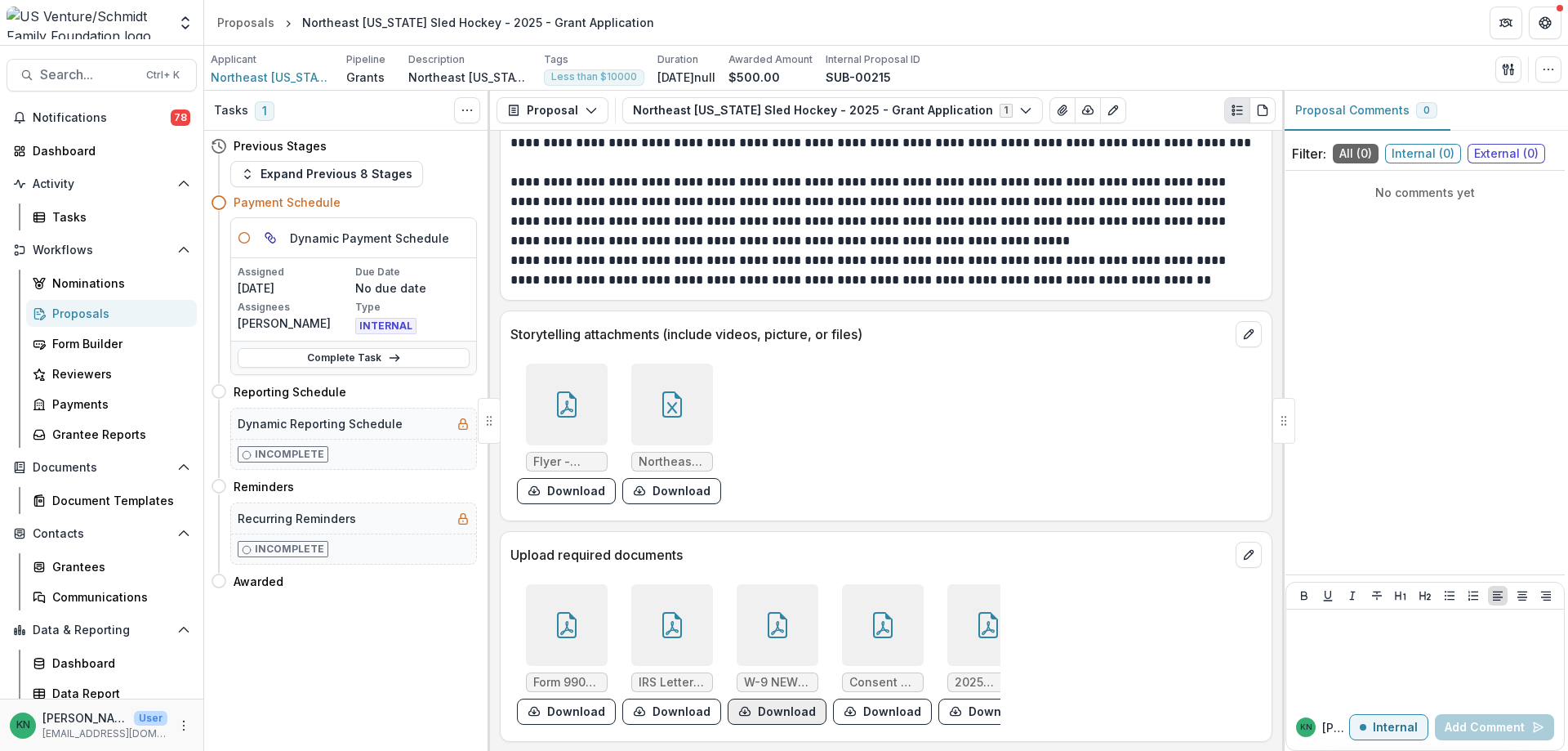
click at [760, 699] on button "Download" at bounding box center [777, 712] width 99 height 27
click at [68, 313] on div "Proposals" at bounding box center [118, 313] width 132 height 17
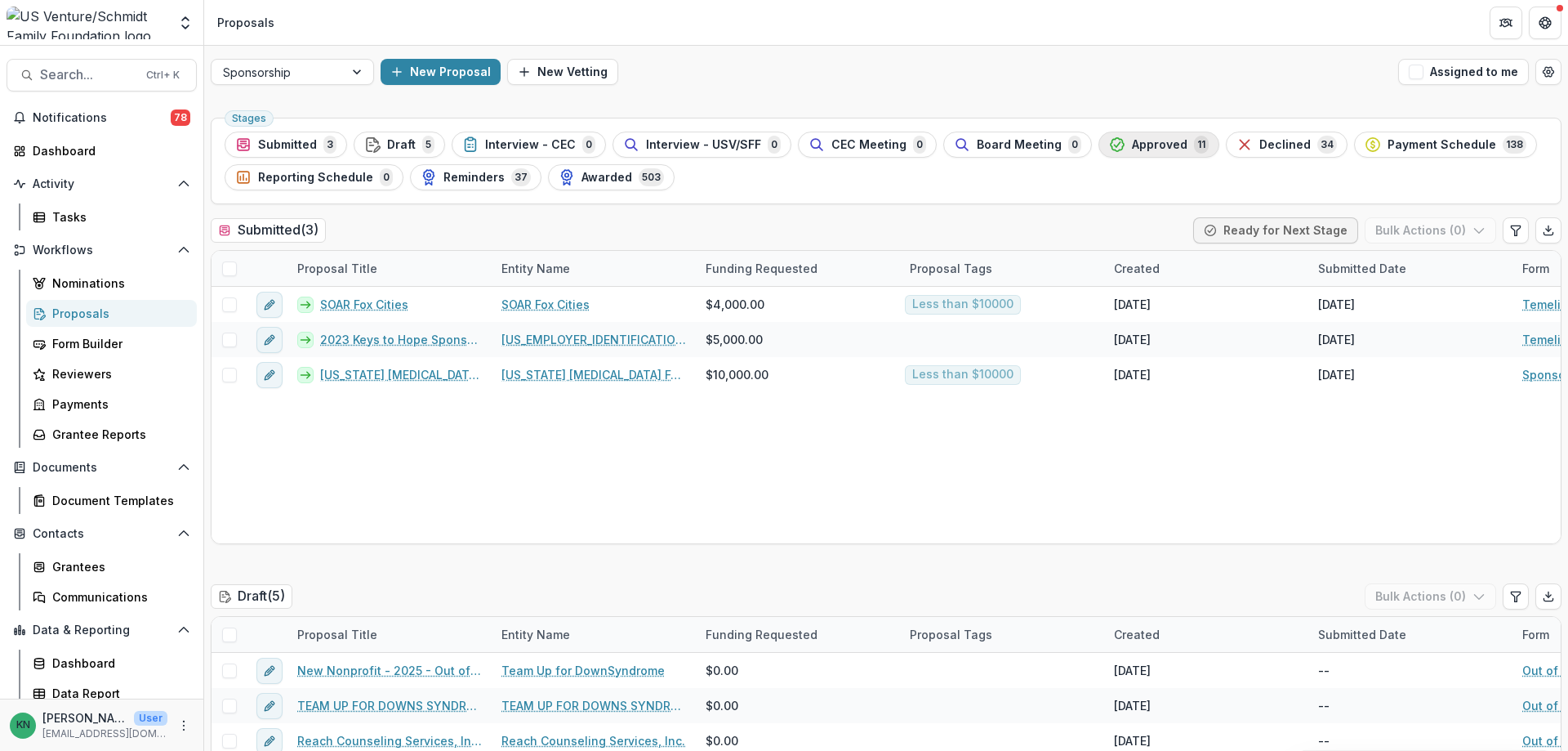
click at [1141, 142] on span "Approved" at bounding box center [1160, 145] width 56 height 14
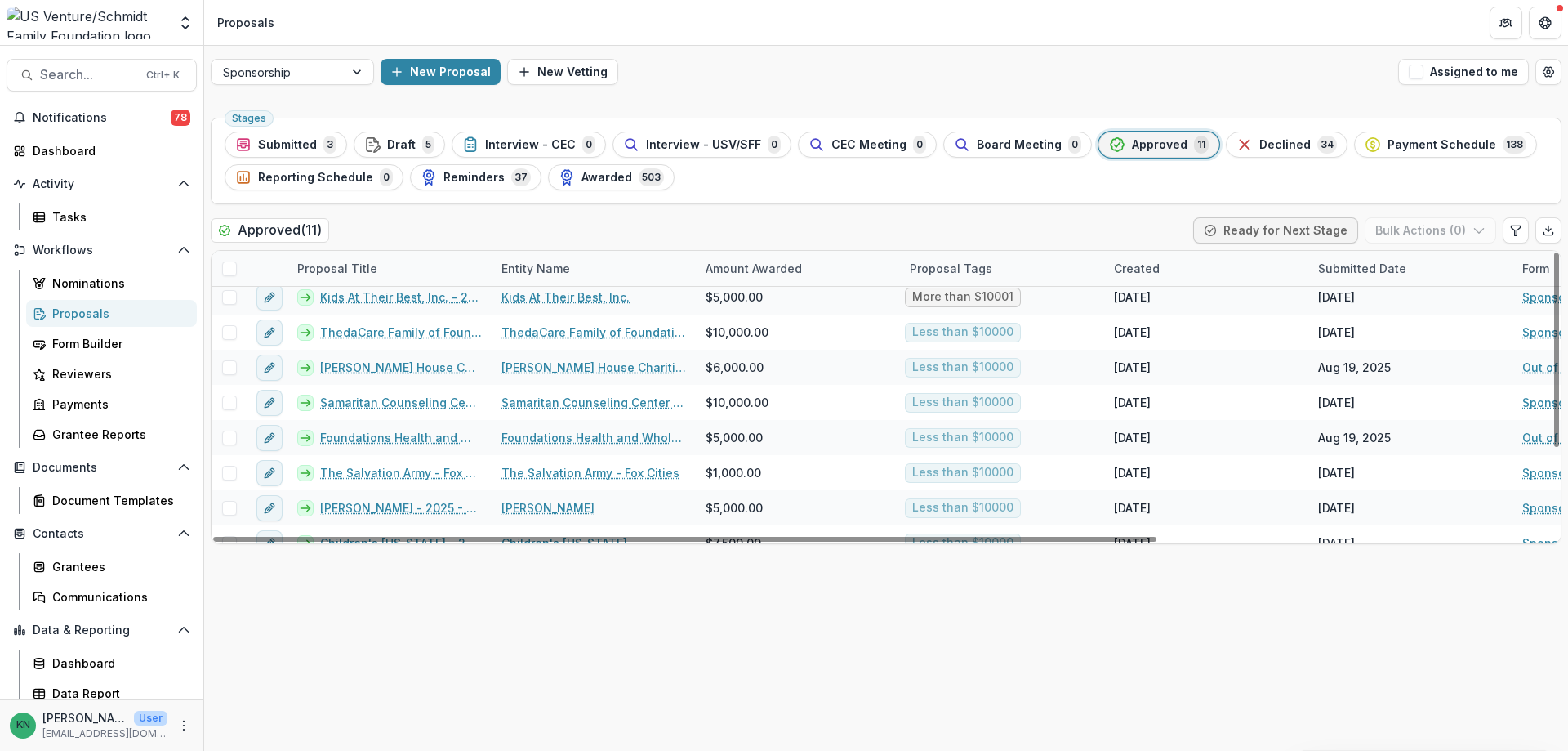
scroll to position [130, 0]
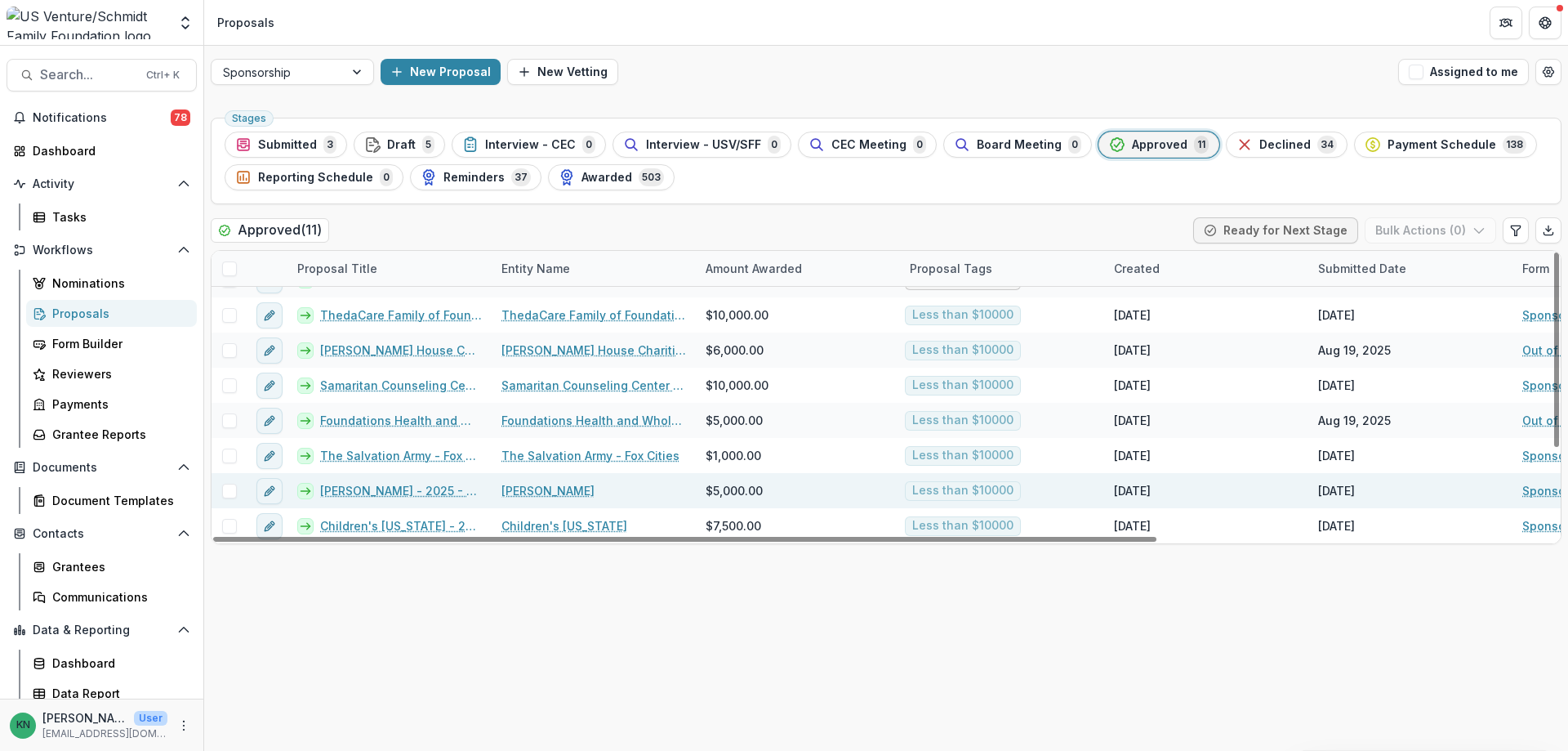
click at [399, 492] on link "Camp Gilbert - 2025 - Sponsorship Application Grant" at bounding box center [401, 490] width 162 height 17
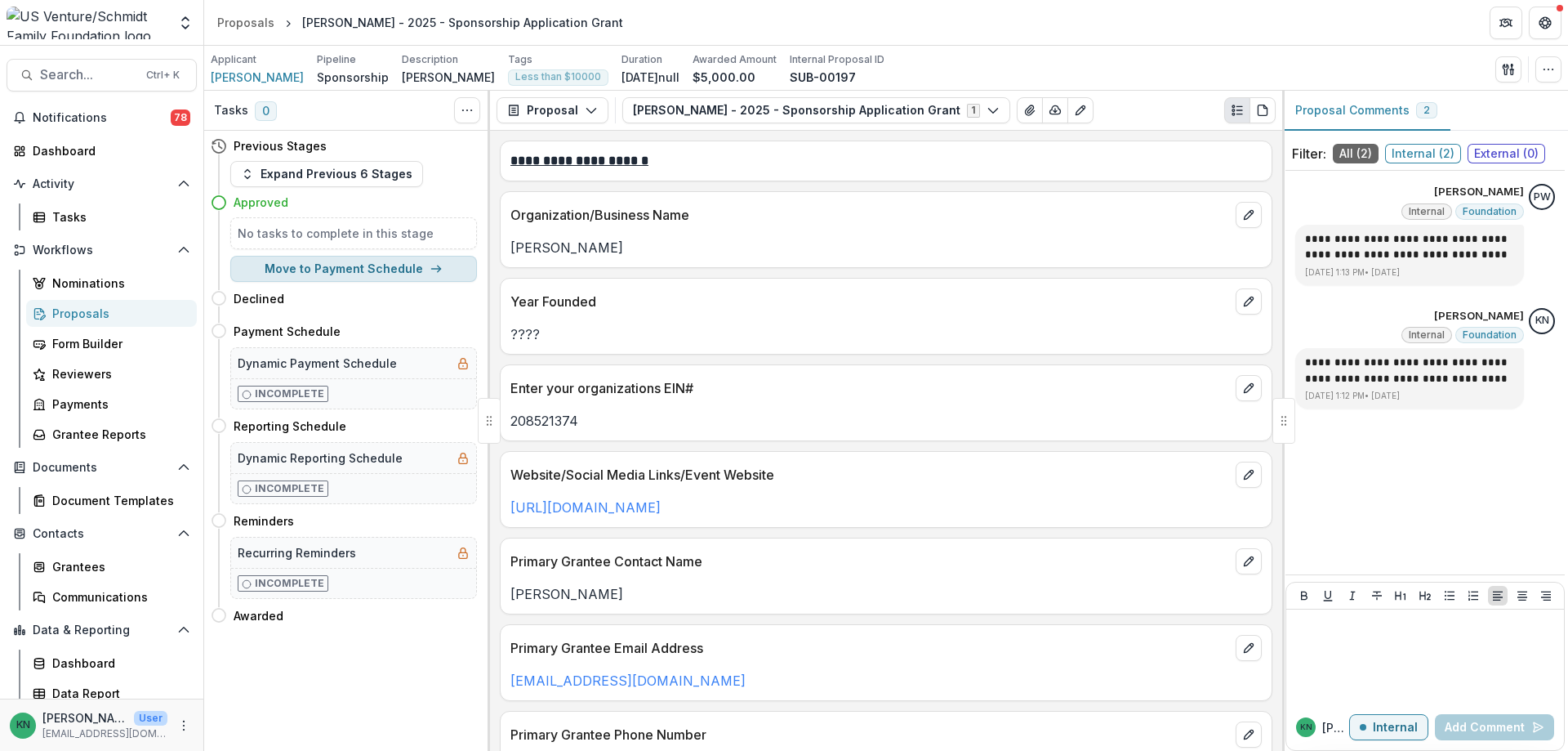
click at [319, 268] on button "Move to Payment Schedule" at bounding box center [353, 269] width 247 height 27
select select "**********"
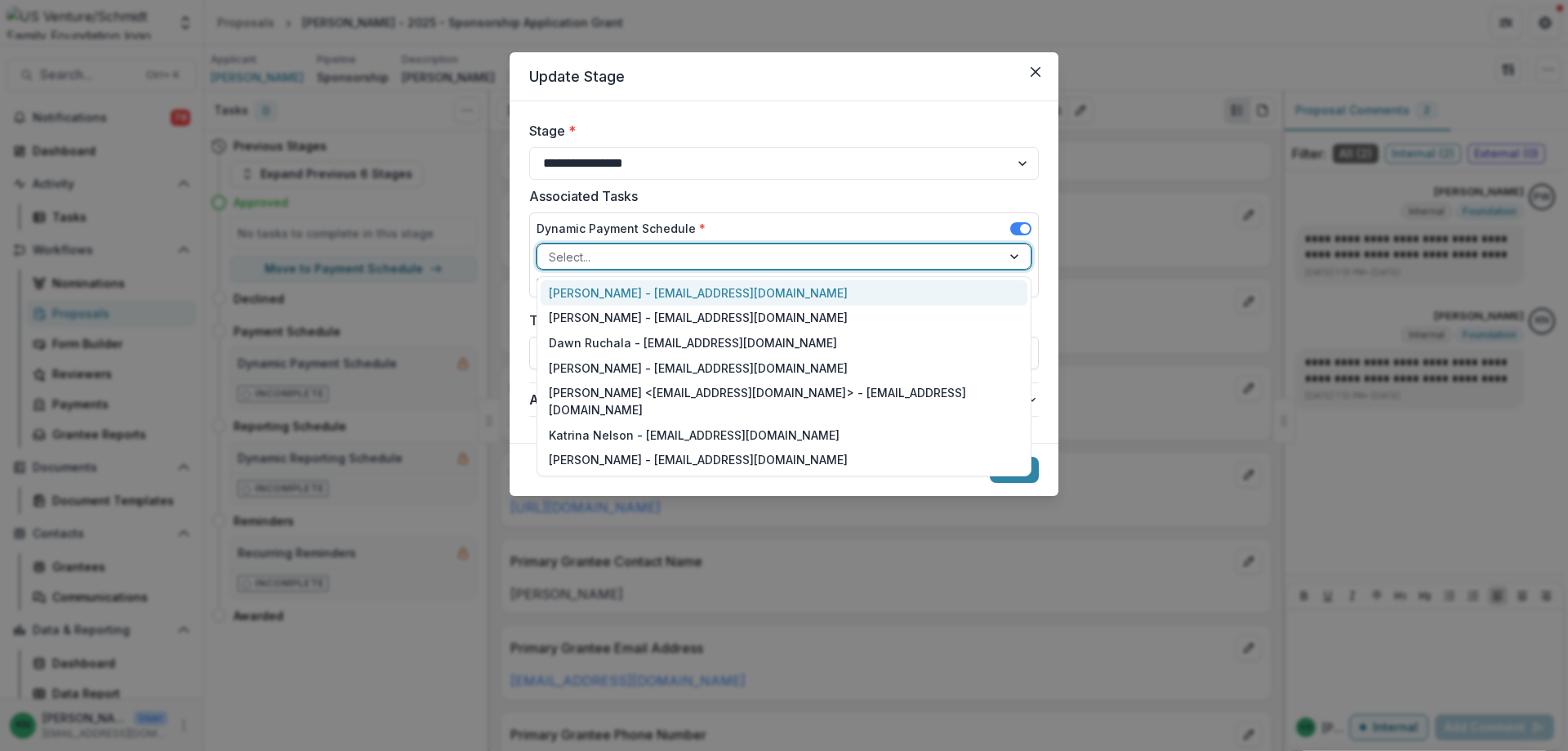
click at [1023, 258] on div at bounding box center [1016, 257] width 29 height 25
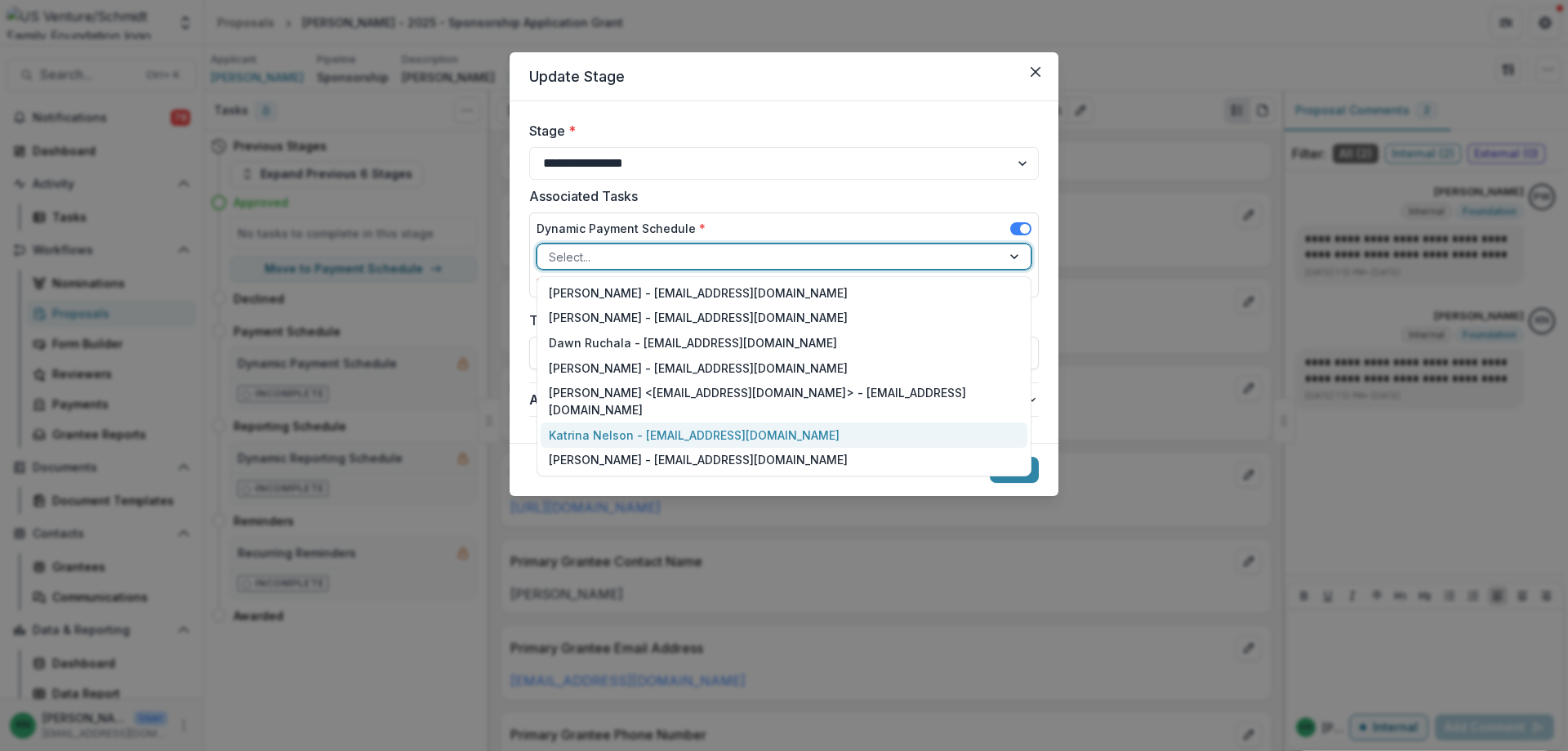
click at [718, 422] on div "Katrina Nelson - [EMAIL_ADDRESS][DOMAIN_NAME]" at bounding box center [784, 435] width 487 height 26
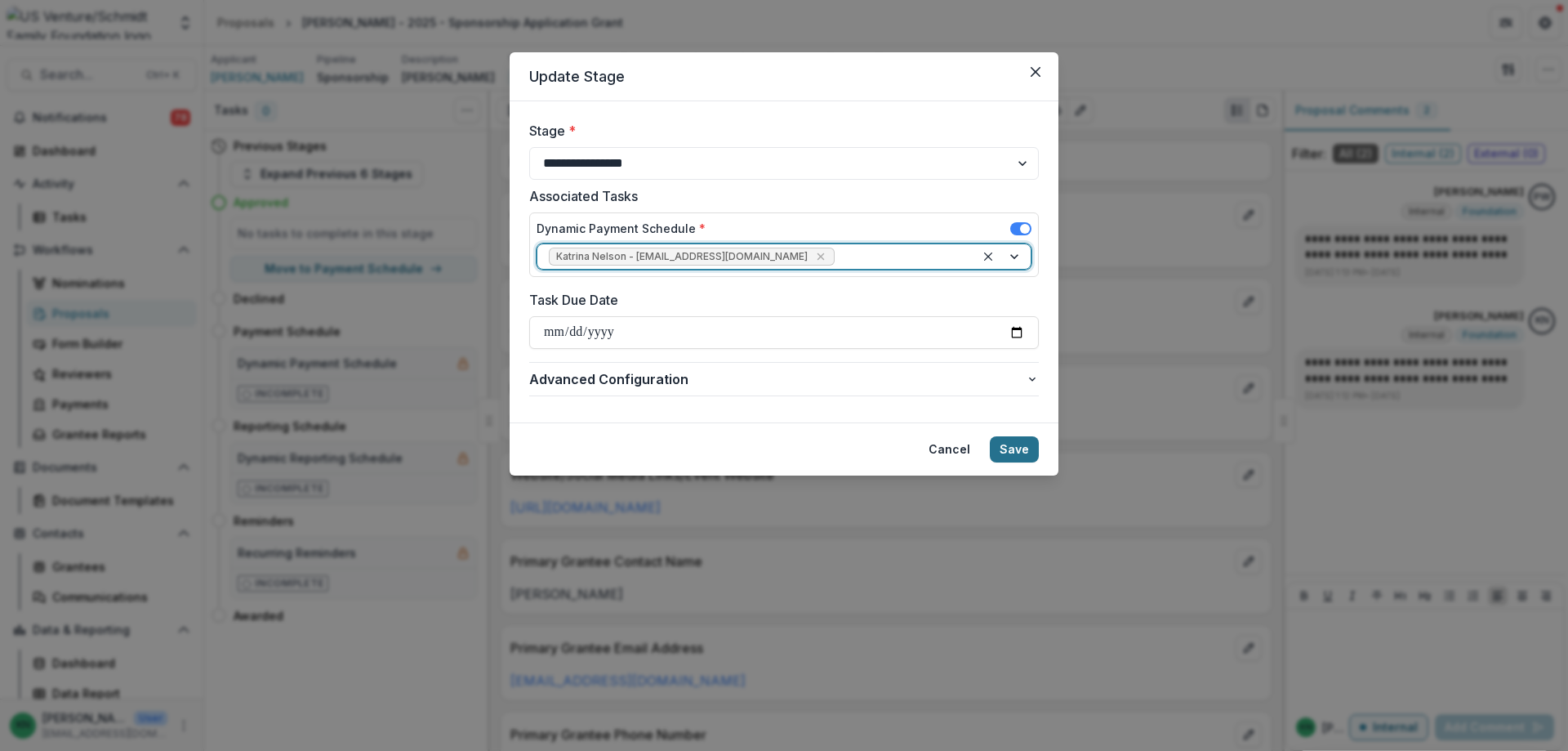
click at [1016, 448] on button "Save" at bounding box center [1014, 450] width 49 height 27
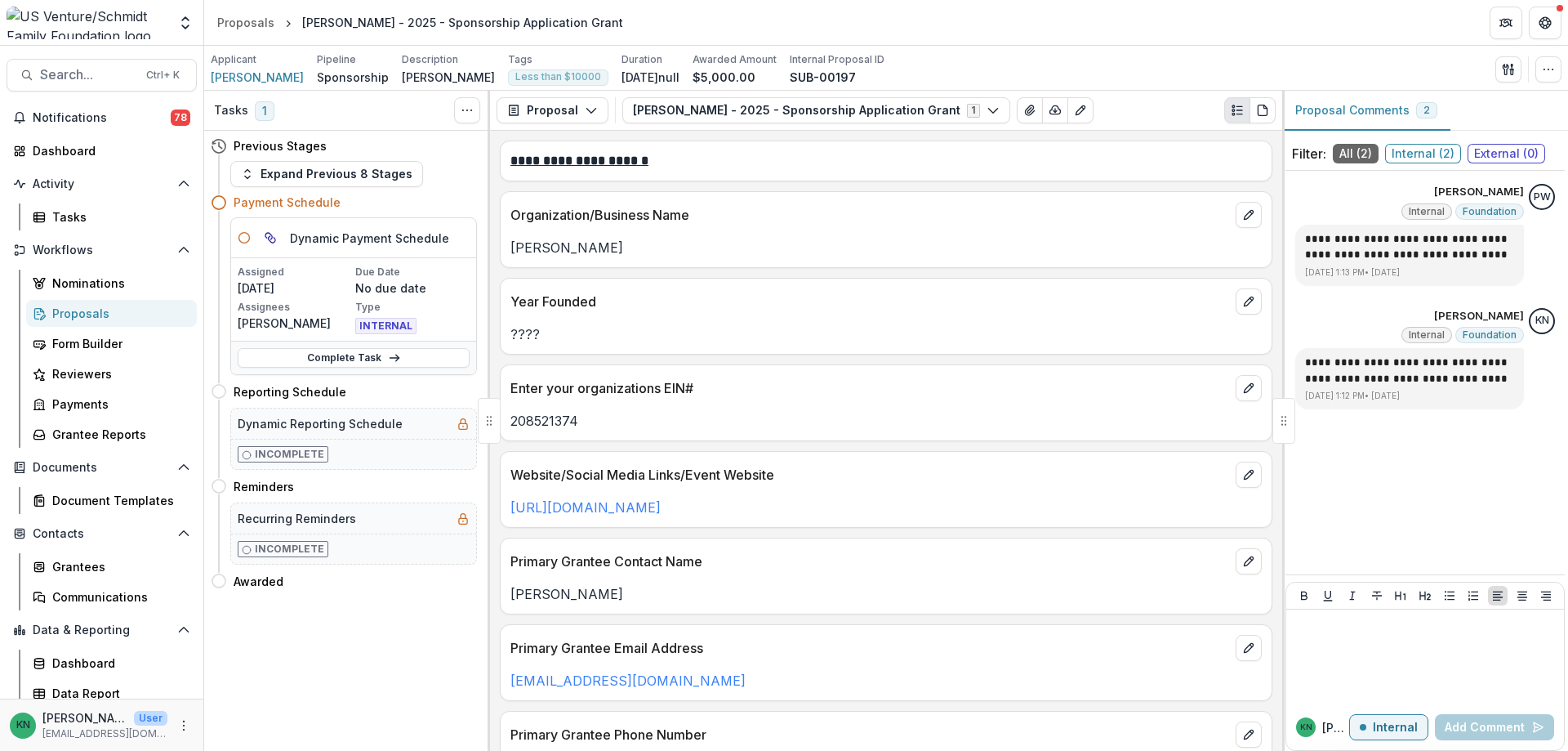
click at [66, 310] on div "Proposals" at bounding box center [118, 313] width 132 height 17
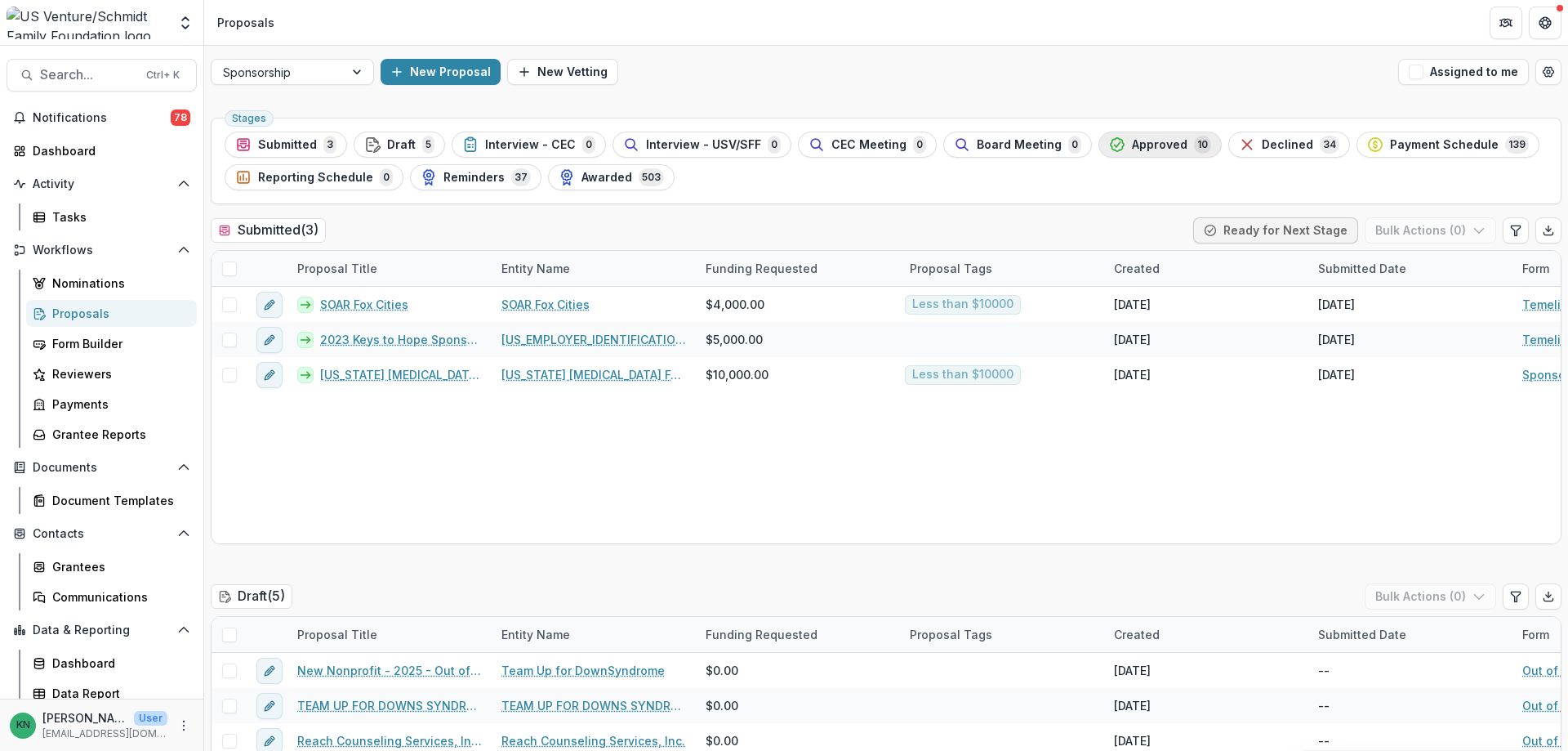
click at [1146, 141] on span "Approved" at bounding box center [1160, 145] width 56 height 14
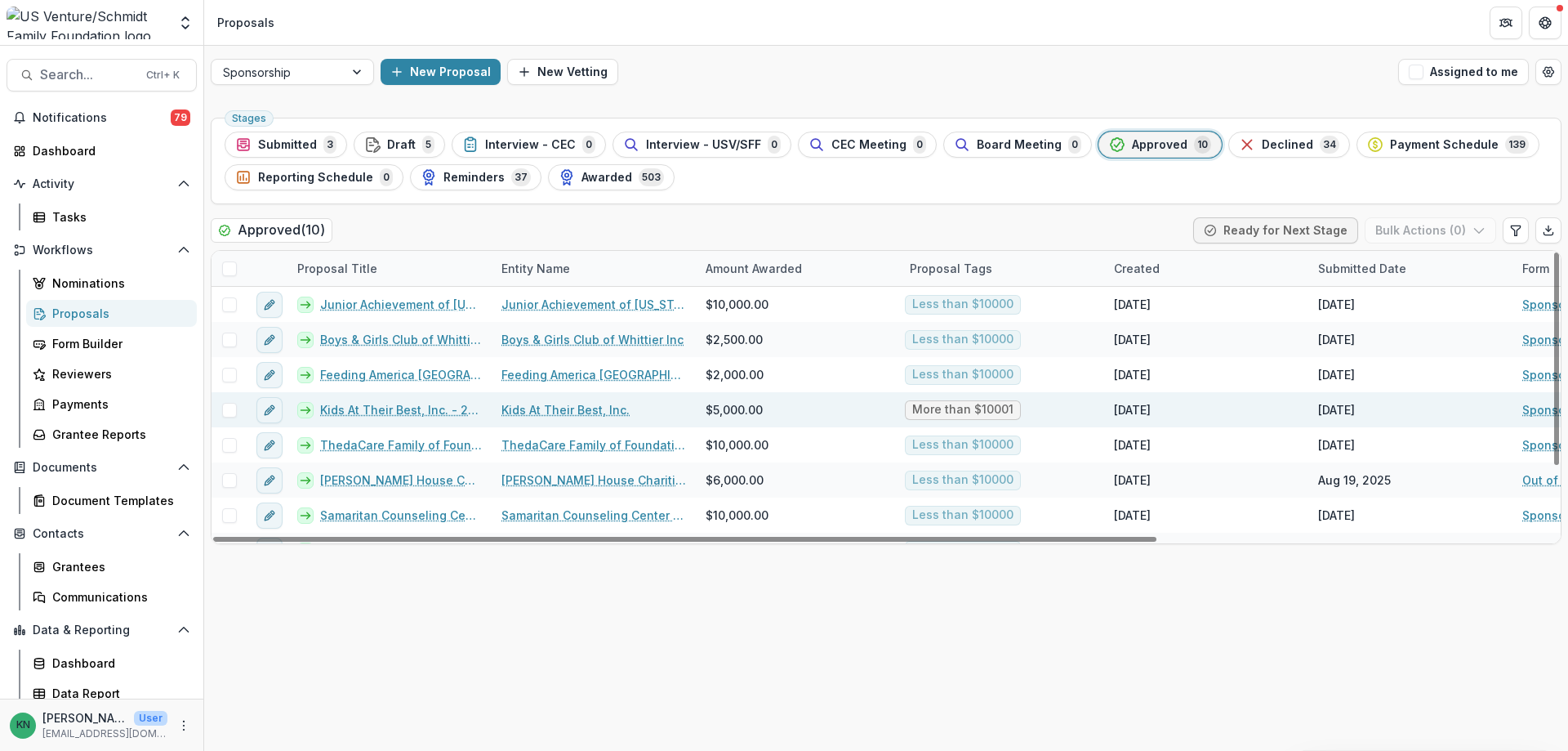
click at [390, 407] on link "Kids At Their Best, Inc. - 2025 - Sponsorship Application Grant" at bounding box center [401, 409] width 162 height 17
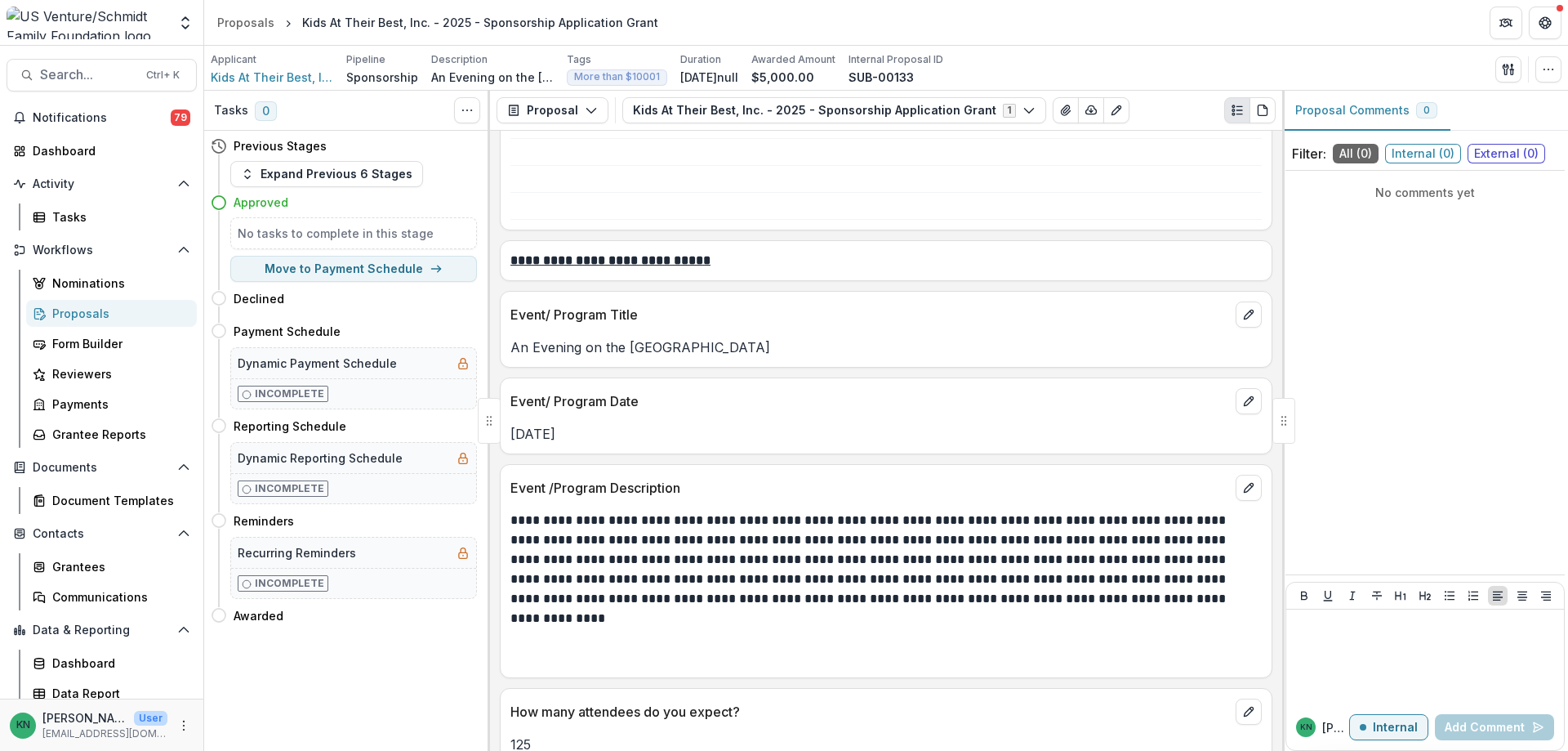
scroll to position [2451, 0]
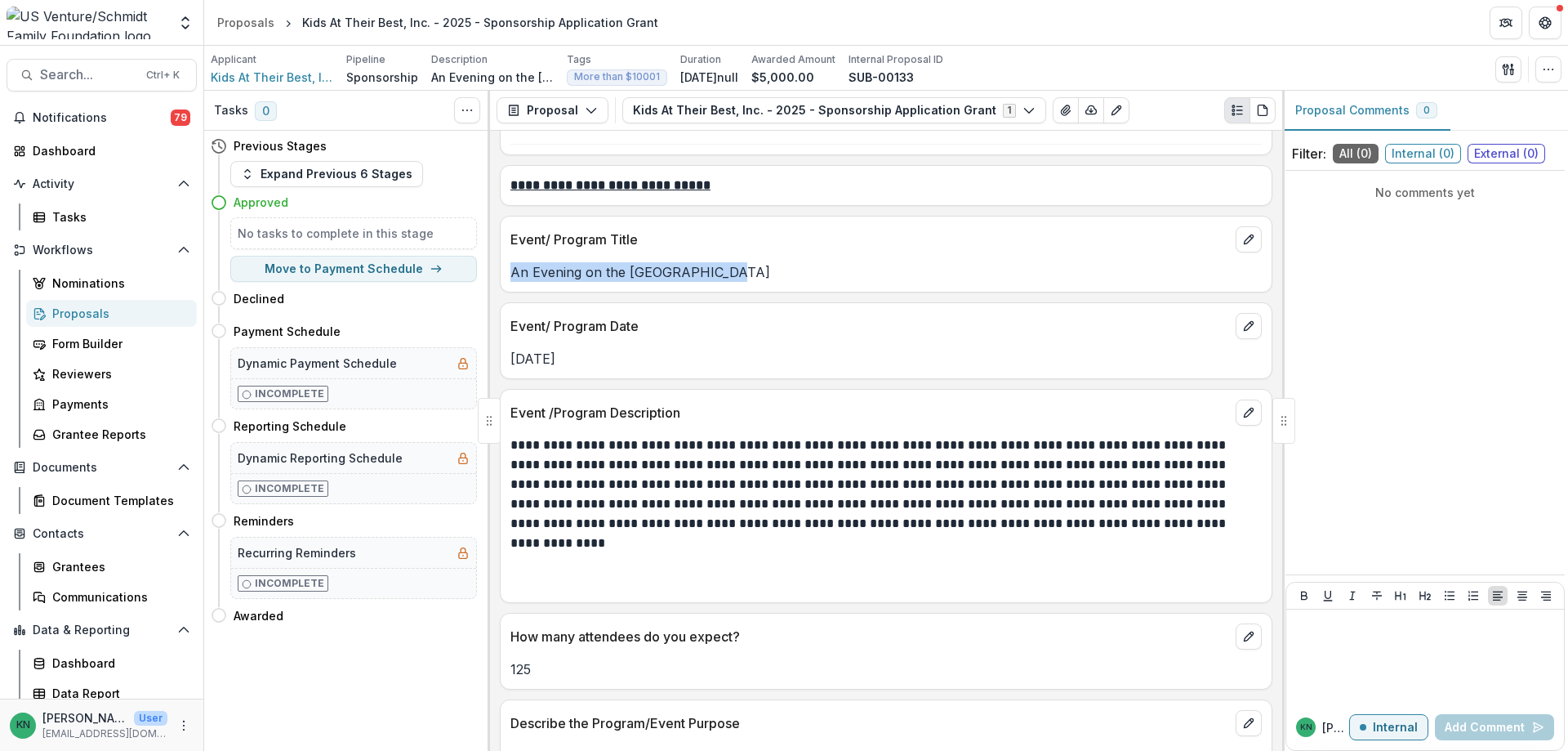
drag, startPoint x: 712, startPoint y: 268, endPoint x: 514, endPoint y: 267, distance: 198.0
click at [514, 267] on p "An Evening on the Eastern Plains" at bounding box center [886, 272] width 752 height 19
copy p "An Evening on the Eastern Plains"
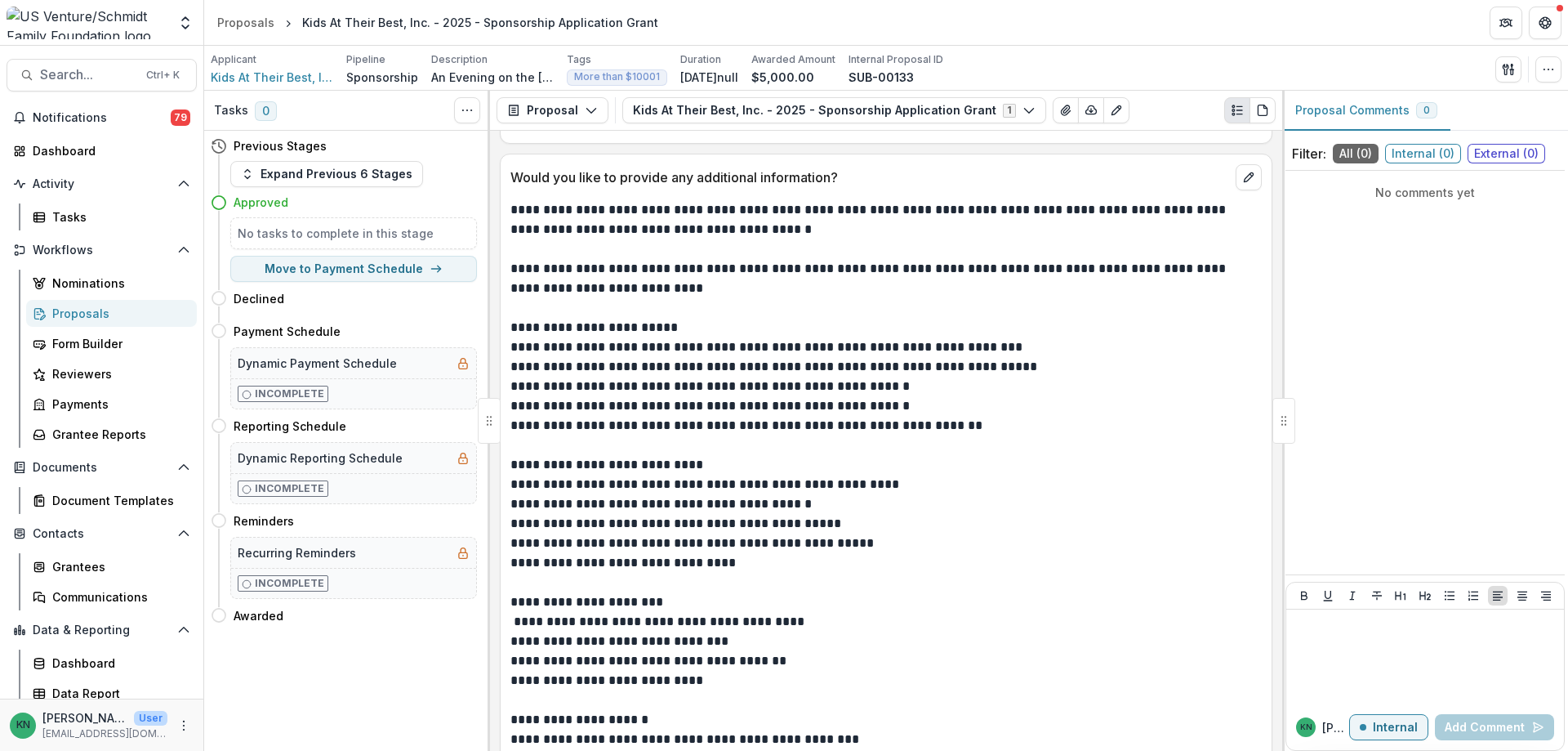
scroll to position [5392, 0]
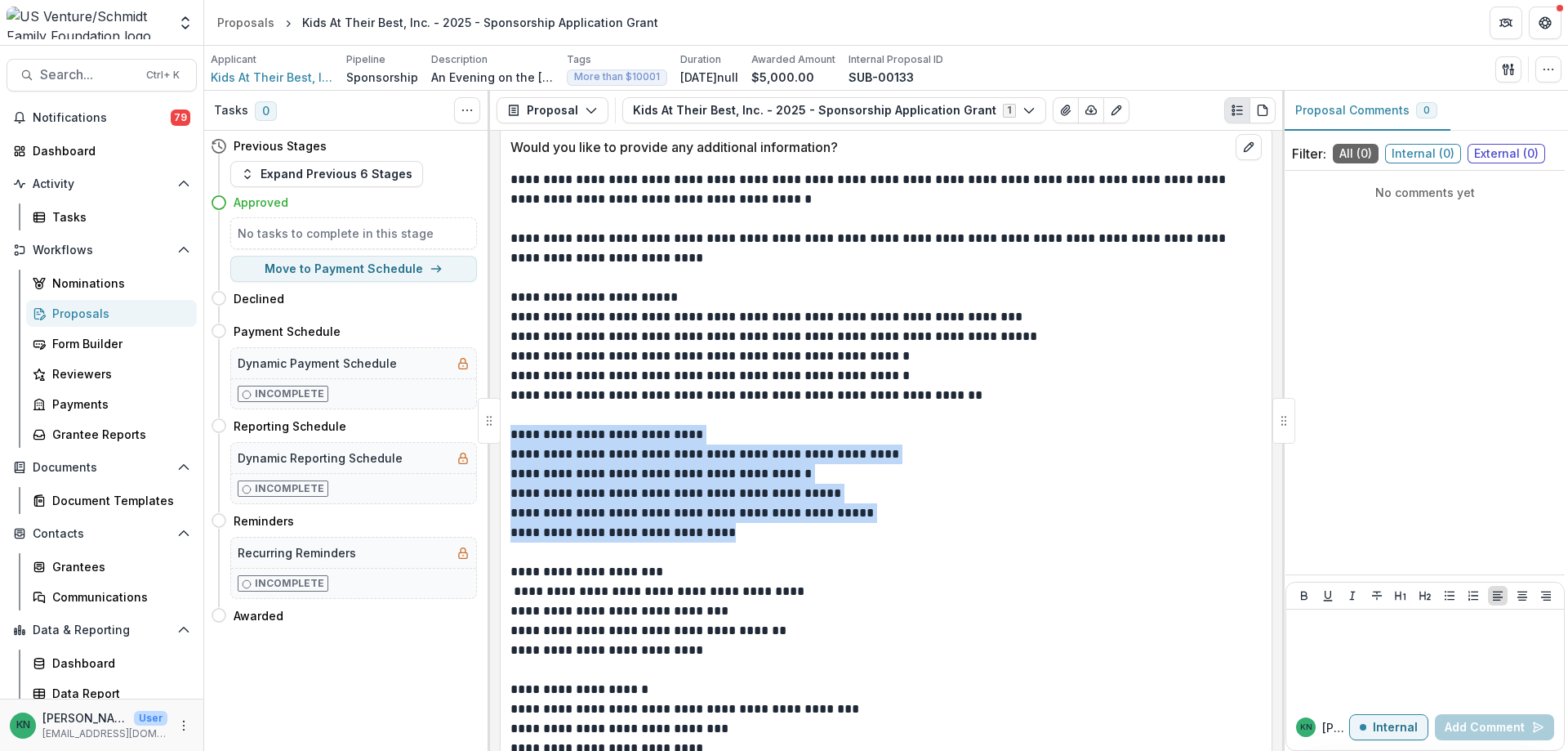
drag, startPoint x: 514, startPoint y: 384, endPoint x: 733, endPoint y: 484, distance: 240.8
click at [733, 484] on div "**********" at bounding box center [886, 513] width 752 height 686
copy div "**********"
click at [628, 484] on p "**********" at bounding box center [884, 493] width 746 height 19
drag, startPoint x: 512, startPoint y: 383, endPoint x: 732, endPoint y: 490, distance: 244.6
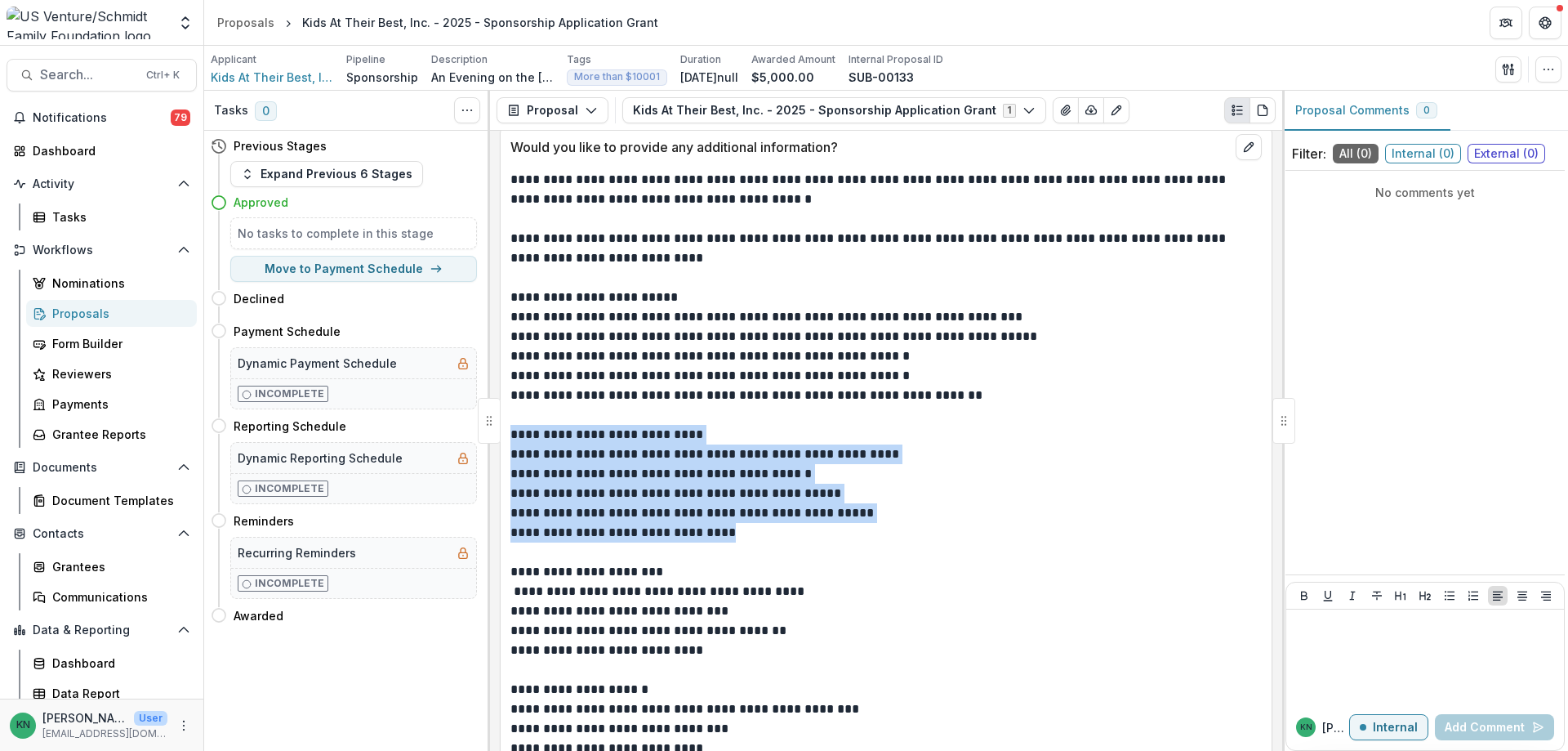
click at [732, 490] on div "**********" at bounding box center [886, 513] width 752 height 686
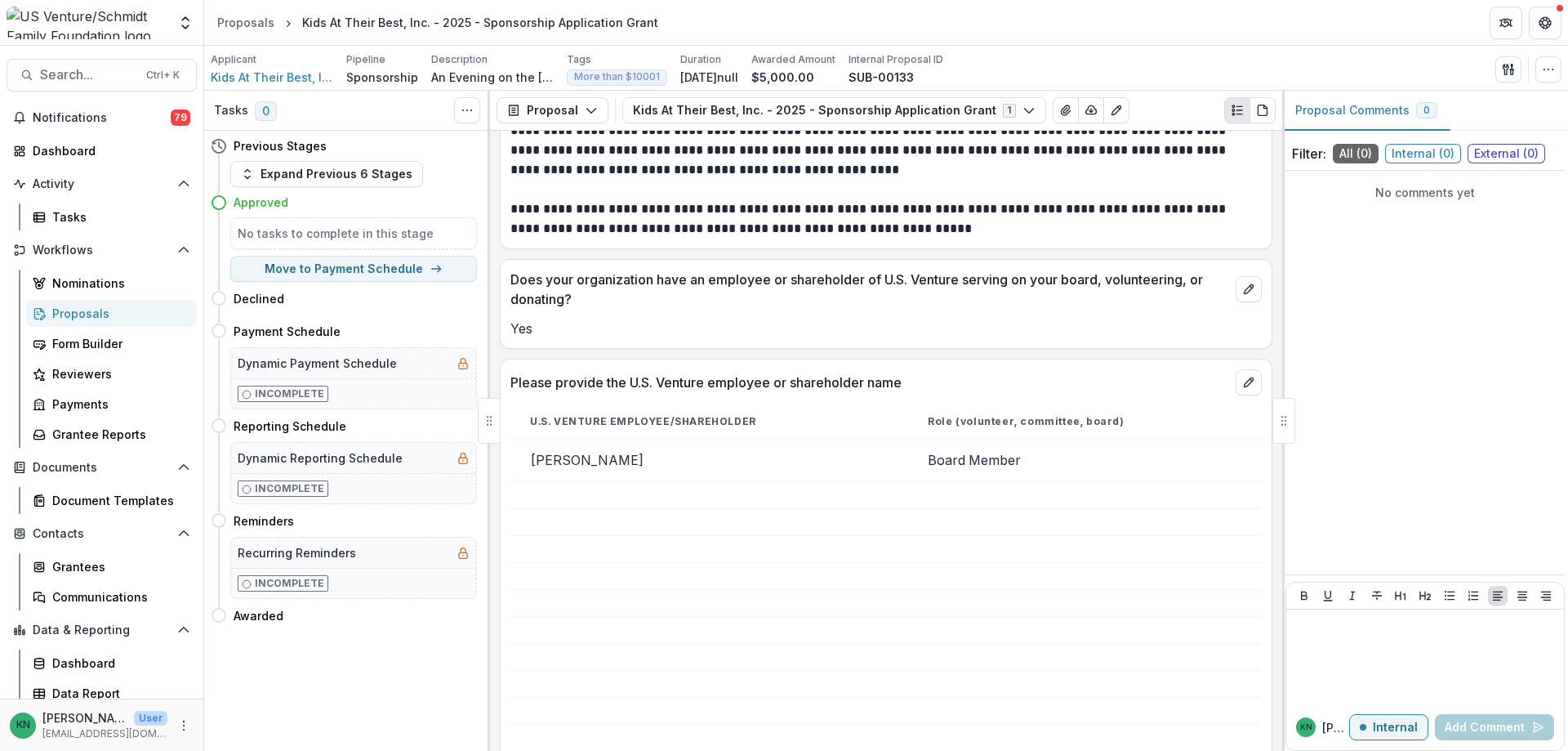
scroll to position [1715, 0]
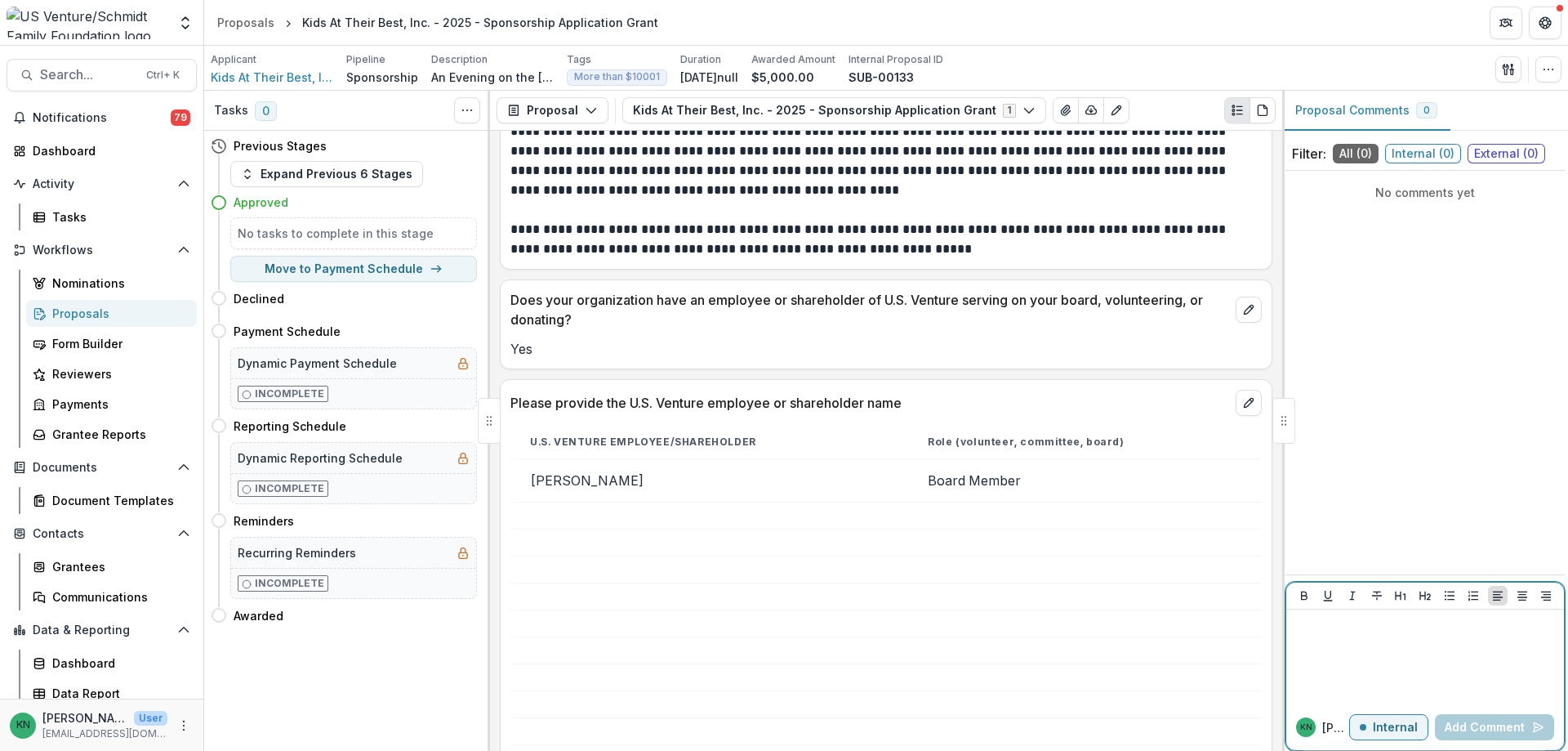
click at [1326, 636] on div at bounding box center [1425, 657] width 265 height 81
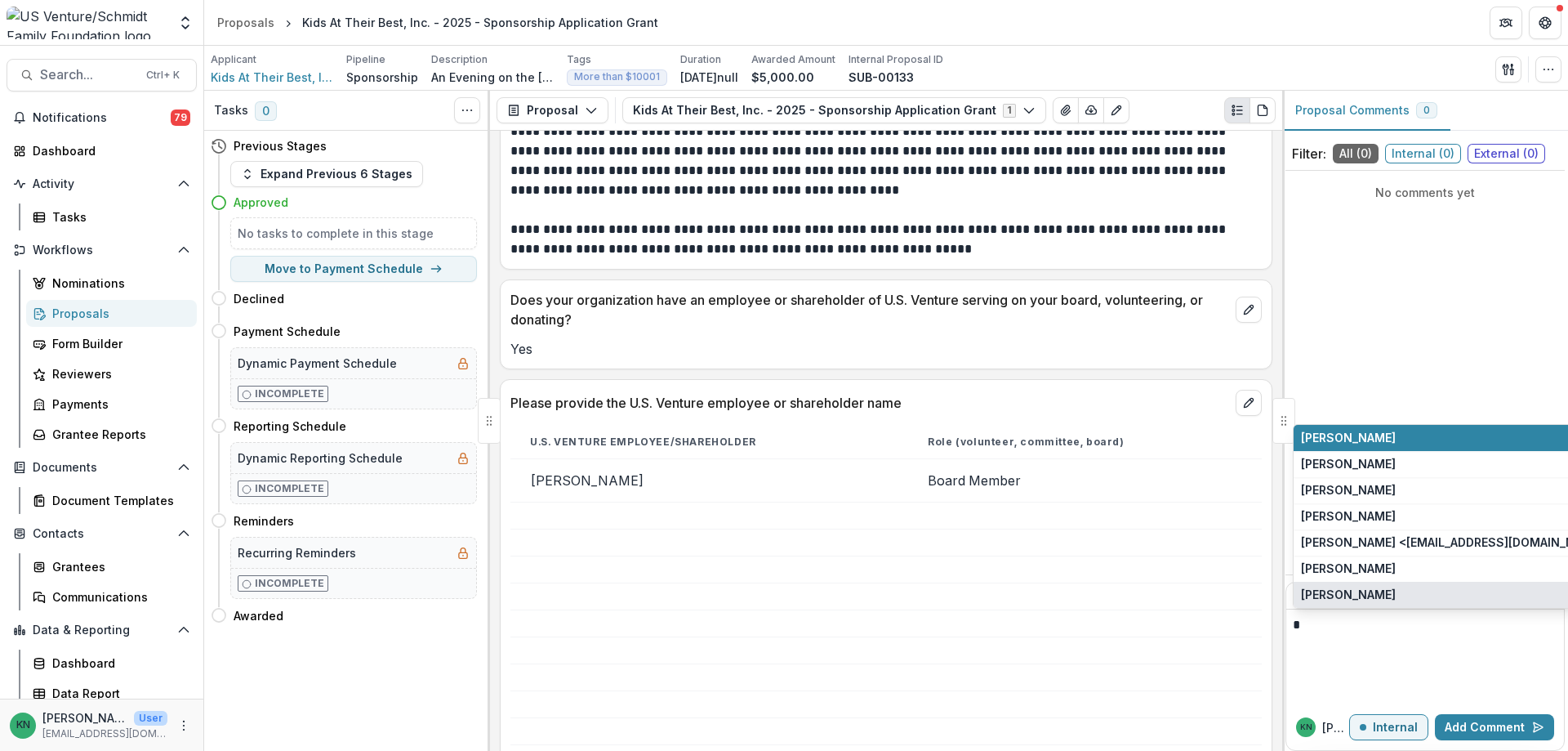
click at [1332, 594] on button "Parker Wolf" at bounding box center [1435, 595] width 284 height 27
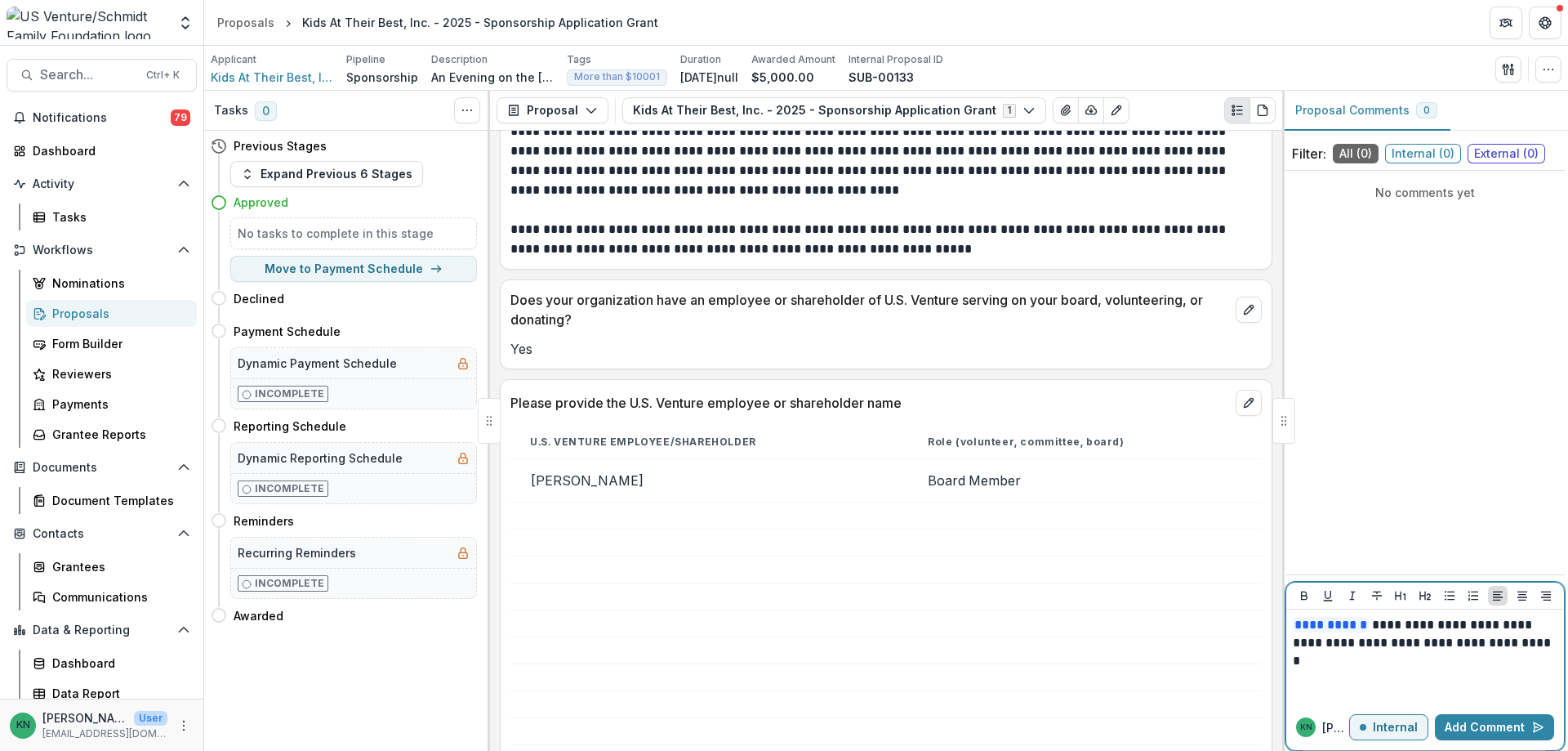
click at [1338, 645] on p "**********" at bounding box center [1425, 634] width 265 height 36
drag, startPoint x: 1338, startPoint y: 645, endPoint x: 1352, endPoint y: 645, distance: 14.0
click at [1352, 645] on p "**********" at bounding box center [1425, 634] width 265 height 36
click at [1517, 723] on button "Add Comment" at bounding box center [1495, 727] width 120 height 27
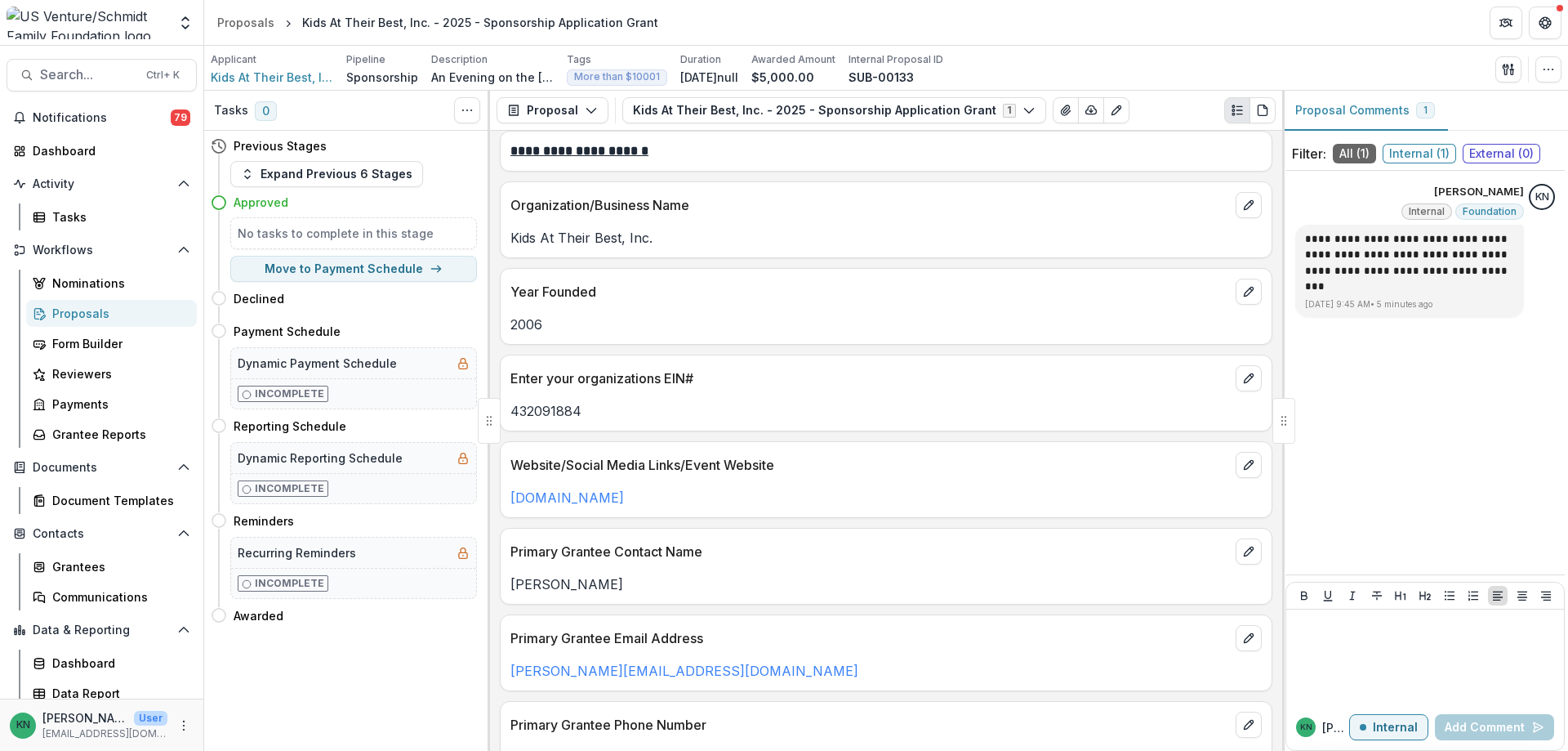
scroll to position [0, 0]
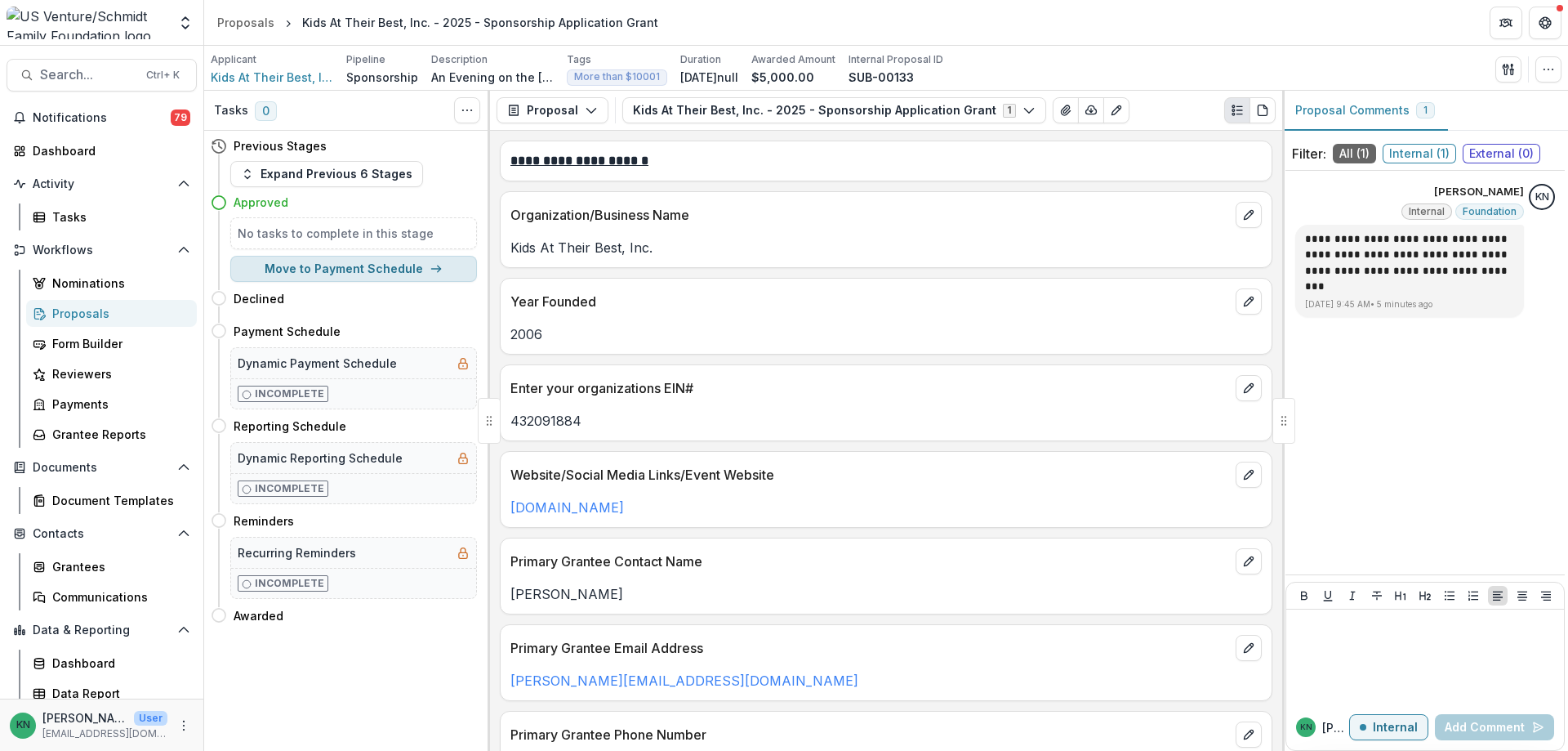
click at [375, 268] on button "Move to Payment Schedule" at bounding box center [353, 269] width 247 height 27
select select "**********"
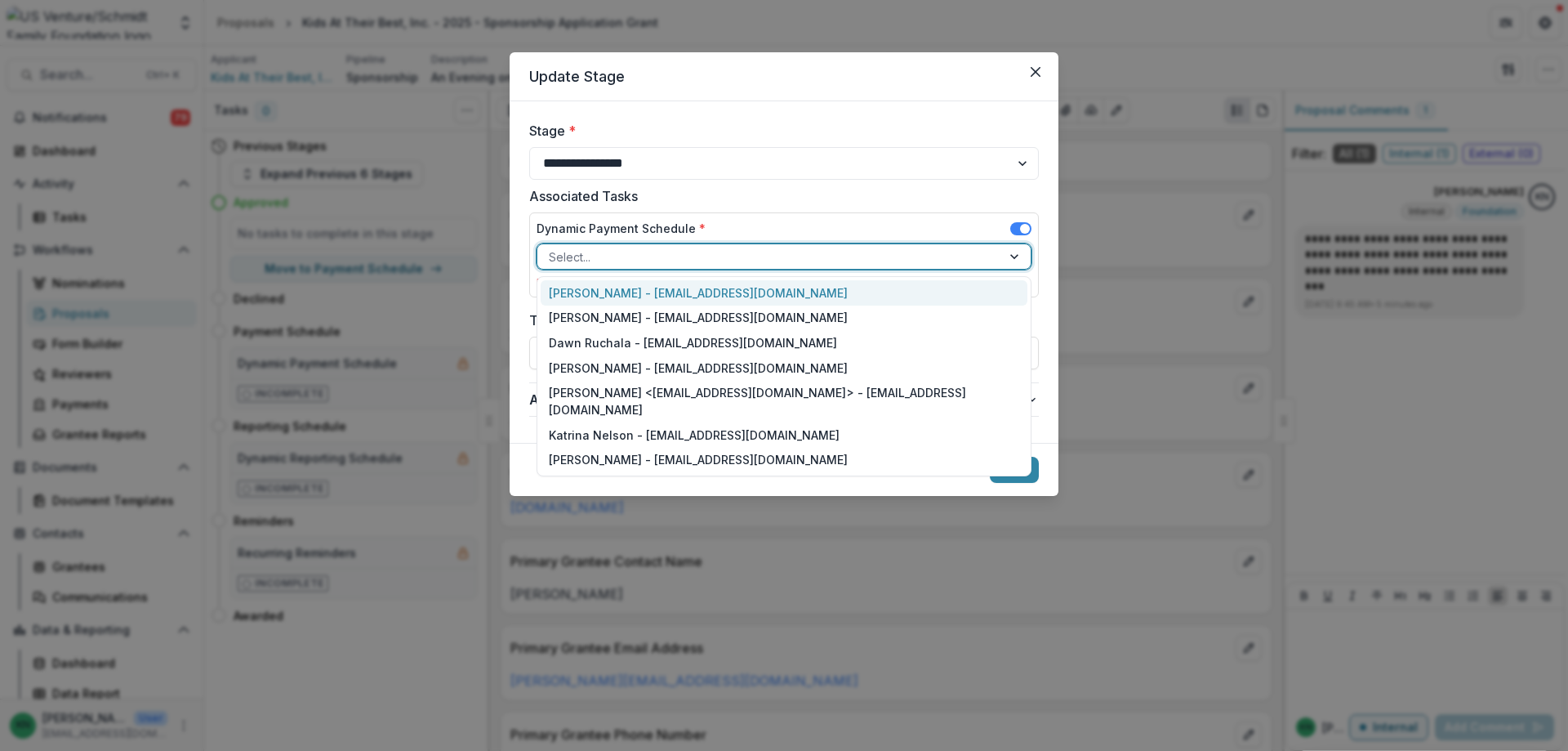
click at [749, 259] on div at bounding box center [769, 257] width 441 height 20
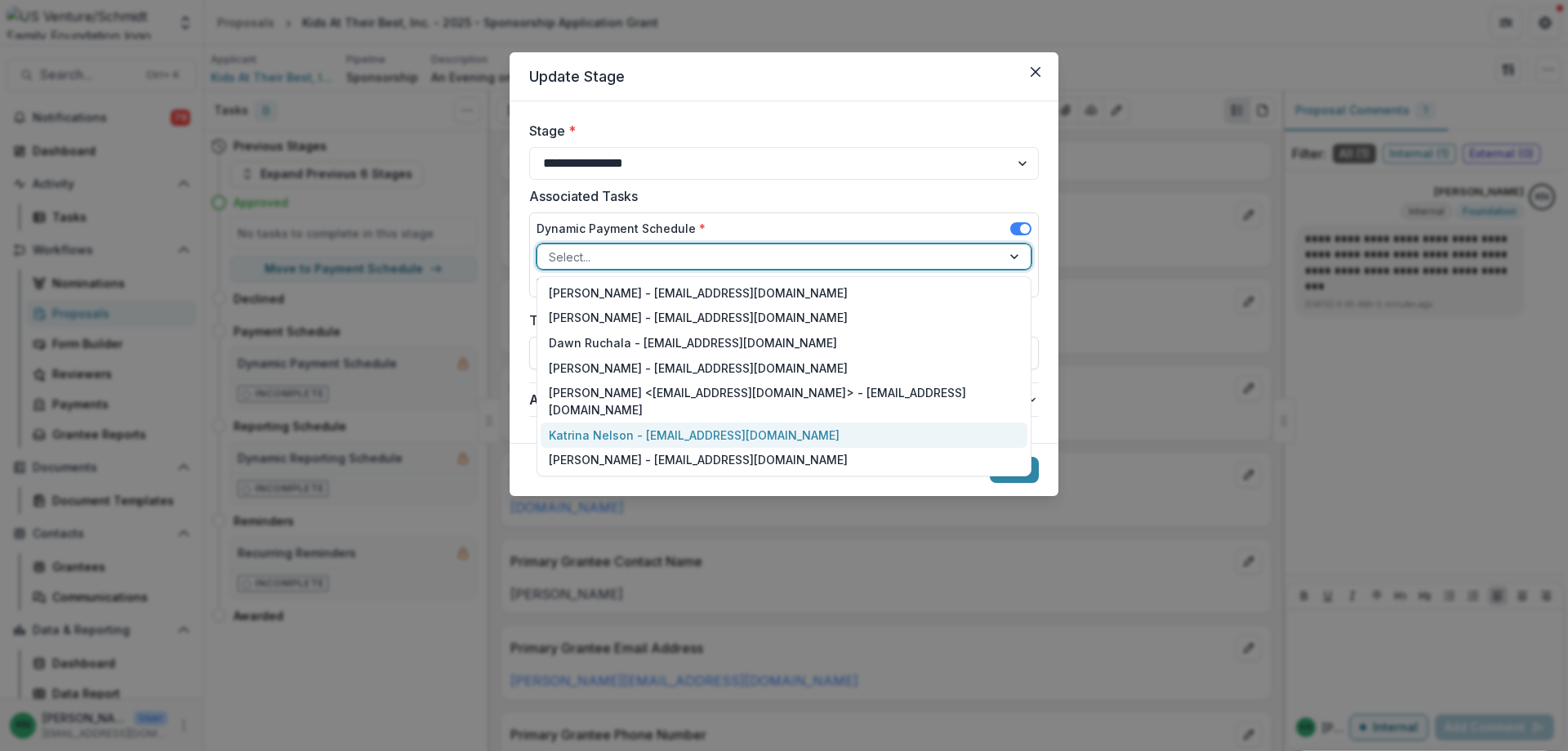
click at [676, 422] on div "Katrina Nelson - [EMAIL_ADDRESS][DOMAIN_NAME]" at bounding box center [784, 435] width 487 height 26
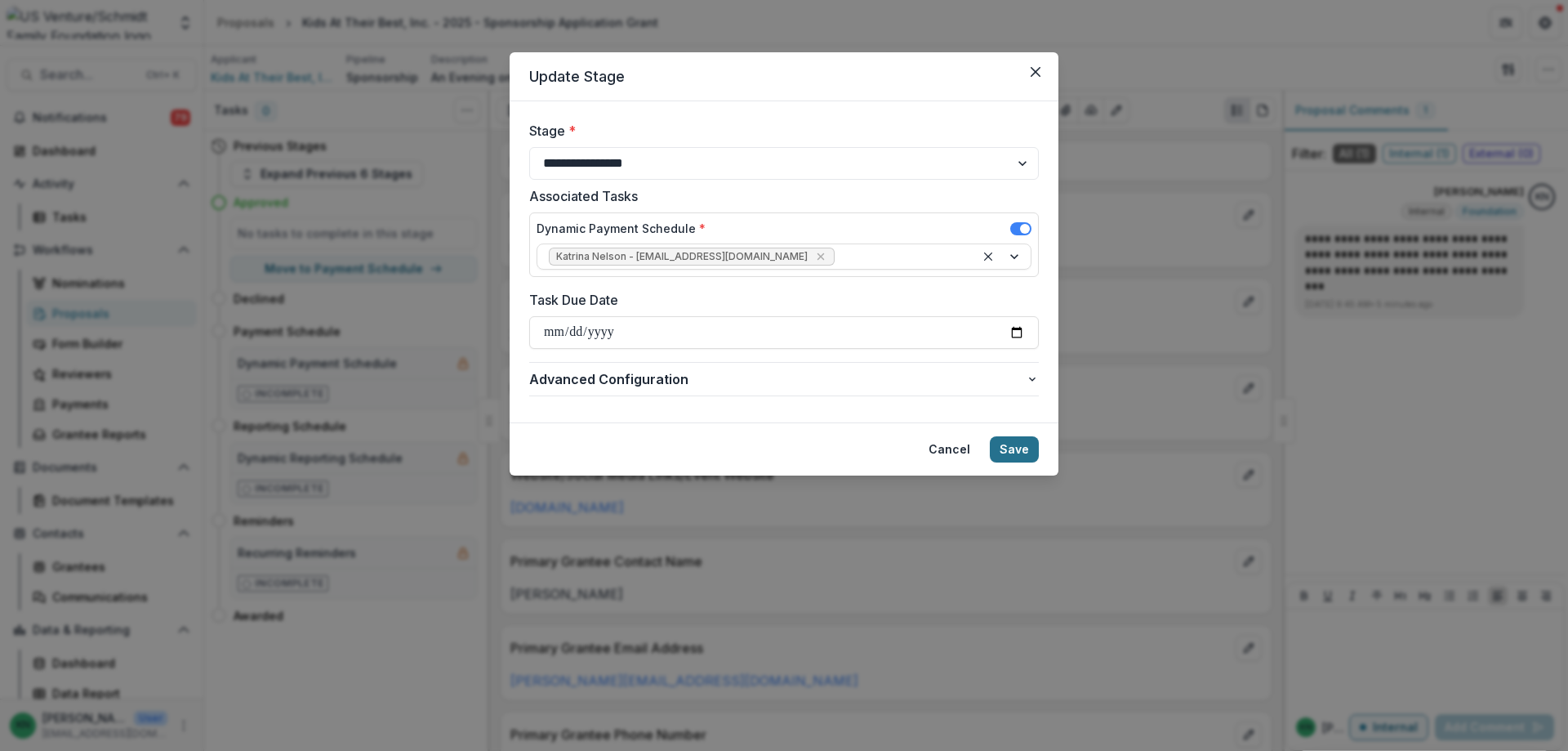
click at [1016, 445] on button "Save" at bounding box center [1014, 450] width 49 height 27
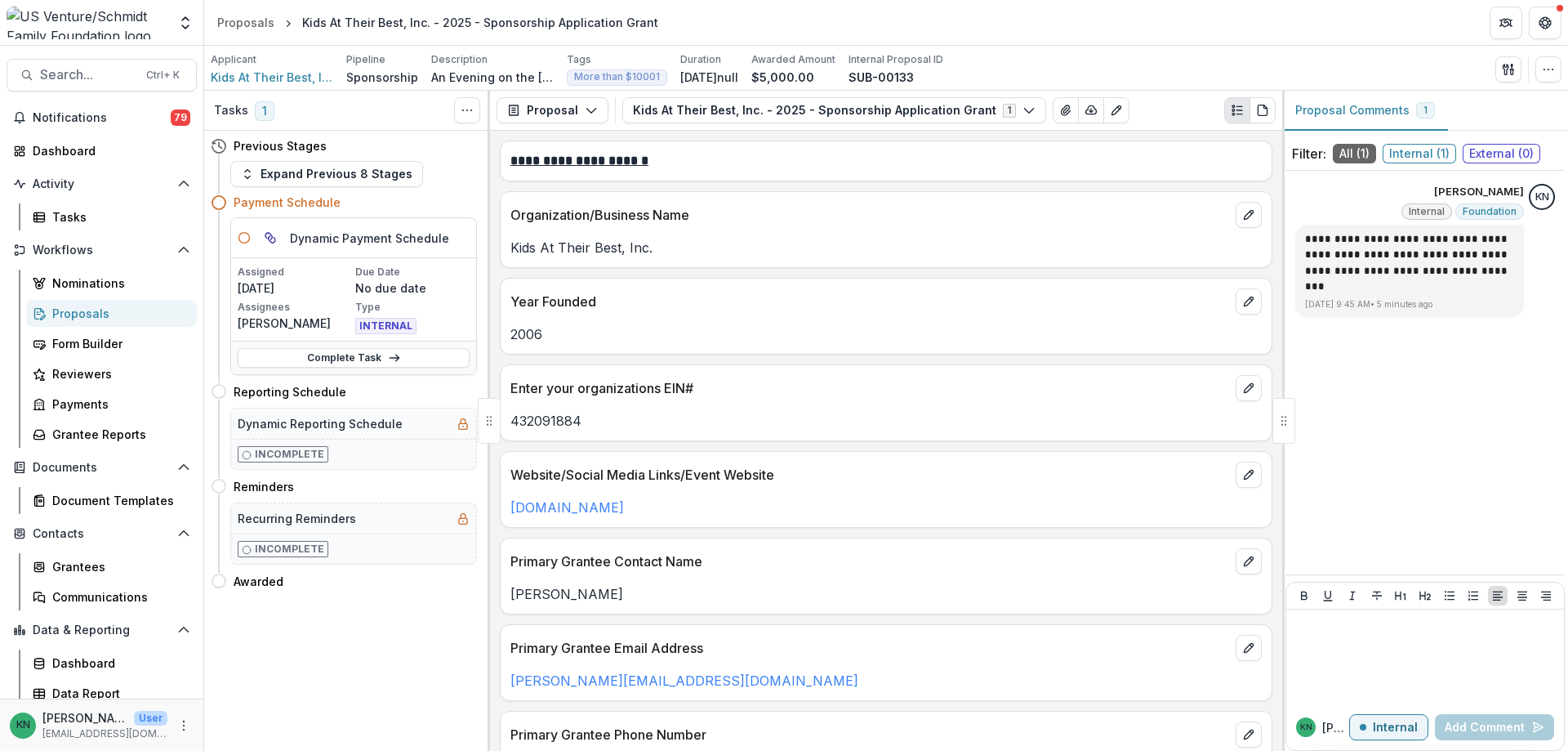
click at [89, 314] on div "Proposals" at bounding box center [118, 313] width 132 height 17
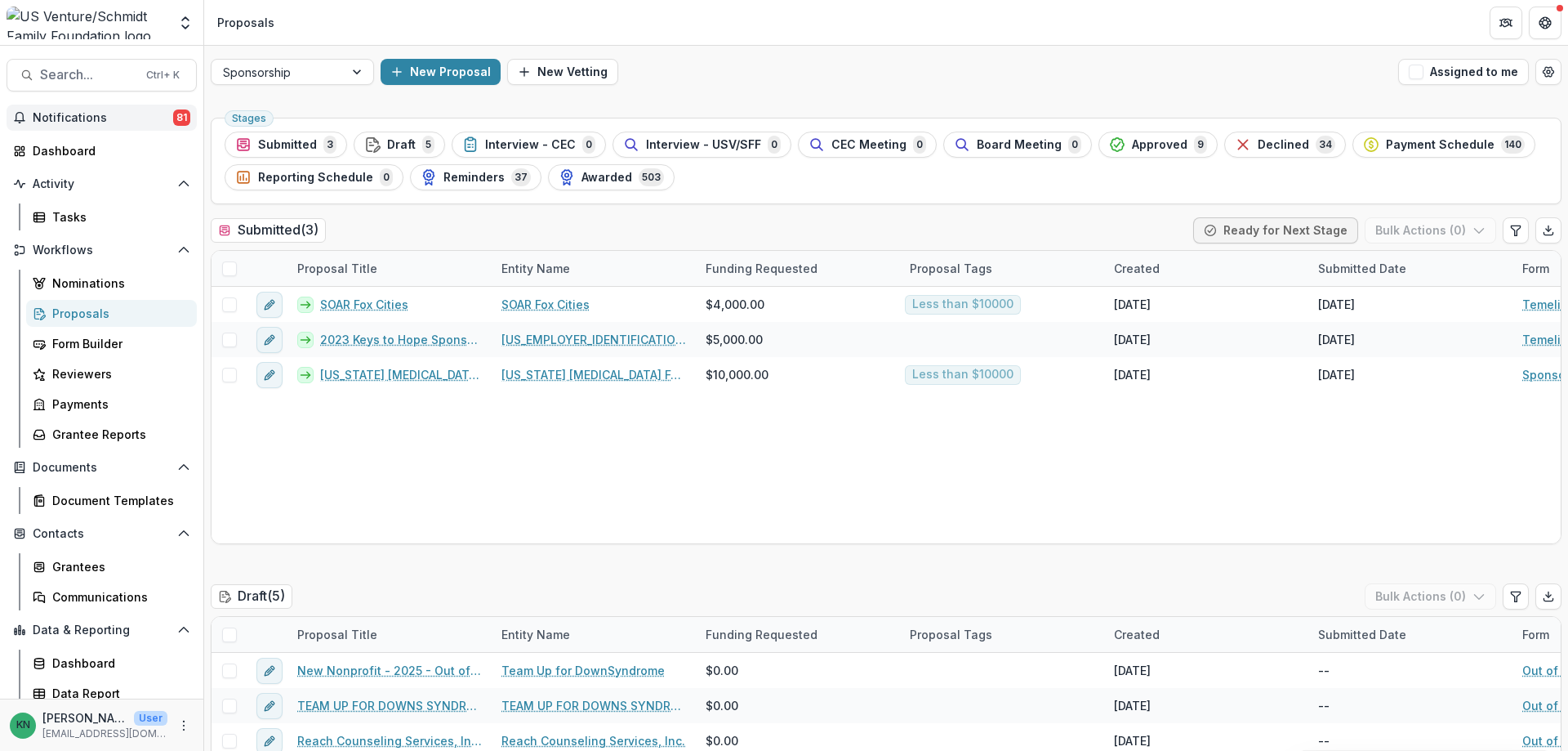
click at [73, 121] on span "Notifications" at bounding box center [103, 118] width 141 height 14
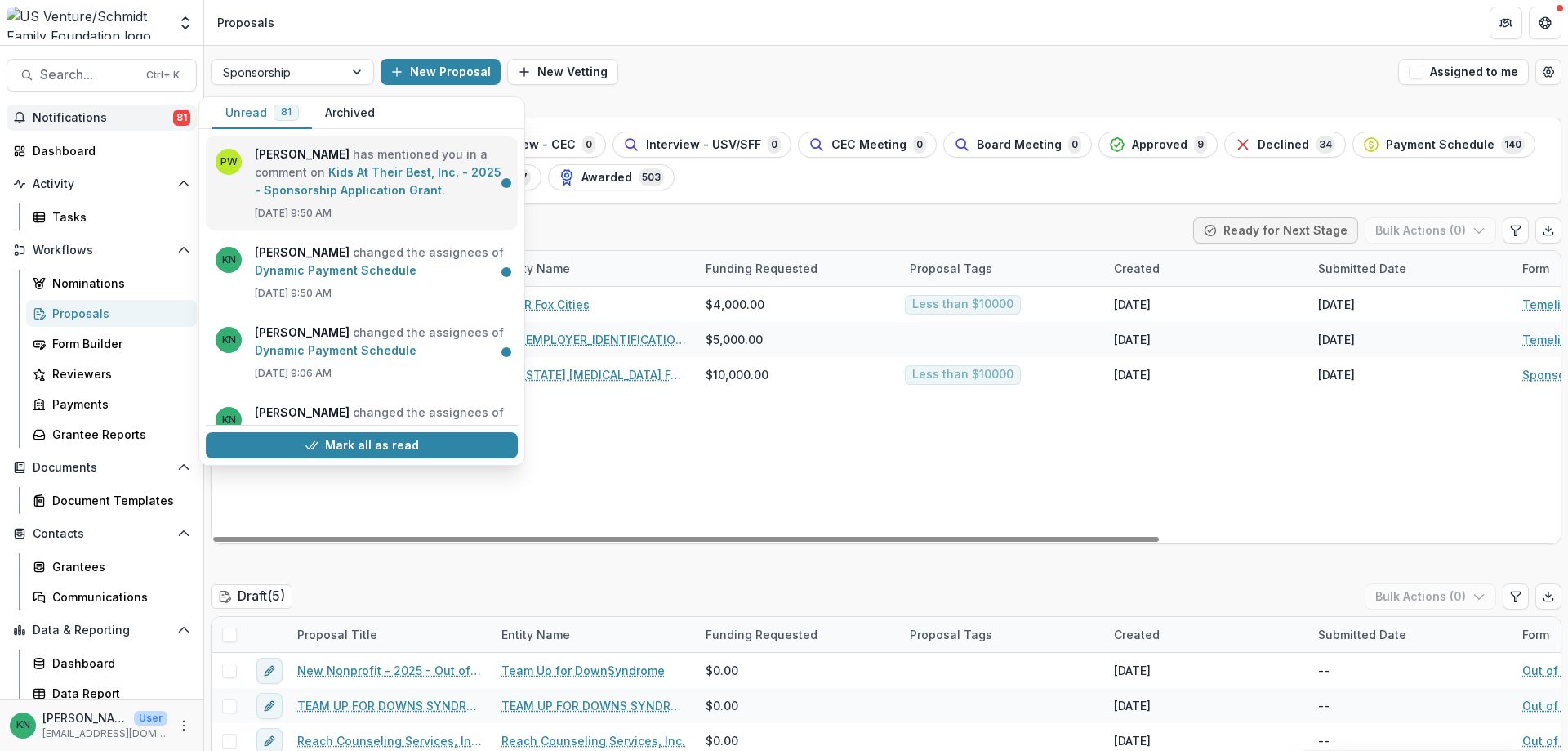
click at [376, 170] on link "Kids At Their Best, Inc. - 2025 - Sponsorship Application Grant" at bounding box center [378, 181] width 247 height 32
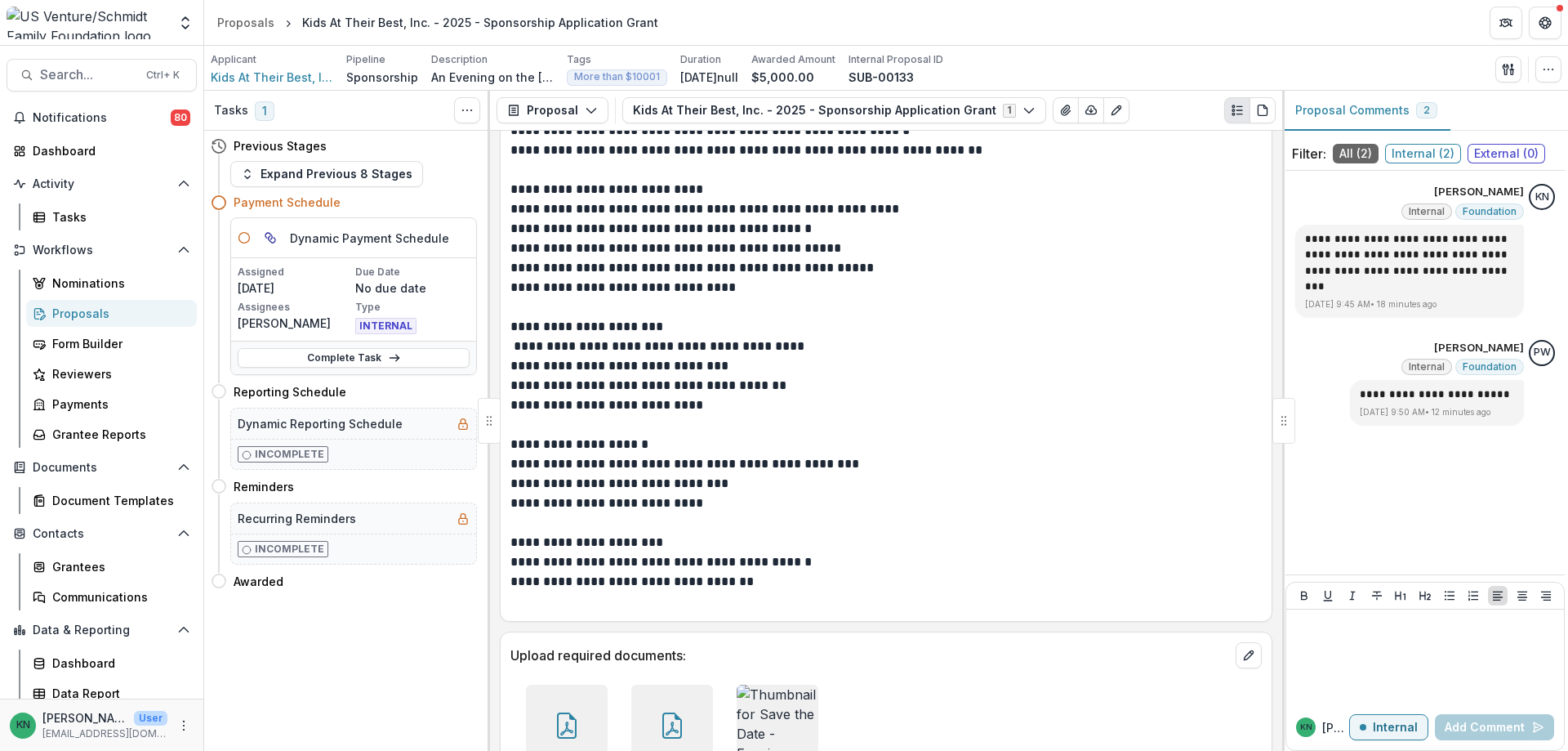
scroll to position [5690, 0]
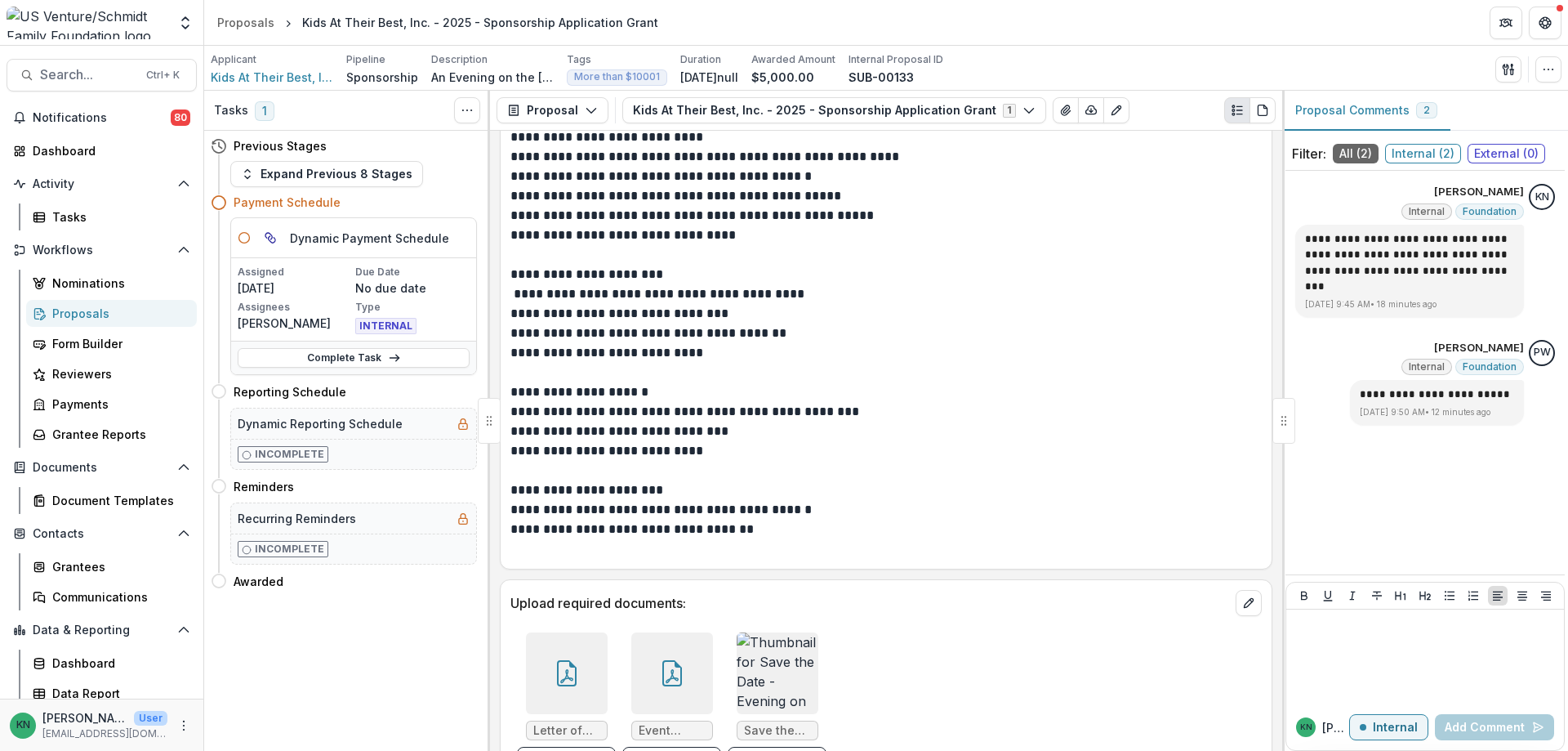
click at [755, 632] on img at bounding box center [777, 673] width 81 height 81
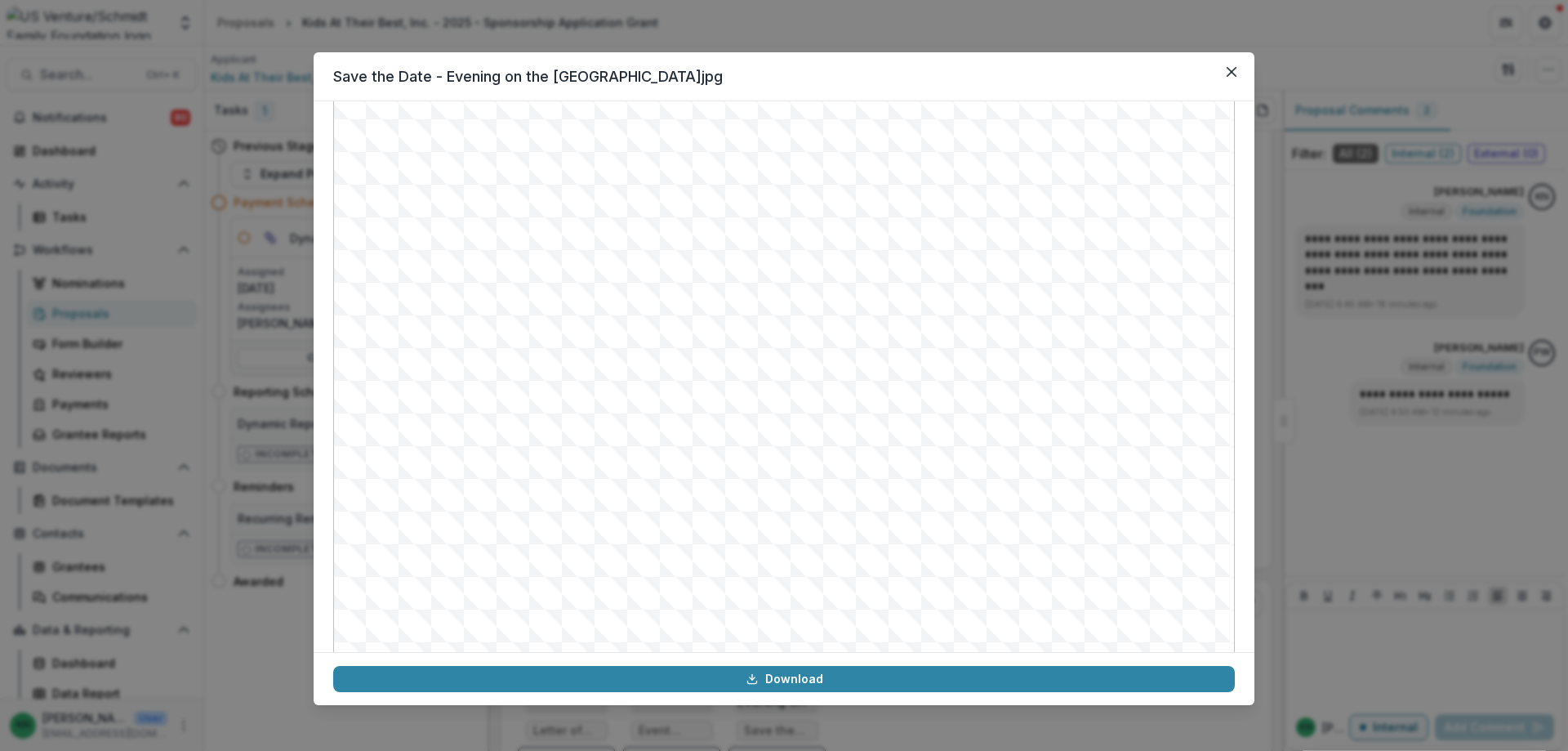
scroll to position [0, 0]
click at [1231, 73] on icon "Close" at bounding box center [1232, 72] width 10 height 10
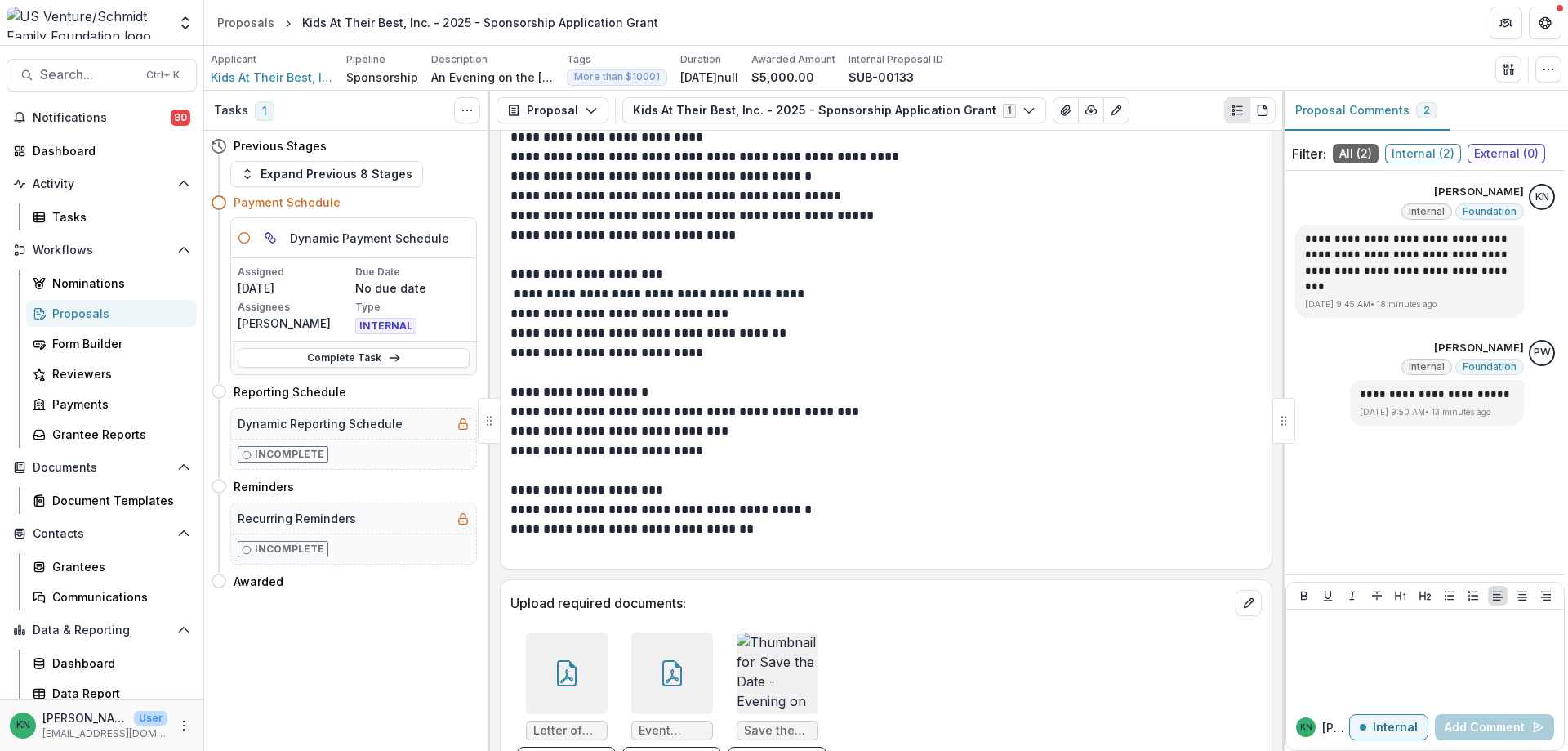
click at [89, 307] on div "Proposals" at bounding box center [118, 313] width 132 height 17
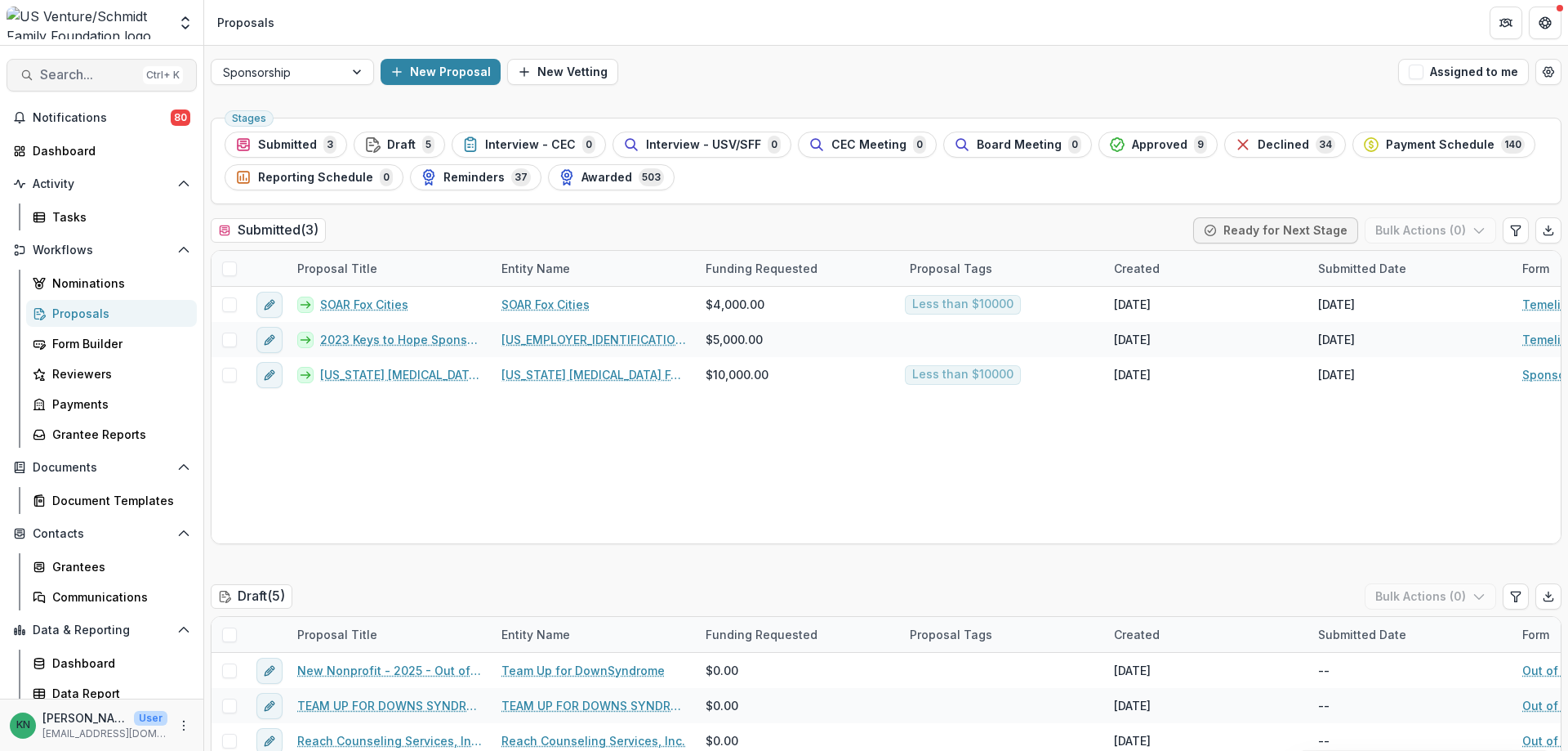
click at [62, 66] on button "Search... Ctrl + K" at bounding box center [101, 74] width 190 height 33
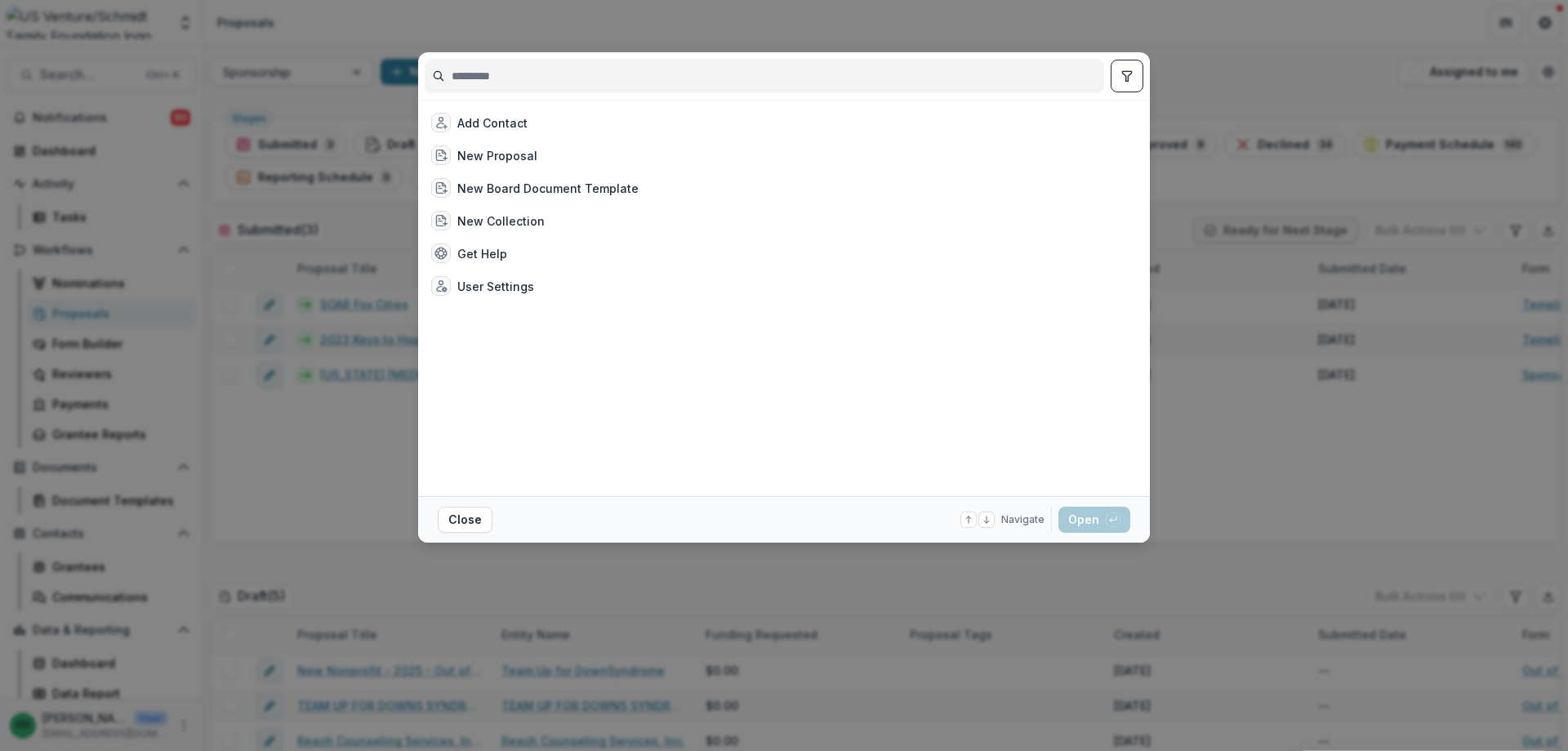
click at [58, 72] on div "Add Contact New Proposal New Board Document Template New Collection Get Help Us…" at bounding box center [784, 376] width 1568 height 751
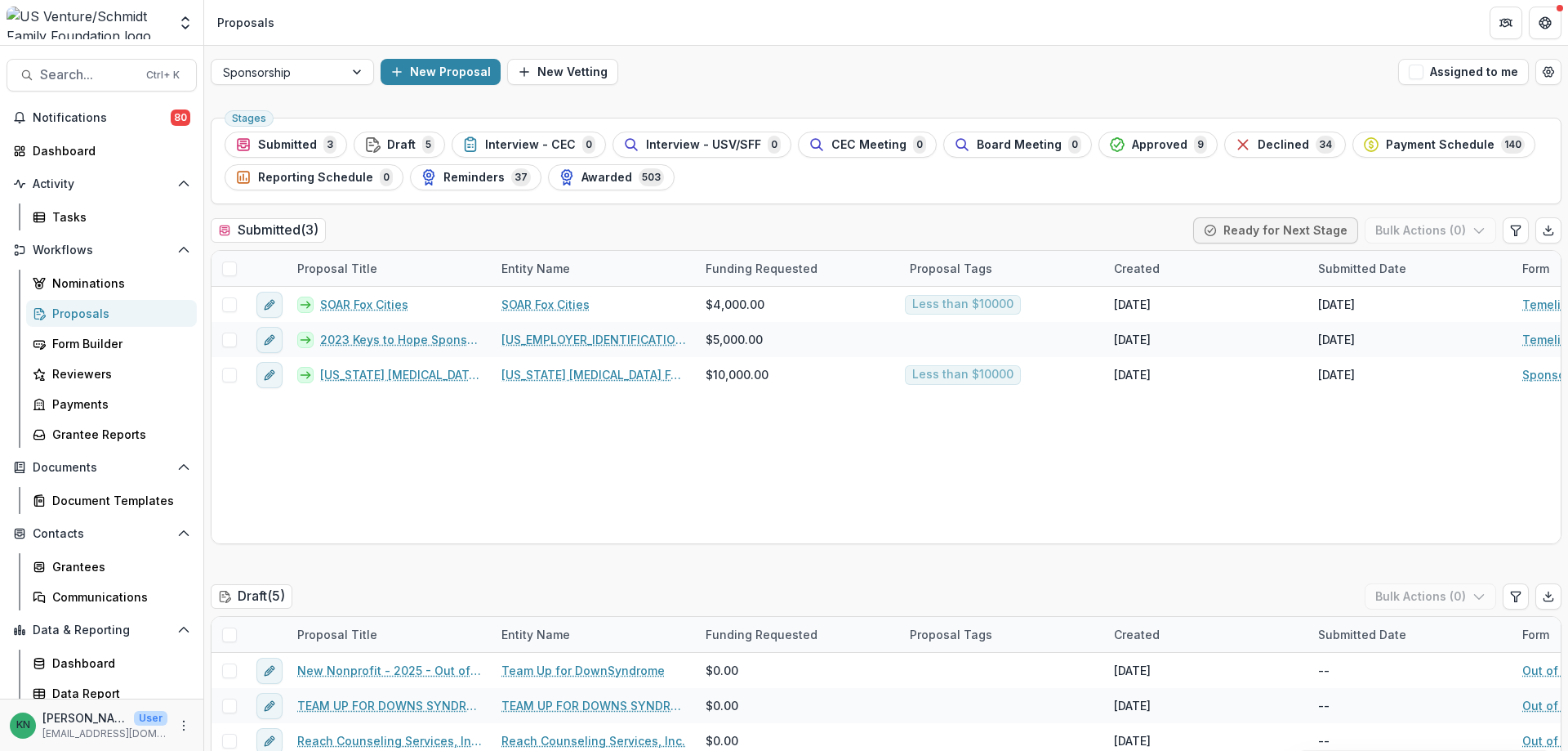
click at [75, 313] on div "Proposals" at bounding box center [118, 313] width 132 height 17
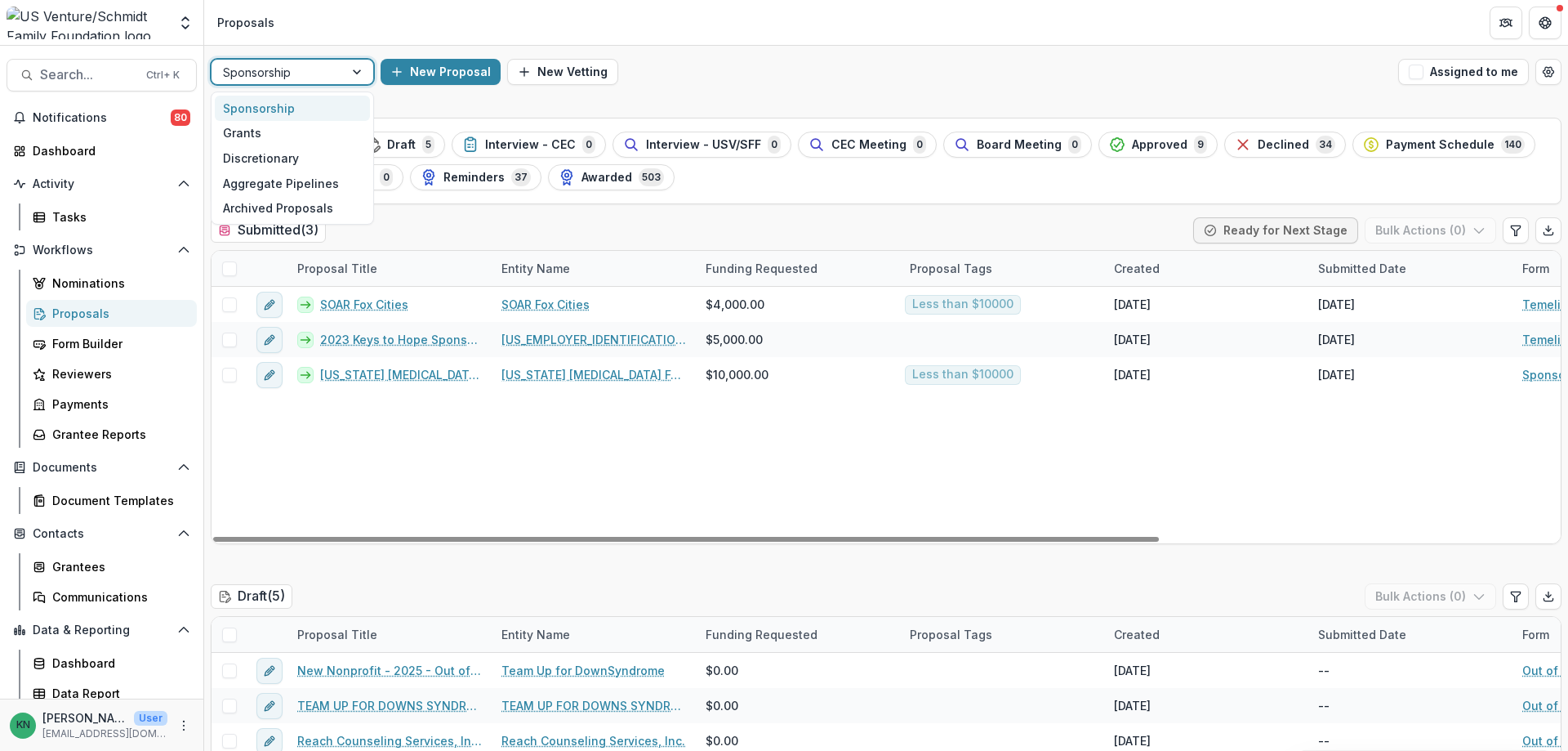
click at [344, 71] on div at bounding box center [358, 72] width 29 height 25
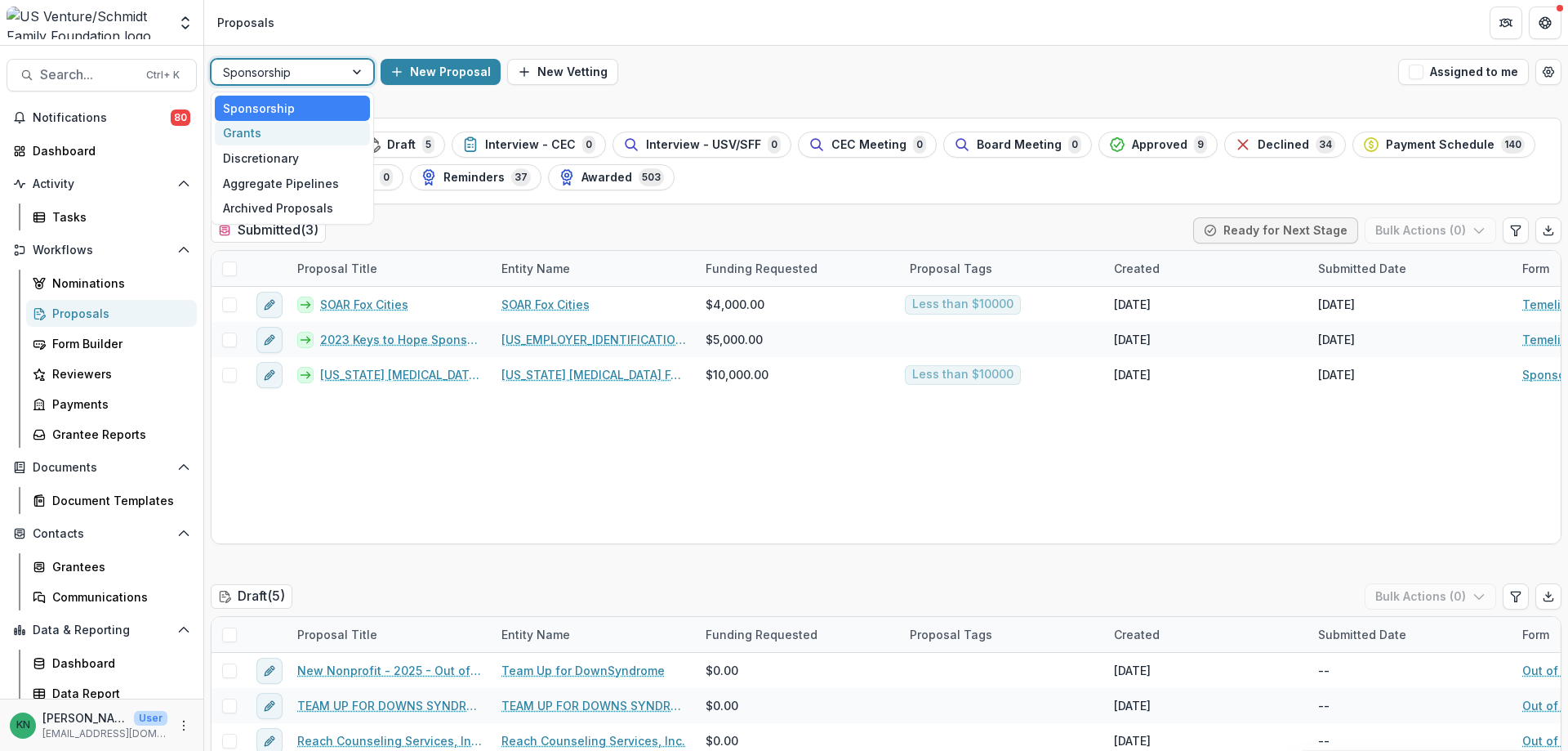
click at [256, 136] on div "Grants" at bounding box center [292, 134] width 155 height 26
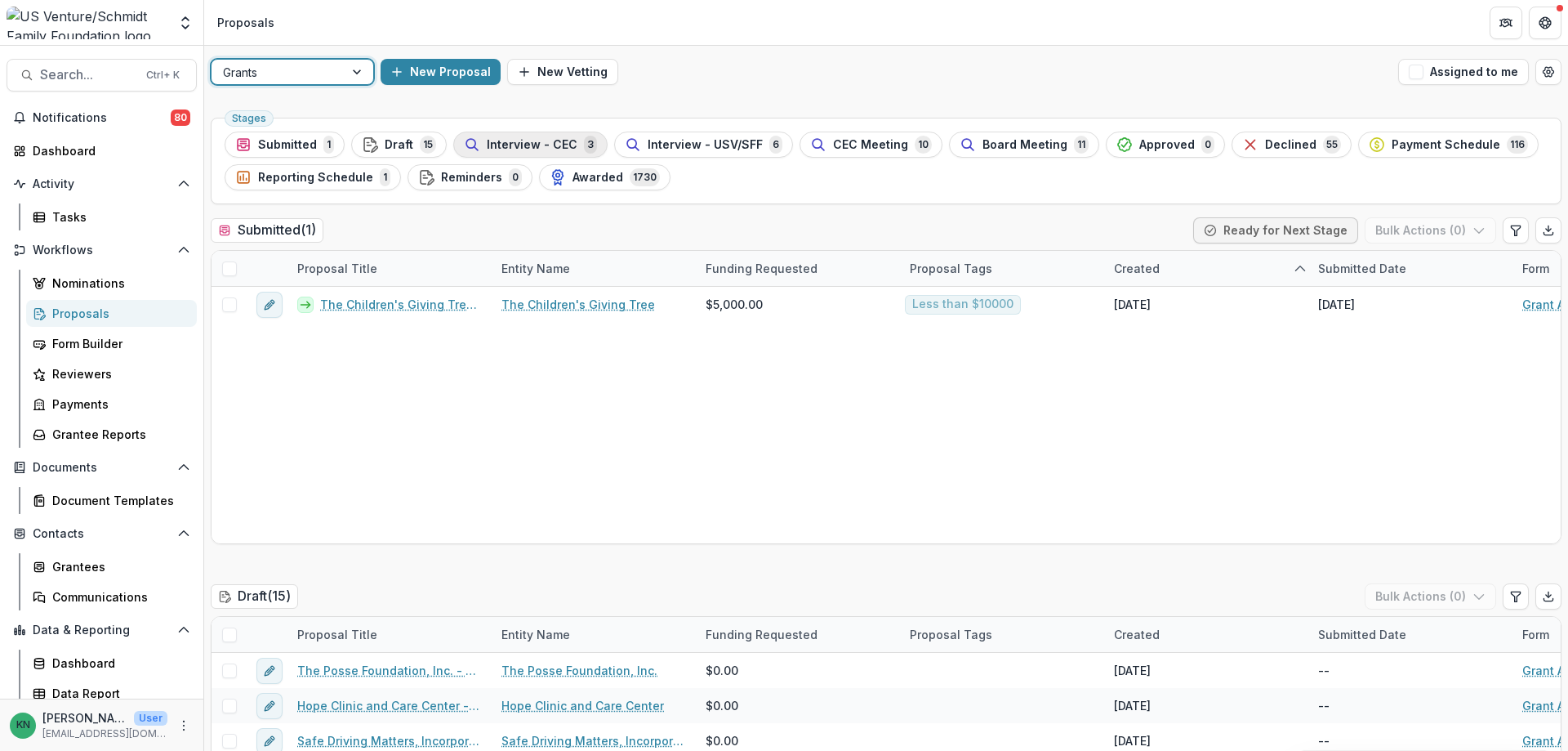
click at [542, 138] on span "Interview - CEC" at bounding box center [532, 145] width 90 height 14
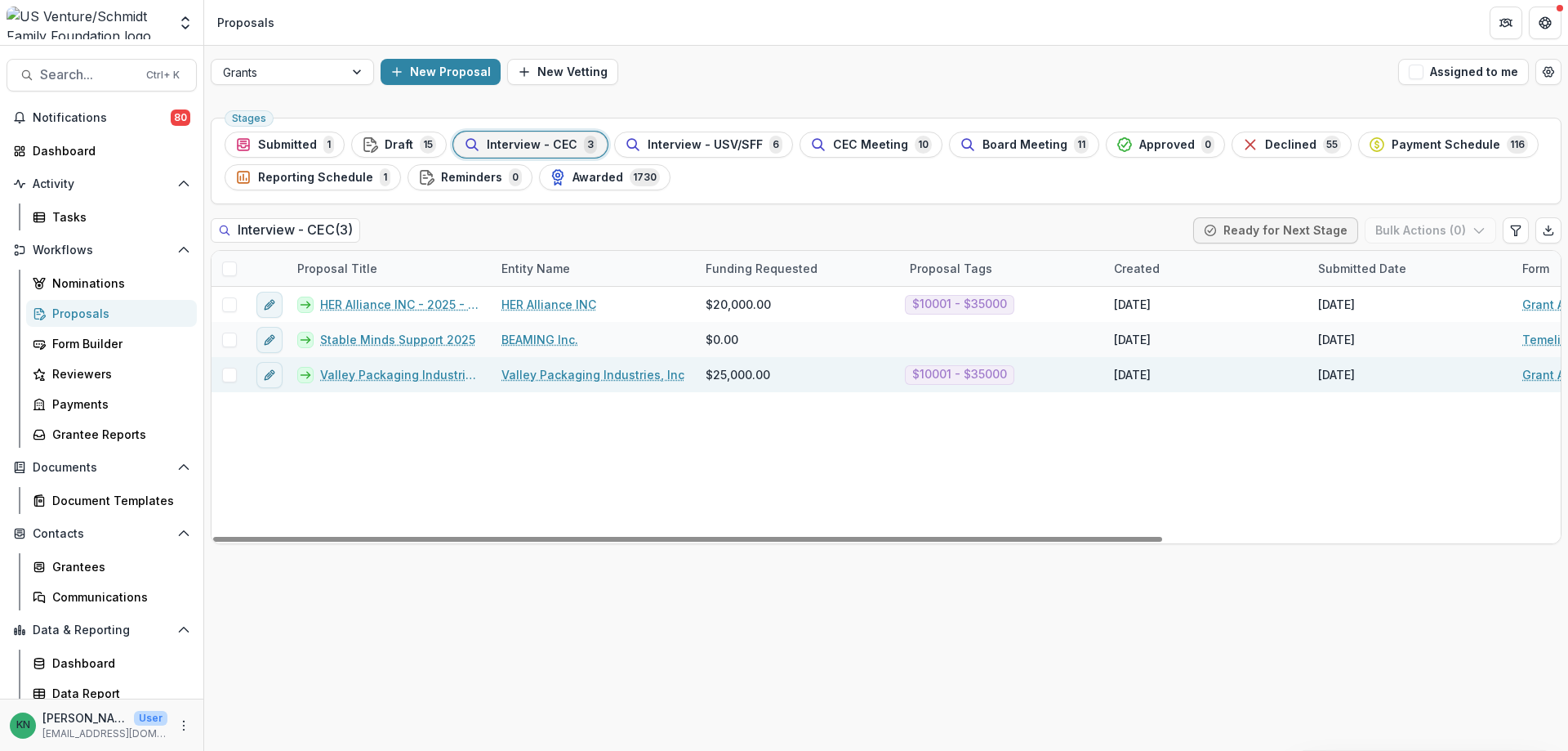
click at [392, 374] on link "Valley Packaging Industries, Inc - 2025 - Grant Application" at bounding box center [401, 374] width 162 height 17
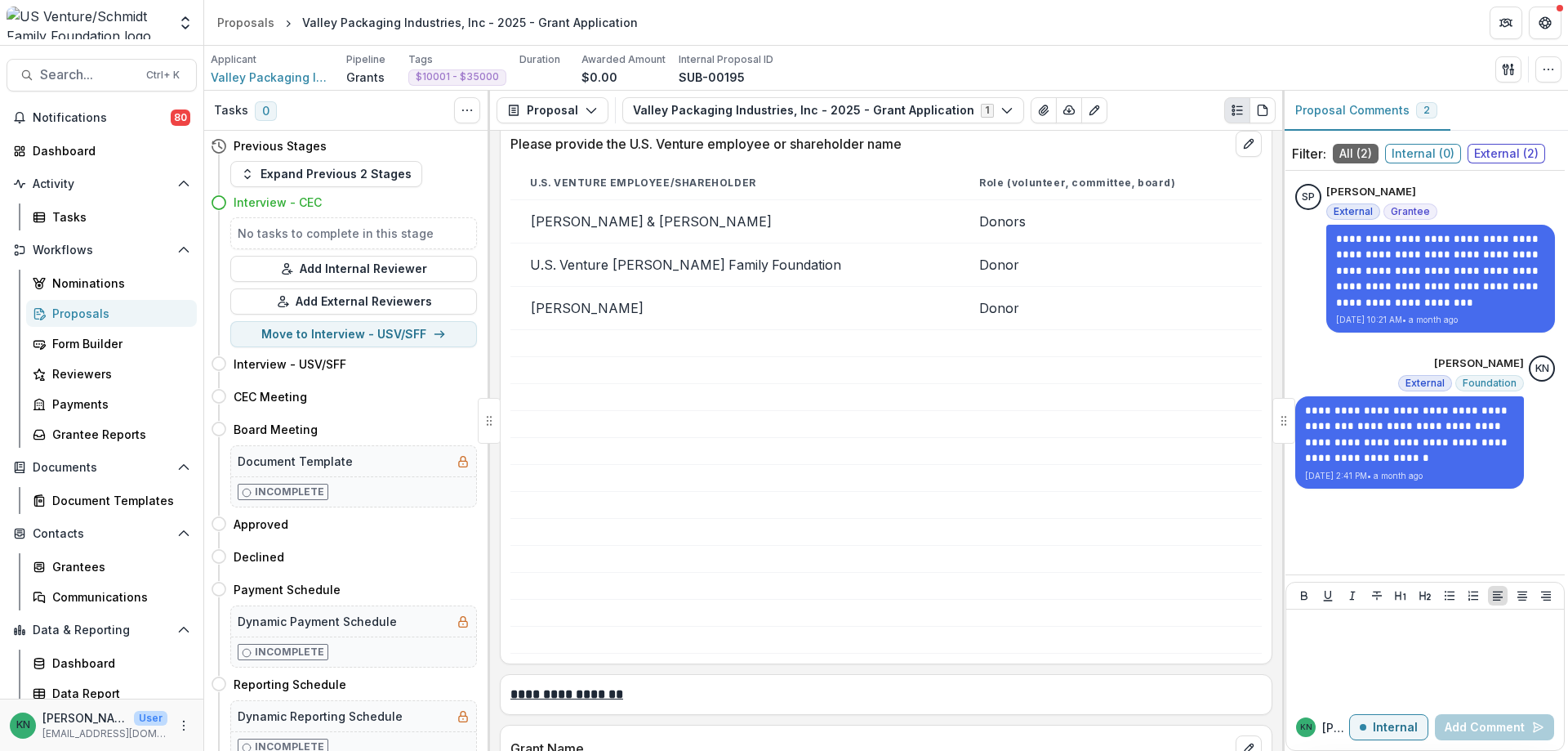
scroll to position [1144, 0]
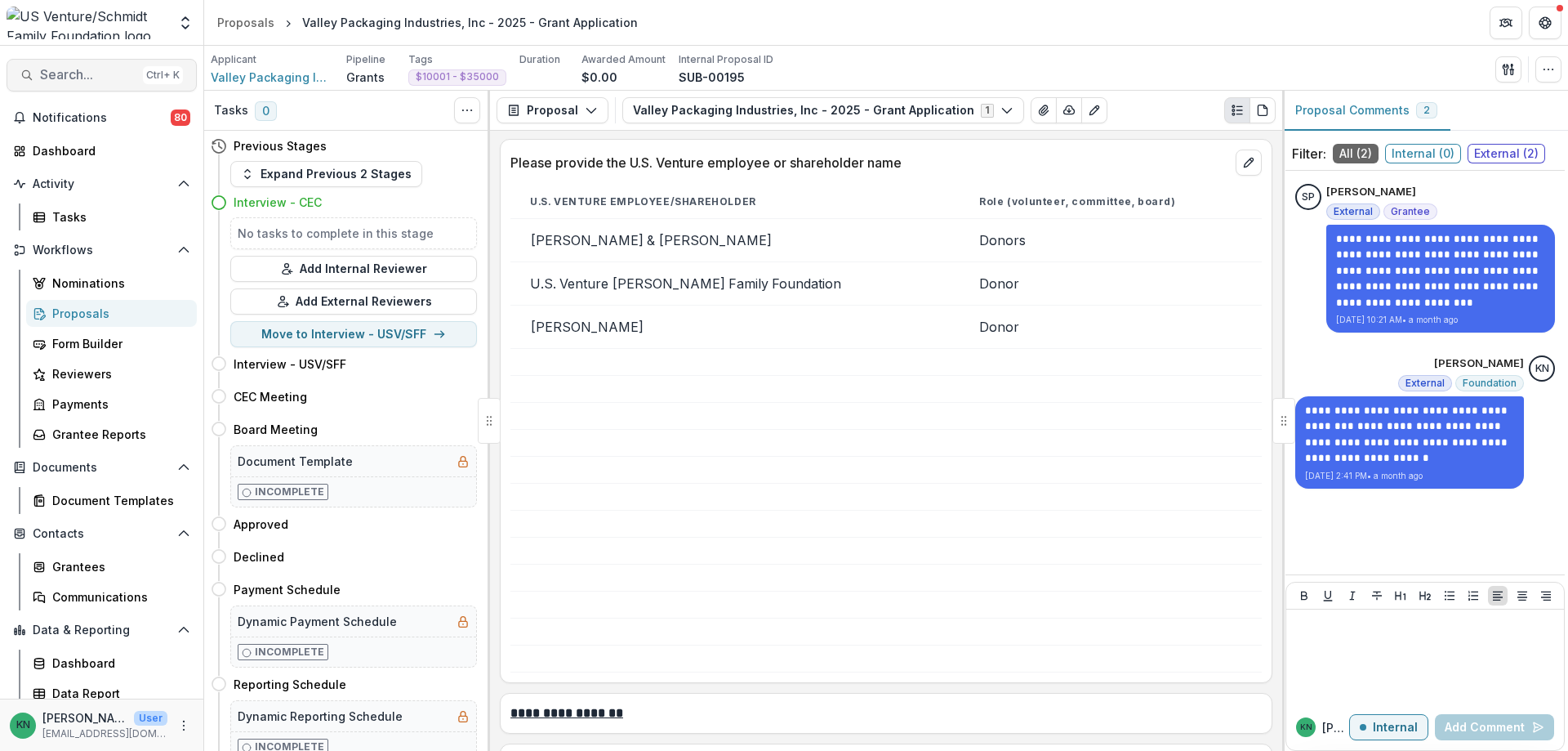
click at [42, 74] on span "Search..." at bounding box center [88, 75] width 97 height 16
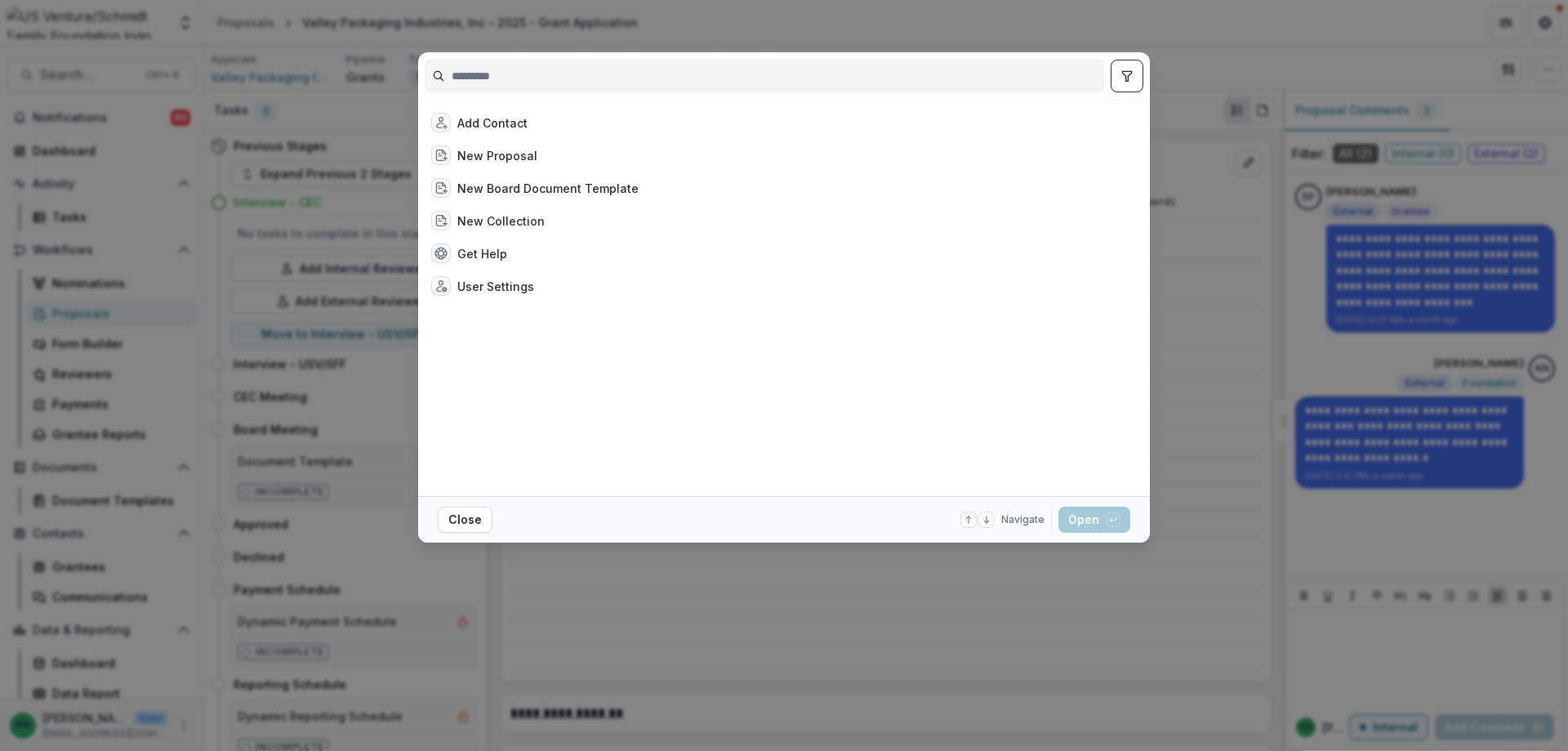
click at [88, 306] on div "Add Contact New Proposal New Board Document Template New Collection Get Help Us…" at bounding box center [784, 376] width 1568 height 751
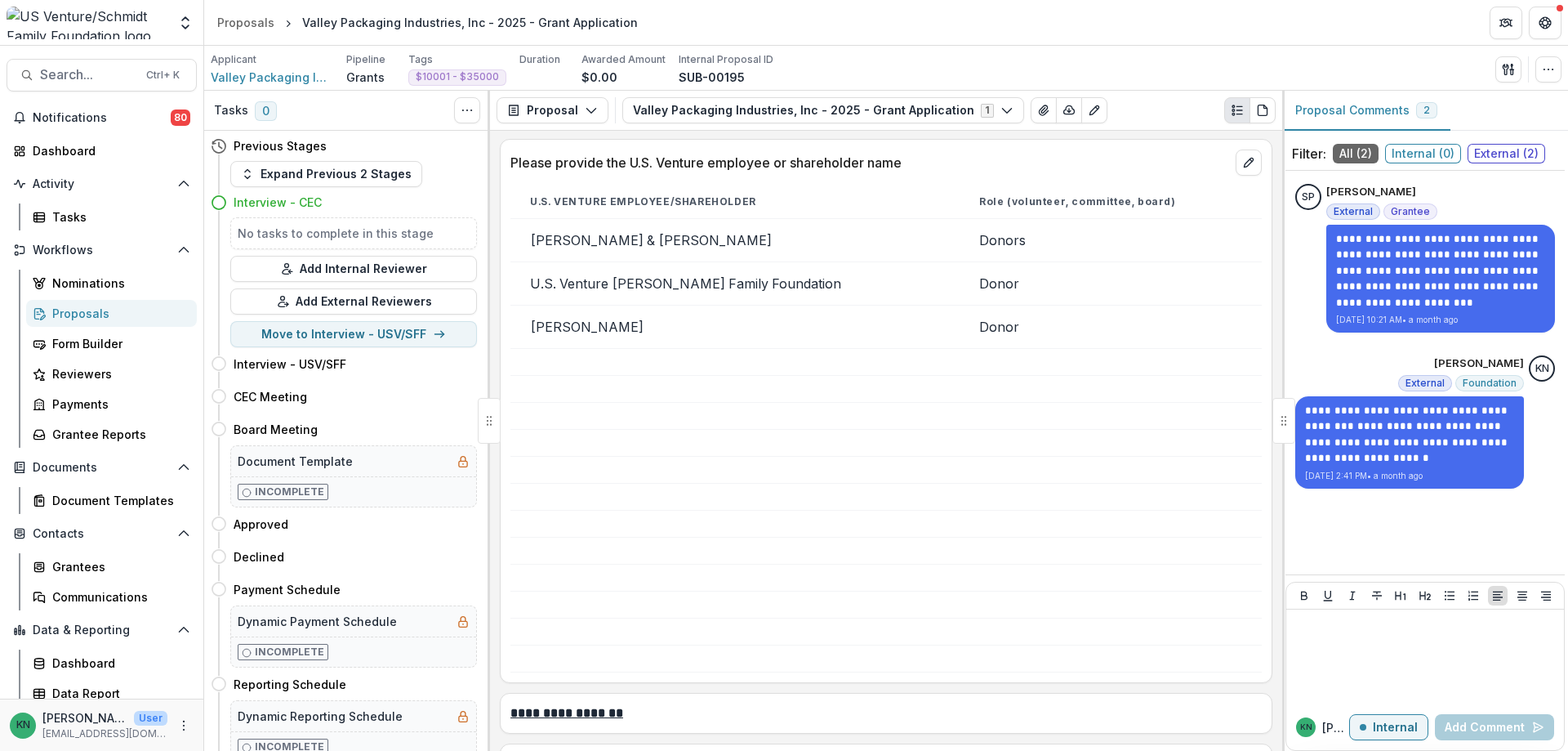
click at [82, 312] on div "Proposals" at bounding box center [118, 313] width 132 height 17
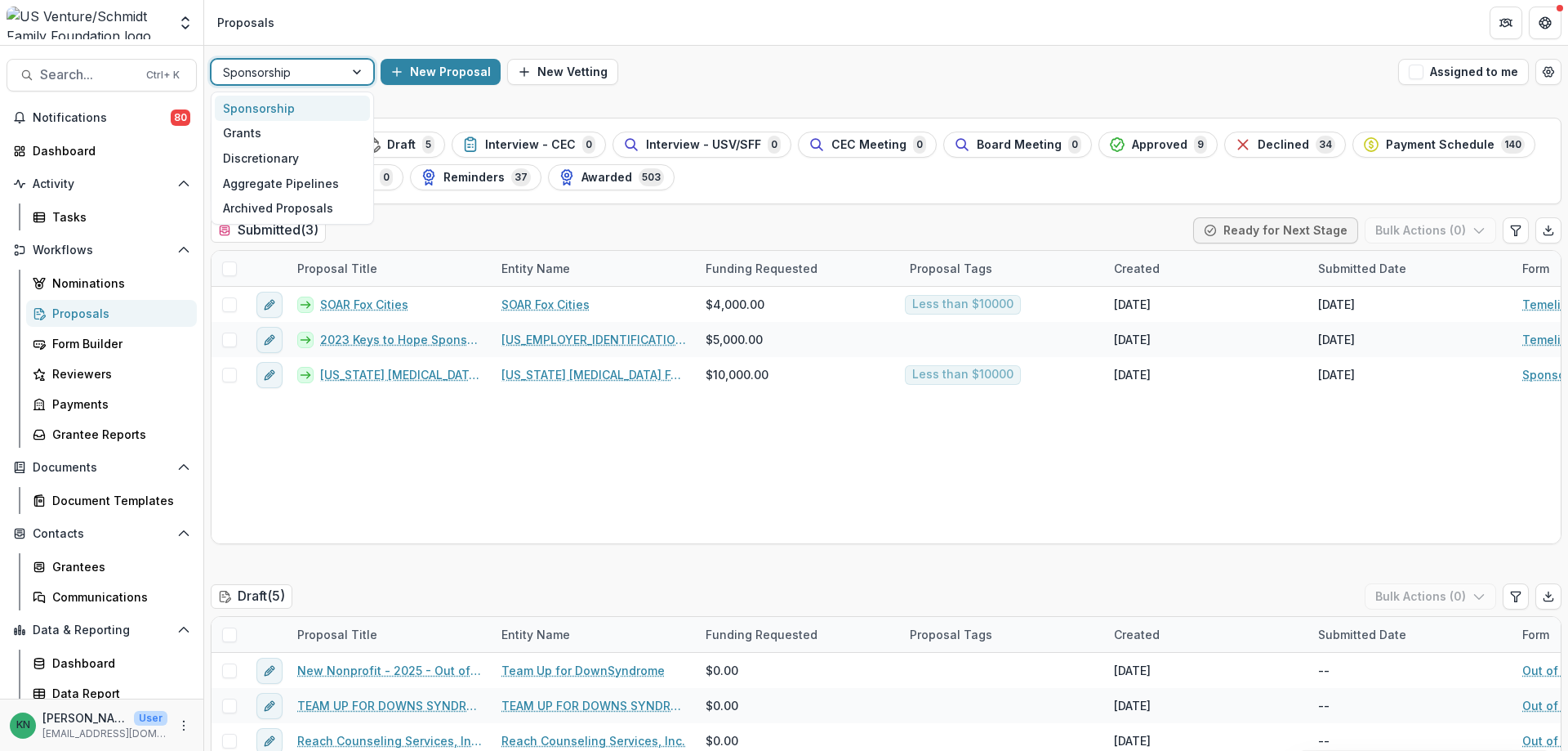
click at [359, 71] on div at bounding box center [358, 72] width 29 height 25
click at [220, 132] on div "Grants" at bounding box center [292, 134] width 155 height 26
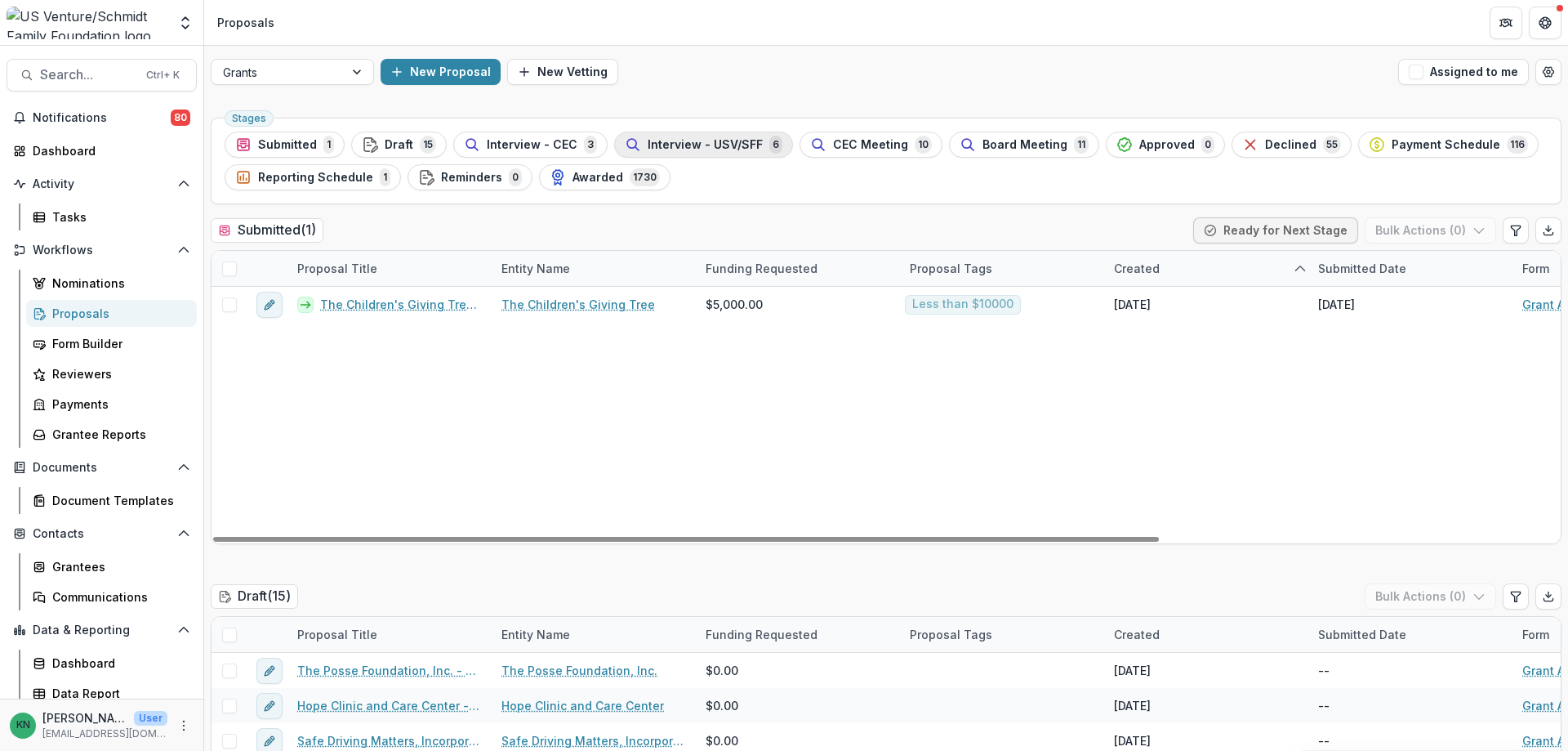
click at [710, 140] on span "Interview - USV/SFF" at bounding box center [706, 145] width 115 height 14
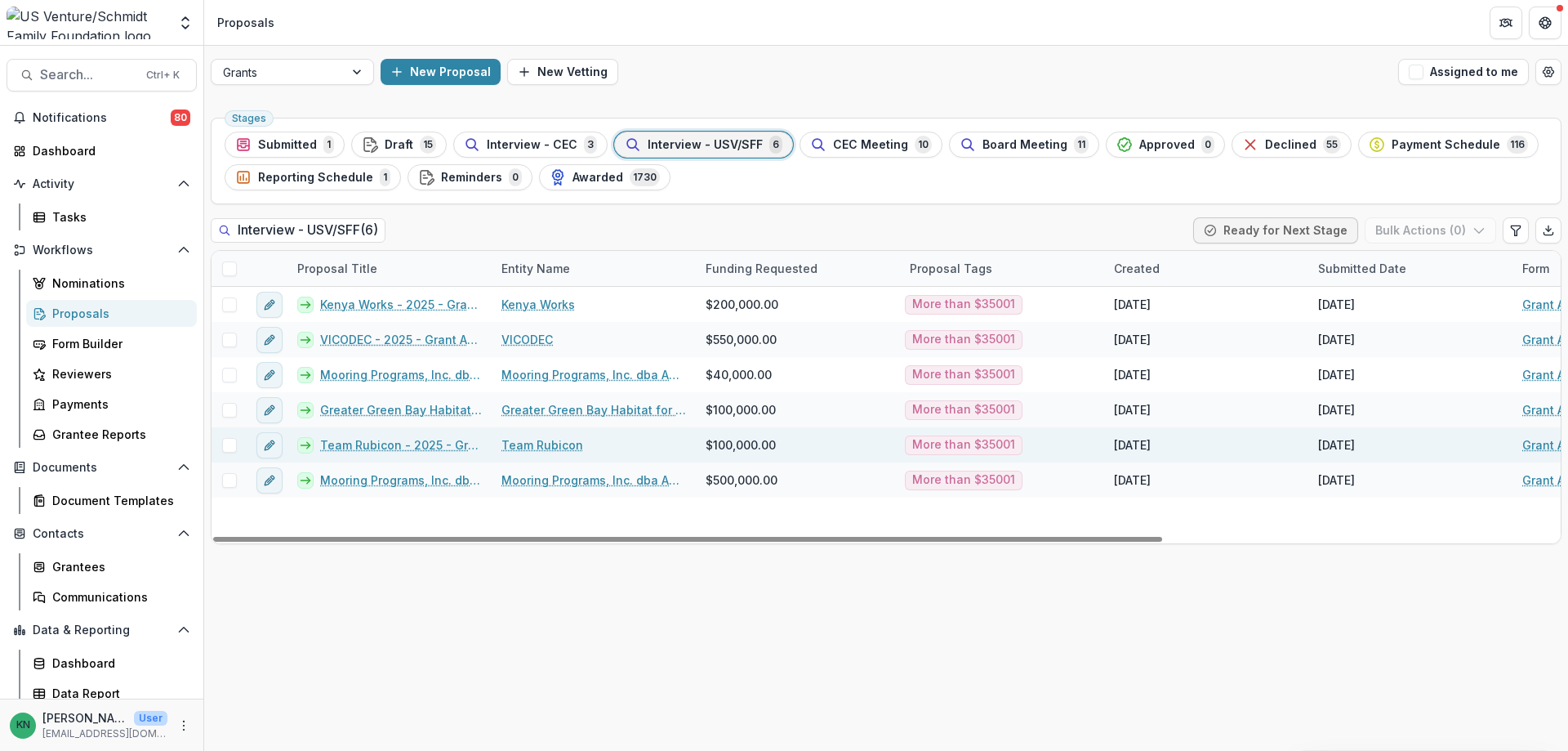
click at [390, 447] on link "Team Rubicon - 2025 - Grant Application" at bounding box center [401, 445] width 162 height 17
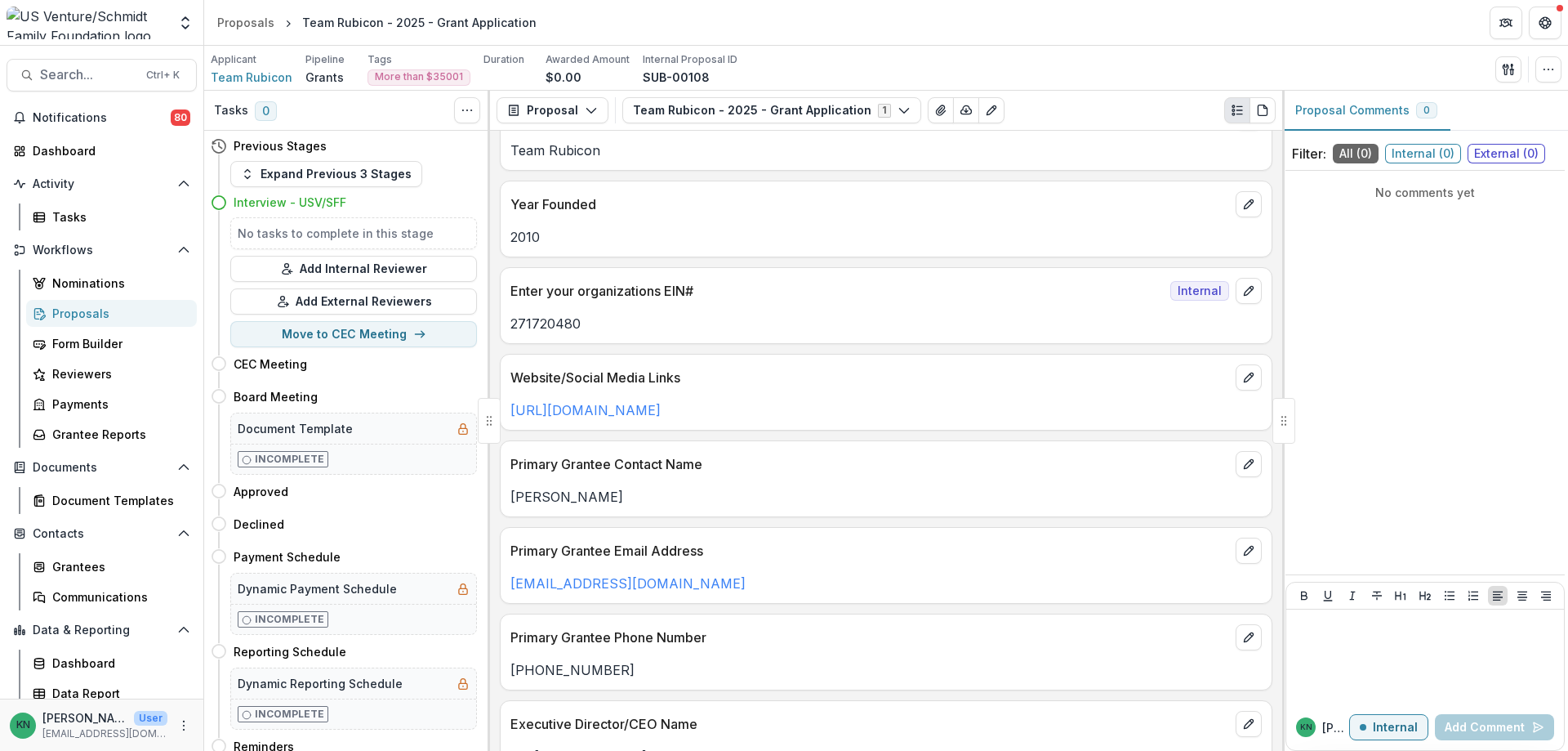
scroll to position [164, 0]
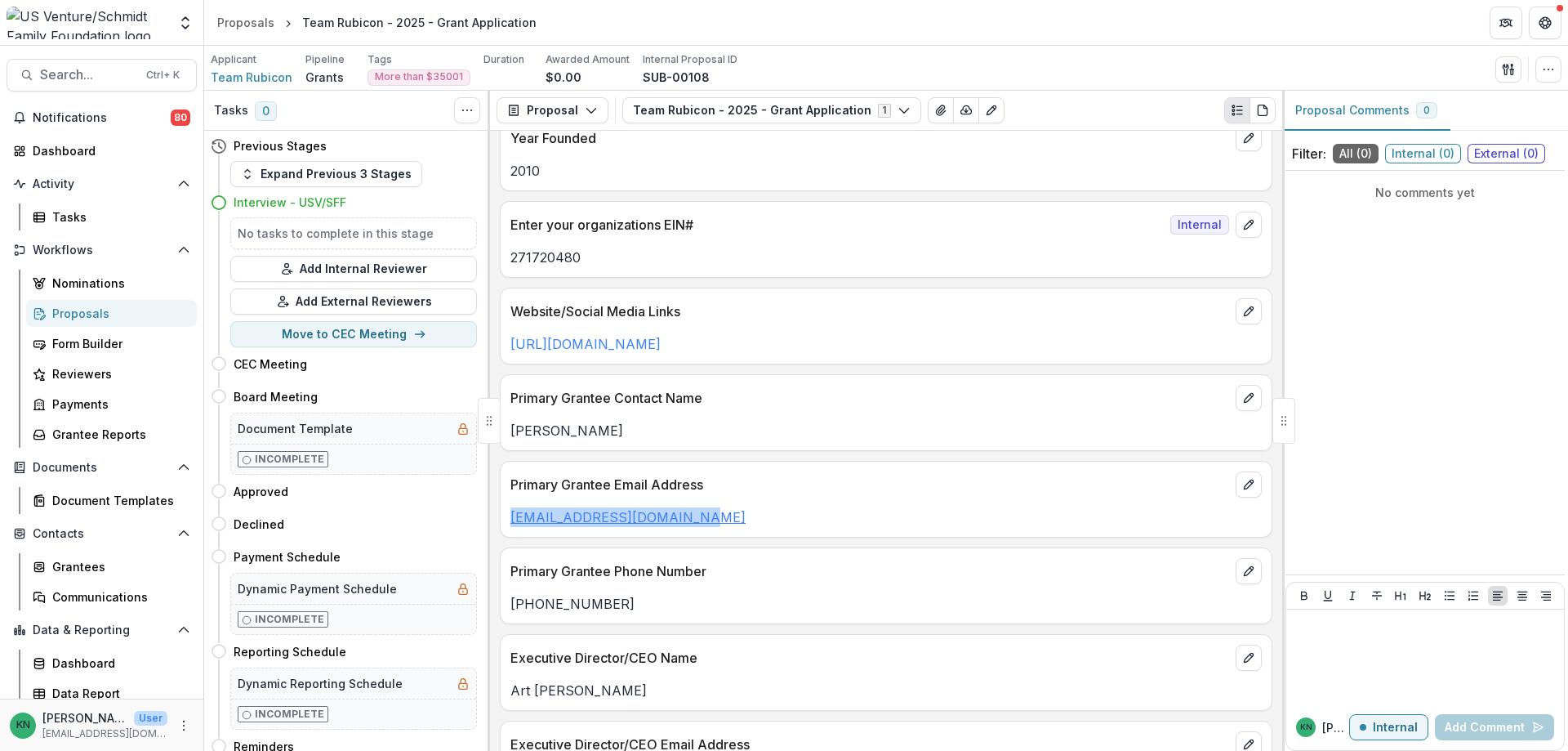
drag, startPoint x: 687, startPoint y: 521, endPoint x: 511, endPoint y: 523, distance: 176.0
click at [511, 523] on p "[EMAIL_ADDRESS][DOMAIN_NAME]" at bounding box center [886, 517] width 752 height 19
copy link "[EMAIL_ADDRESS][DOMAIN_NAME]"
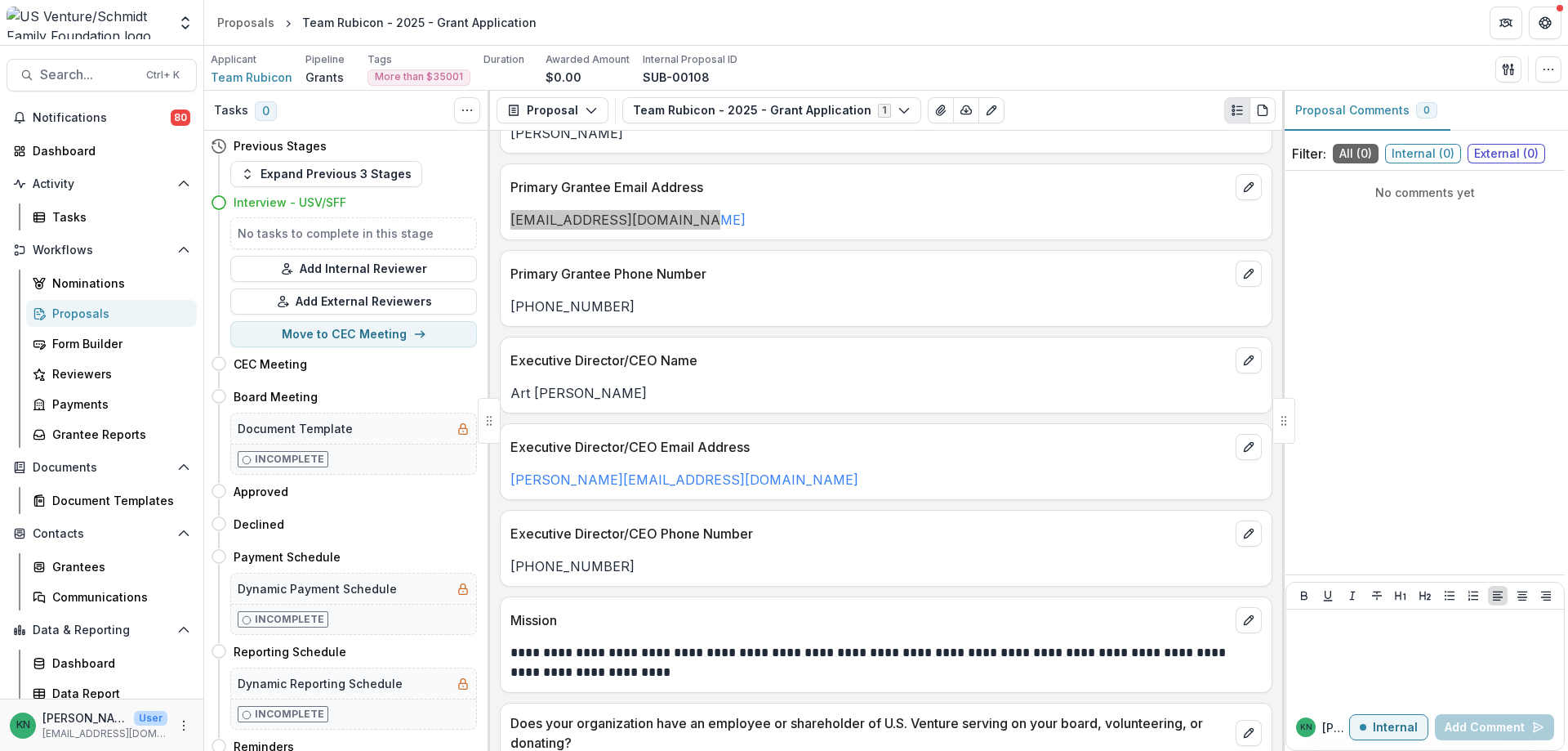
scroll to position [491, 0]
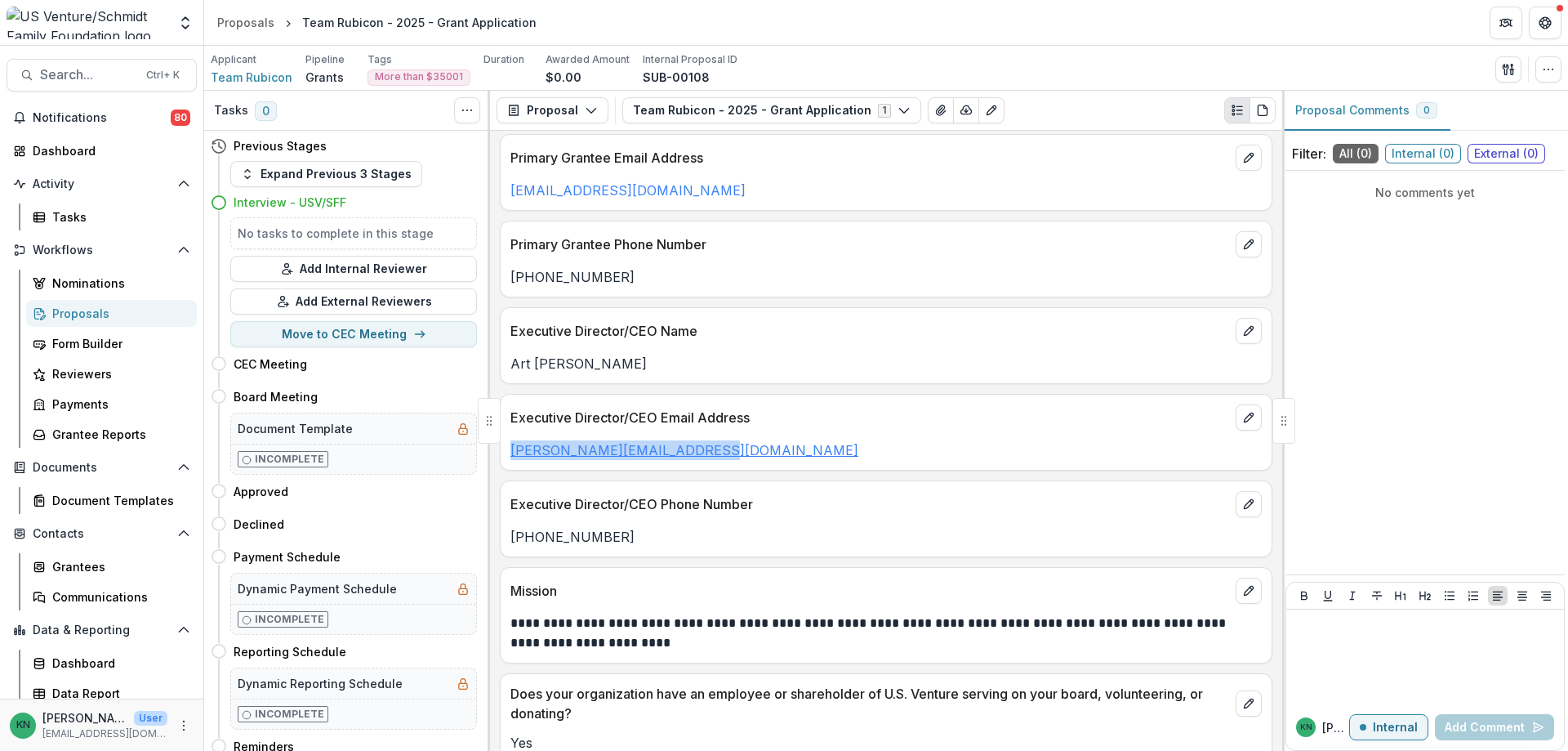
drag, startPoint x: 701, startPoint y: 453, endPoint x: 512, endPoint y: 455, distance: 189.0
click at [512, 455] on p "[PERSON_NAME][EMAIL_ADDRESS][DOMAIN_NAME]" at bounding box center [886, 450] width 752 height 19
copy link "[PERSON_NAME][EMAIL_ADDRESS][DOMAIN_NAME]"
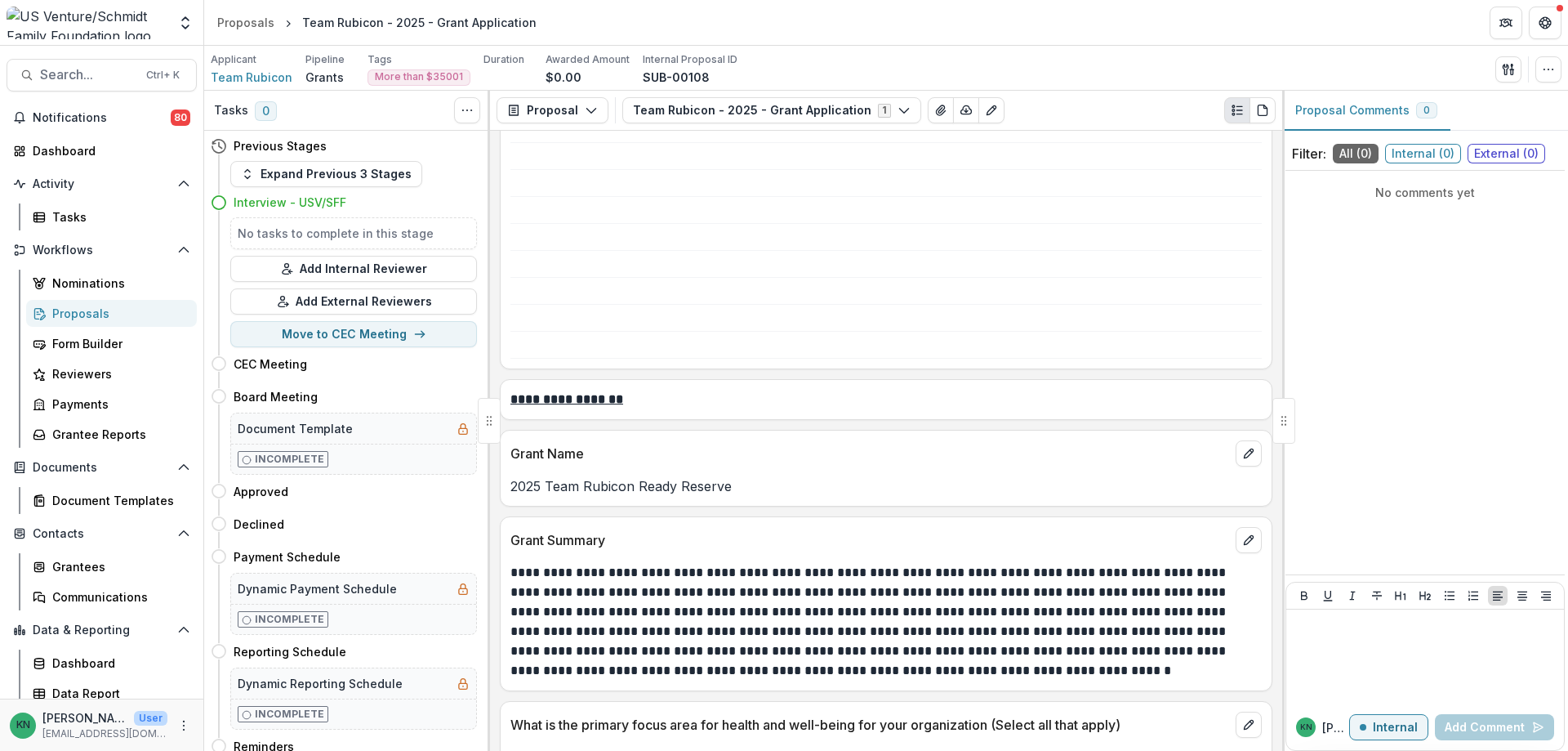
scroll to position [1144, 0]
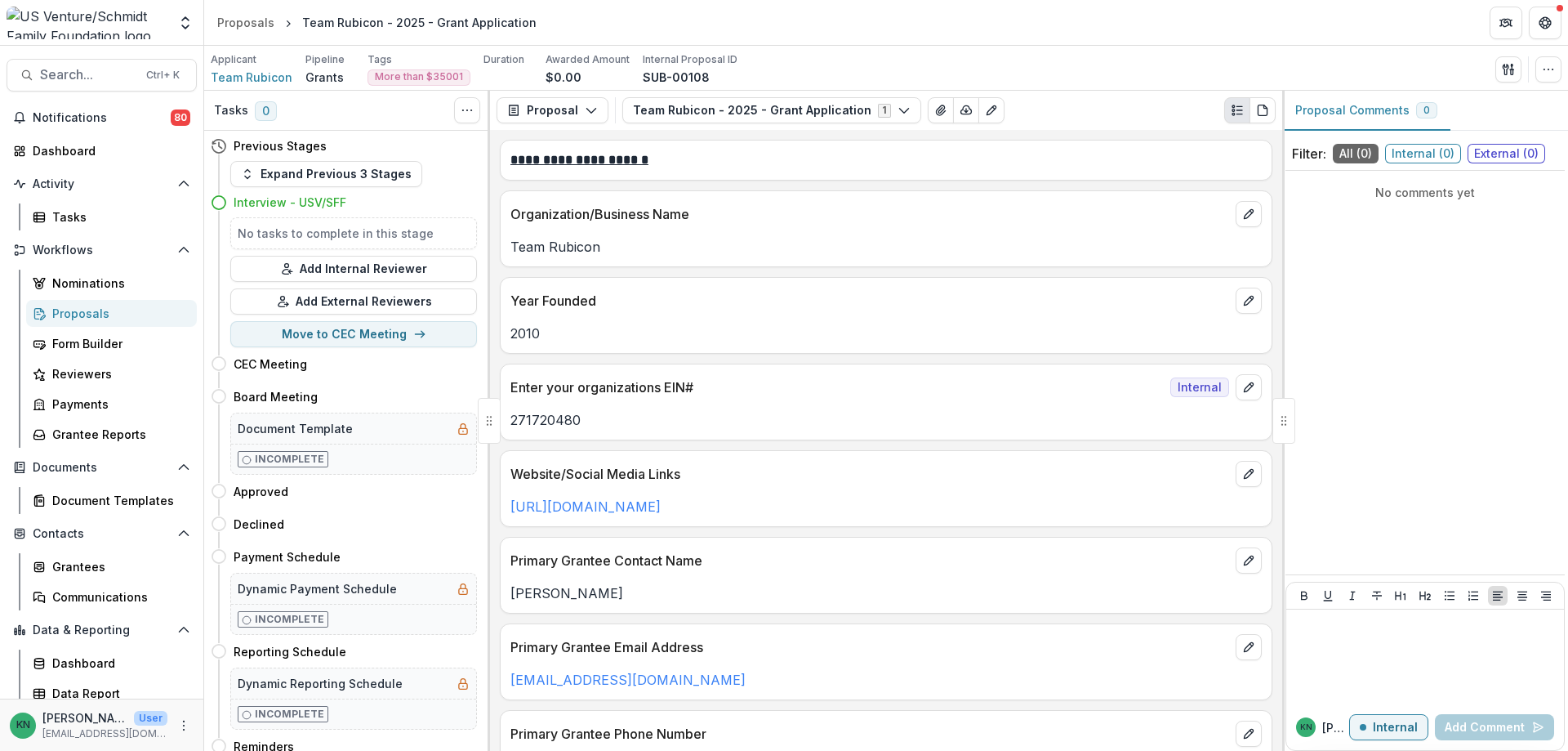
scroll to position [1144, 0]
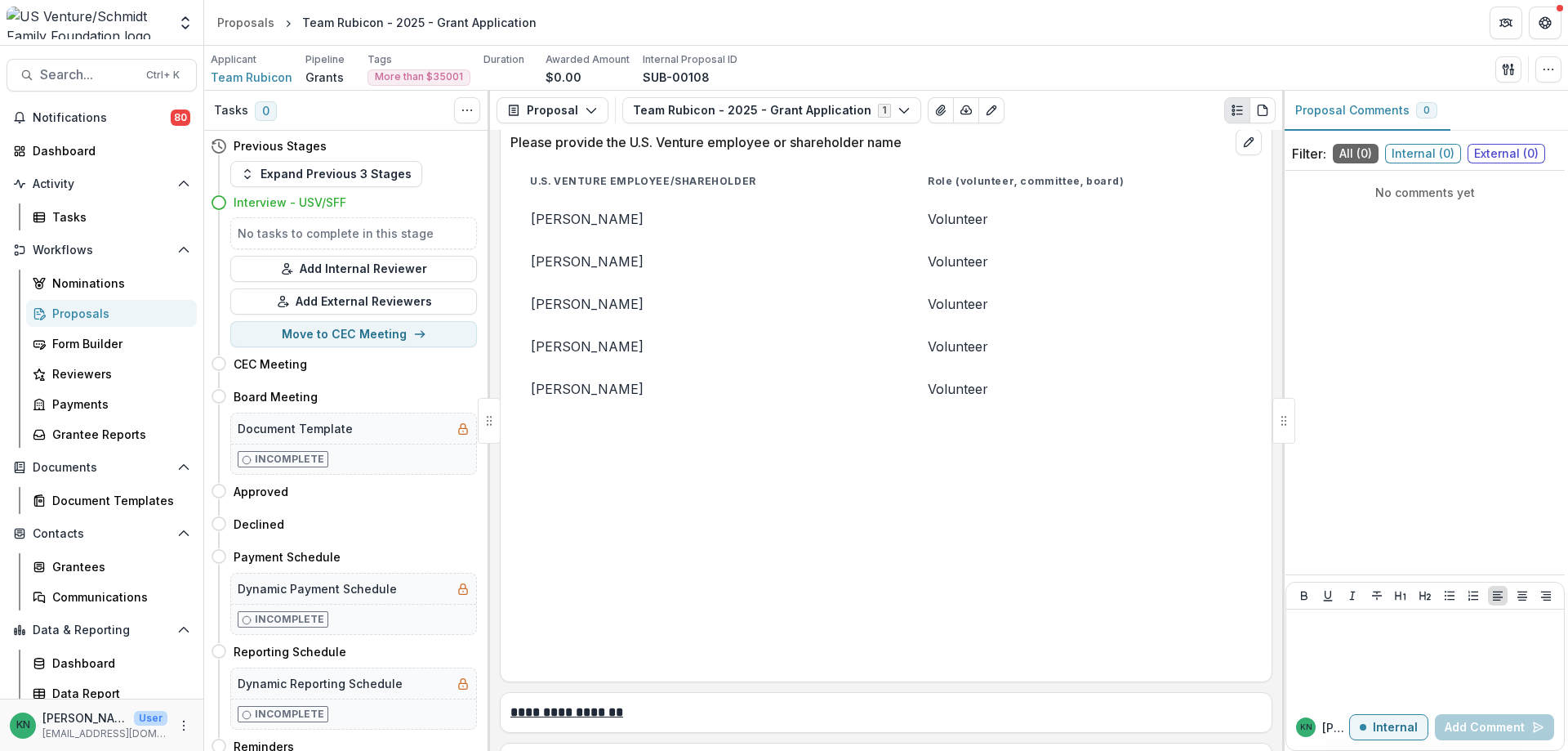
click at [56, 311] on div "Proposals" at bounding box center [118, 313] width 132 height 17
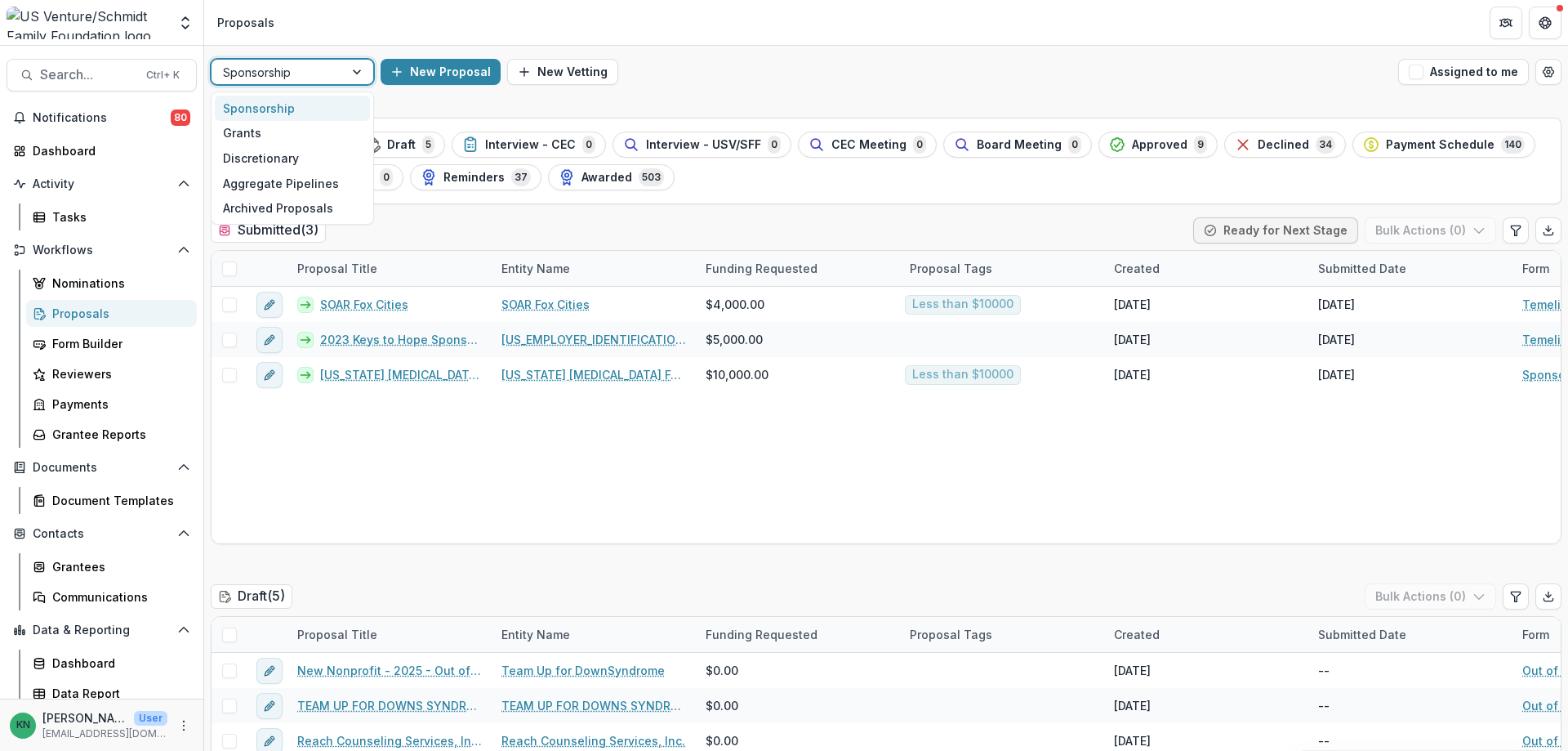
click at [353, 74] on div at bounding box center [358, 72] width 29 height 25
click at [247, 139] on div "Grants" at bounding box center [292, 134] width 155 height 26
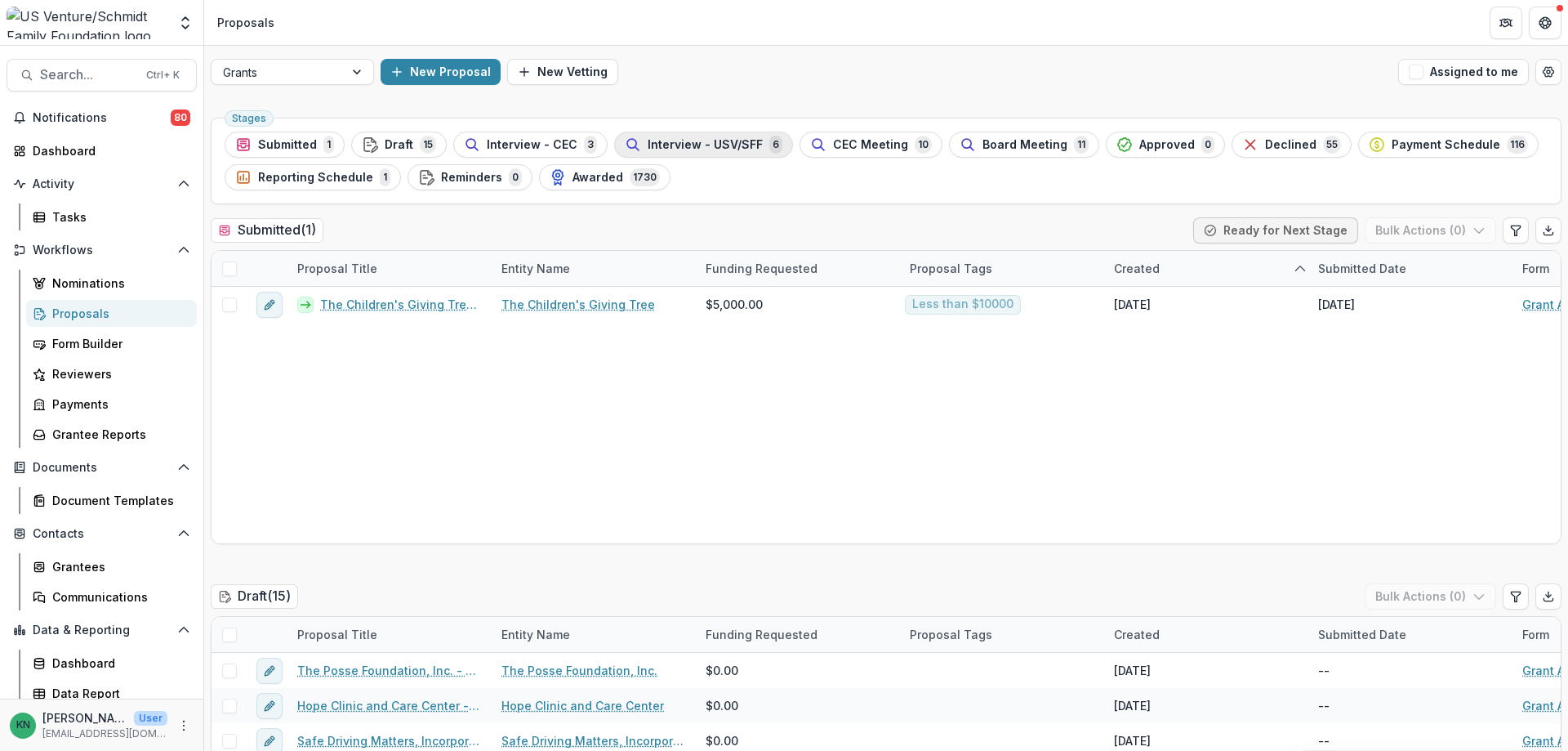
click at [671, 140] on span "Interview - USV/SFF" at bounding box center [706, 145] width 115 height 14
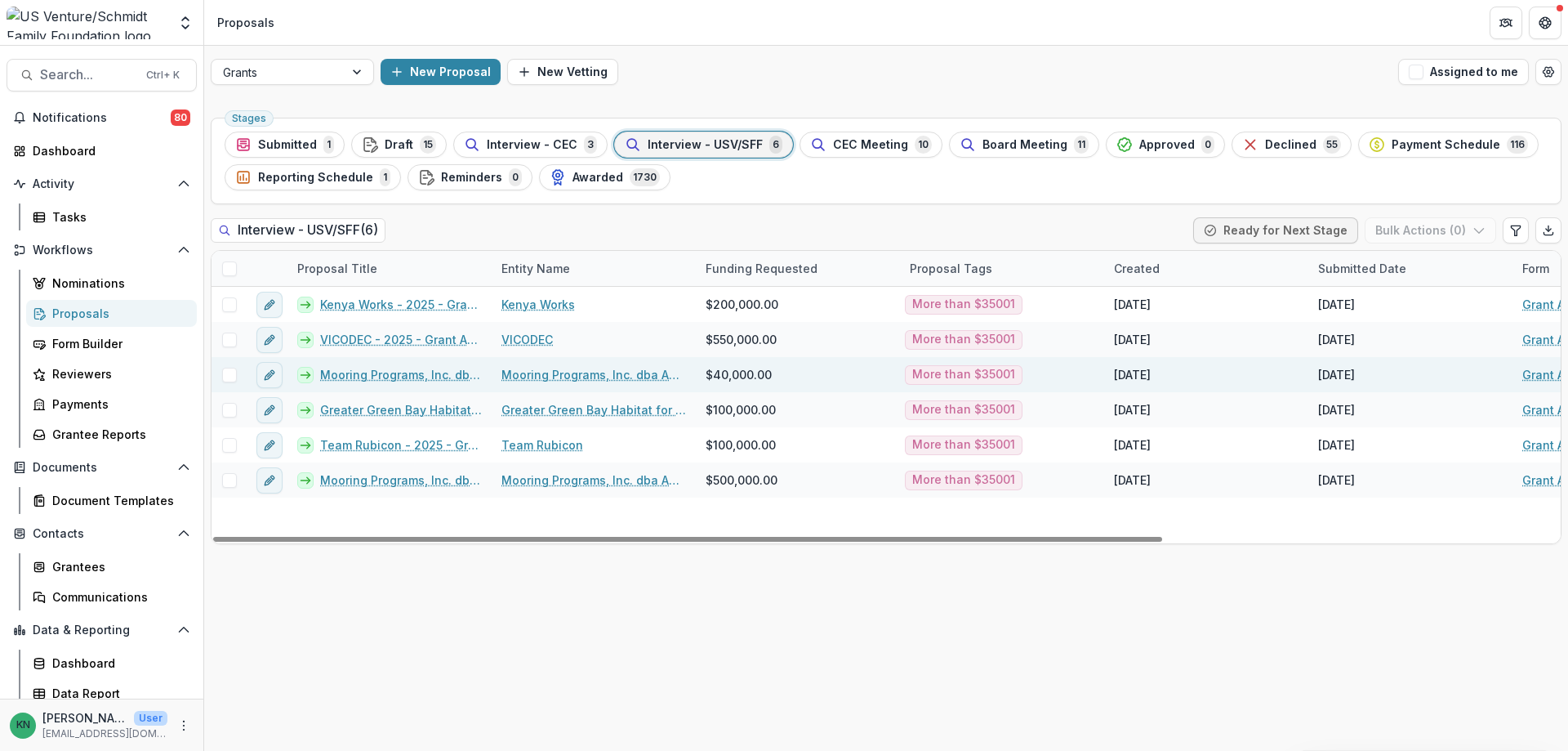
click at [369, 373] on link "Mooring Programs, Inc. dba Apricity - 2025 - Grant Application" at bounding box center [401, 374] width 162 height 17
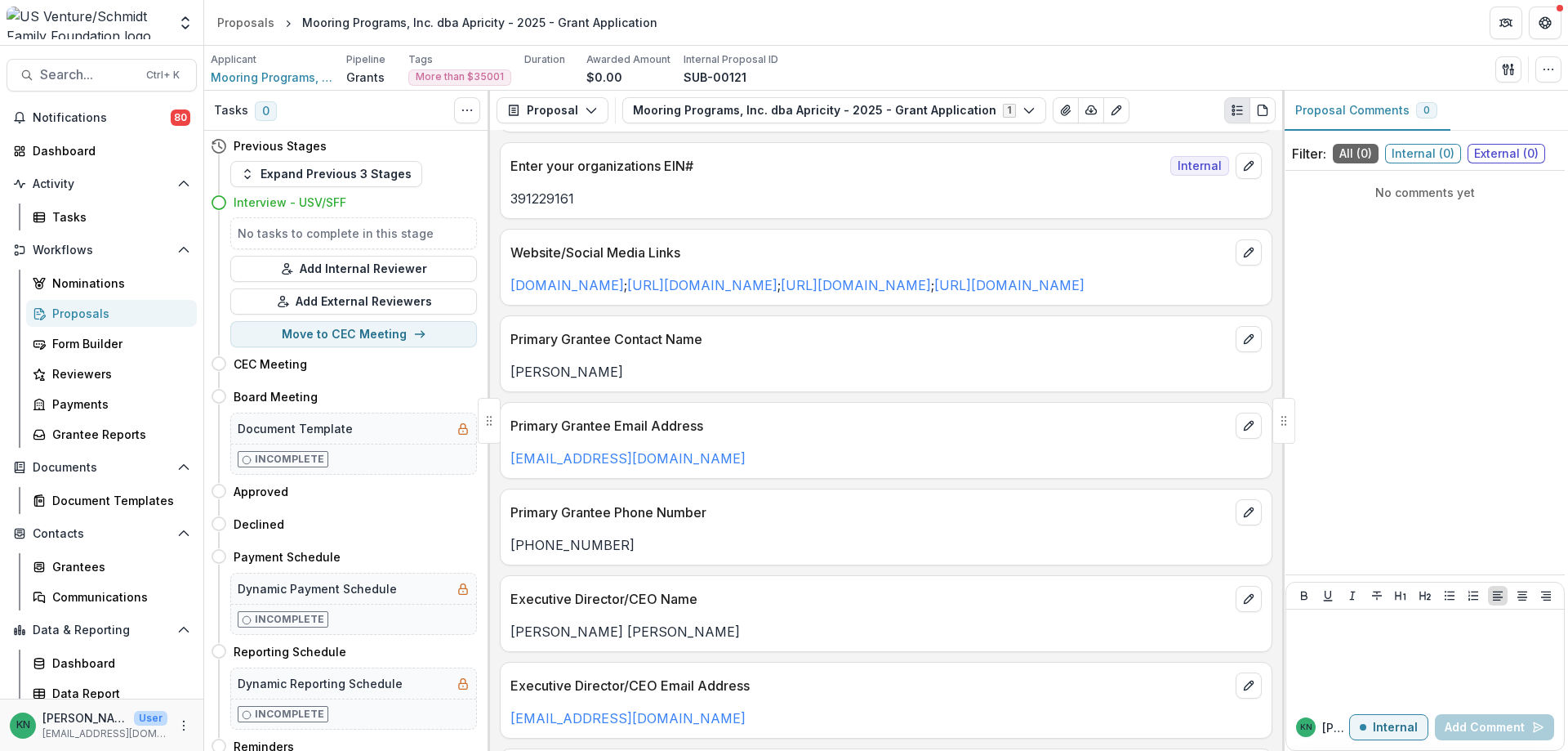
scroll to position [245, 0]
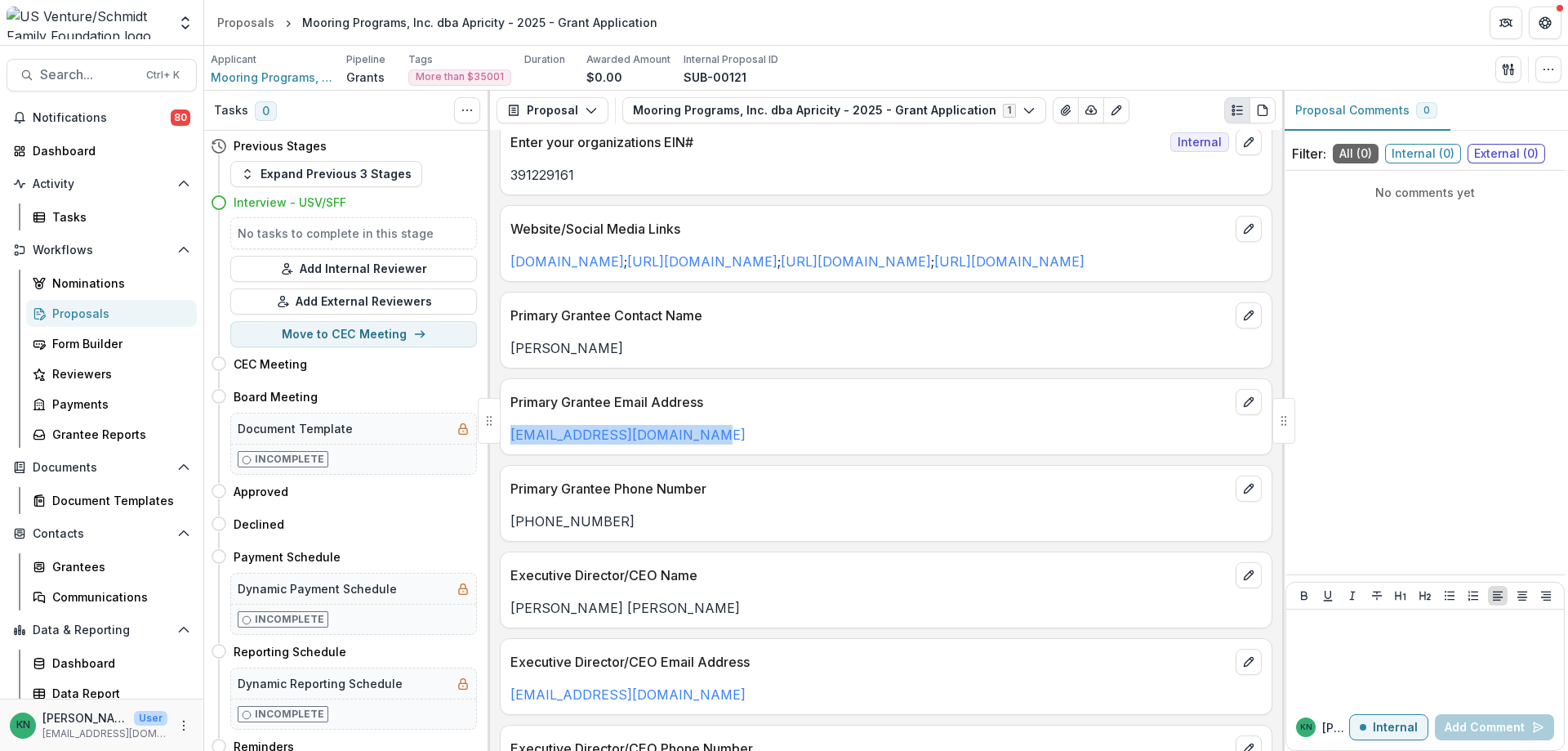
drag, startPoint x: 684, startPoint y: 458, endPoint x: 509, endPoint y: 459, distance: 175.0
click at [509, 445] on div "[EMAIL_ADDRESS][DOMAIN_NAME]" at bounding box center [886, 435] width 771 height 19
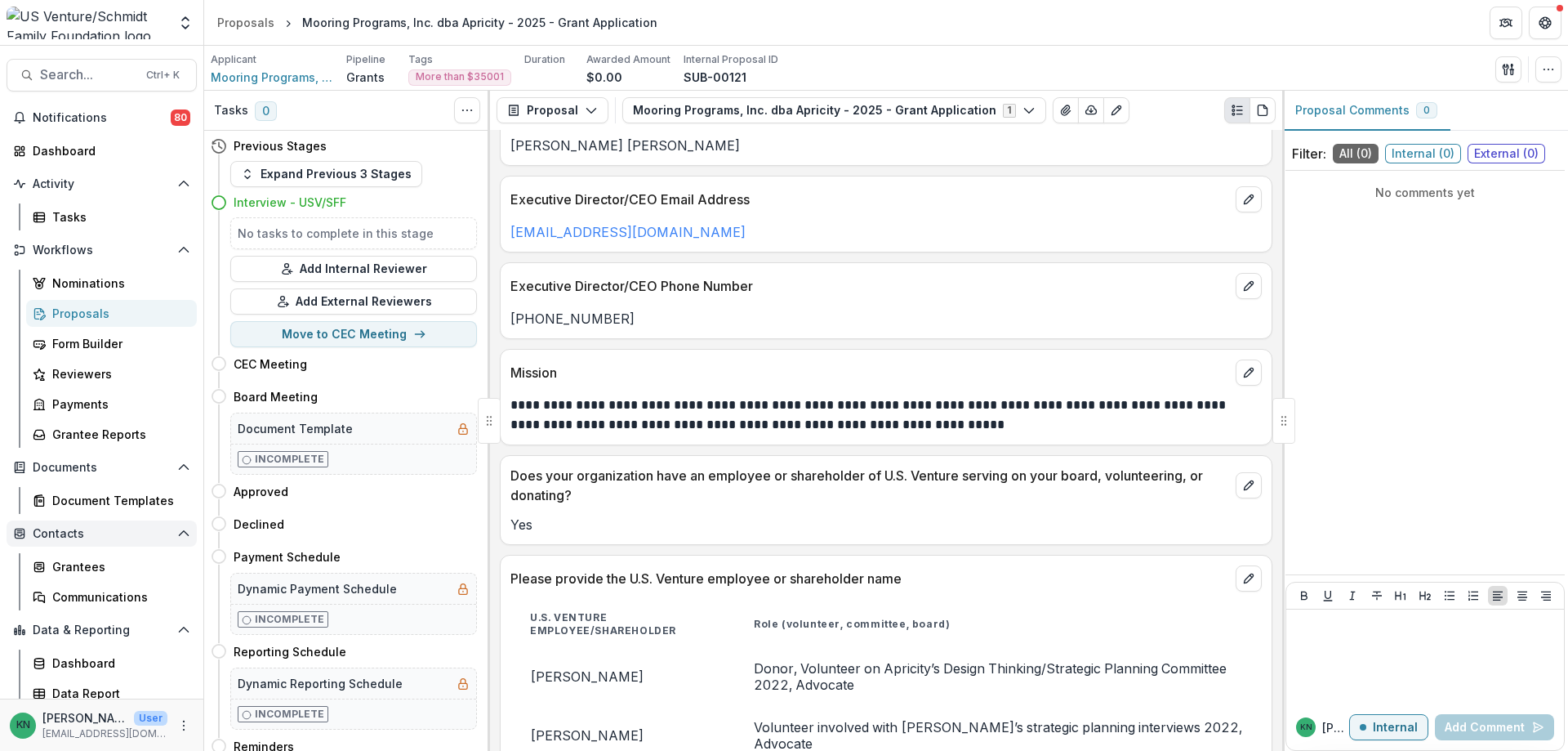
scroll to position [491, 0]
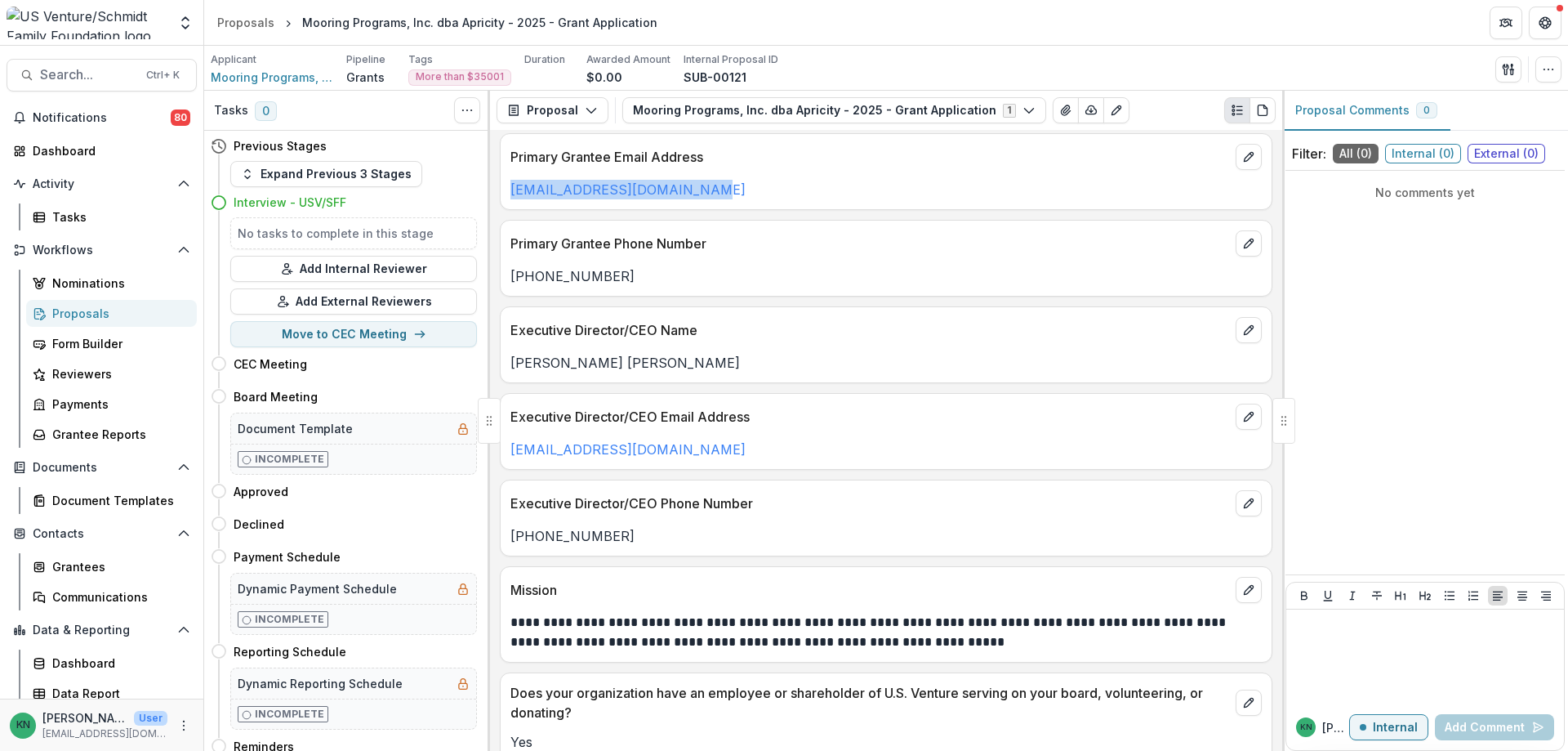
click at [75, 301] on link "Proposals" at bounding box center [112, 314] width 171 height 27
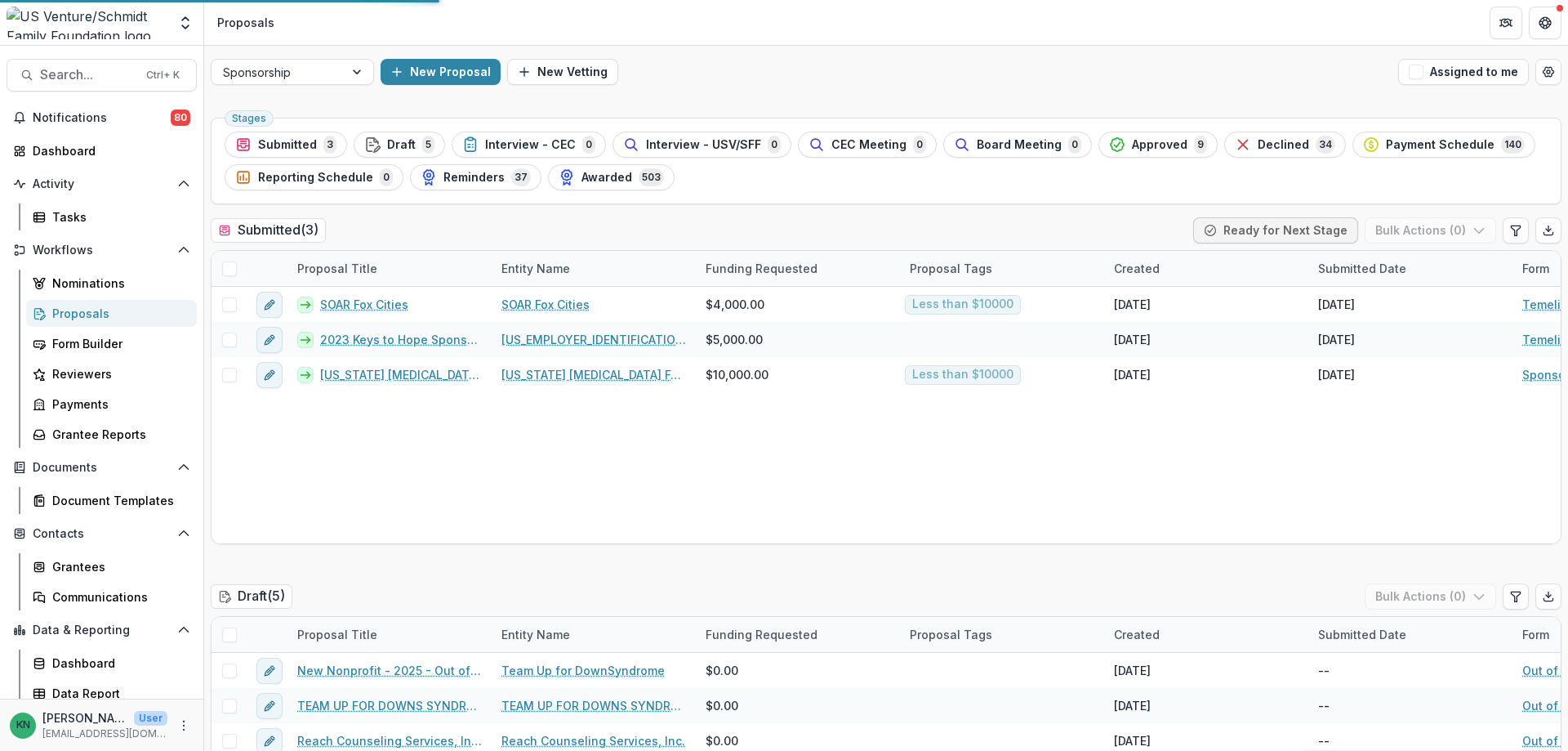
click at [75, 311] on div "Proposals" at bounding box center [118, 313] width 132 height 17
click at [358, 70] on div at bounding box center [358, 72] width 29 height 25
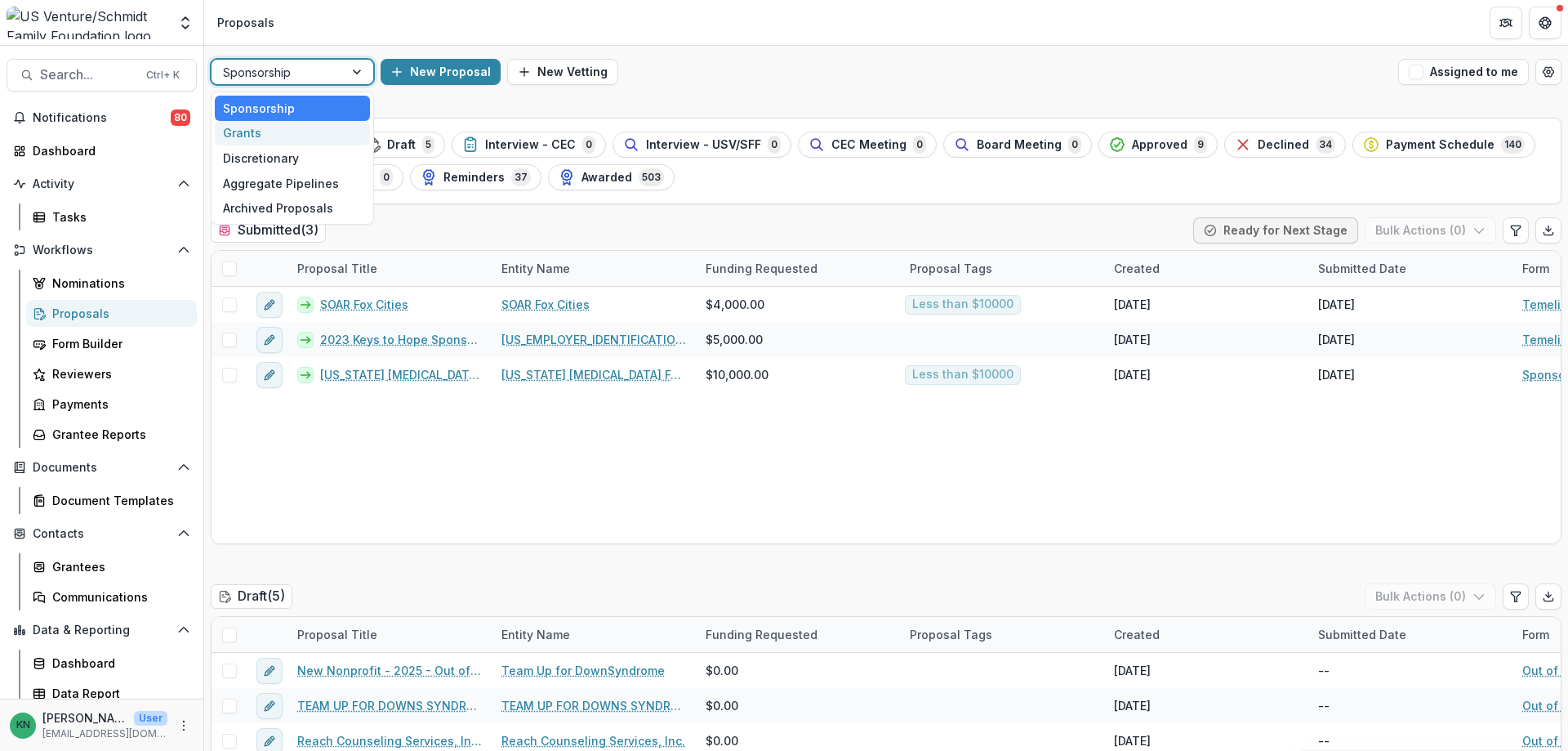
click at [249, 136] on div "Grants" at bounding box center [292, 134] width 155 height 26
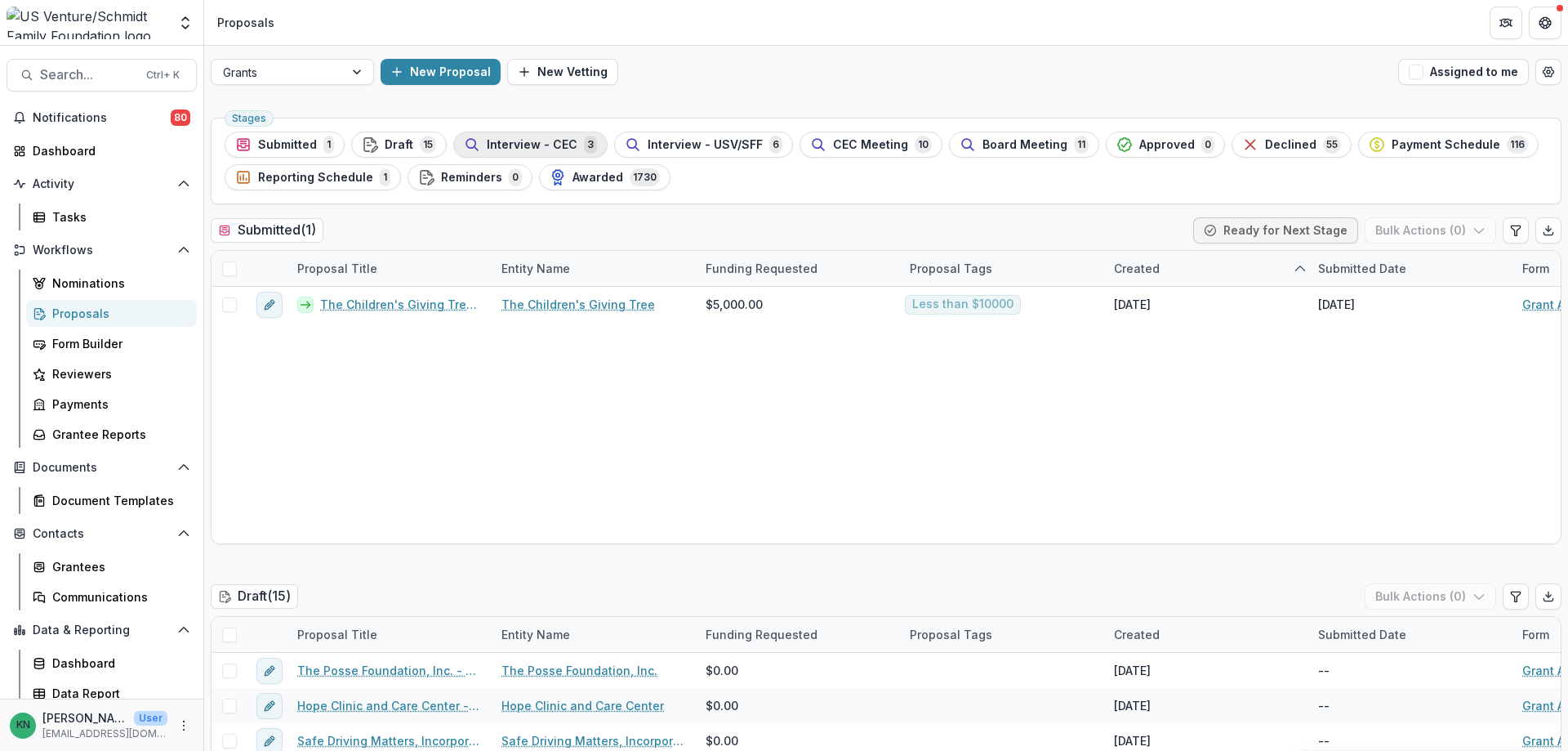
click at [529, 142] on span "Interview - CEC" at bounding box center [532, 145] width 90 height 14
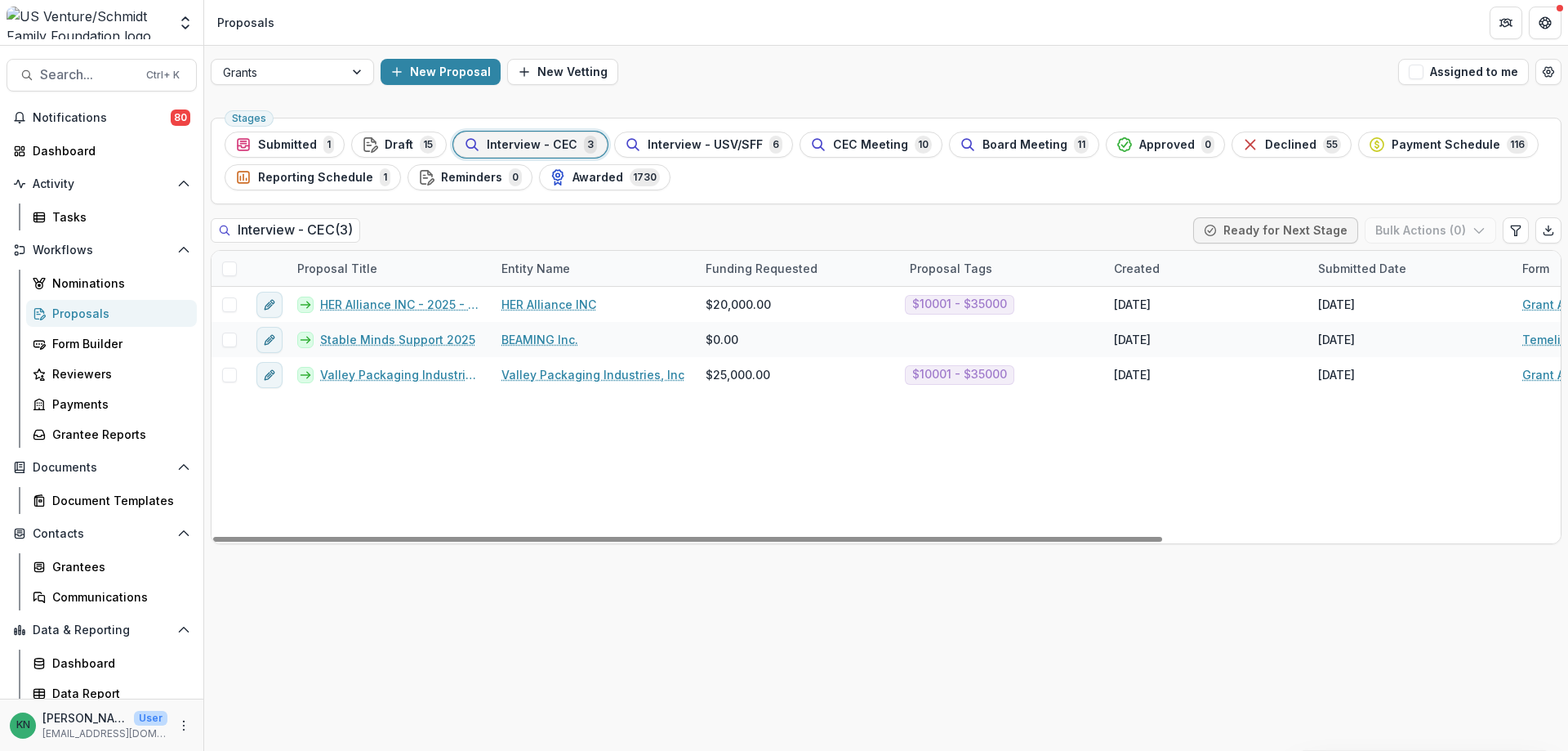
drag, startPoint x: 266, startPoint y: 541, endPoint x: 224, endPoint y: 518, distance: 47.9
click at [224, 537] on div at bounding box center [688, 539] width 949 height 5
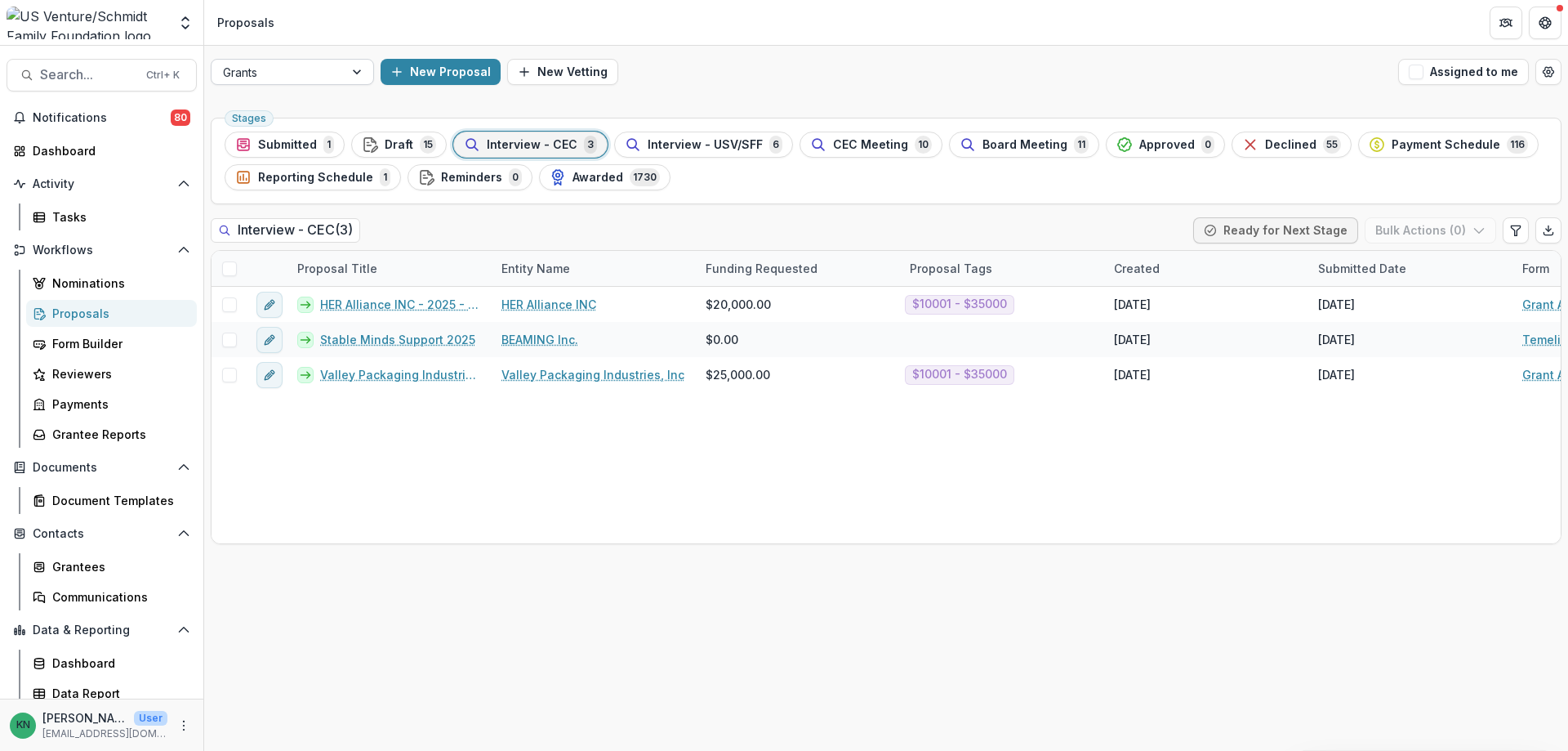
click at [351, 76] on div at bounding box center [358, 72] width 29 height 25
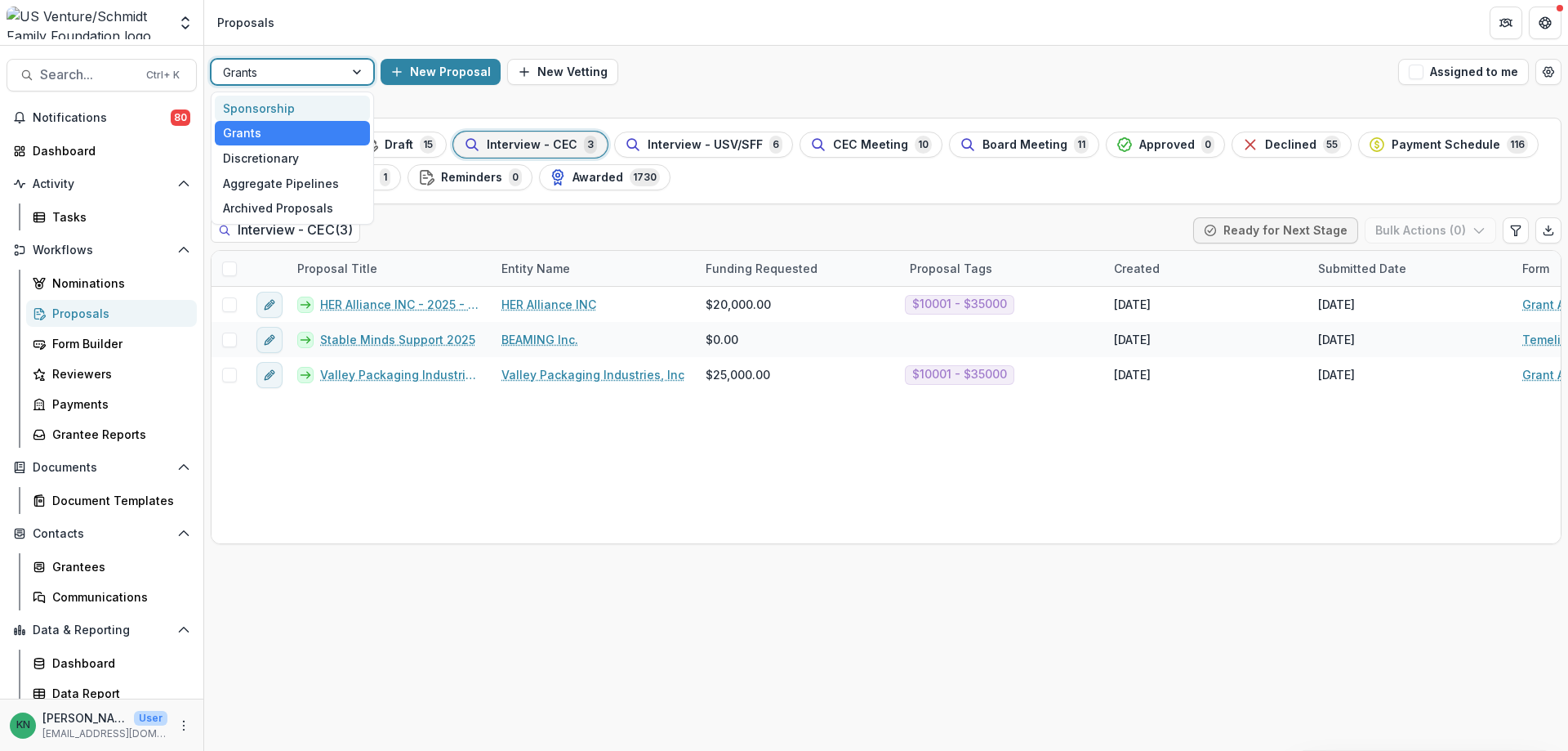
click at [280, 102] on div "Sponsorship" at bounding box center [292, 108] width 155 height 26
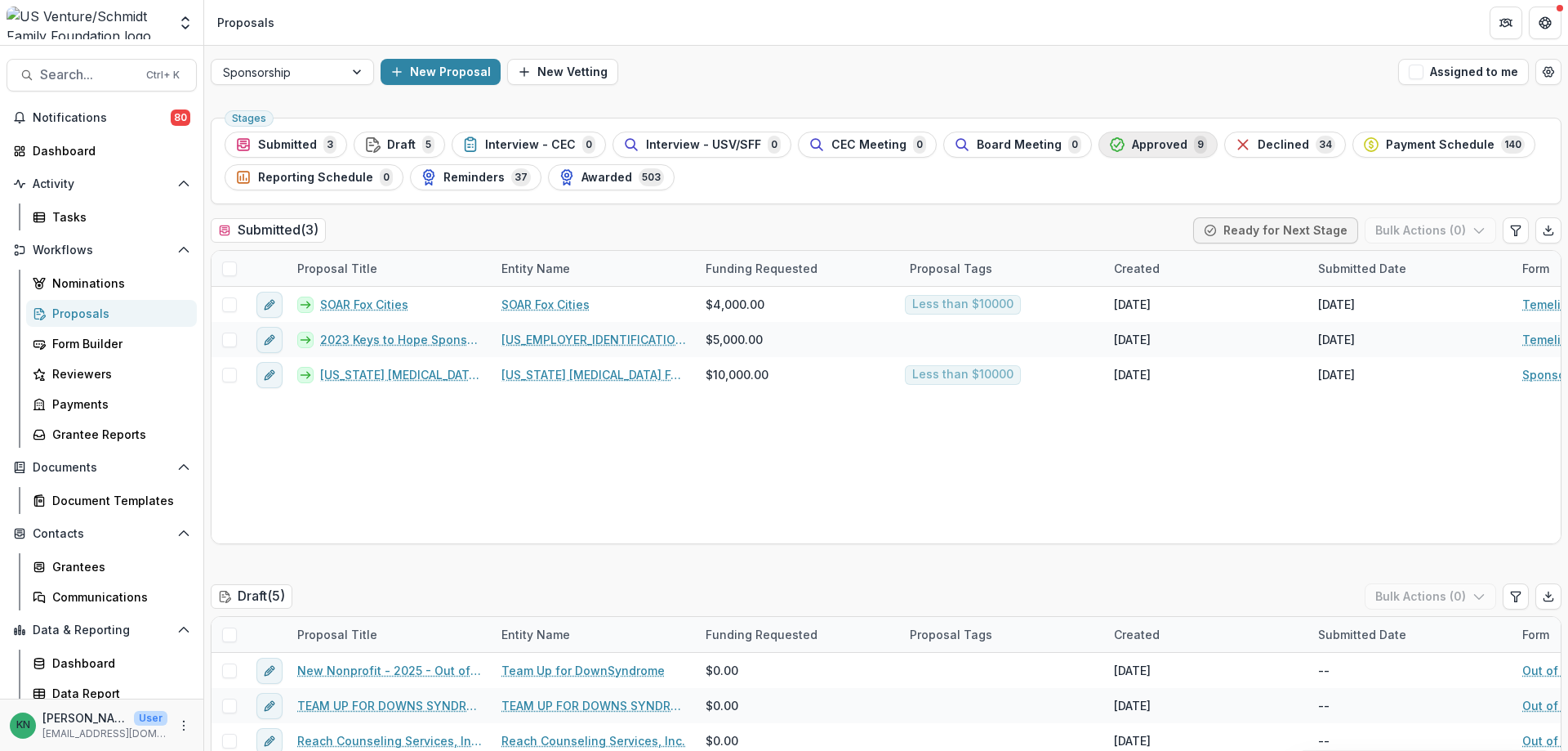
click at [1146, 141] on span "Approved" at bounding box center [1160, 145] width 56 height 14
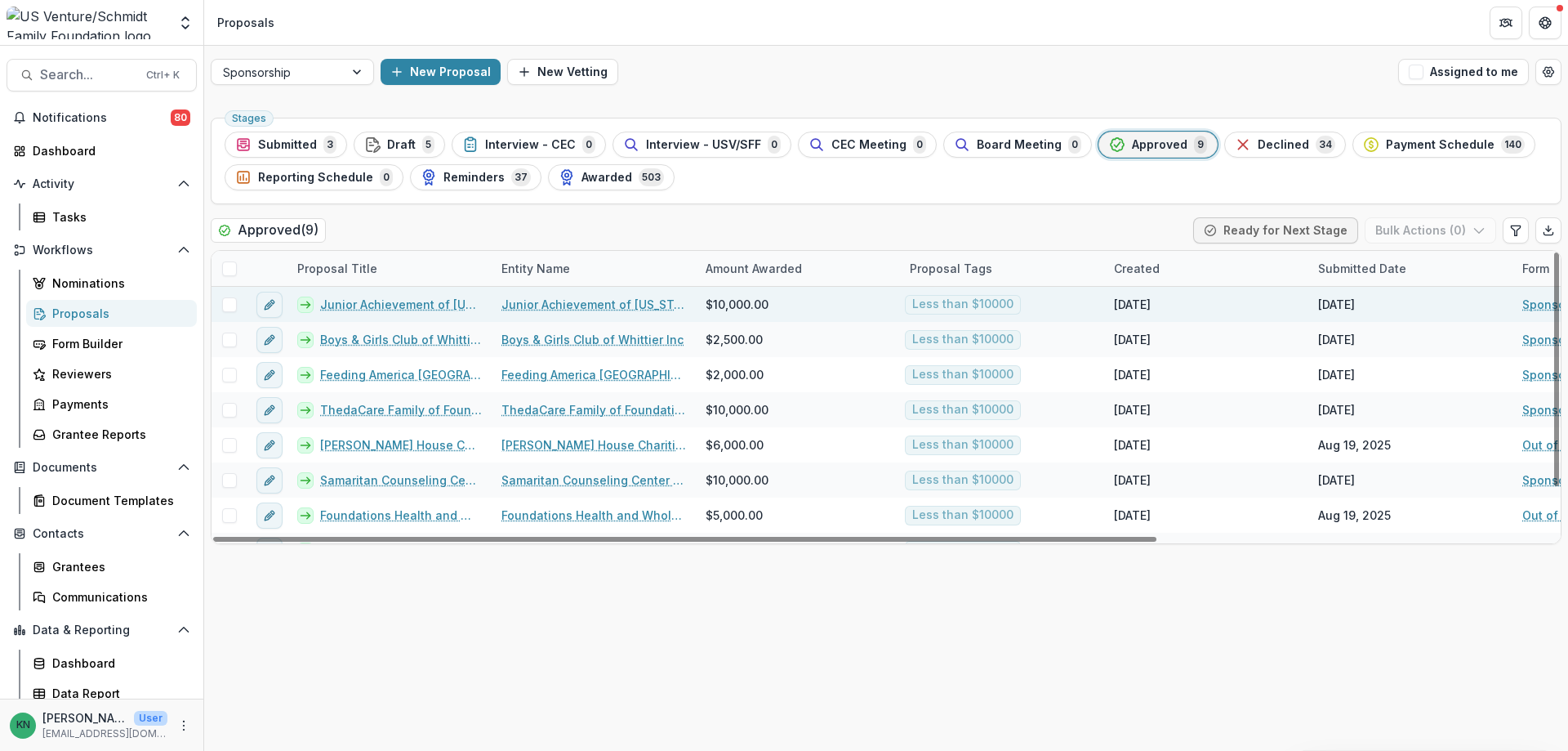
click at [382, 302] on link "Junior Achievement of [US_STATE] ([GEOGRAPHIC_DATA] Region) - 2025 - Sponsorshi…" at bounding box center [401, 304] width 162 height 17
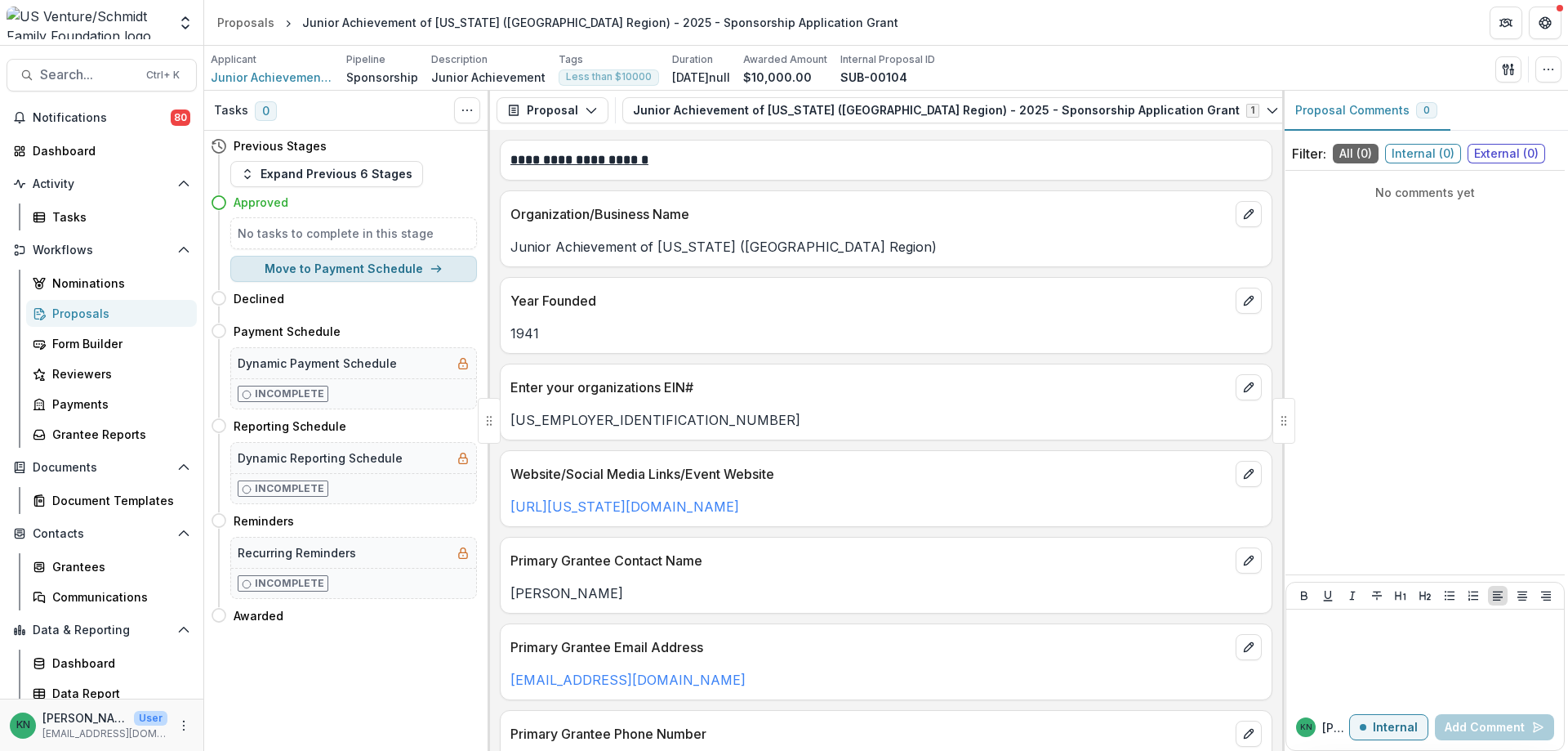
click at [340, 267] on button "Move to Payment Schedule" at bounding box center [353, 269] width 247 height 27
select select "**********"
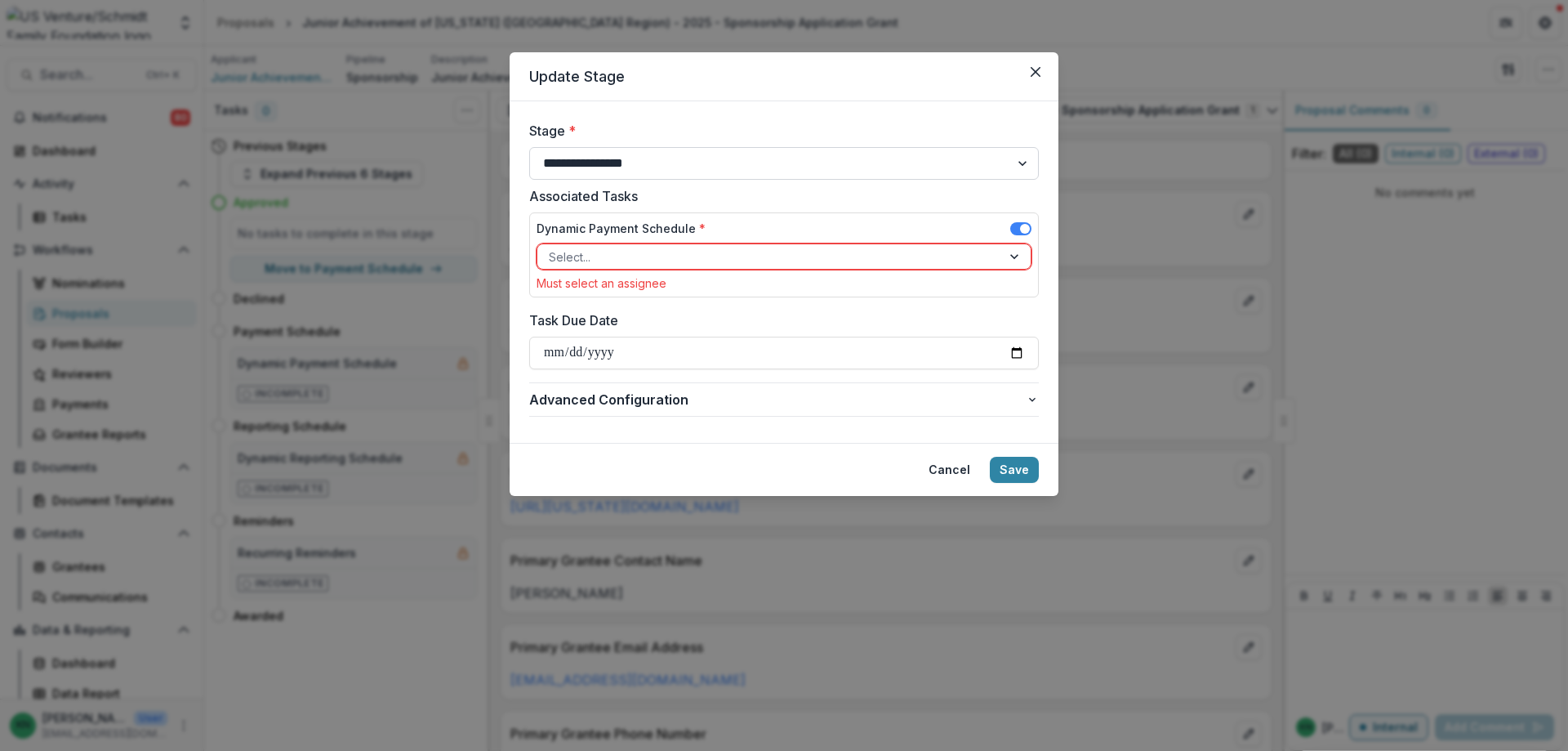
click at [1013, 160] on select "**********" at bounding box center [784, 163] width 510 height 33
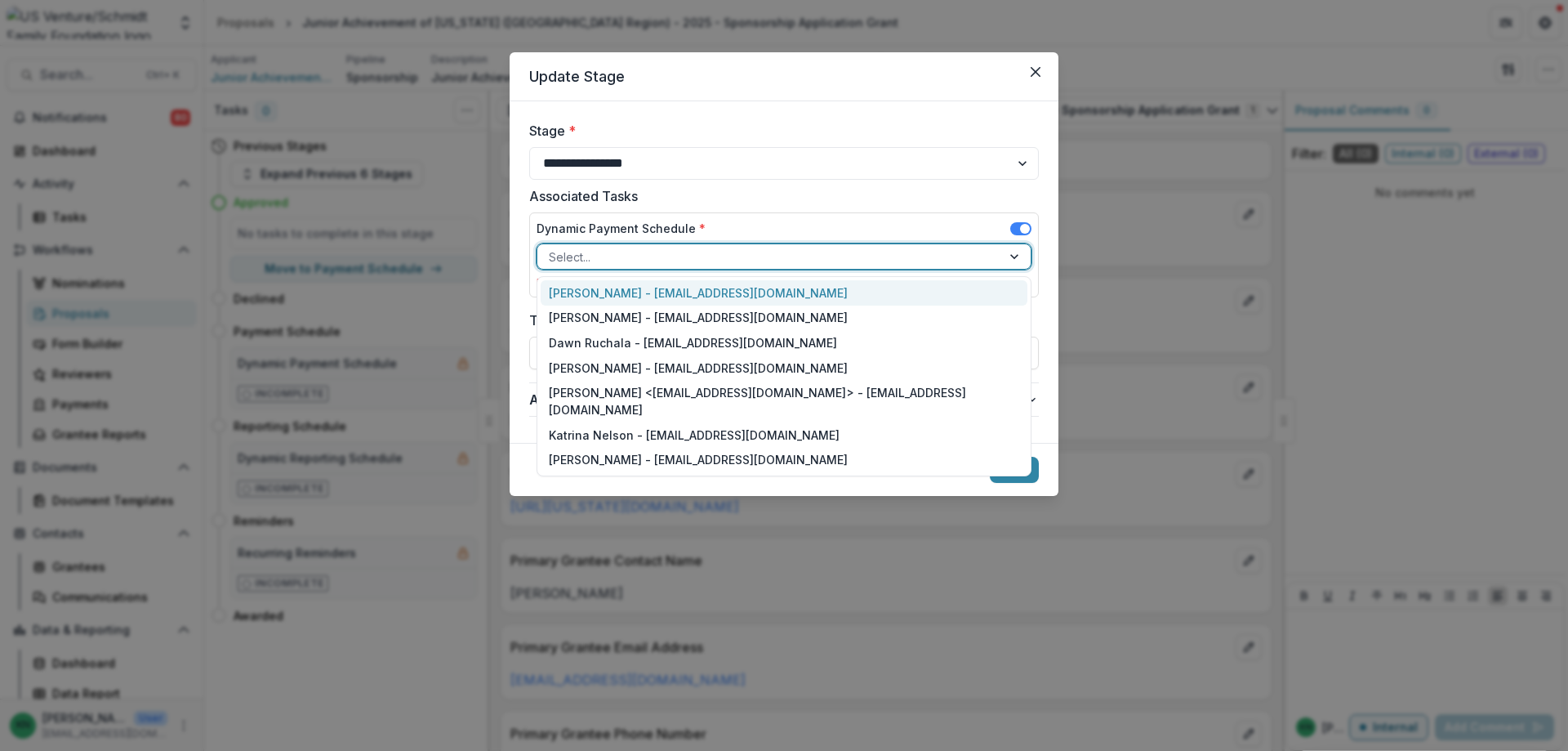
click at [1017, 259] on div at bounding box center [1016, 257] width 29 height 25
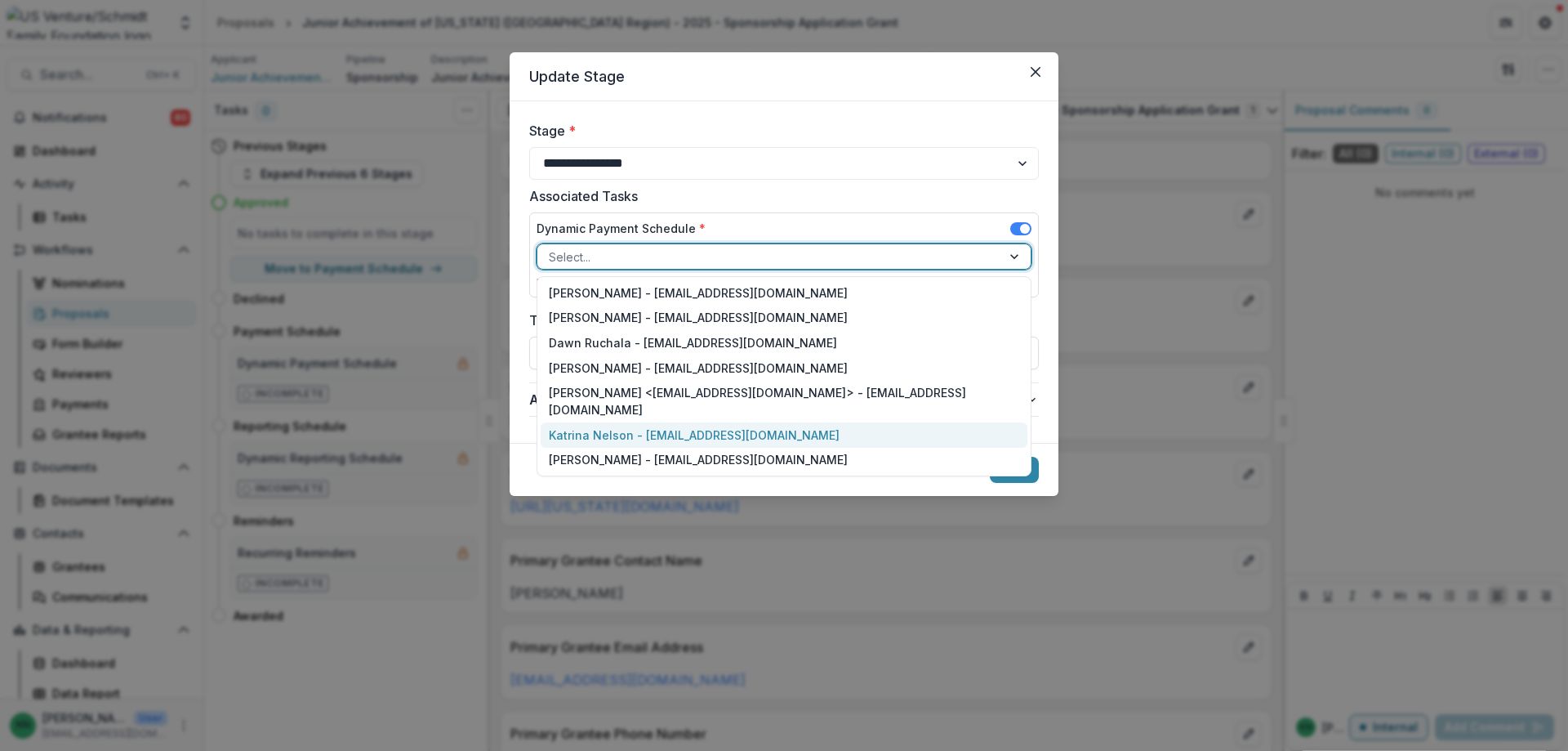
click at [722, 422] on div "Katrina Nelson - [EMAIL_ADDRESS][DOMAIN_NAME]" at bounding box center [784, 435] width 487 height 26
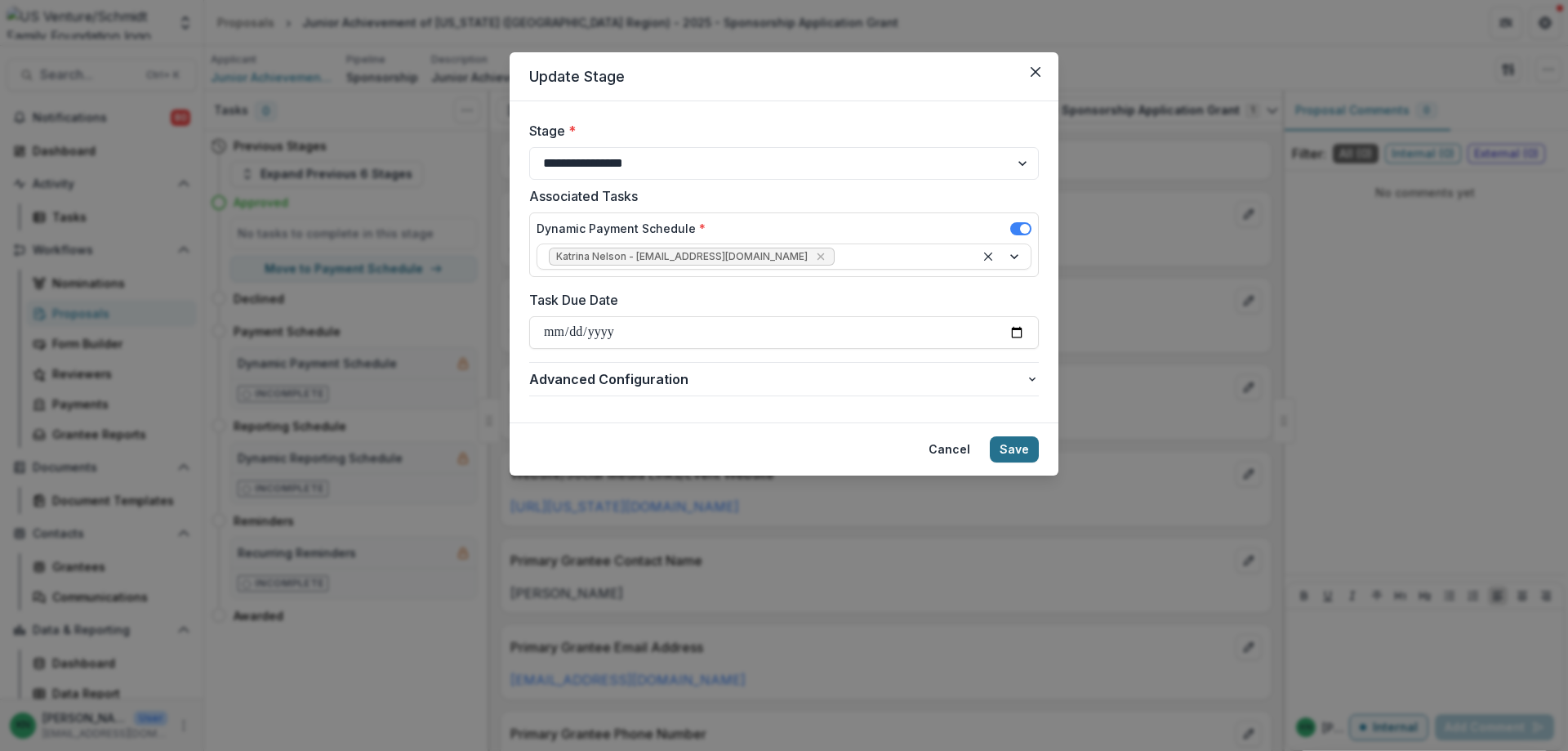
click at [1011, 446] on button "Save" at bounding box center [1014, 450] width 49 height 27
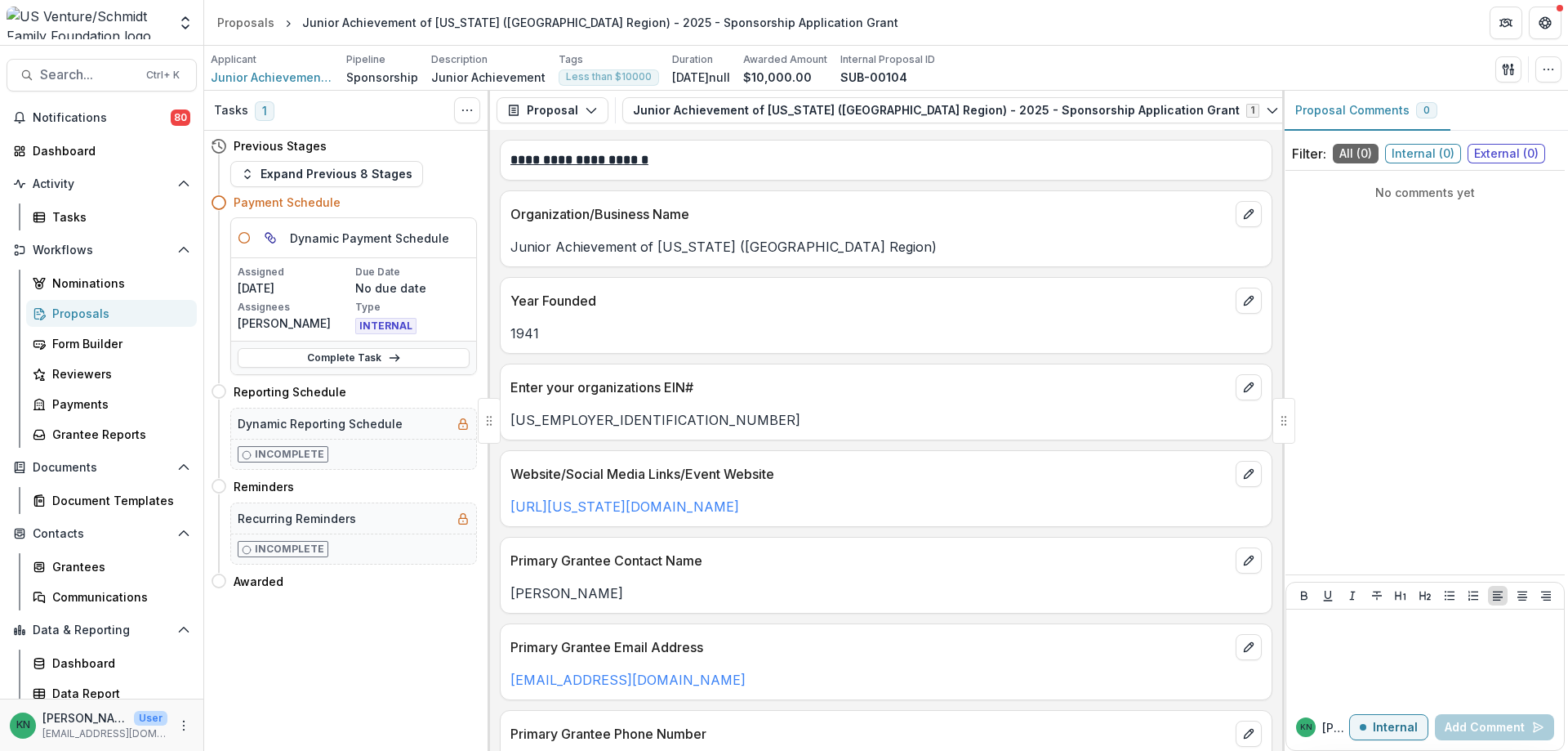
click at [62, 311] on div "Proposals" at bounding box center [118, 313] width 132 height 17
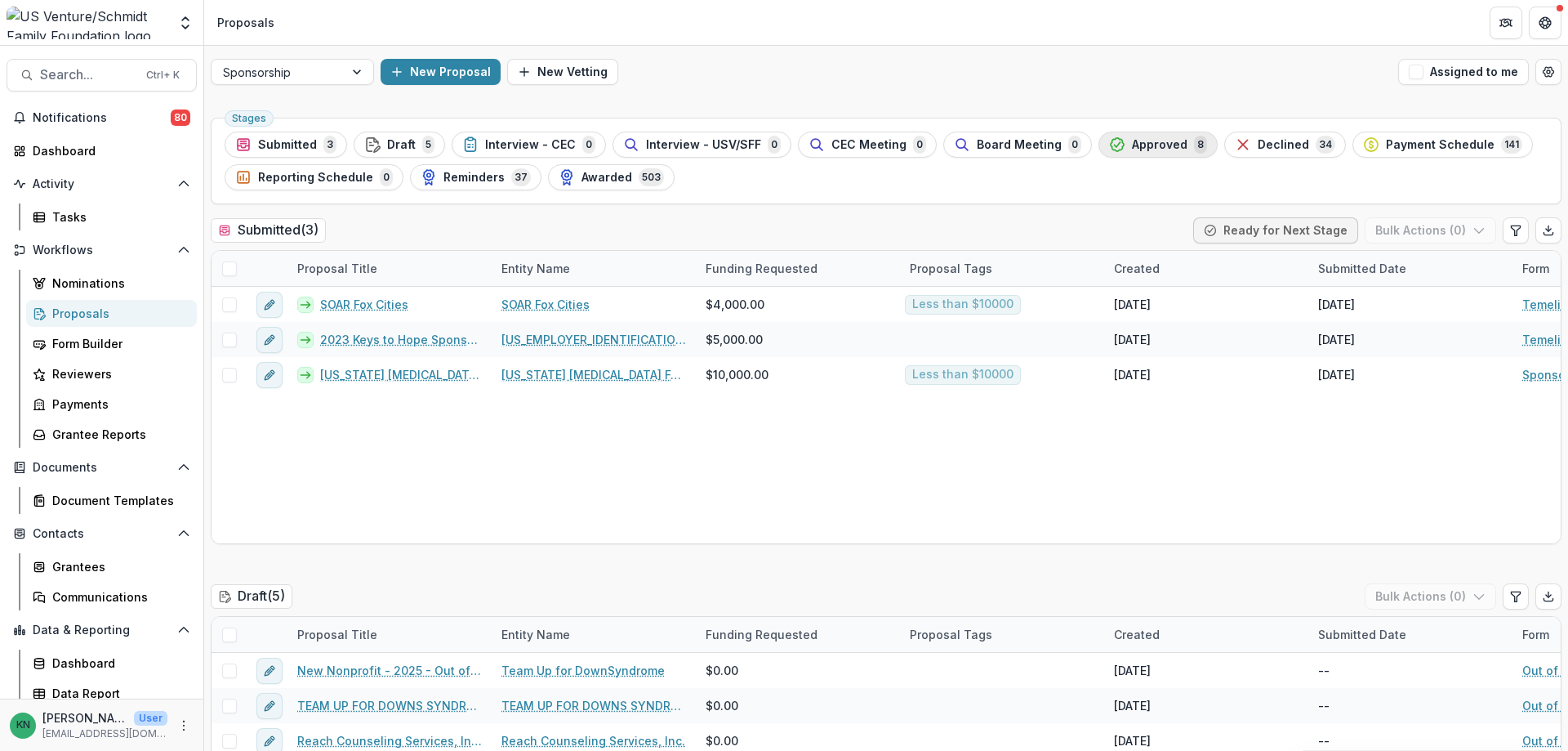
click at [1132, 139] on span "Approved" at bounding box center [1160, 145] width 56 height 14
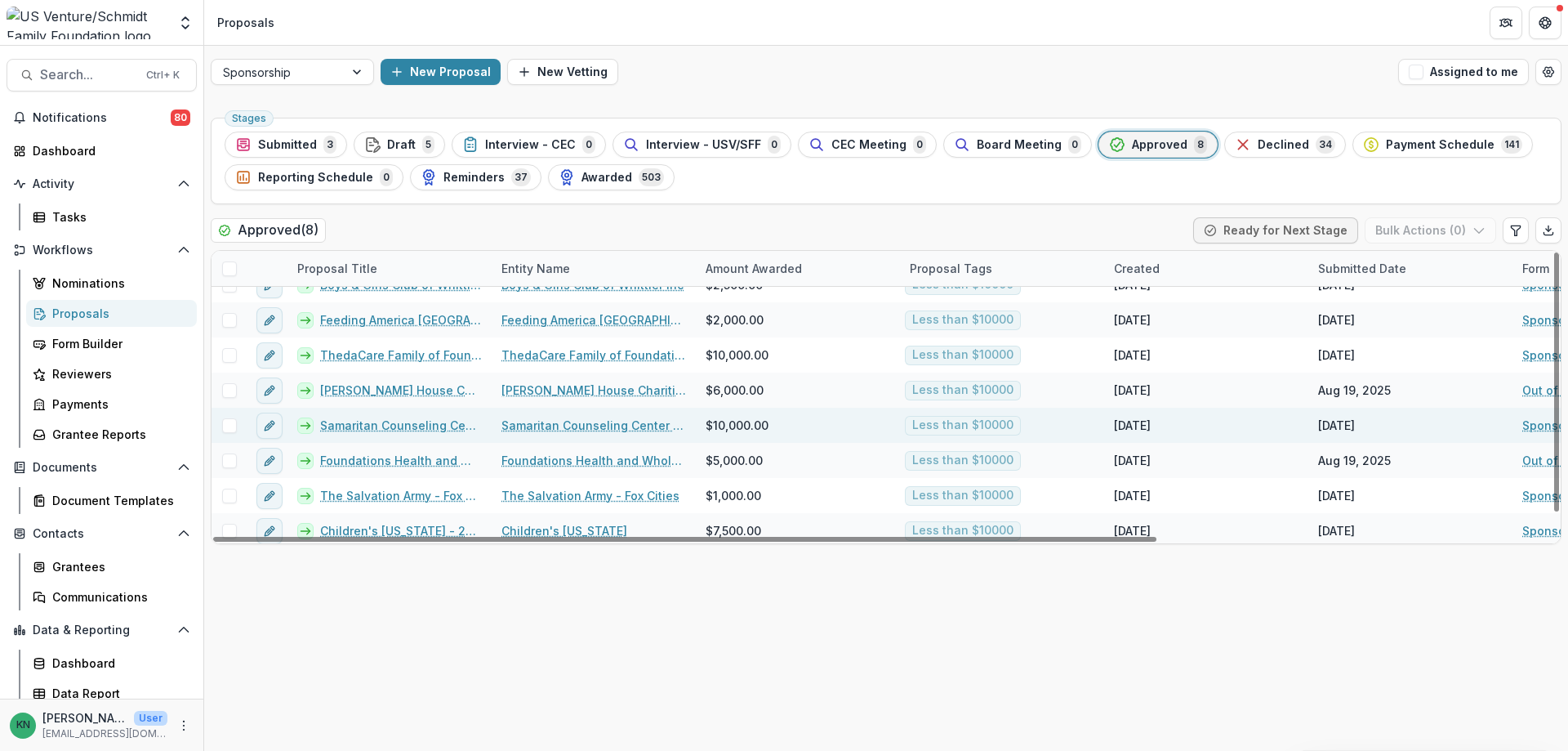
scroll to position [25, 0]
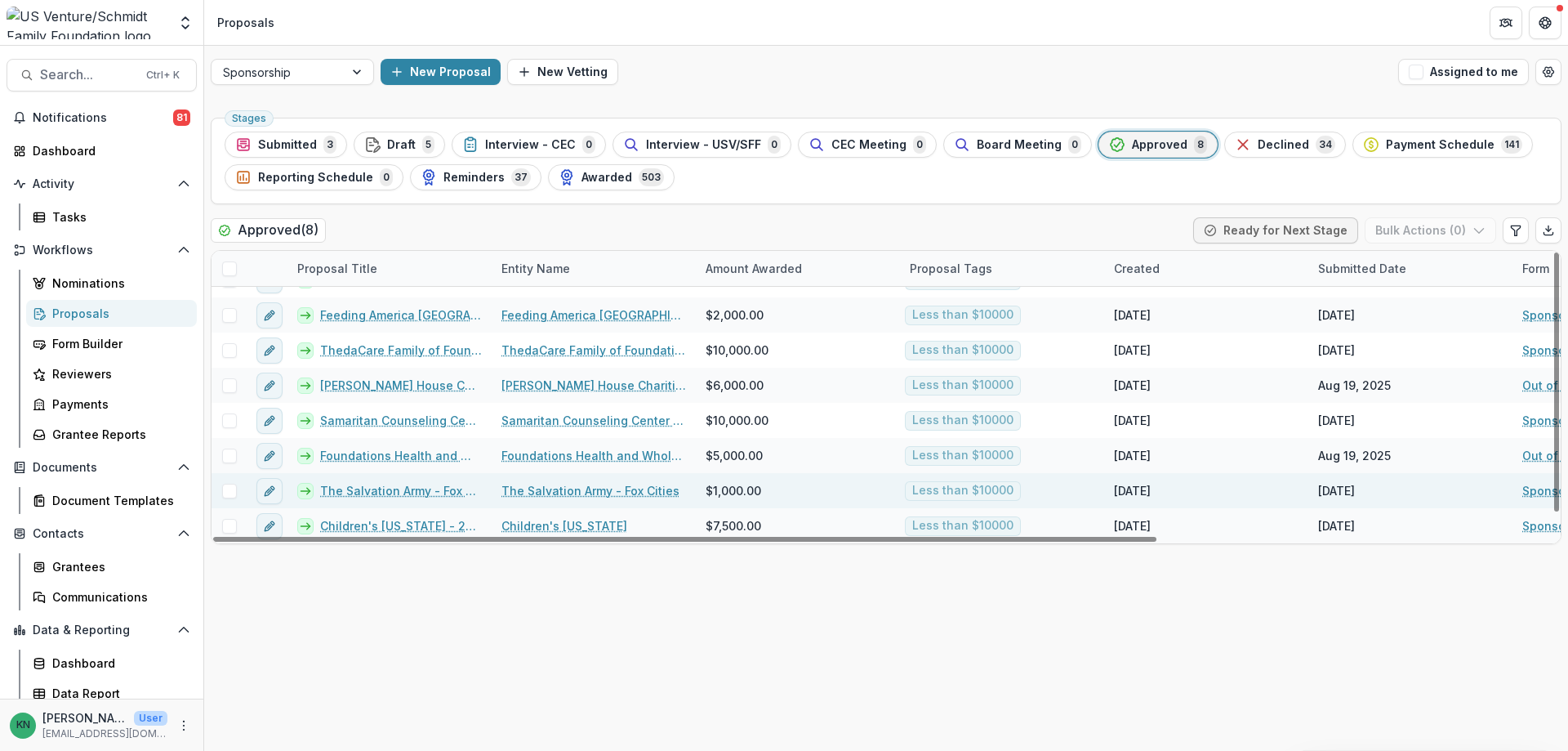
click at [370, 487] on link "The Salvation Army - Fox Cities - 2025 - Sponsorship Application Grant" at bounding box center [401, 490] width 162 height 17
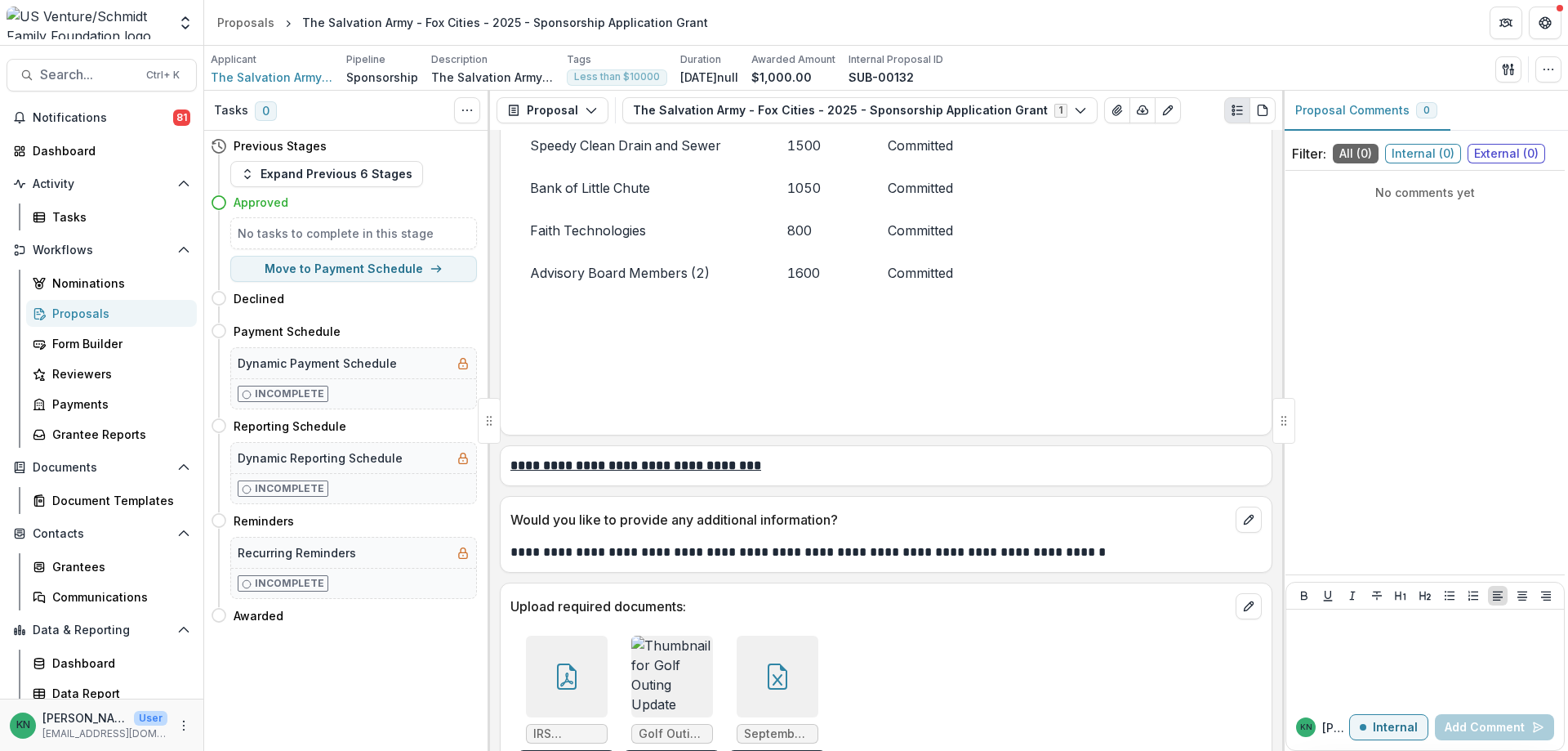
scroll to position [4119, 0]
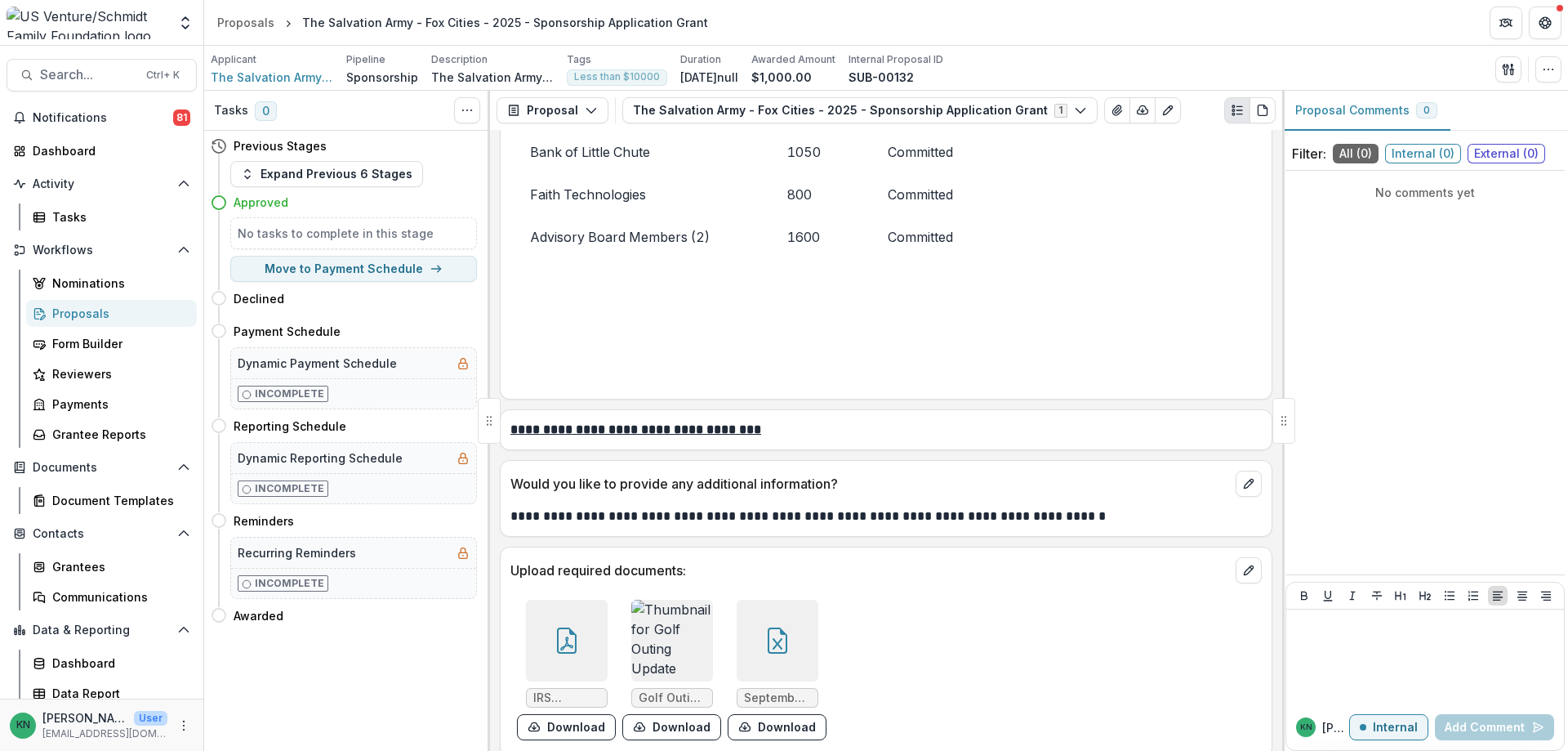
click at [674, 691] on span "Golf Outing Update 6.4.png" at bounding box center [672, 698] width 67 height 14
click at [672, 621] on img at bounding box center [672, 640] width 81 height 81
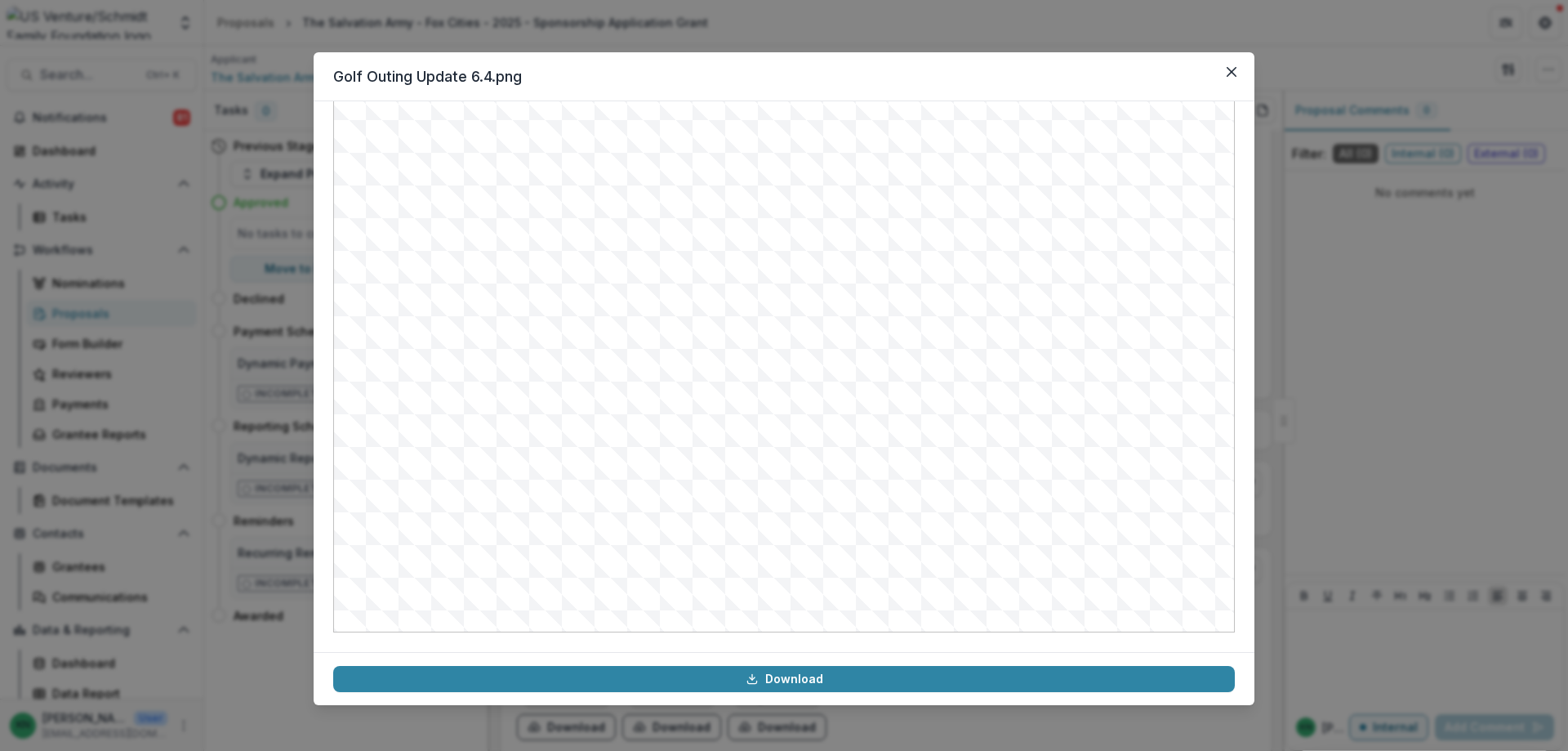
scroll to position [82, 0]
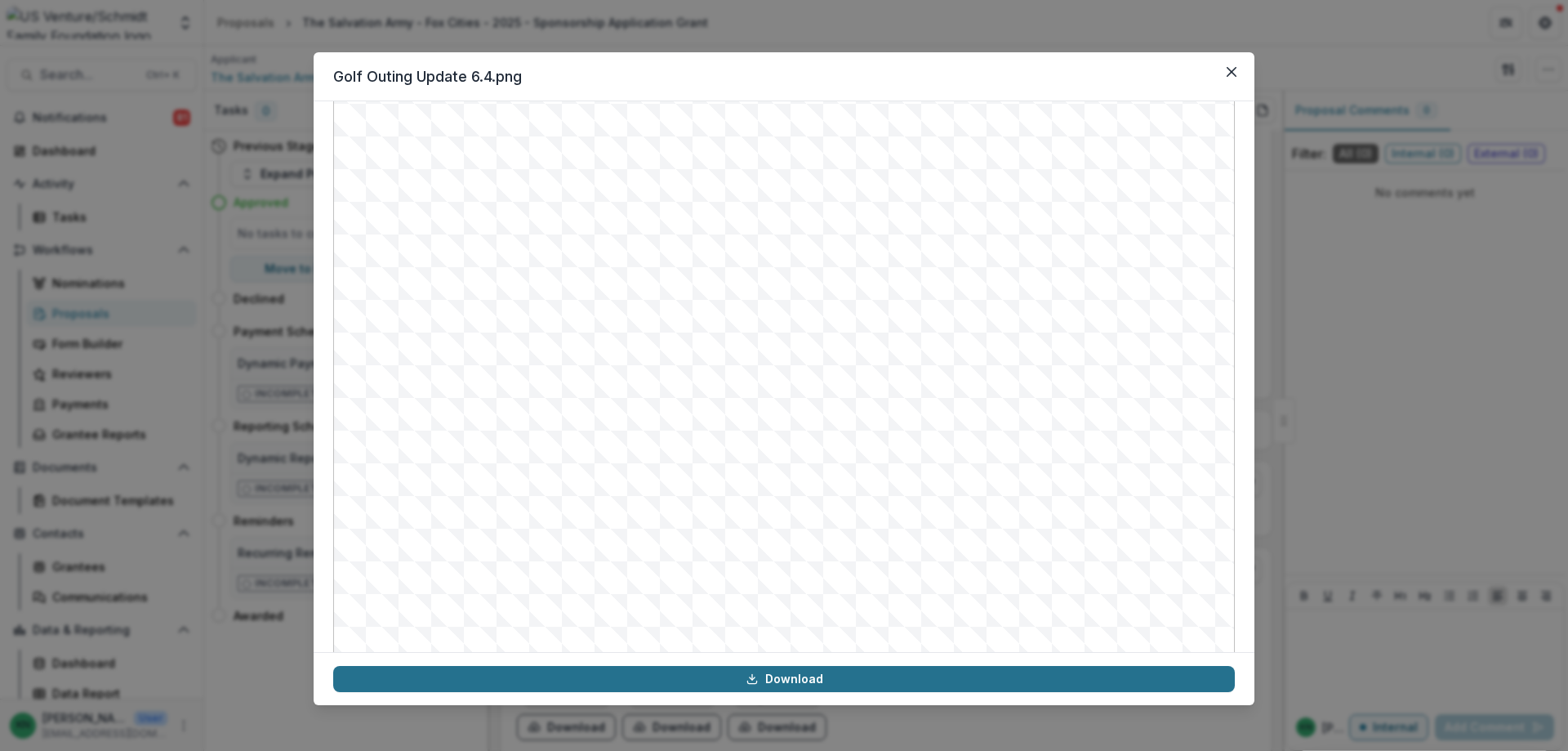
click at [764, 676] on link "Download" at bounding box center [784, 679] width 901 height 27
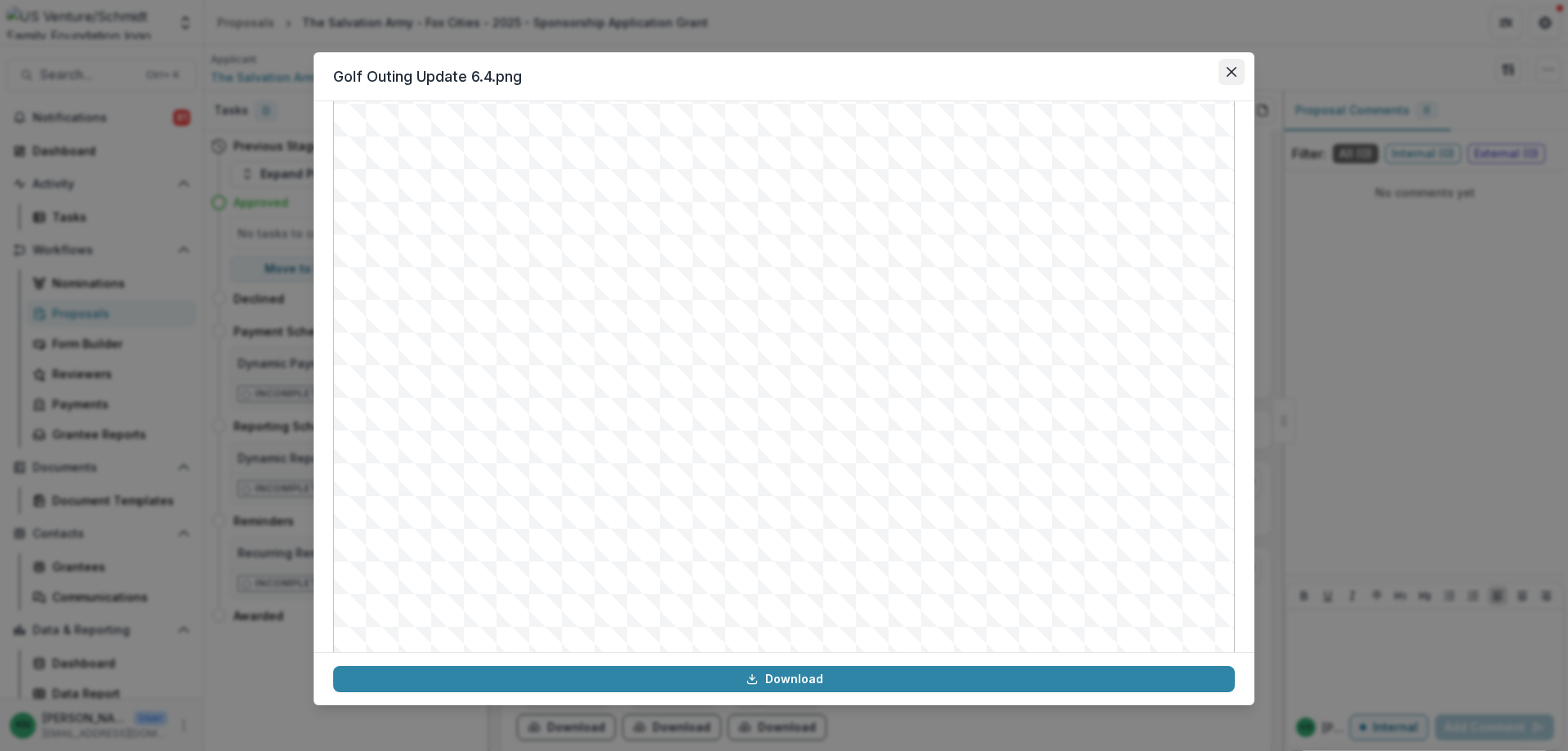
click at [1232, 69] on icon "Close" at bounding box center [1232, 72] width 10 height 10
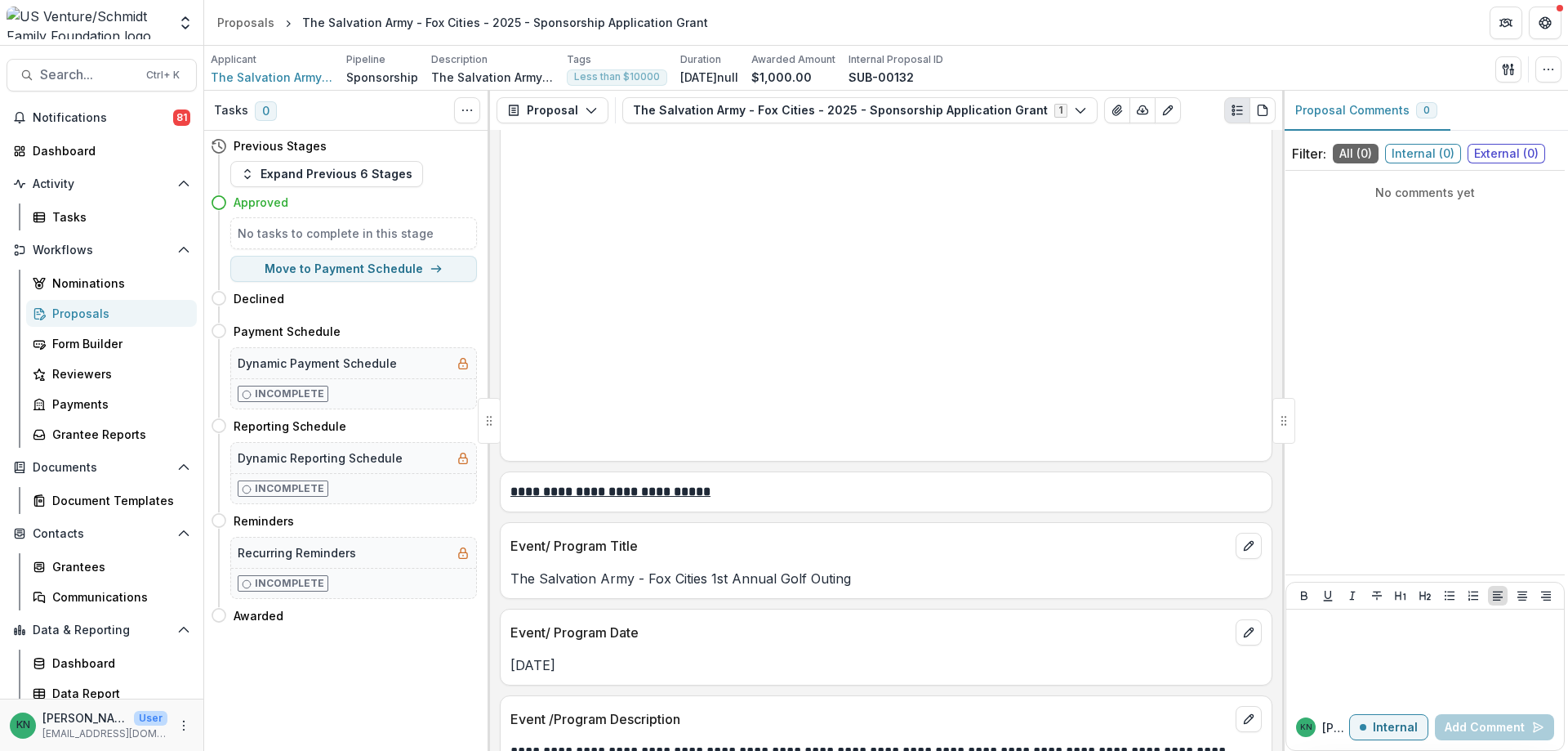
scroll to position [1798, 0]
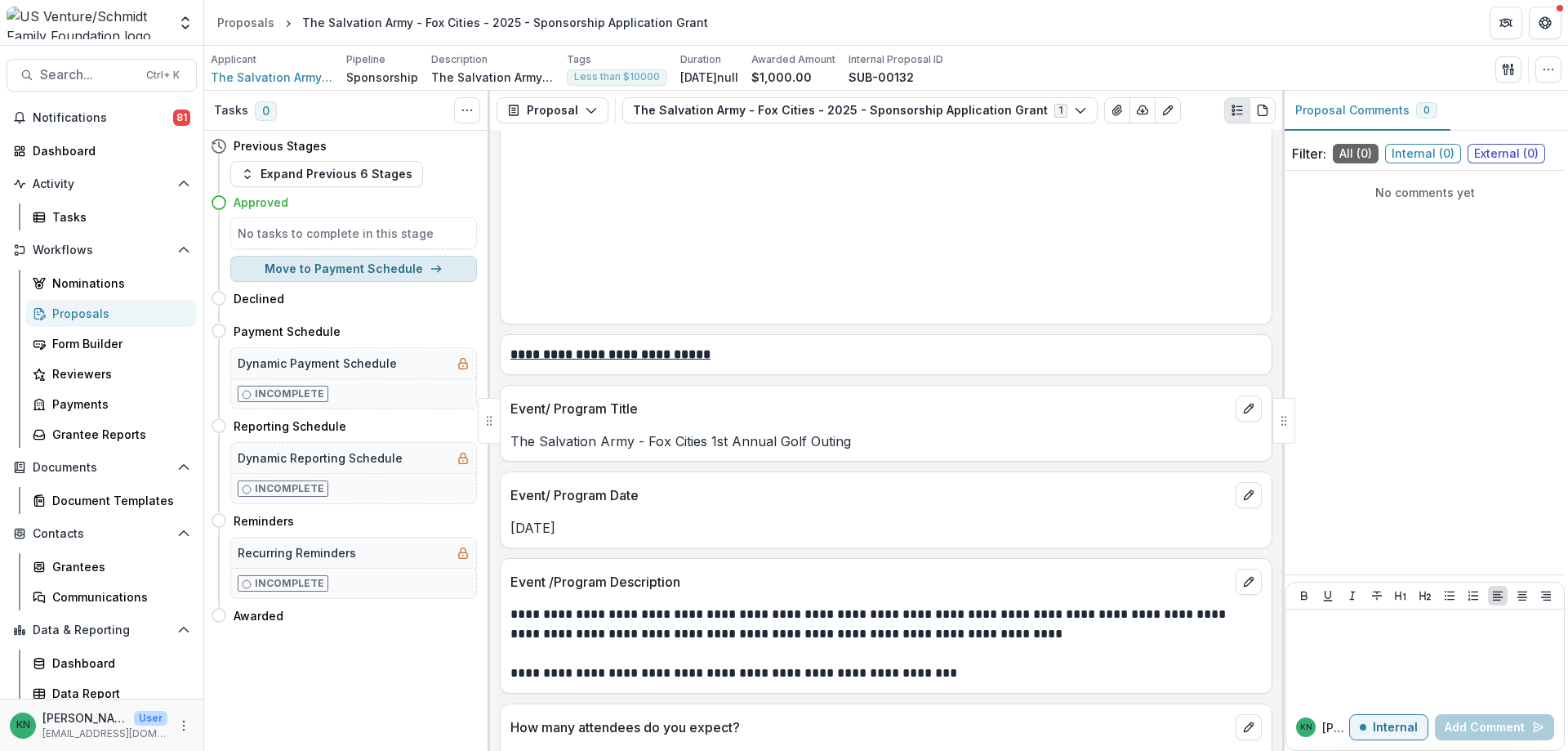
click at [322, 271] on button "Move to Payment Schedule" at bounding box center [353, 269] width 247 height 27
select select "**********"
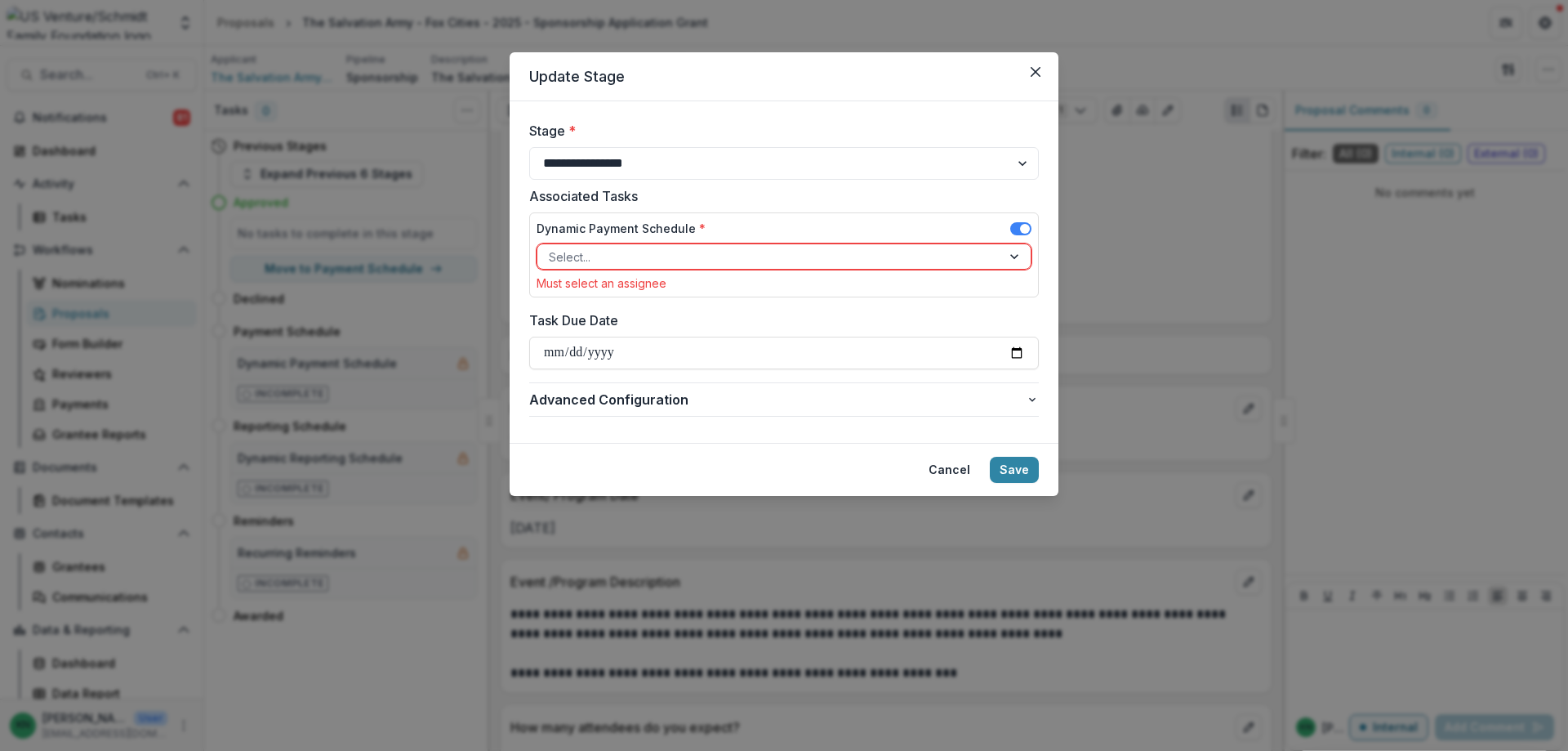
click at [1014, 257] on div at bounding box center [1016, 257] width 29 height 25
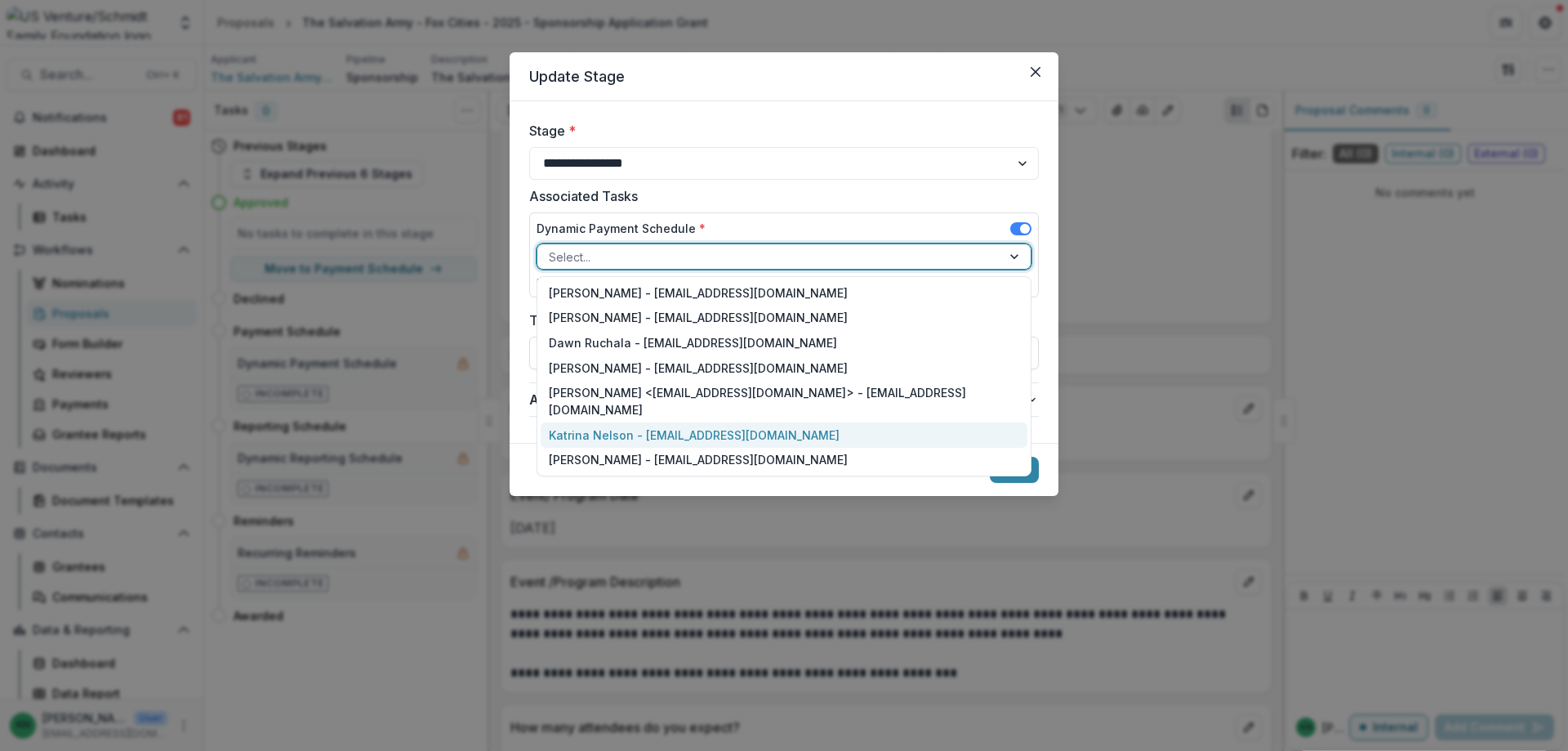
click at [704, 422] on div "Katrina Nelson - [EMAIL_ADDRESS][DOMAIN_NAME]" at bounding box center [784, 435] width 487 height 26
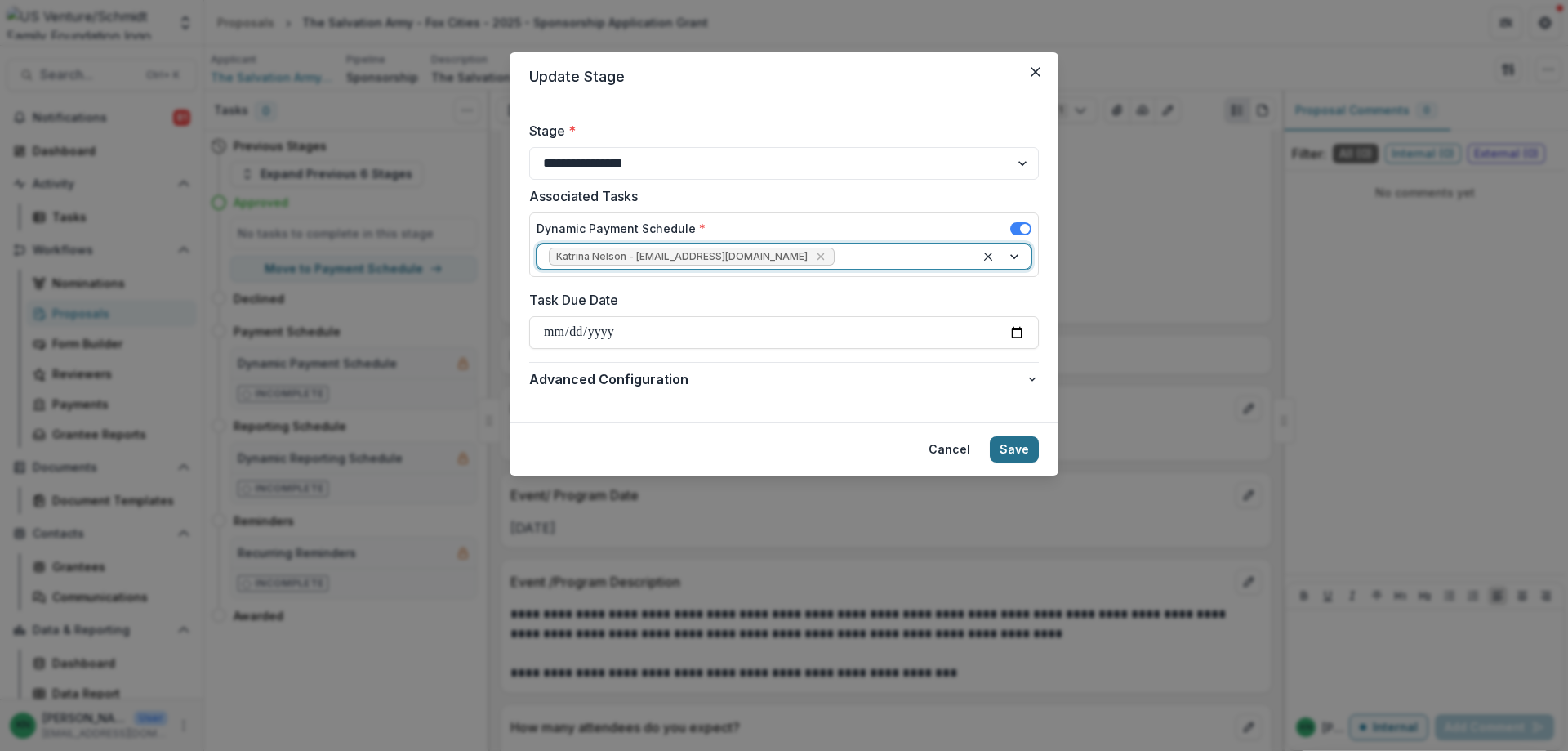
click at [1015, 450] on button "Save" at bounding box center [1014, 450] width 49 height 27
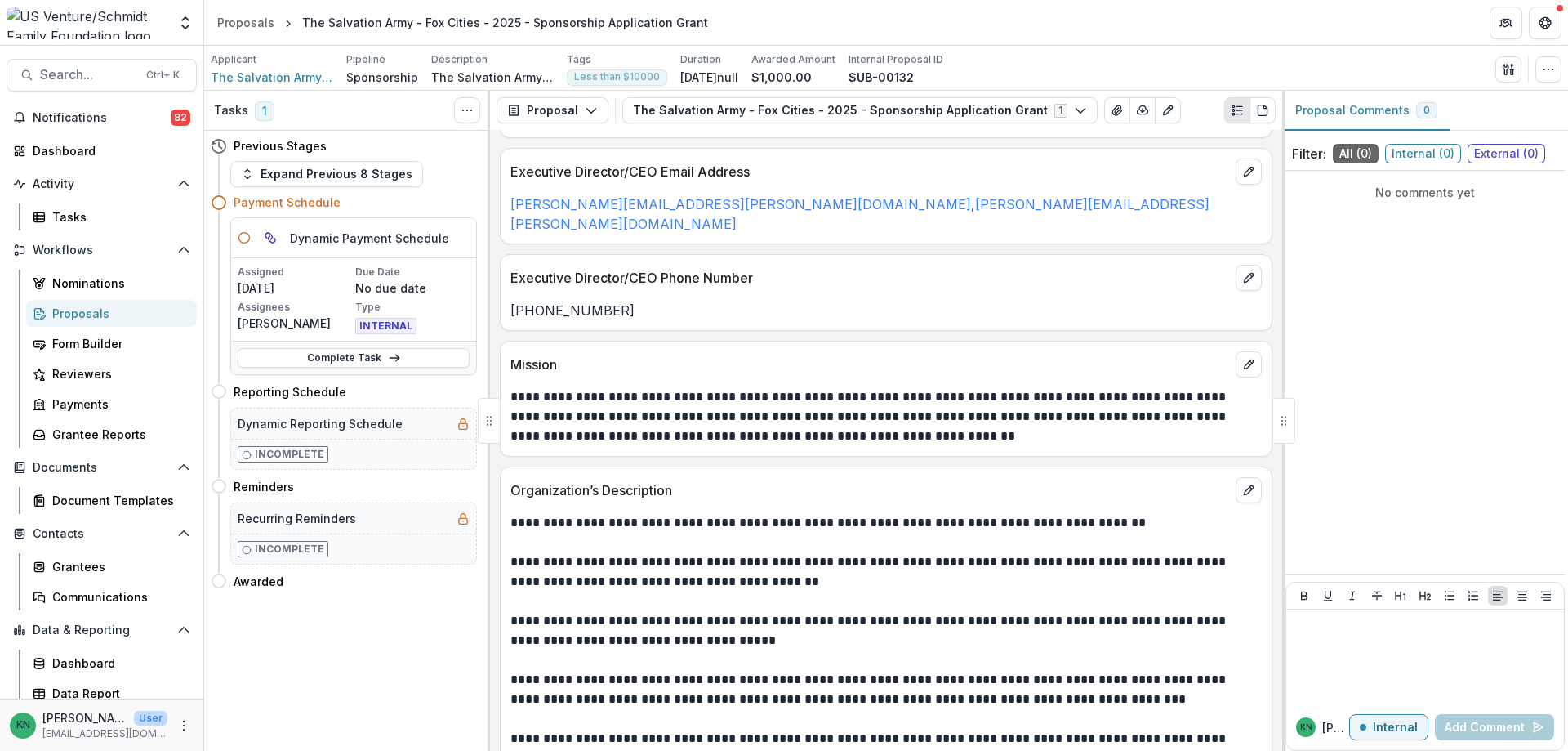
scroll to position [327, 0]
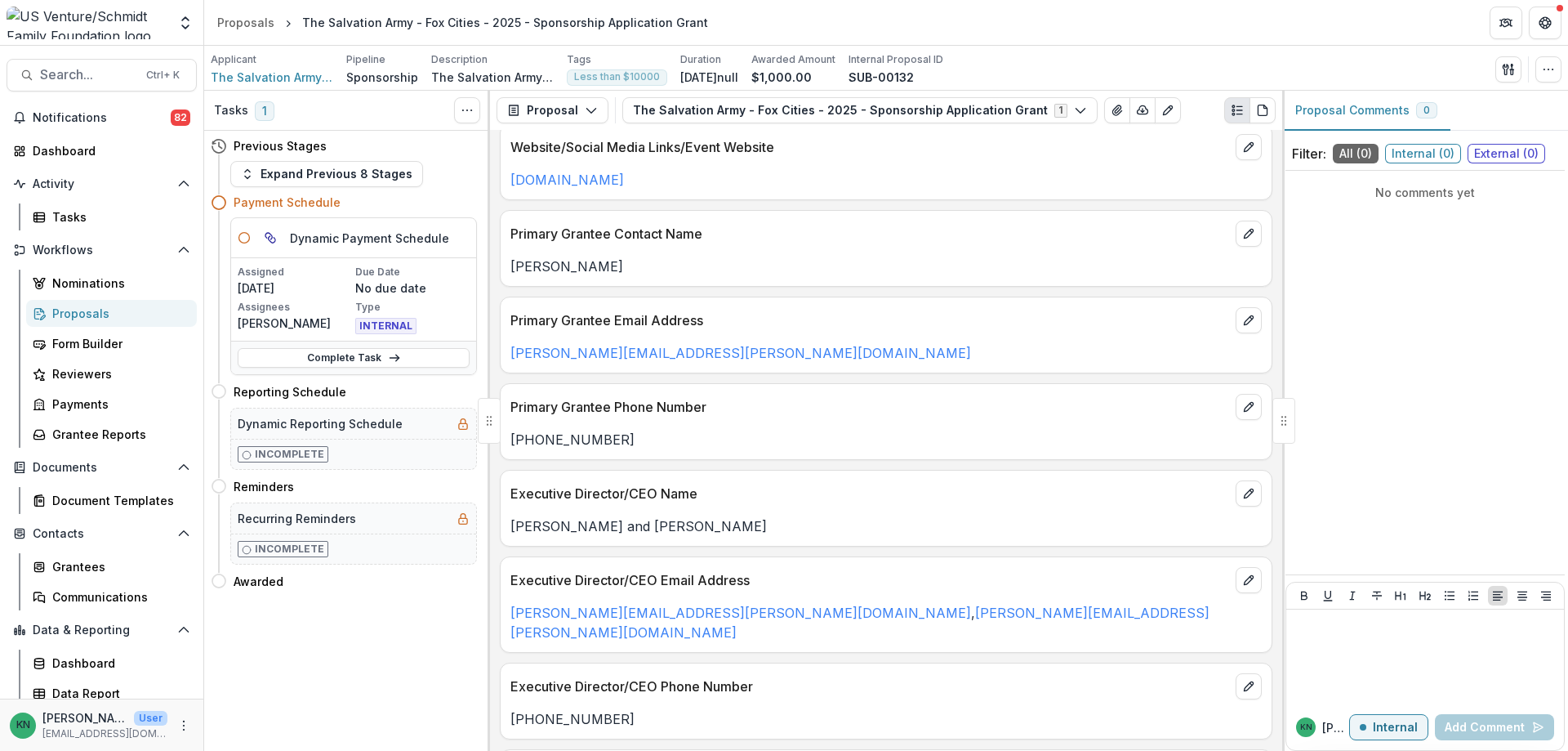
drag, startPoint x: 609, startPoint y: 266, endPoint x: 508, endPoint y: 264, distance: 101.0
click at [508, 264] on div "[PERSON_NAME]" at bounding box center [886, 267] width 771 height 19
copy p "[PERSON_NAME]"
drag, startPoint x: 761, startPoint y: 359, endPoint x: 512, endPoint y: 370, distance: 249.2
click at [512, 370] on div "Primary Grantee Email Address [PERSON_NAME][EMAIL_ADDRESS][PERSON_NAME][DOMAIN_…" at bounding box center [886, 335] width 773 height 77
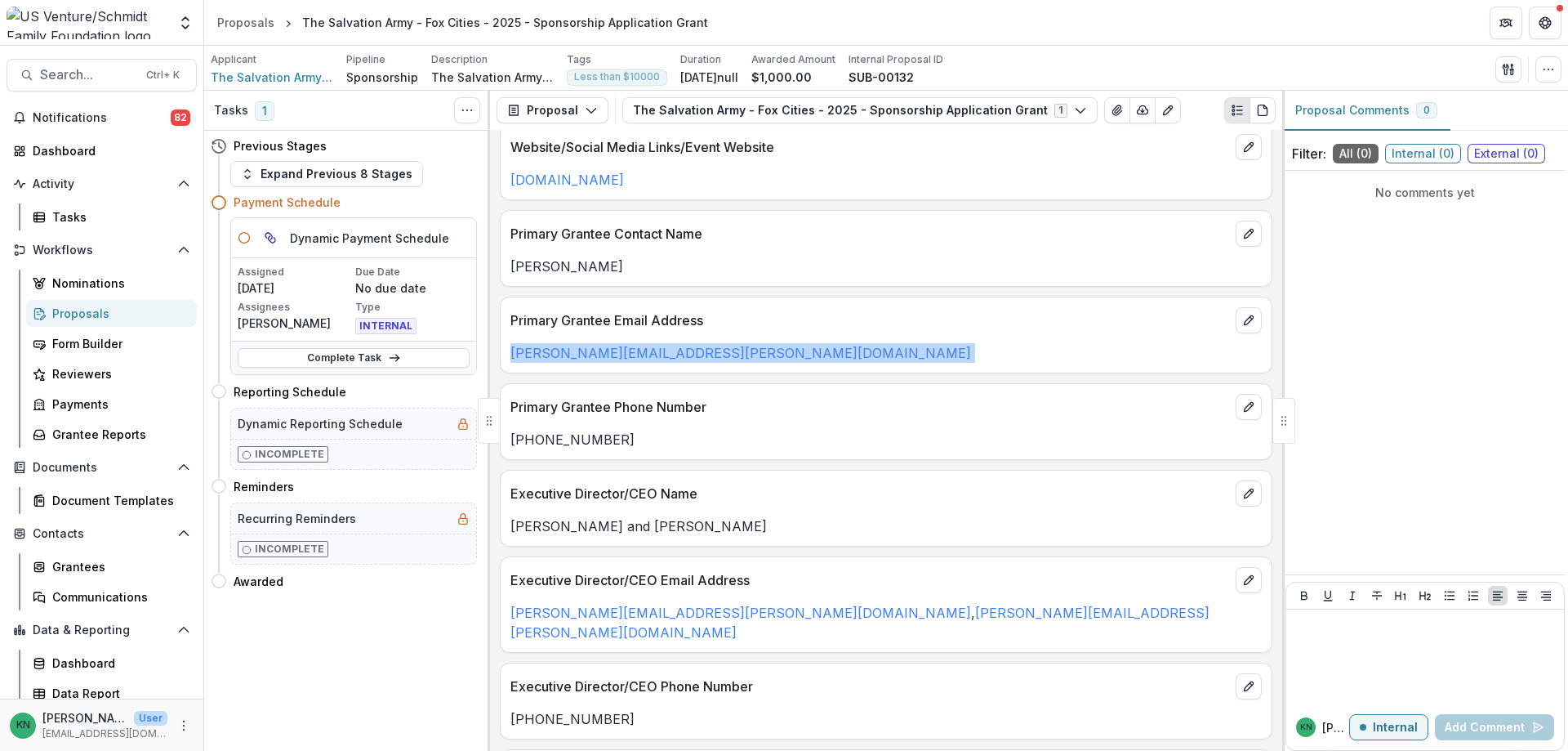
click at [875, 350] on p "[PERSON_NAME][EMAIL_ADDRESS][PERSON_NAME][DOMAIN_NAME]" at bounding box center [886, 352] width 752 height 19
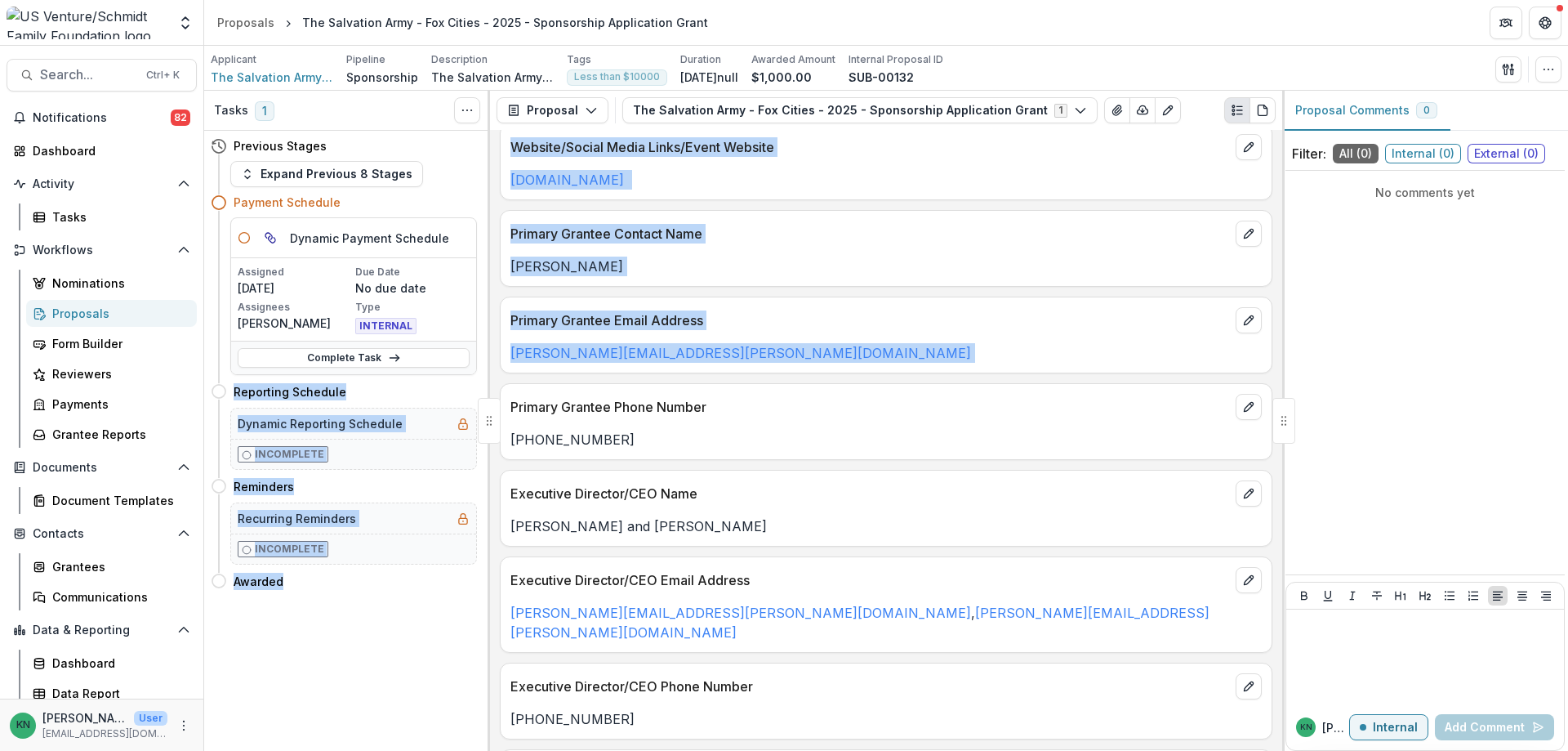
drag, startPoint x: 761, startPoint y: 353, endPoint x: 484, endPoint y: 357, distance: 277.0
click at [484, 357] on div "**********" at bounding box center [886, 420] width 1364 height 660
click at [508, 357] on div "[PERSON_NAME][EMAIL_ADDRESS][PERSON_NAME][DOMAIN_NAME]" at bounding box center [886, 352] width 771 height 19
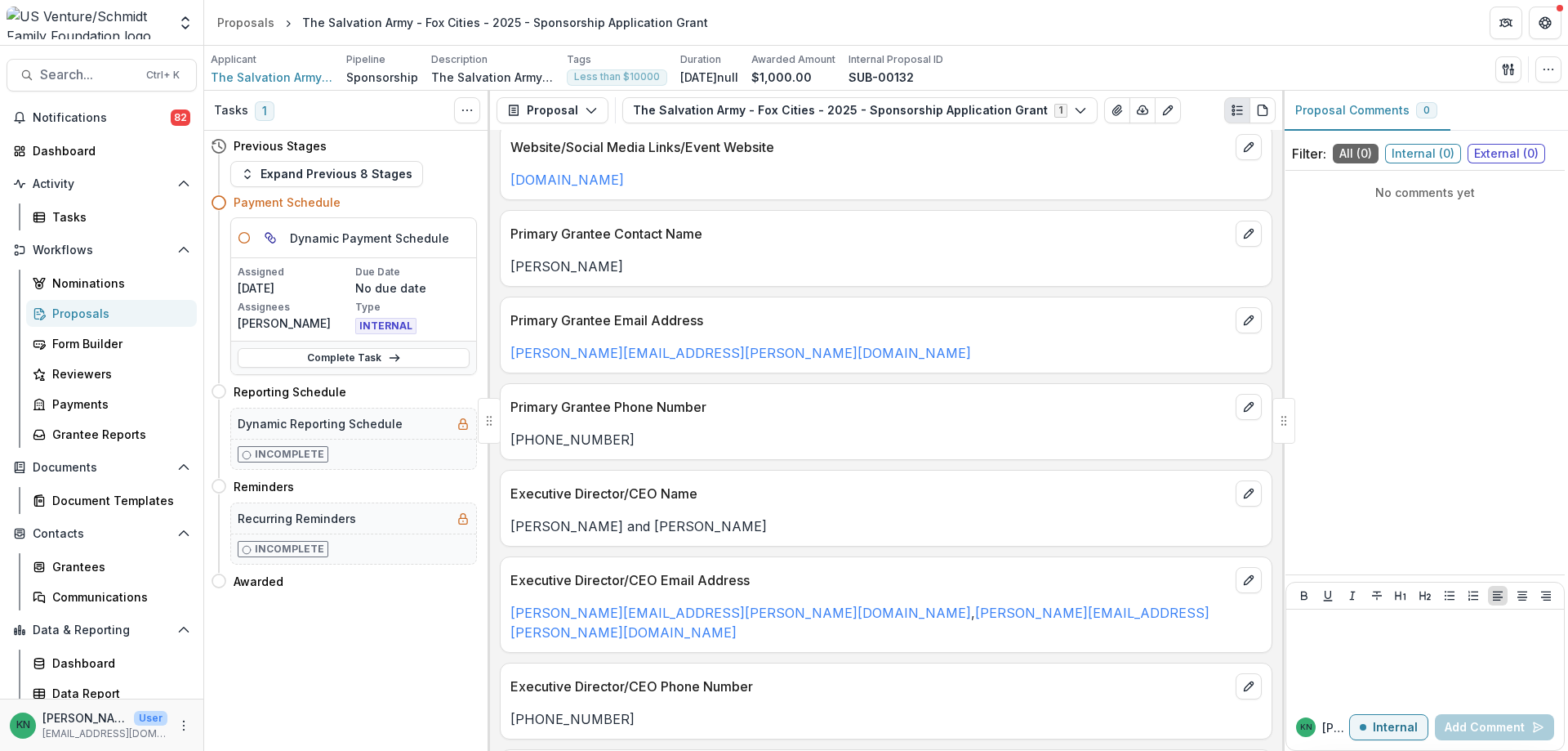
click at [73, 312] on div "Proposals" at bounding box center [118, 313] width 132 height 17
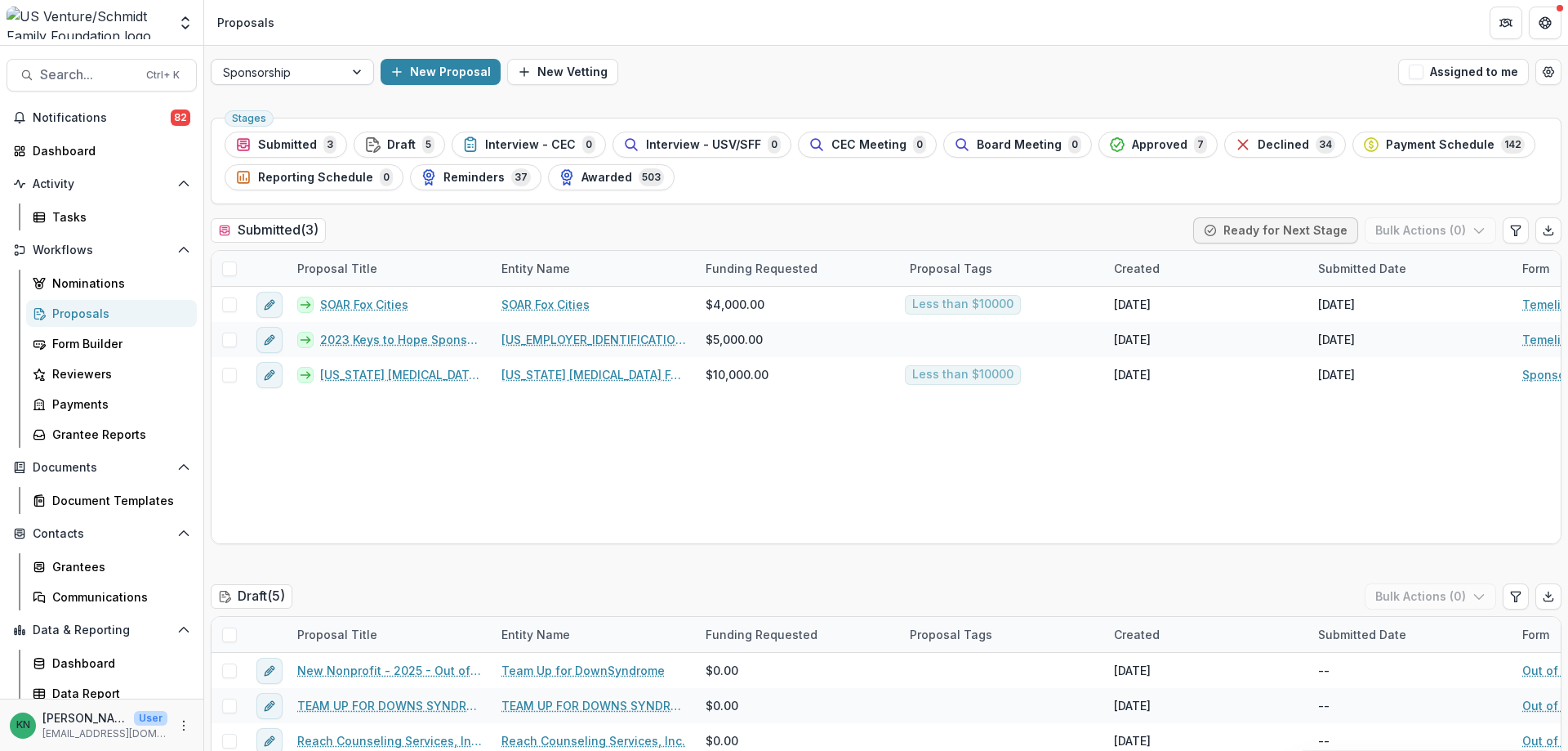
click at [356, 66] on div at bounding box center [358, 72] width 29 height 25
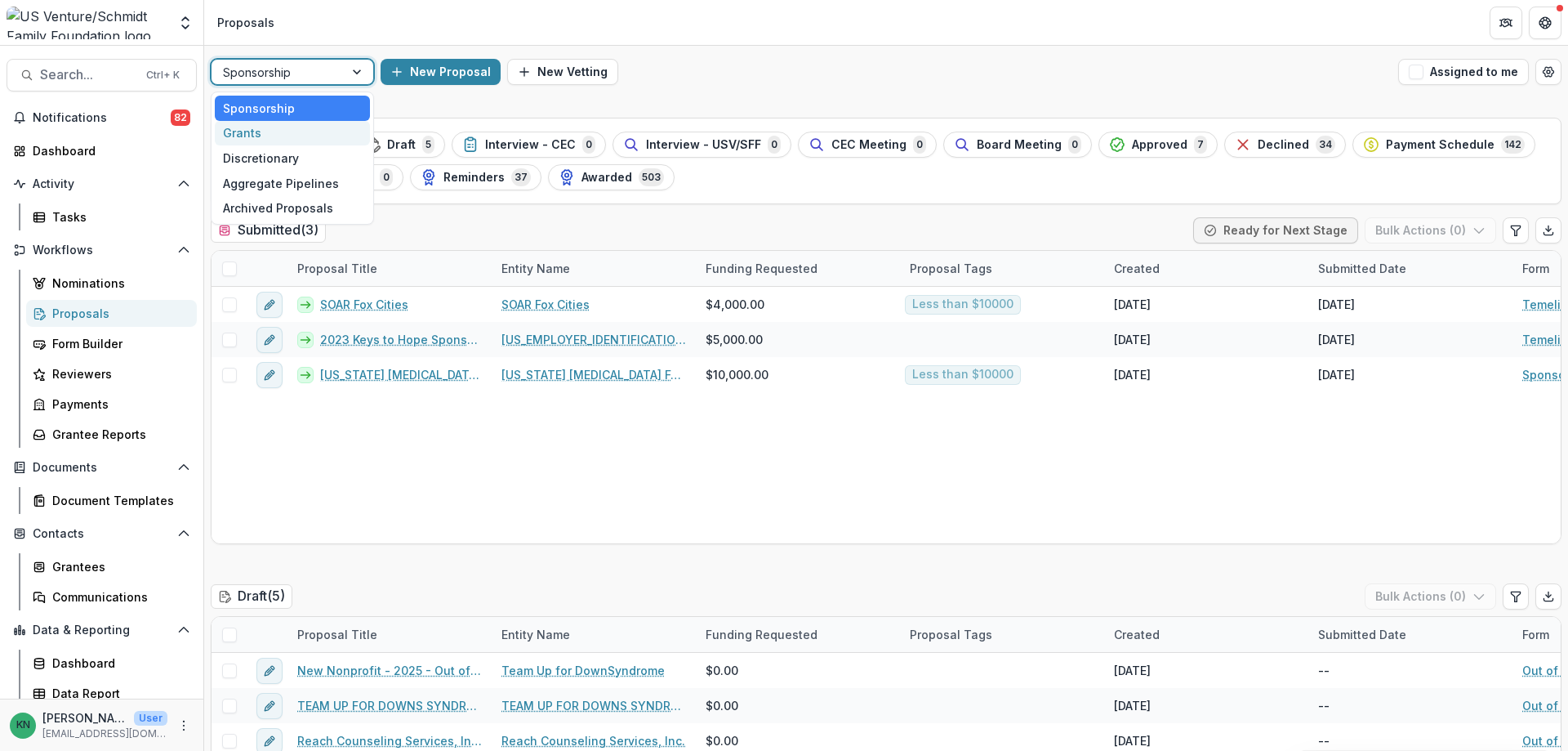
click at [244, 129] on div "Grants" at bounding box center [292, 134] width 155 height 26
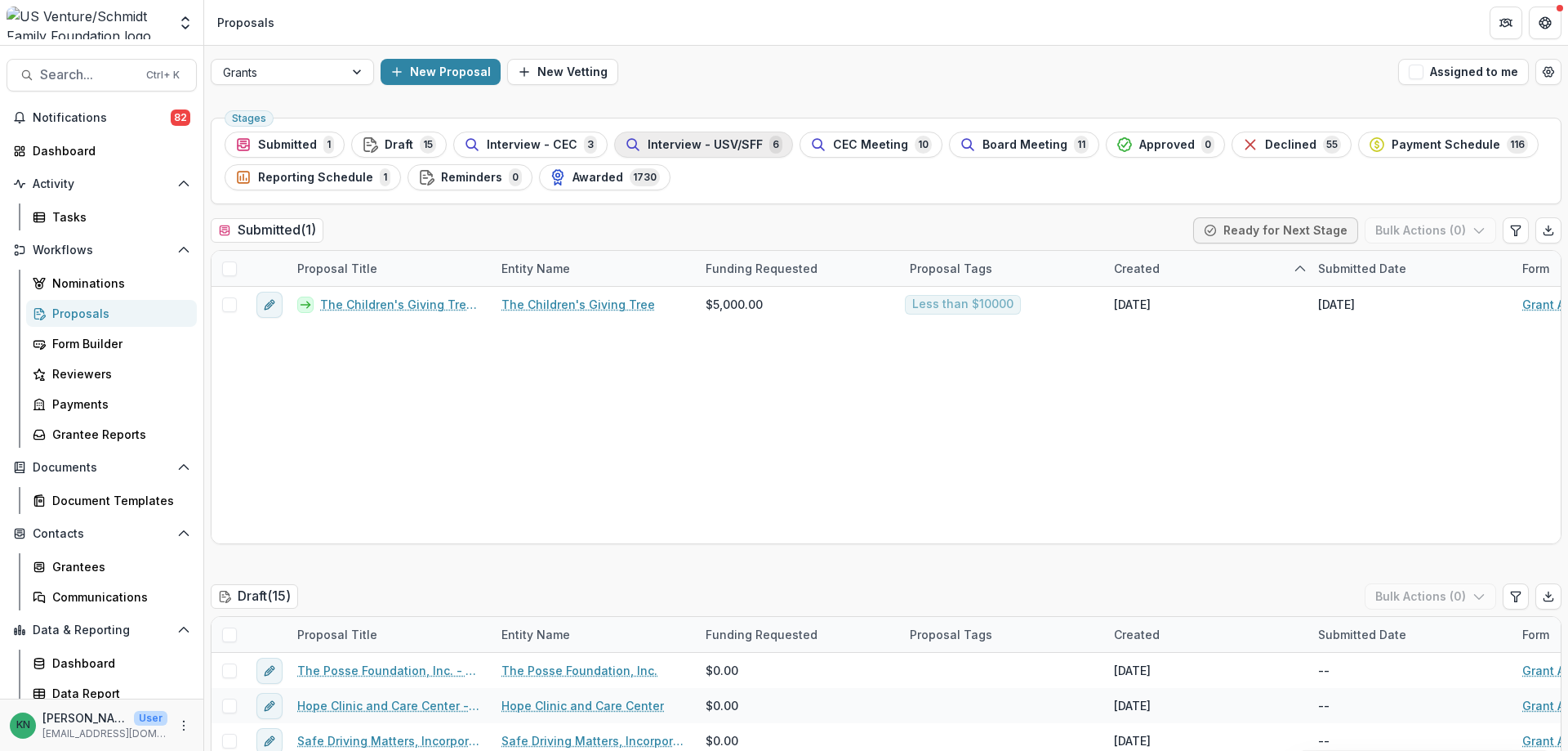
click at [689, 141] on span "Interview - USV/SFF" at bounding box center [706, 145] width 115 height 14
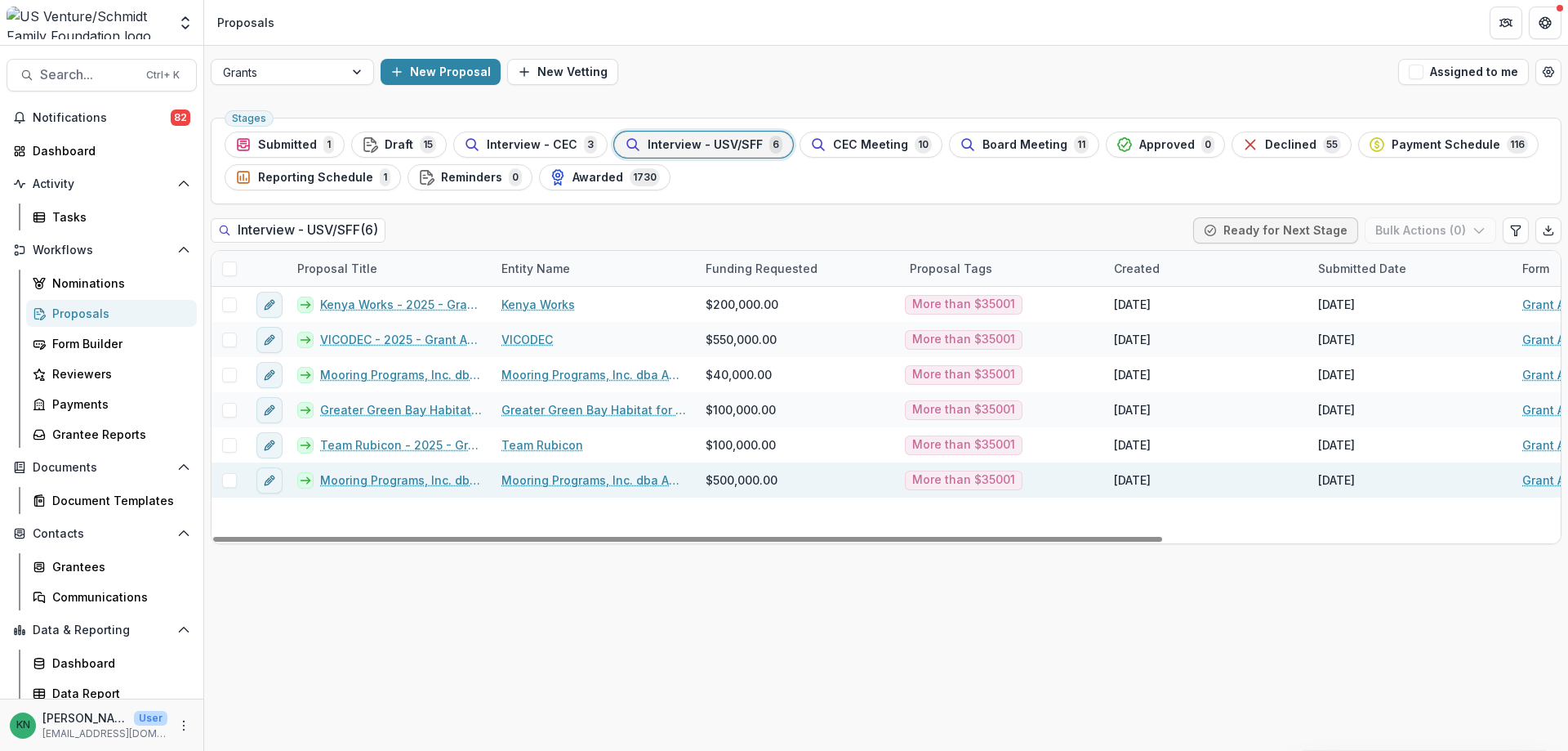
click at [437, 476] on link "Mooring Programs, Inc. dba Apricity - 2025 - Grant Application" at bounding box center [401, 479] width 162 height 17
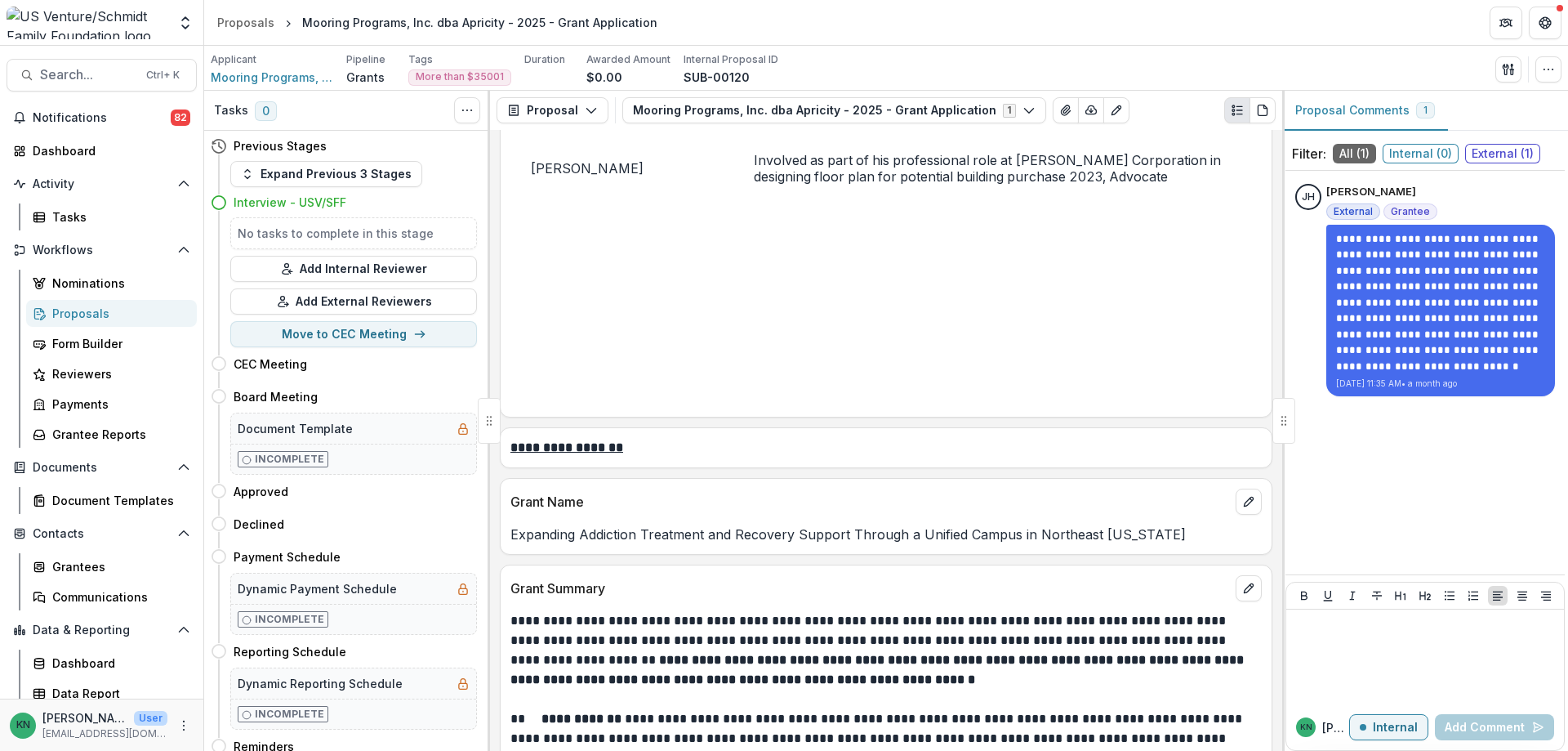
scroll to position [1552, 0]
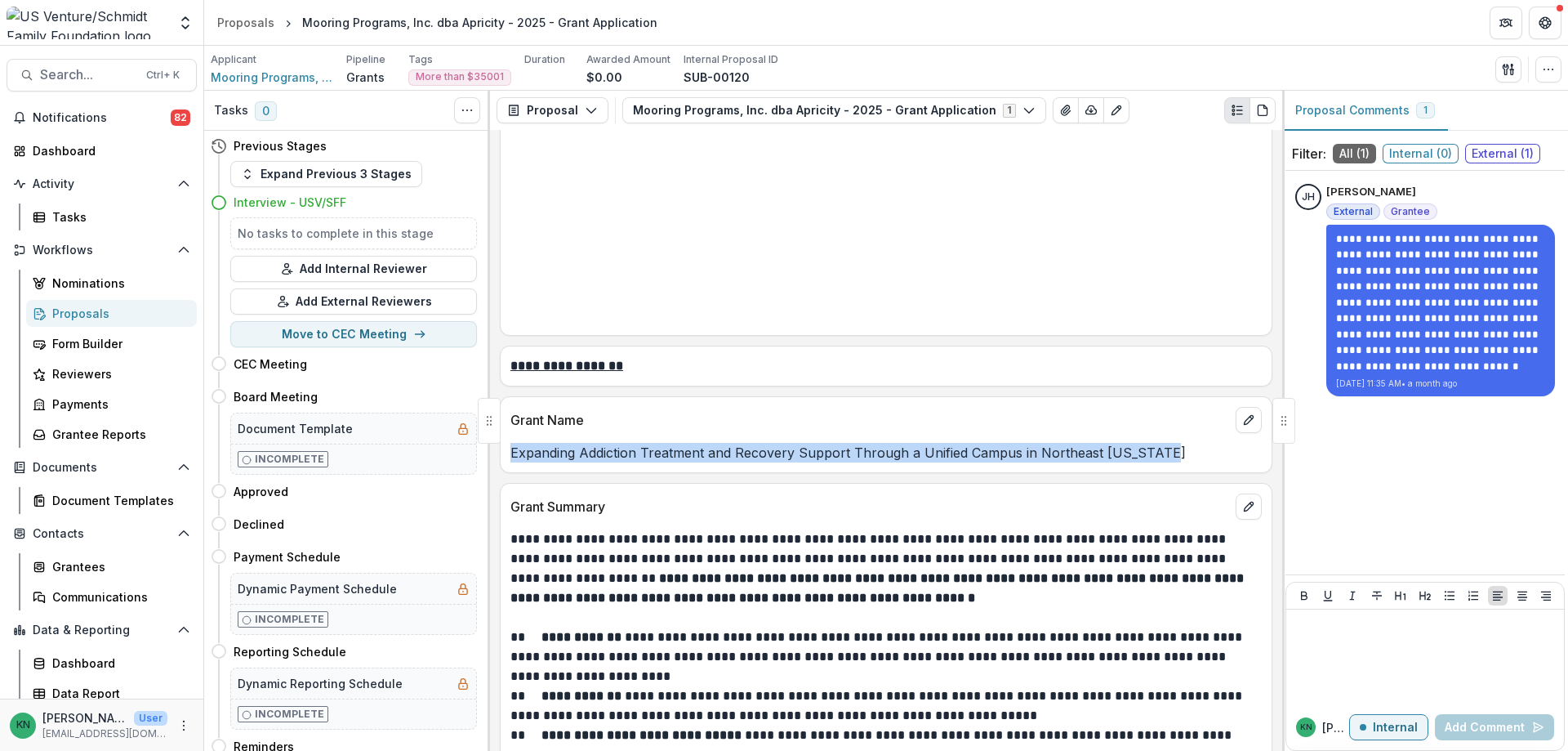
drag, startPoint x: 512, startPoint y: 484, endPoint x: 1165, endPoint y: 482, distance: 653.0
click at [1165, 462] on p "Expanding Addiction Treatment and Recovery Support Through a Unified Campus in …" at bounding box center [886, 453] width 752 height 19
copy p "Expanding Addiction Treatment and Recovery Support Through a Unified Campus in …"
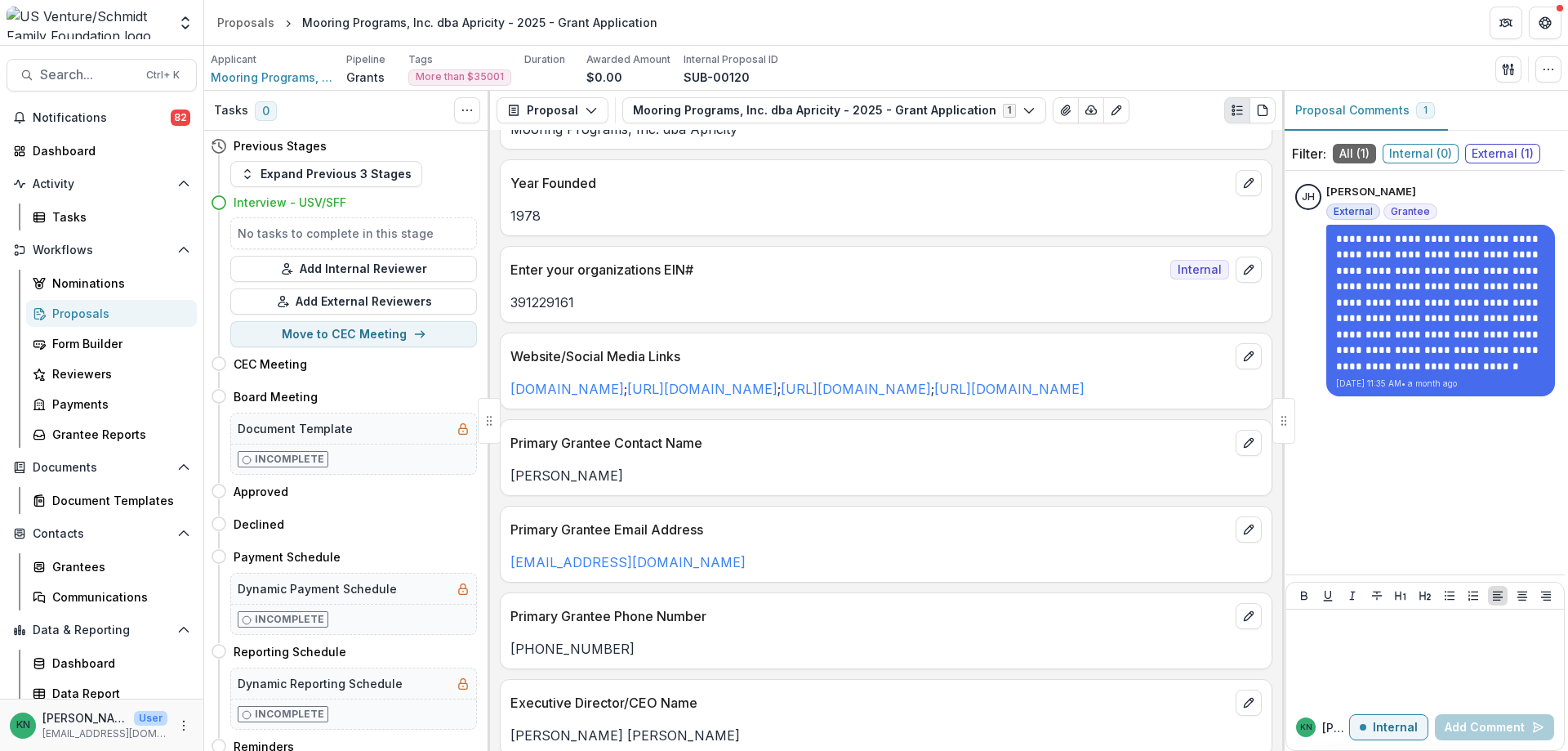
scroll to position [0, 0]
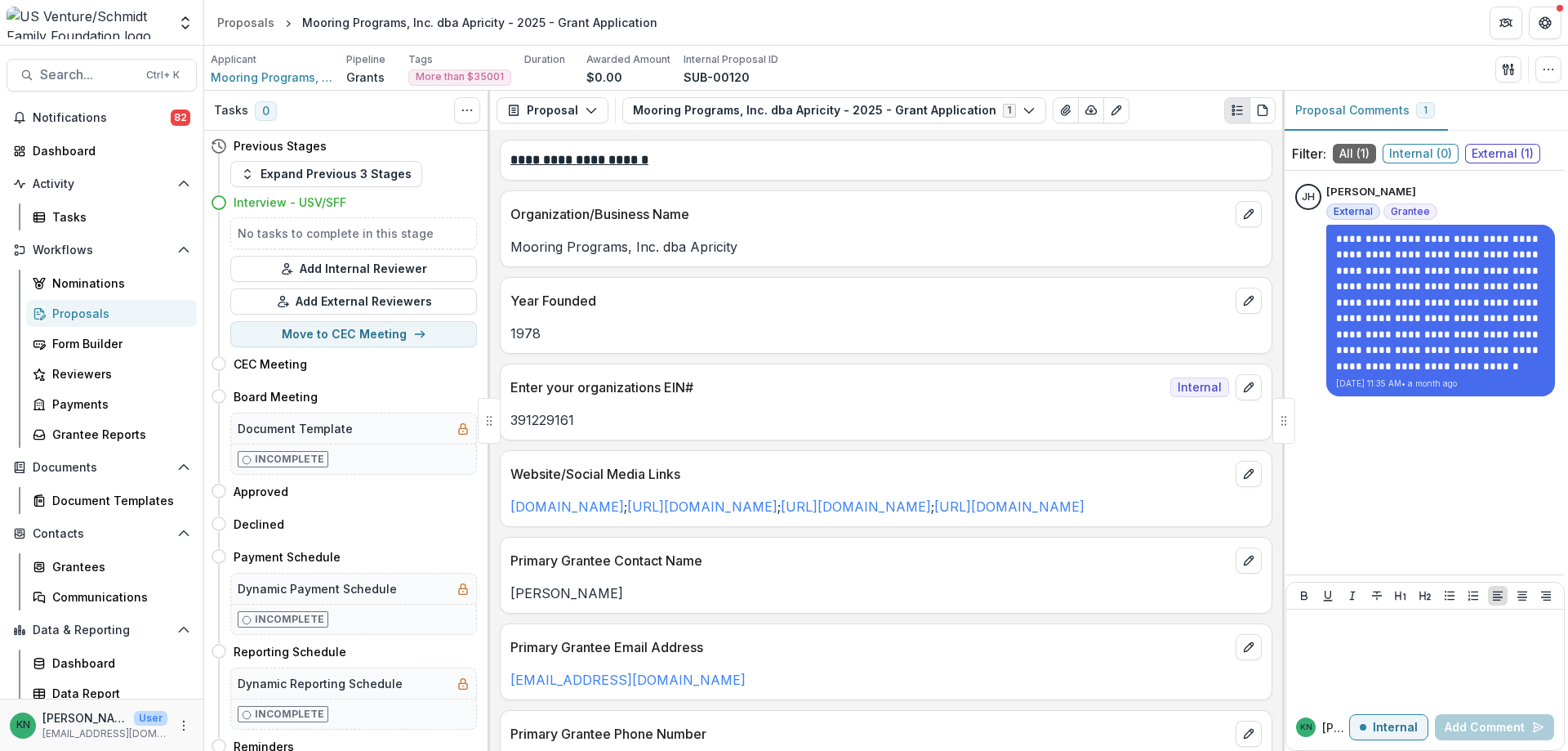
click at [79, 310] on div "Proposals" at bounding box center [118, 313] width 132 height 17
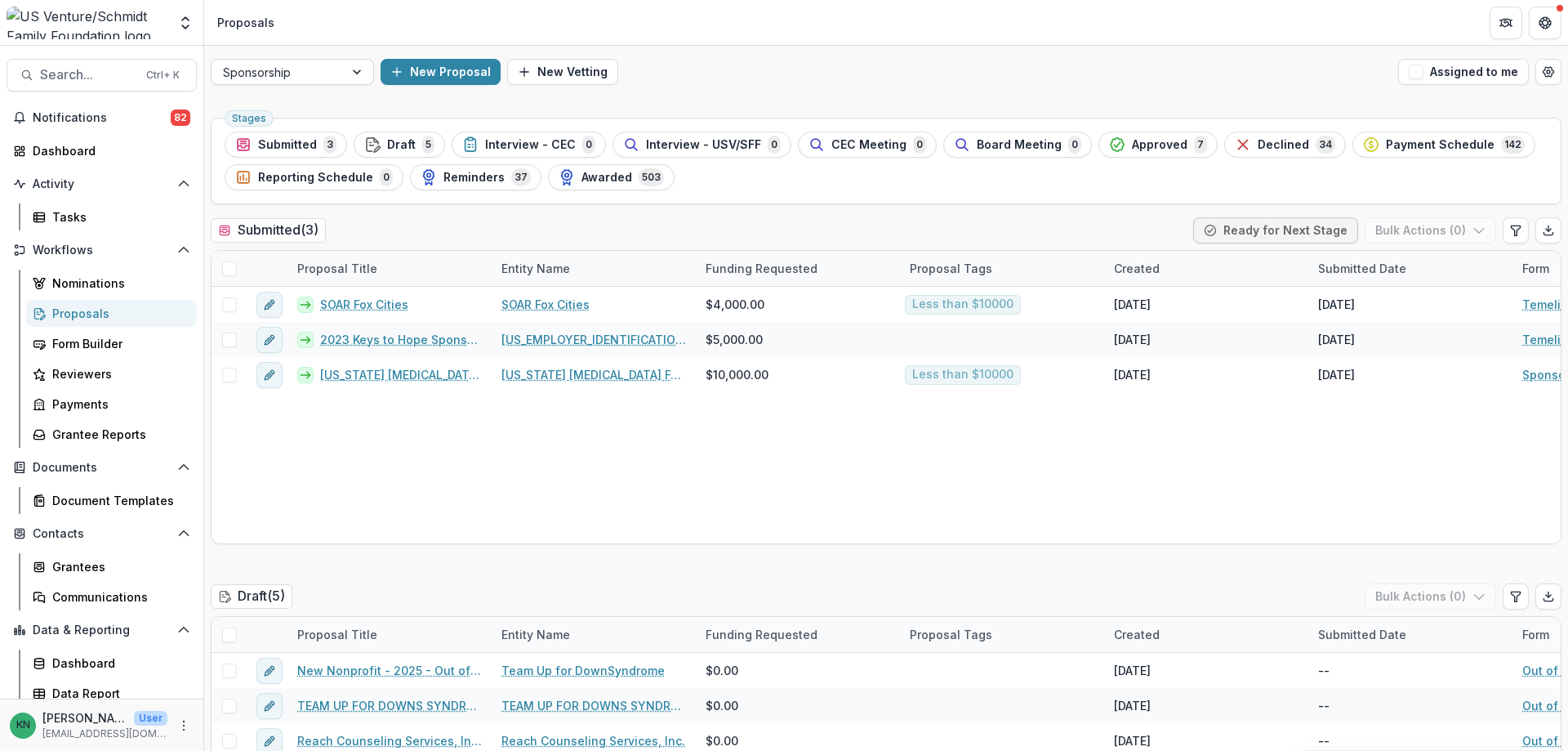
click at [359, 68] on div at bounding box center [358, 72] width 29 height 25
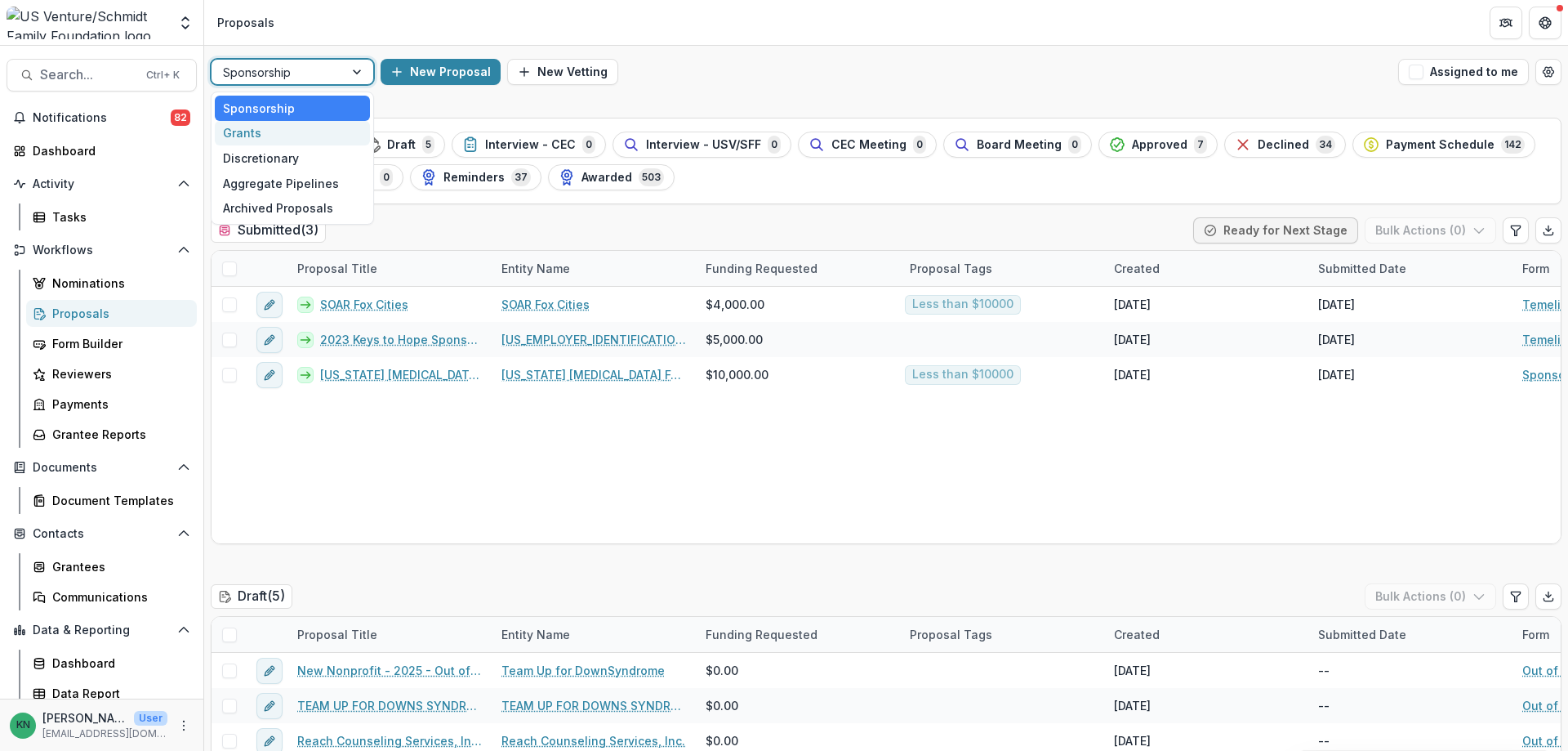
click at [275, 133] on div "Grants" at bounding box center [292, 134] width 155 height 26
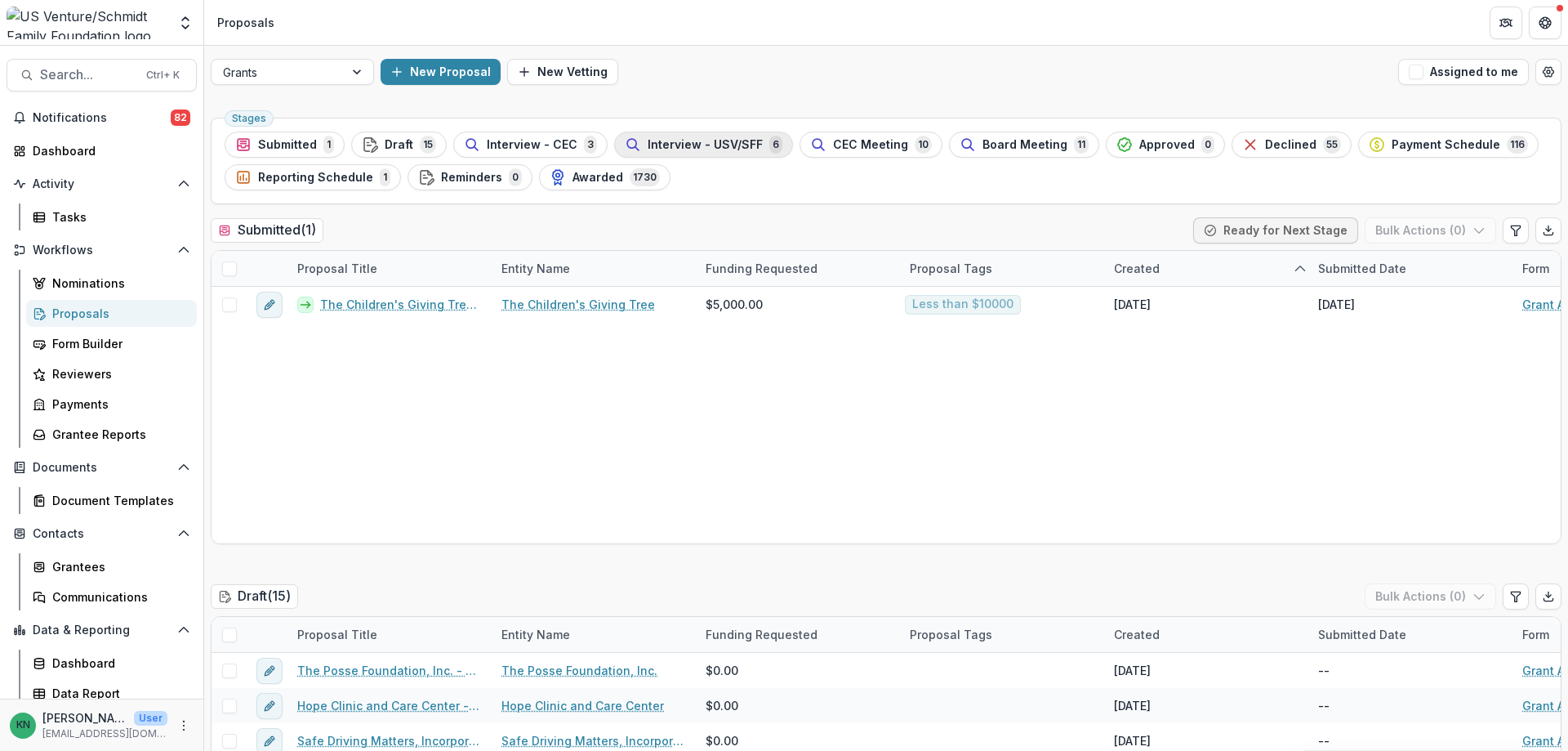
click at [697, 140] on span "Interview - USV/SFF" at bounding box center [706, 145] width 115 height 14
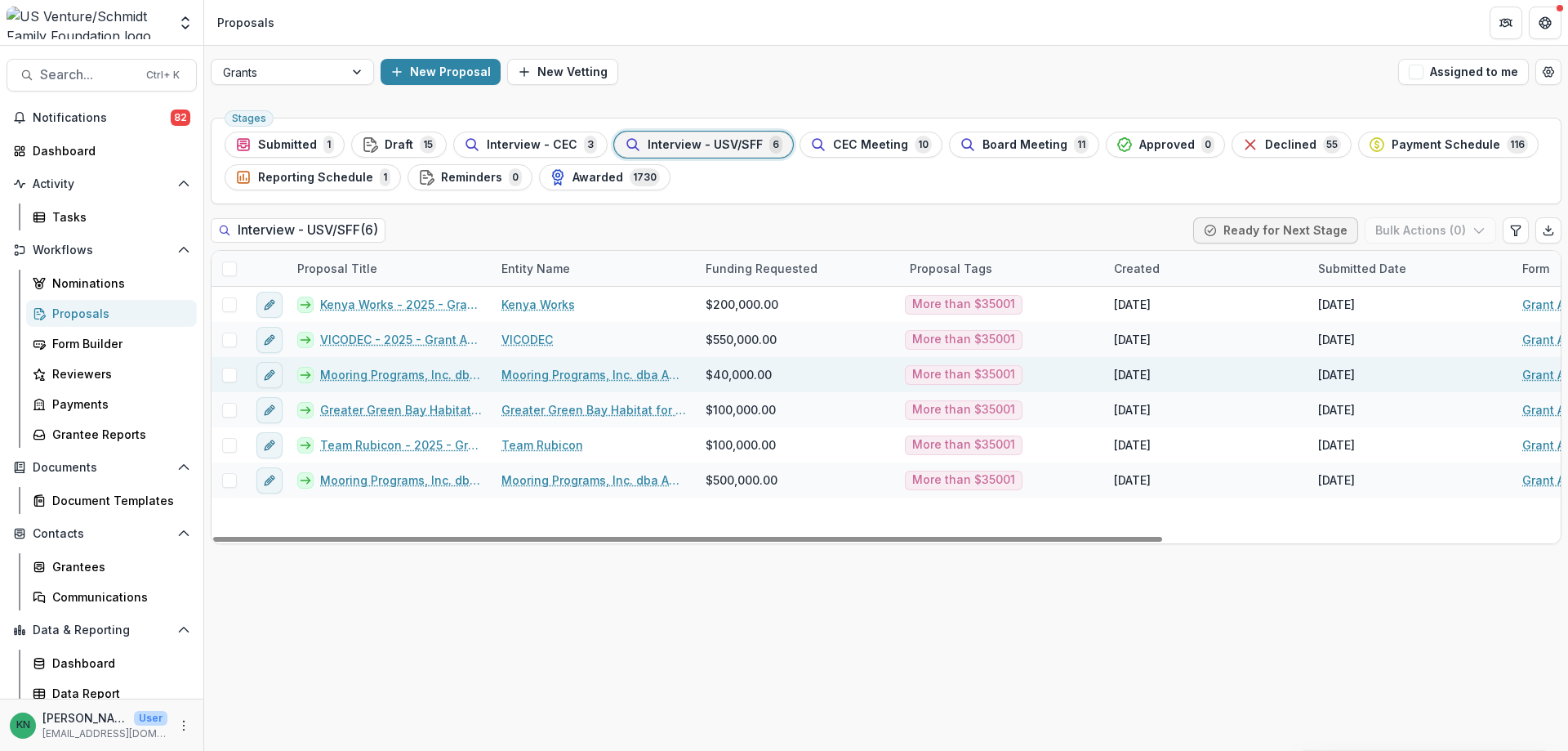
click at [399, 374] on link "Mooring Programs, Inc. dba Apricity - 2025 - Grant Application" at bounding box center [401, 374] width 162 height 17
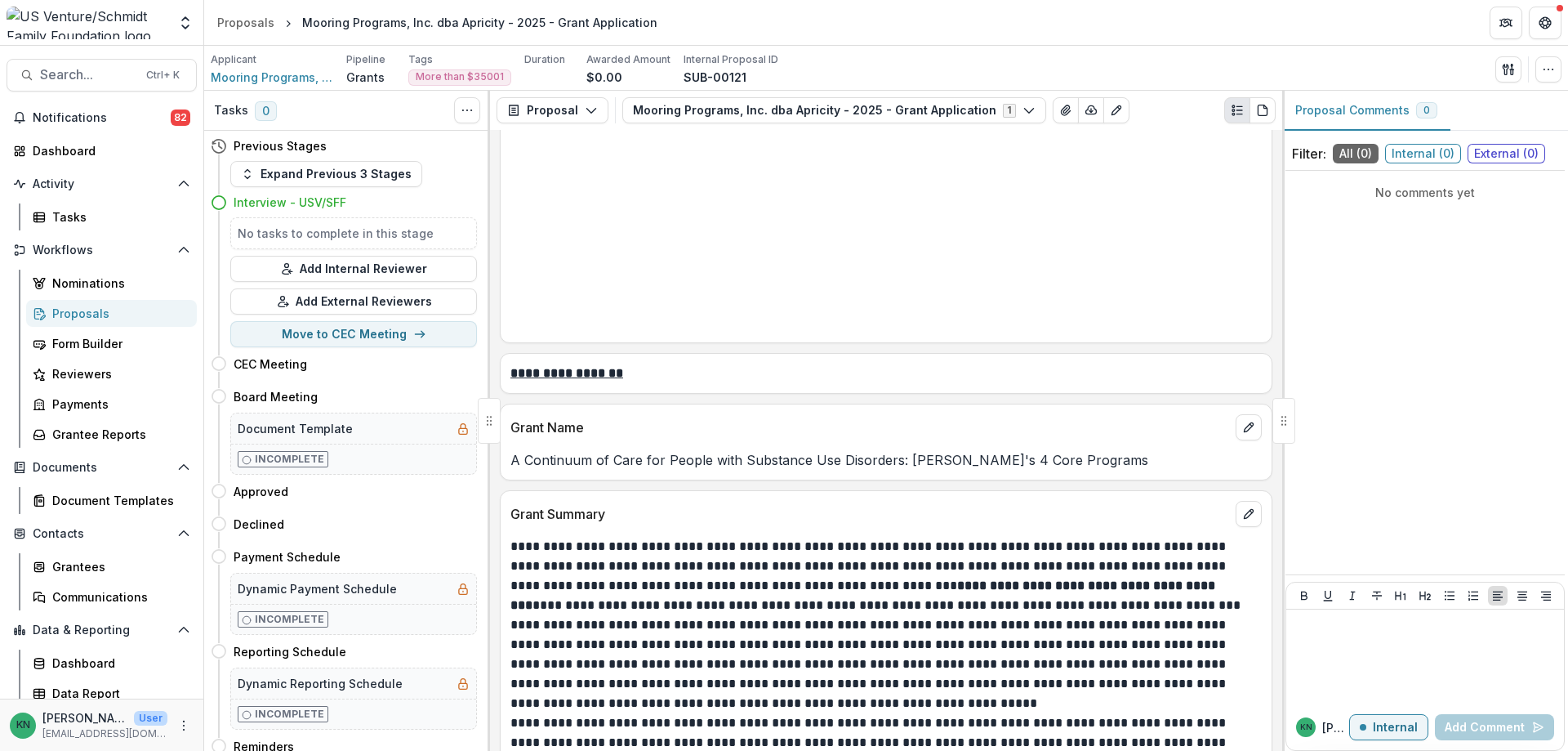
scroll to position [1552, 0]
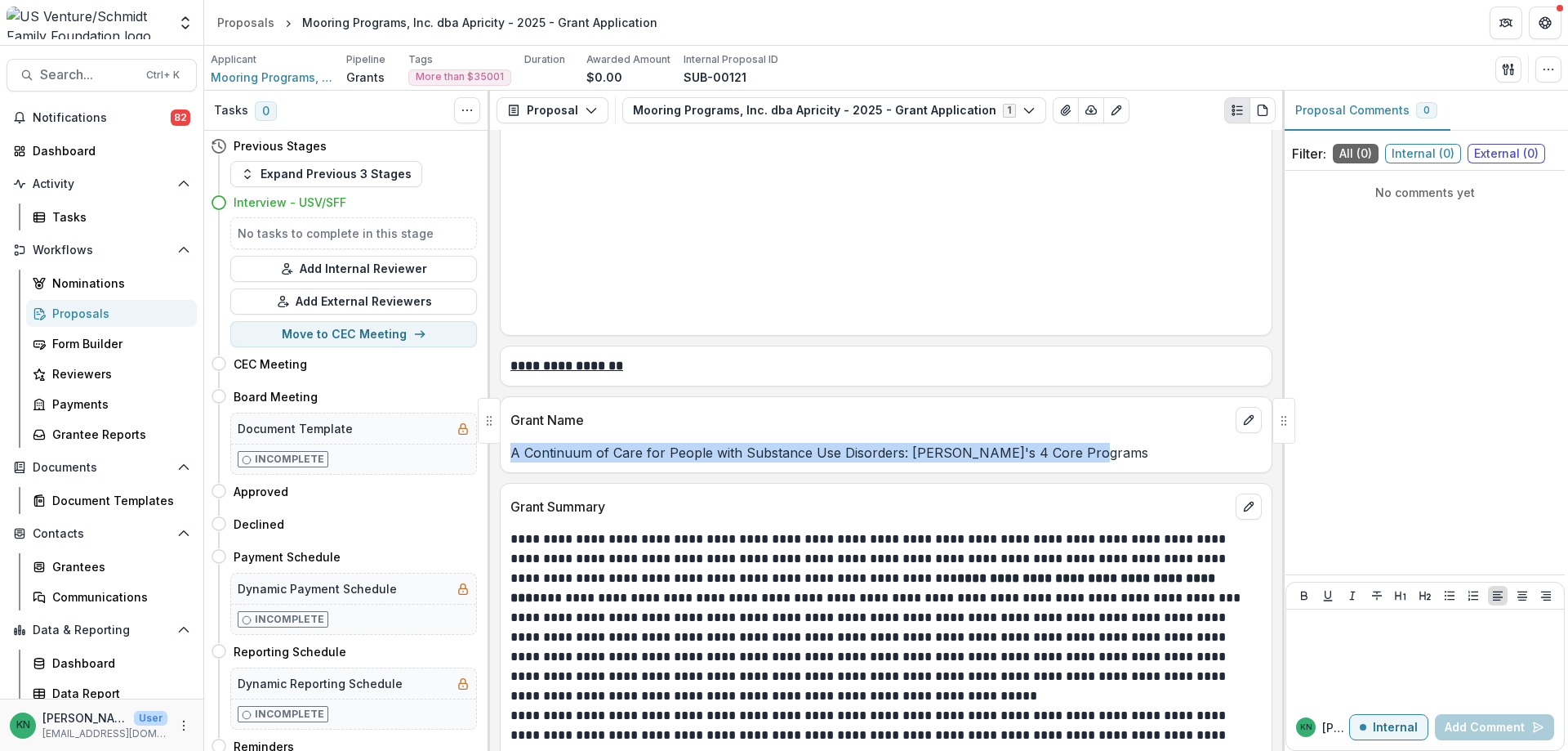
drag, startPoint x: 1077, startPoint y: 489, endPoint x: 511, endPoint y: 492, distance: 566.0
click at [511, 462] on p "A Continuum of Care for People with Substance Use Disorders: [PERSON_NAME]'s 4 …" at bounding box center [886, 453] width 752 height 19
copy p "A Continuum of Care for People with Substance Use Disorders: [PERSON_NAME]'s 4 …"
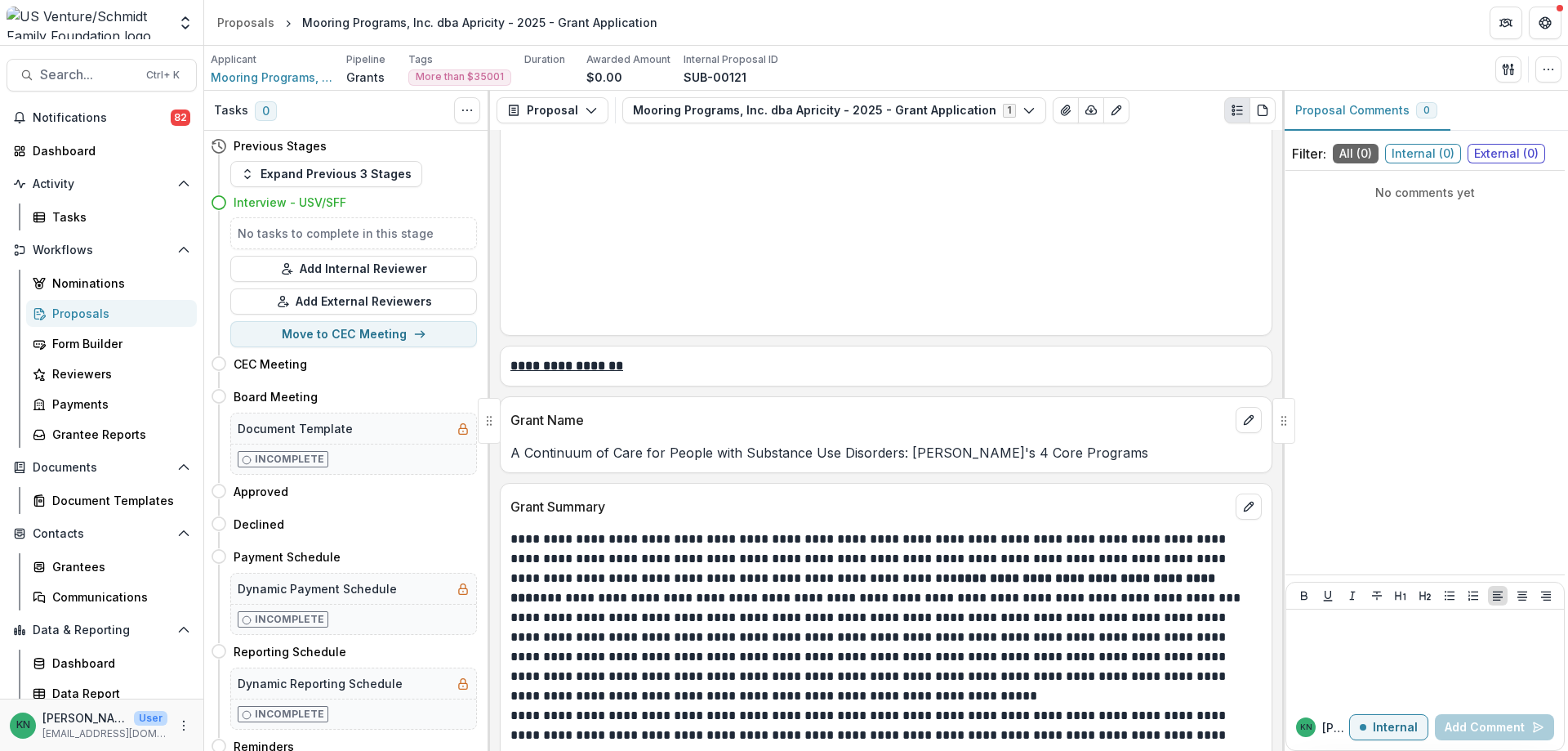
click at [672, 516] on p "Grant Summary" at bounding box center [870, 507] width 719 height 19
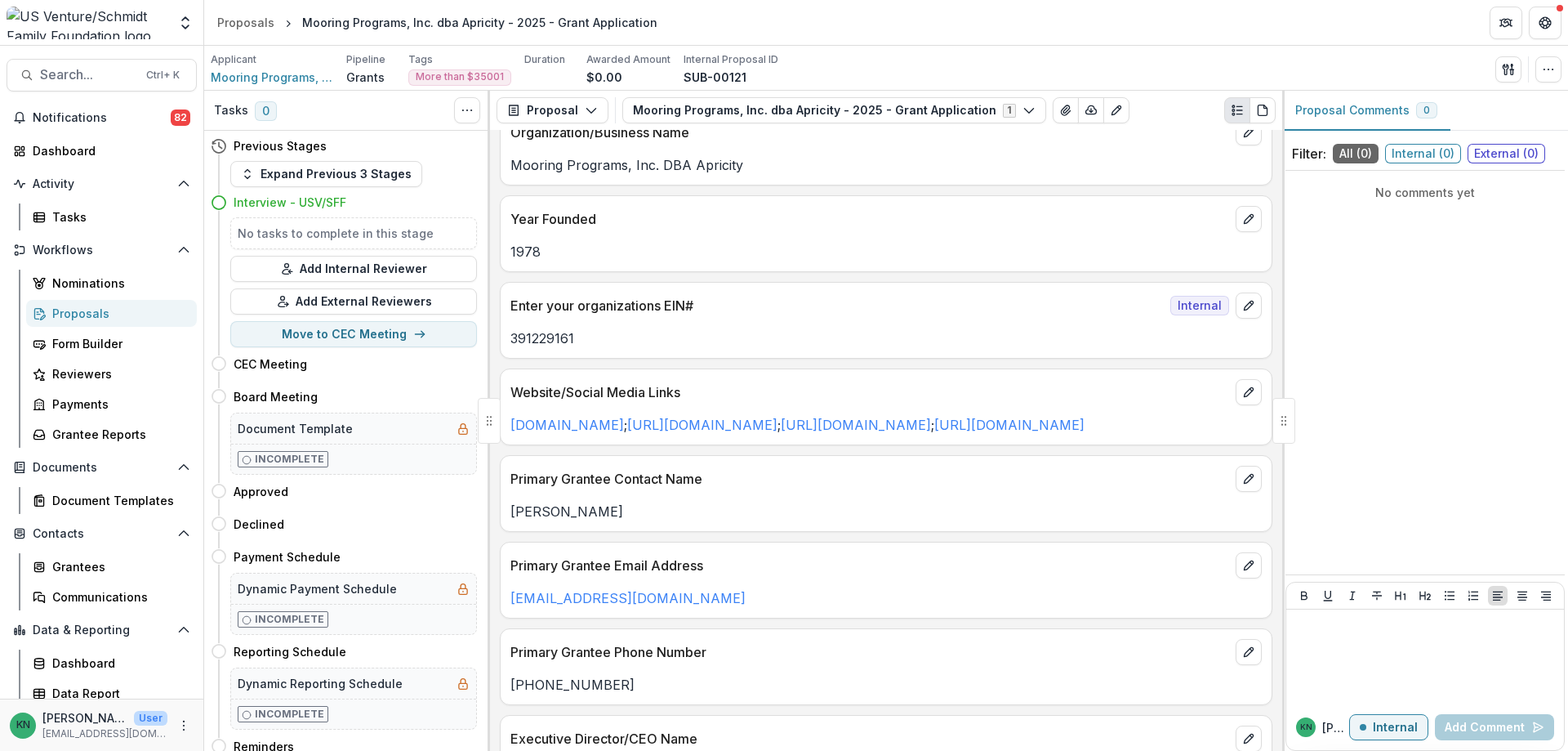
scroll to position [0, 0]
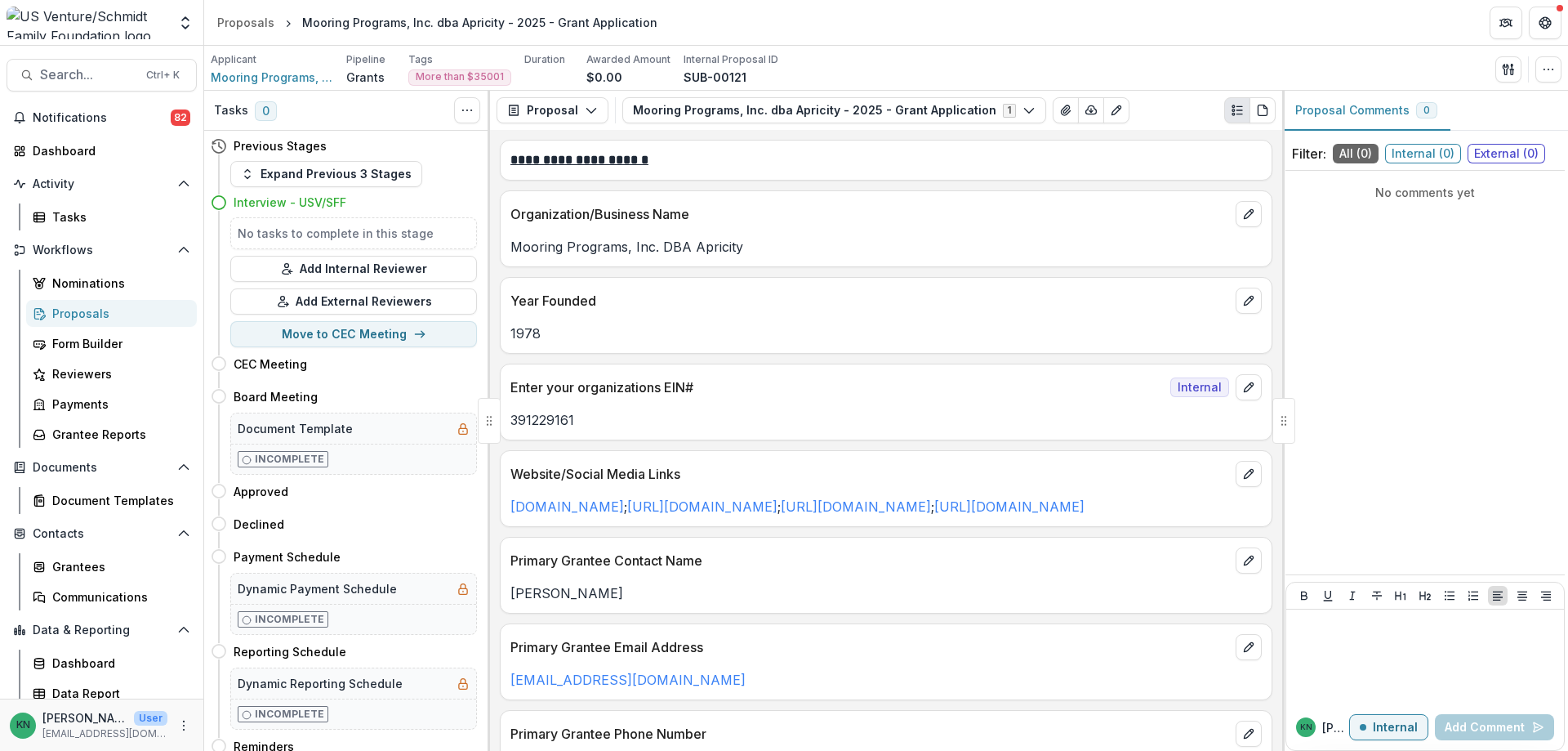
click at [54, 313] on div "Proposals" at bounding box center [118, 313] width 132 height 17
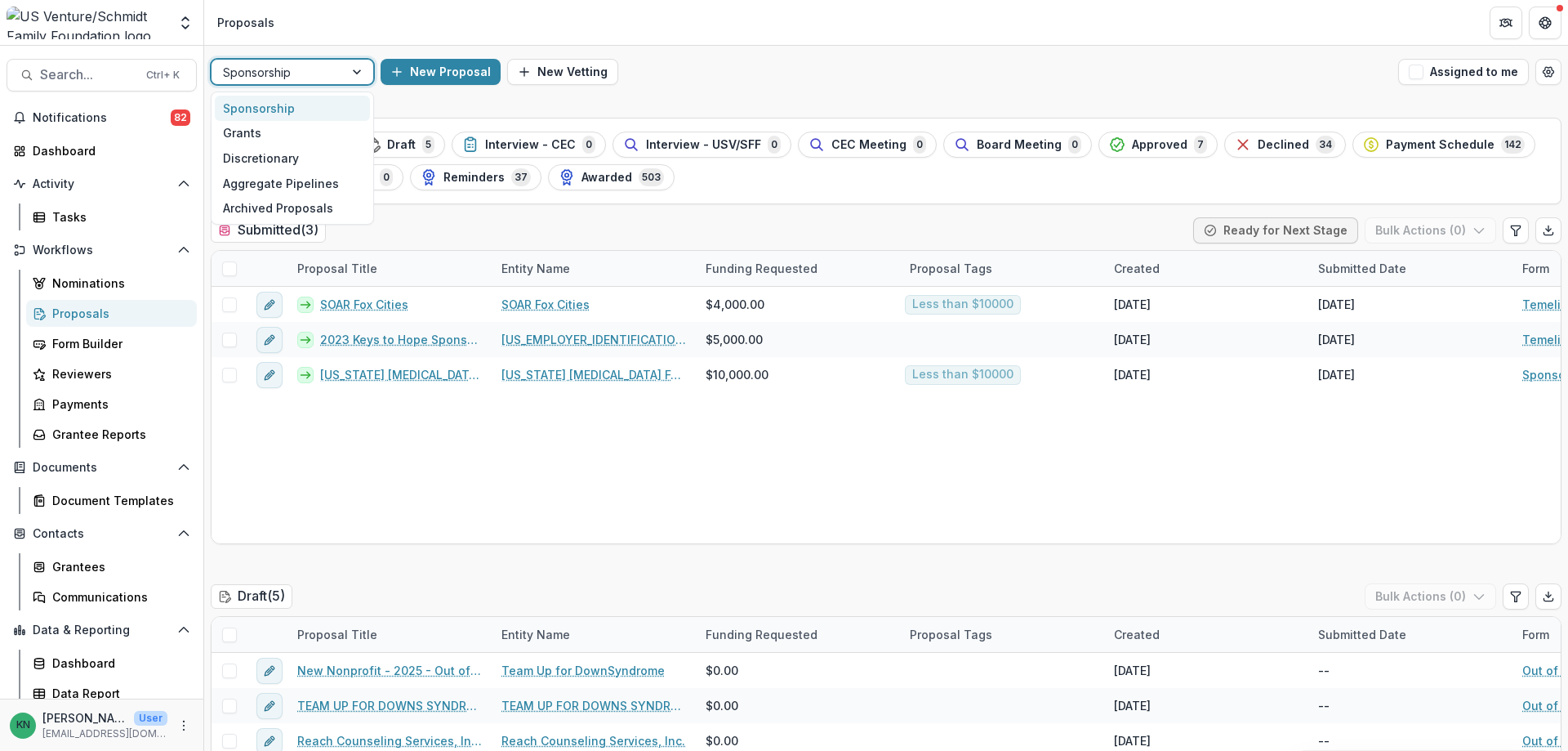
click at [359, 72] on div at bounding box center [358, 72] width 29 height 25
click at [290, 131] on div "Grants" at bounding box center [292, 134] width 155 height 26
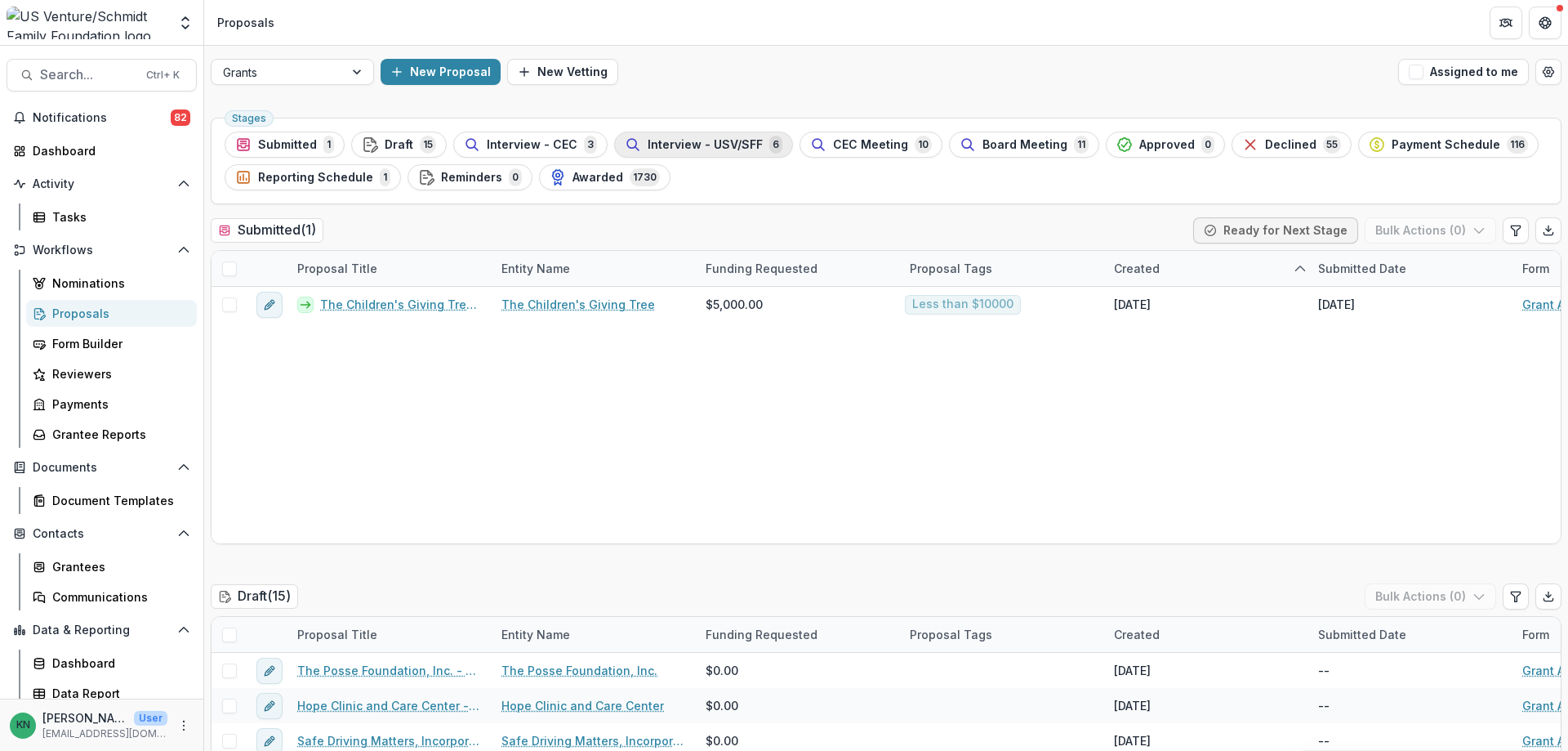
click at [706, 138] on span "Interview - USV/SFF" at bounding box center [706, 145] width 115 height 14
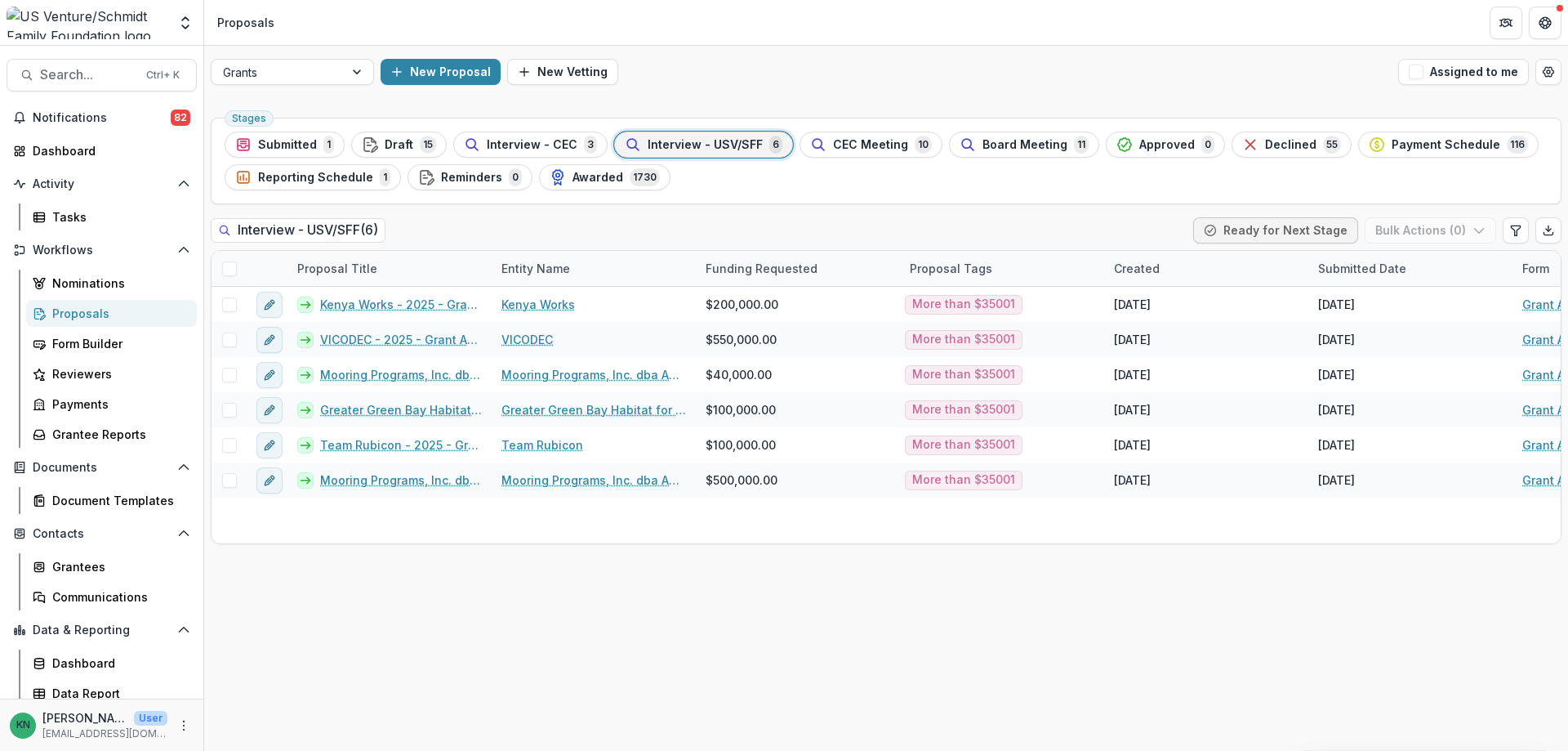
click at [76, 313] on div "Proposals" at bounding box center [118, 313] width 132 height 17
